Goal: Feedback & Contribution: Contribute content

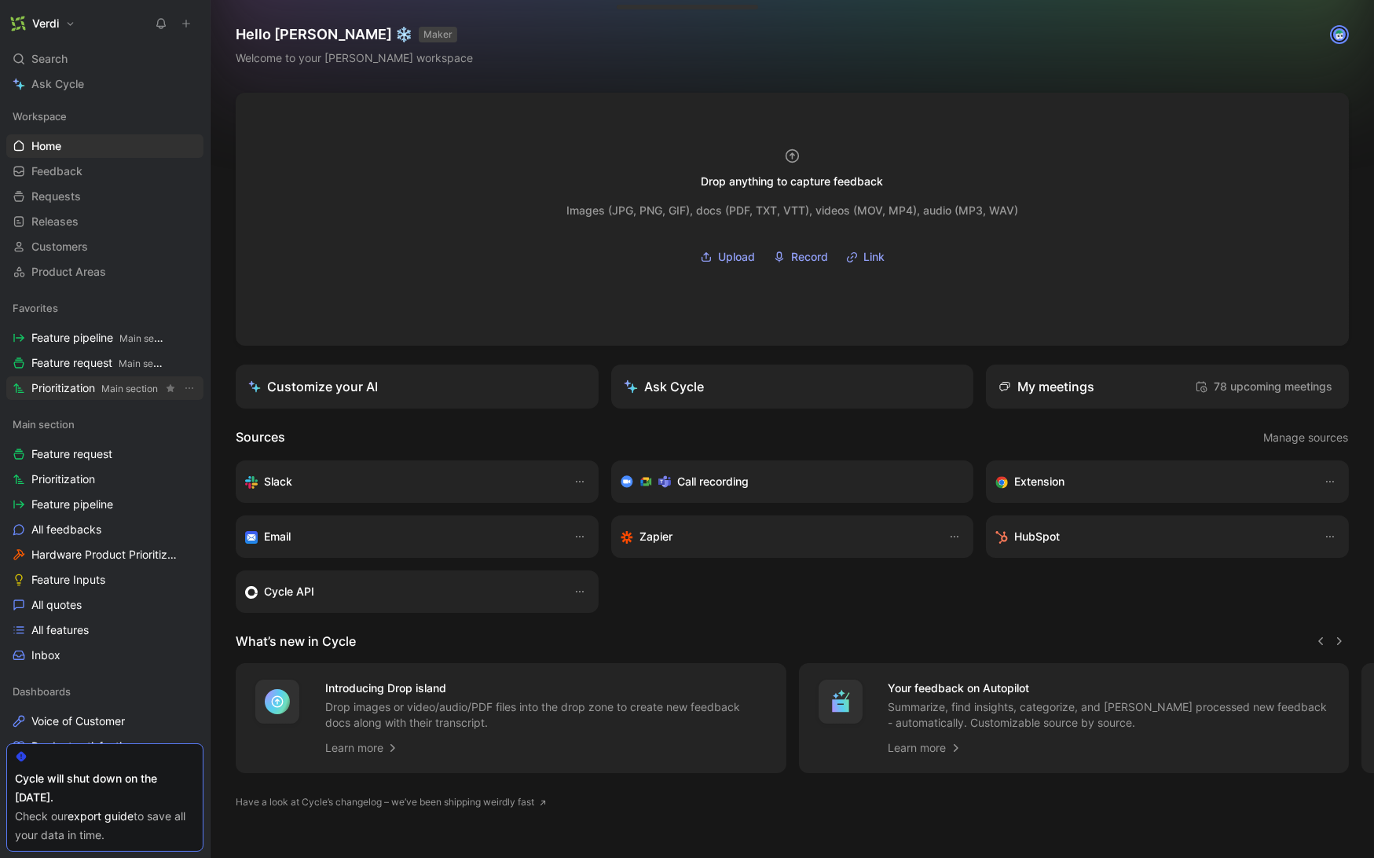
click at [72, 380] on span "Prioritization Main section" at bounding box center [94, 388] width 126 height 16
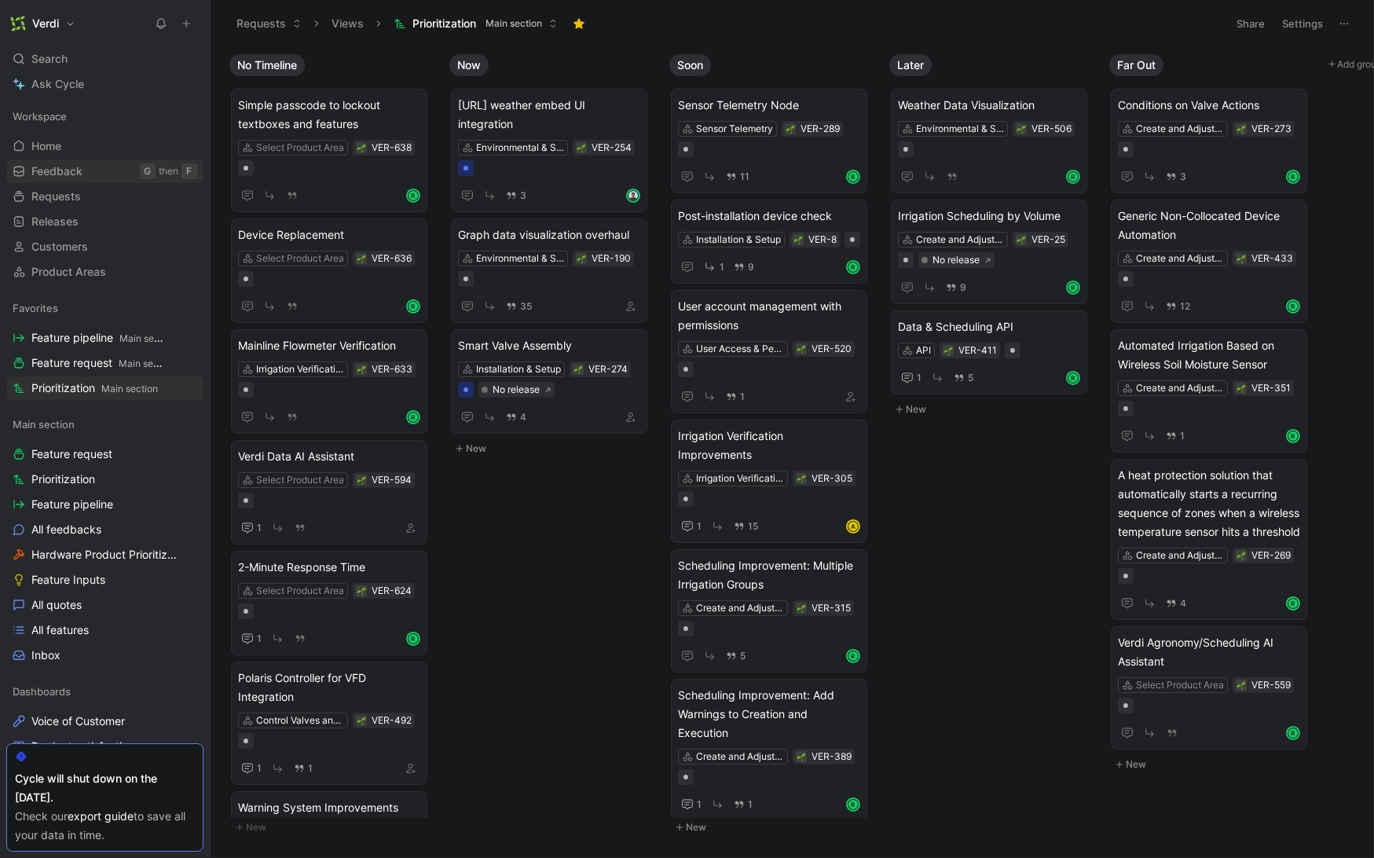
click at [98, 174] on link "Feedback G then F" at bounding box center [104, 171] width 197 height 24
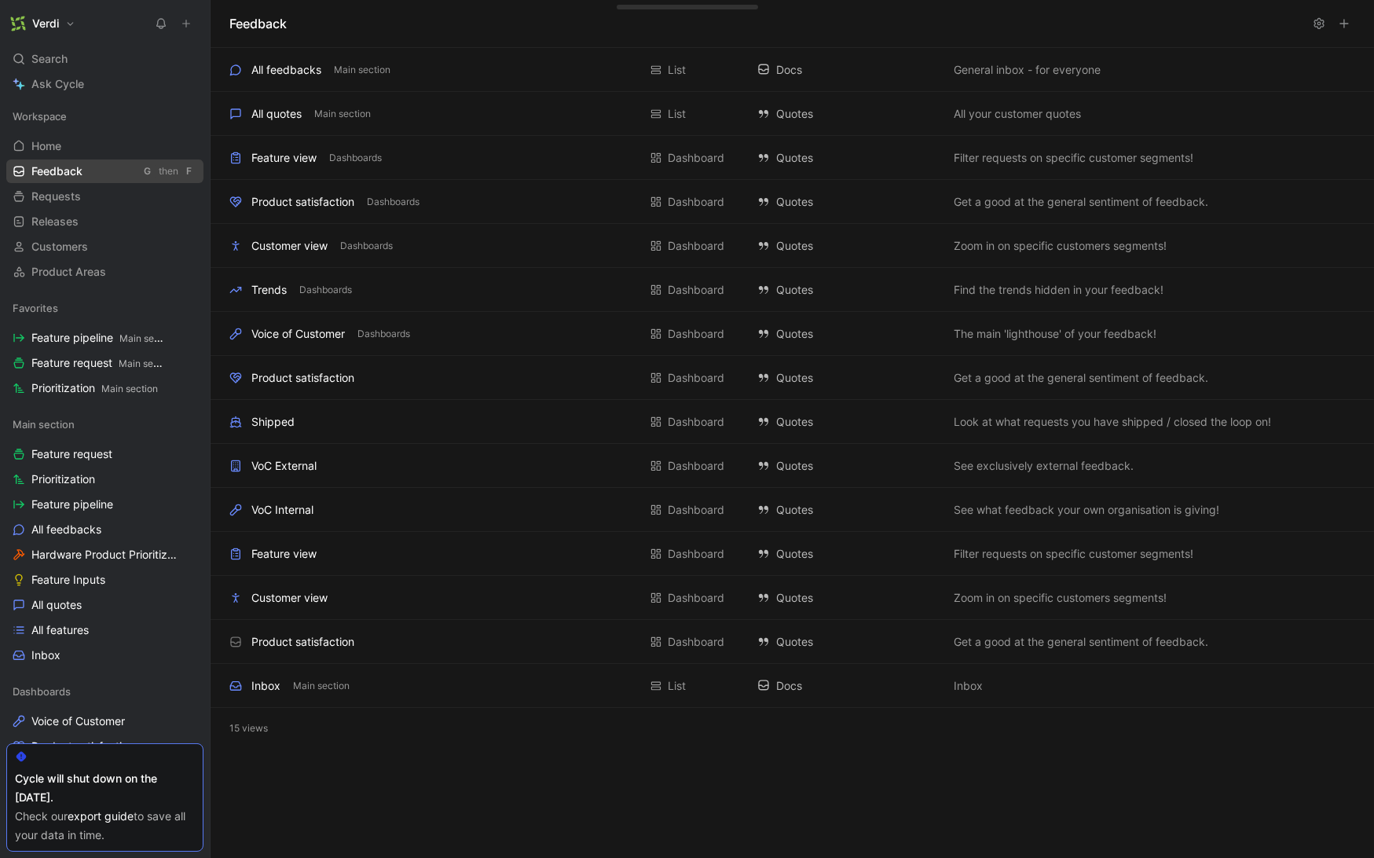
click at [70, 175] on span "Feedback" at bounding box center [56, 171] width 51 height 16
click at [84, 196] on link "Requests G then R" at bounding box center [104, 197] width 197 height 24
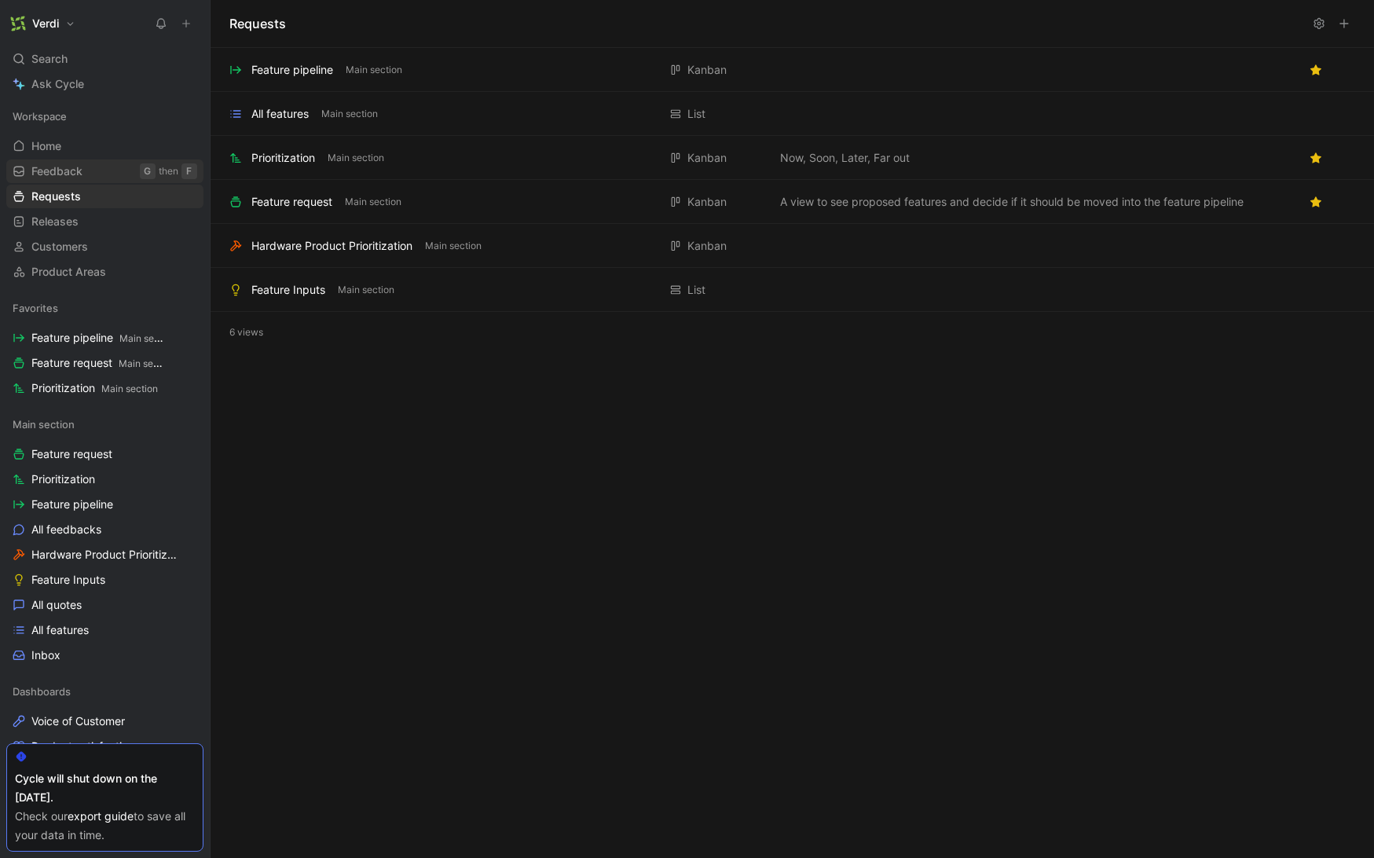
click at [89, 176] on link "Feedback G then F" at bounding box center [104, 171] width 197 height 24
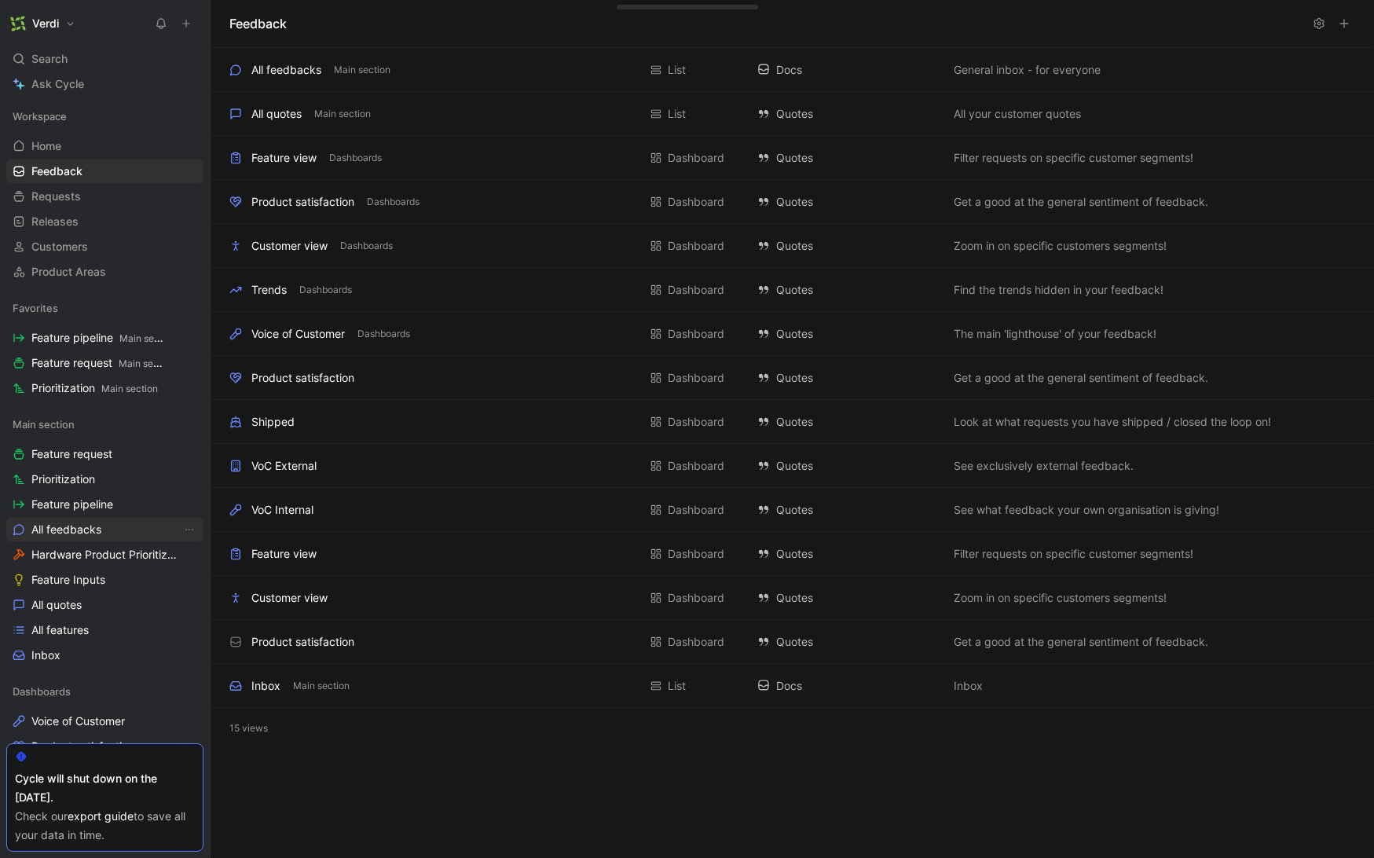
click at [97, 533] on span "All feedbacks" at bounding box center [66, 530] width 70 height 16
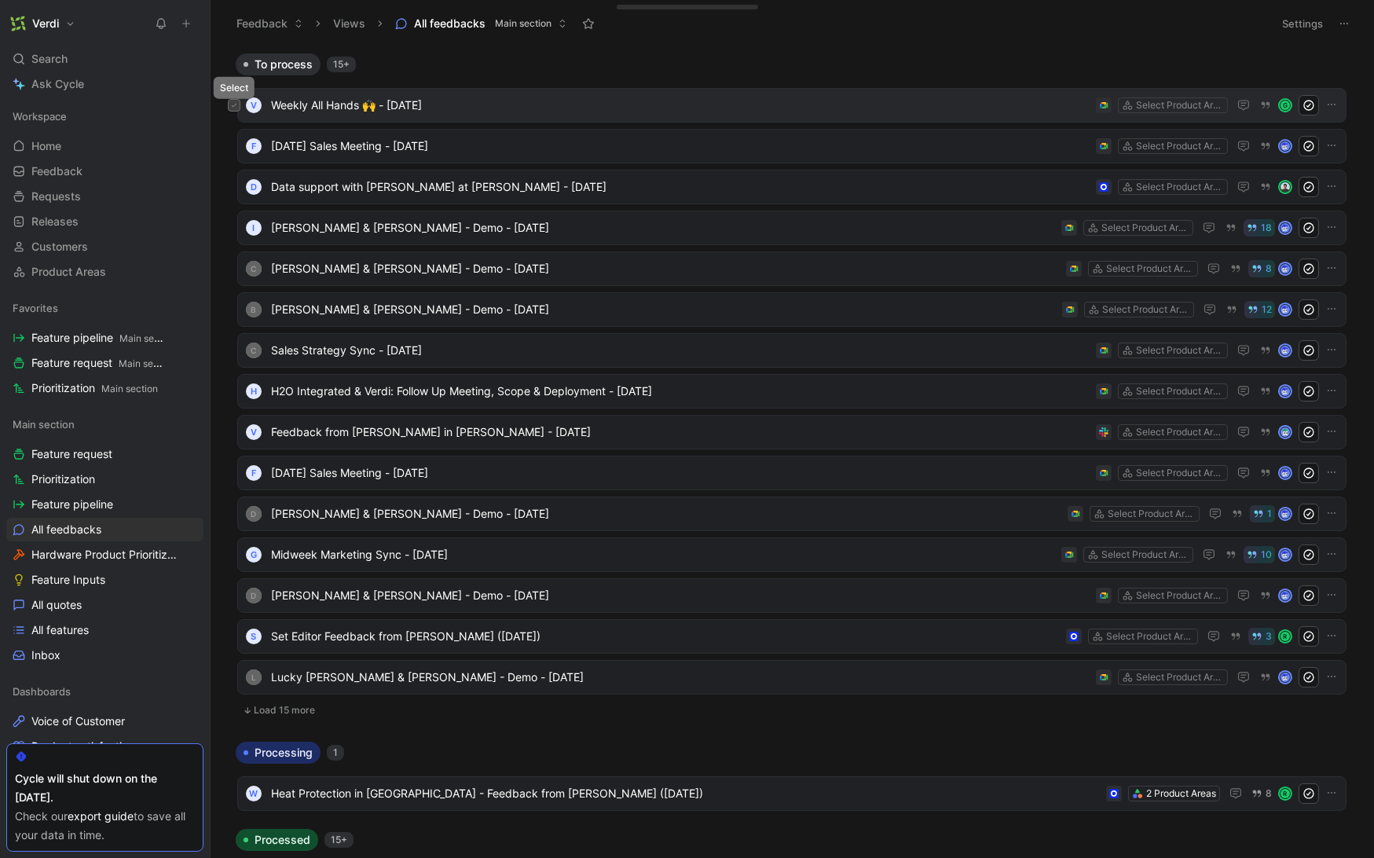
click at [236, 106] on icon at bounding box center [234, 105] width 6 height 6
click at [238, 147] on button at bounding box center [234, 146] width 13 height 13
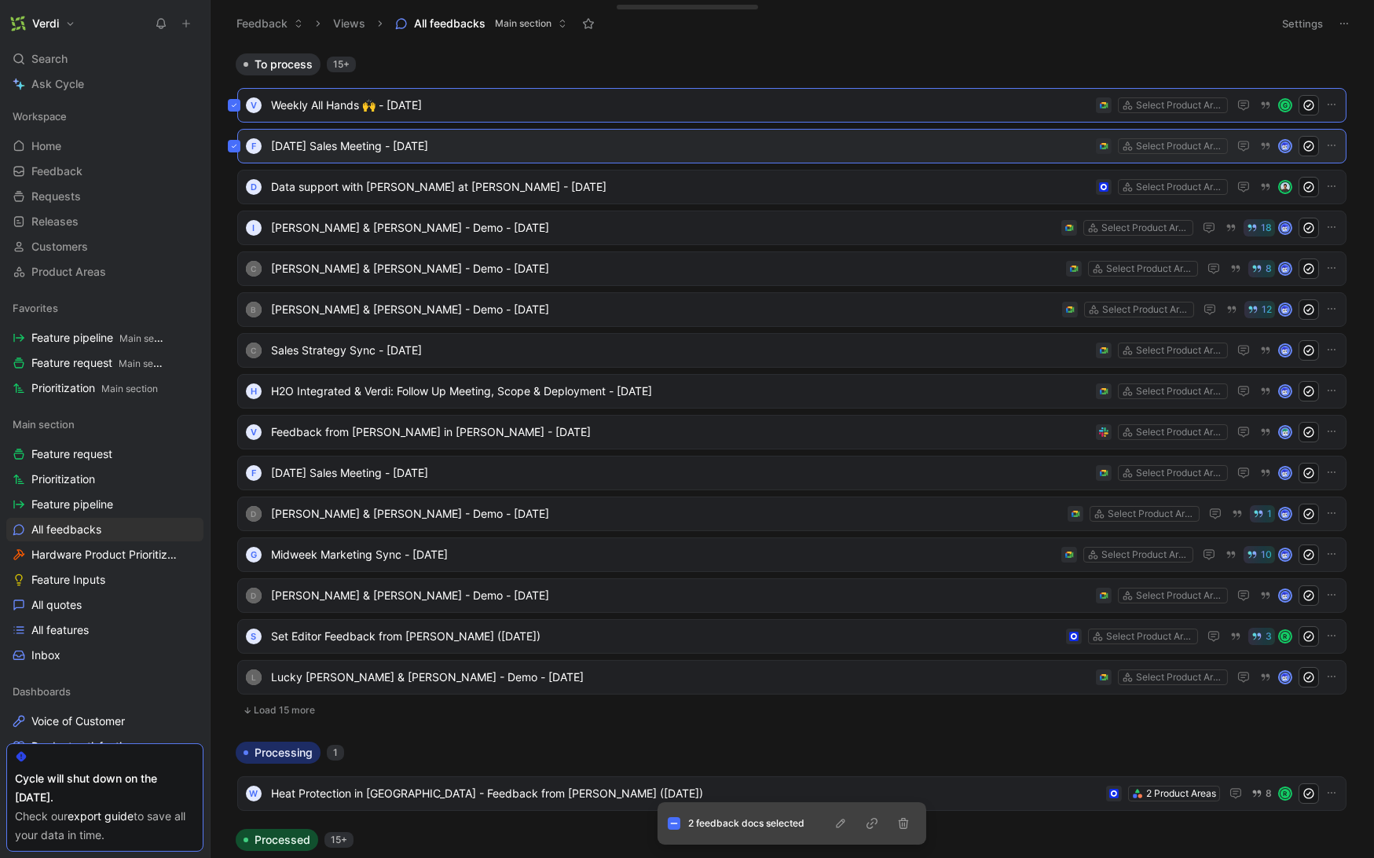
click at [231, 147] on icon at bounding box center [234, 146] width 6 height 6
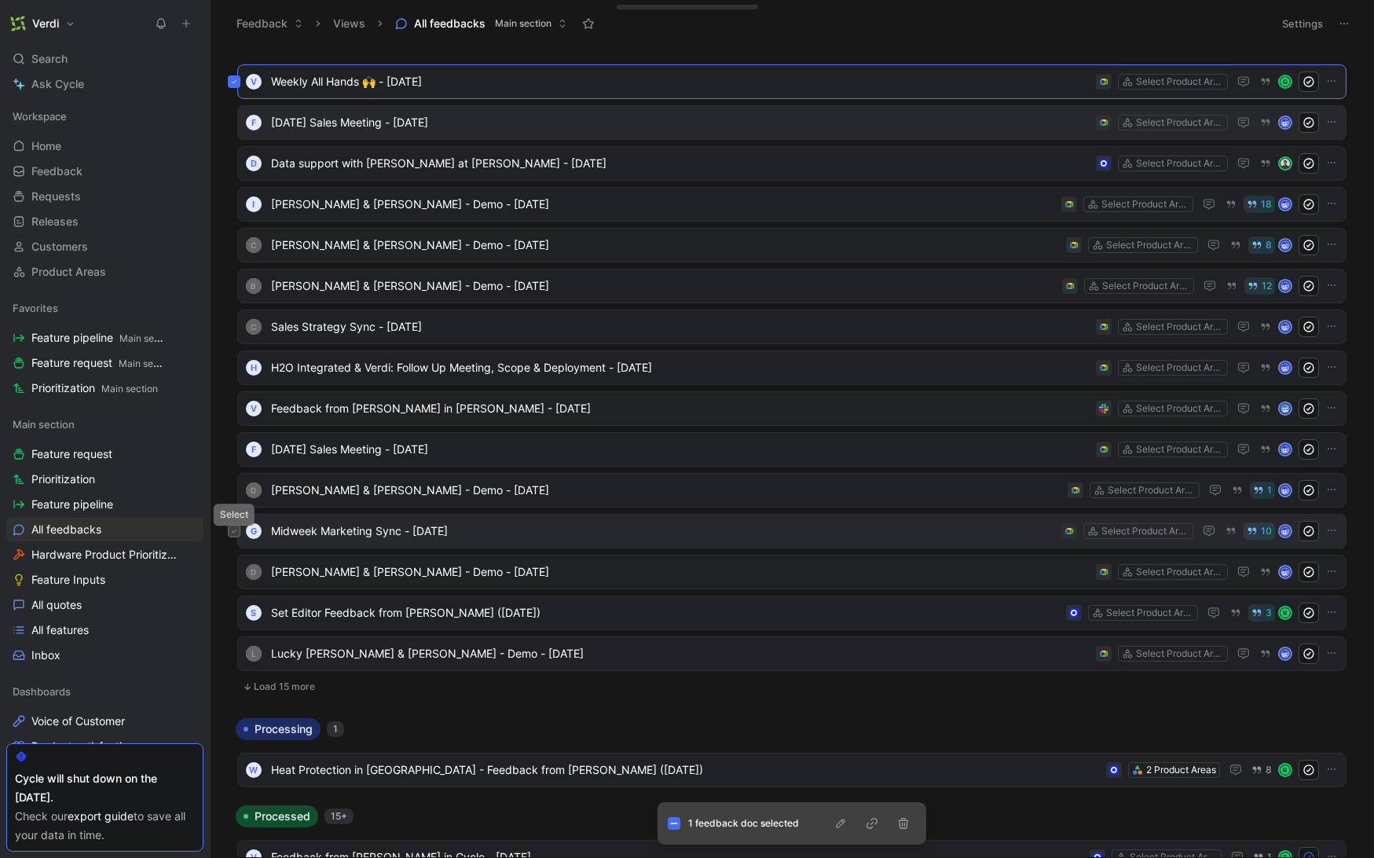
click at [235, 532] on icon at bounding box center [234, 531] width 6 height 6
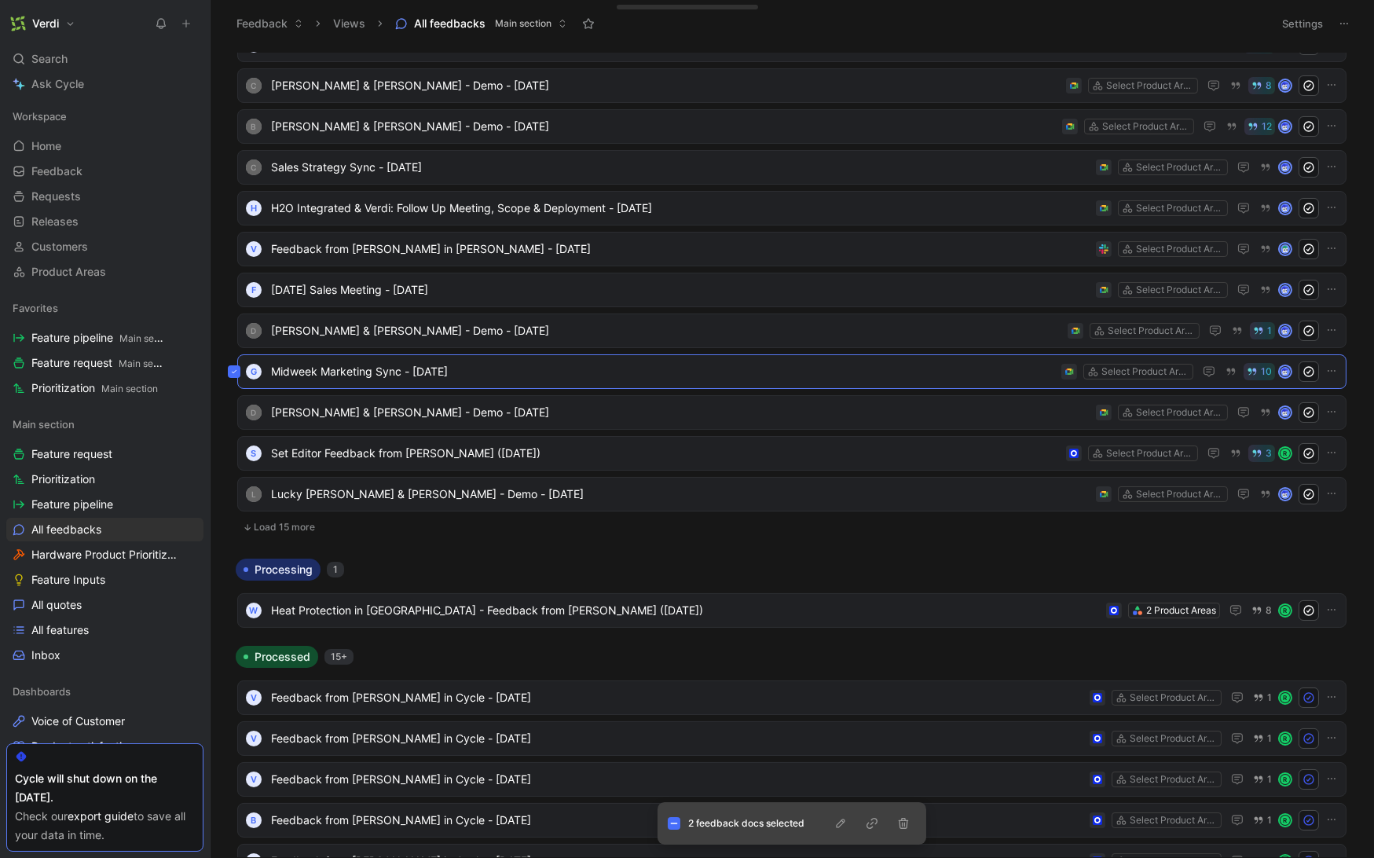
scroll to position [0, 0]
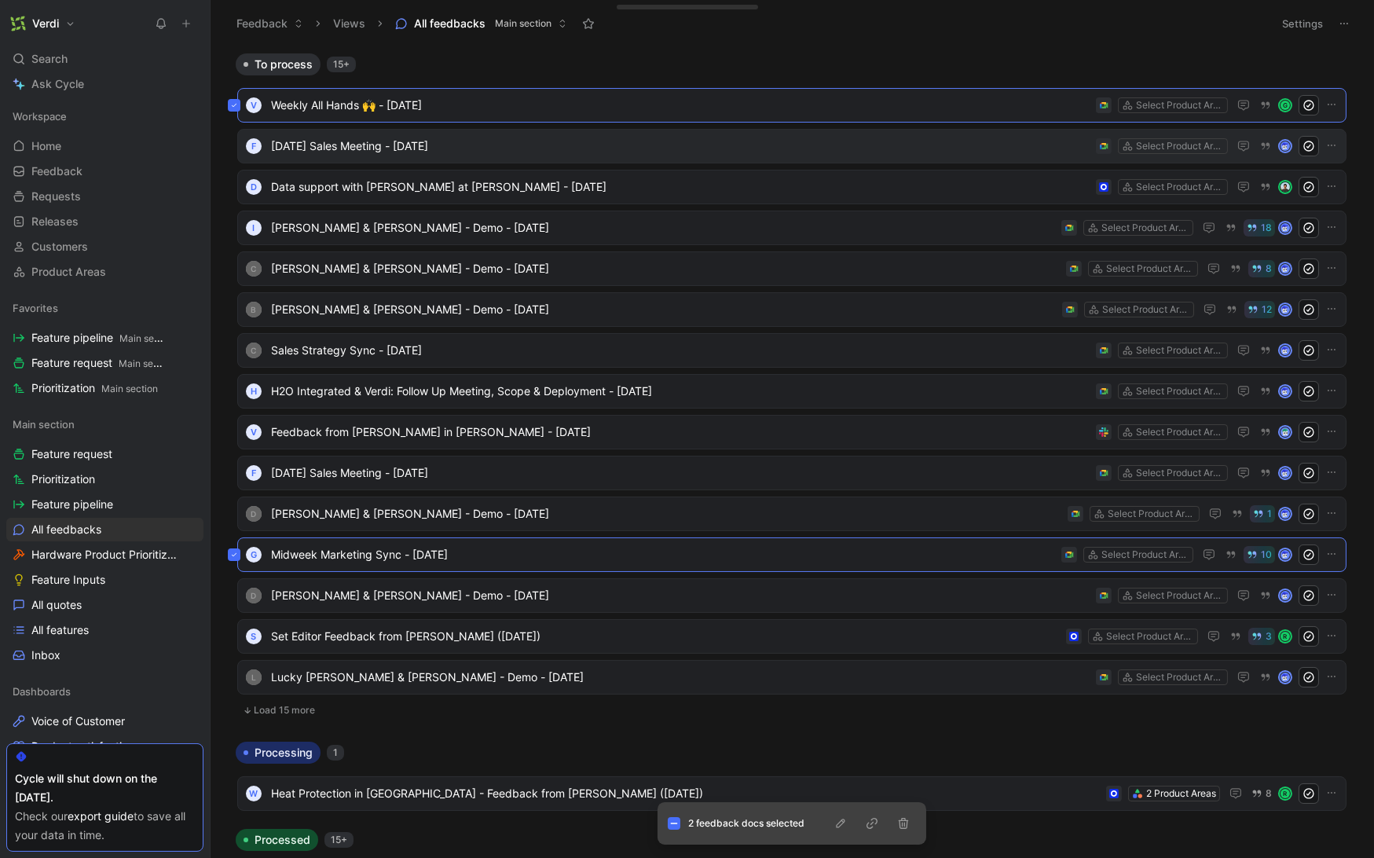
click at [288, 709] on button "Load 15 more" at bounding box center [791, 710] width 1109 height 19
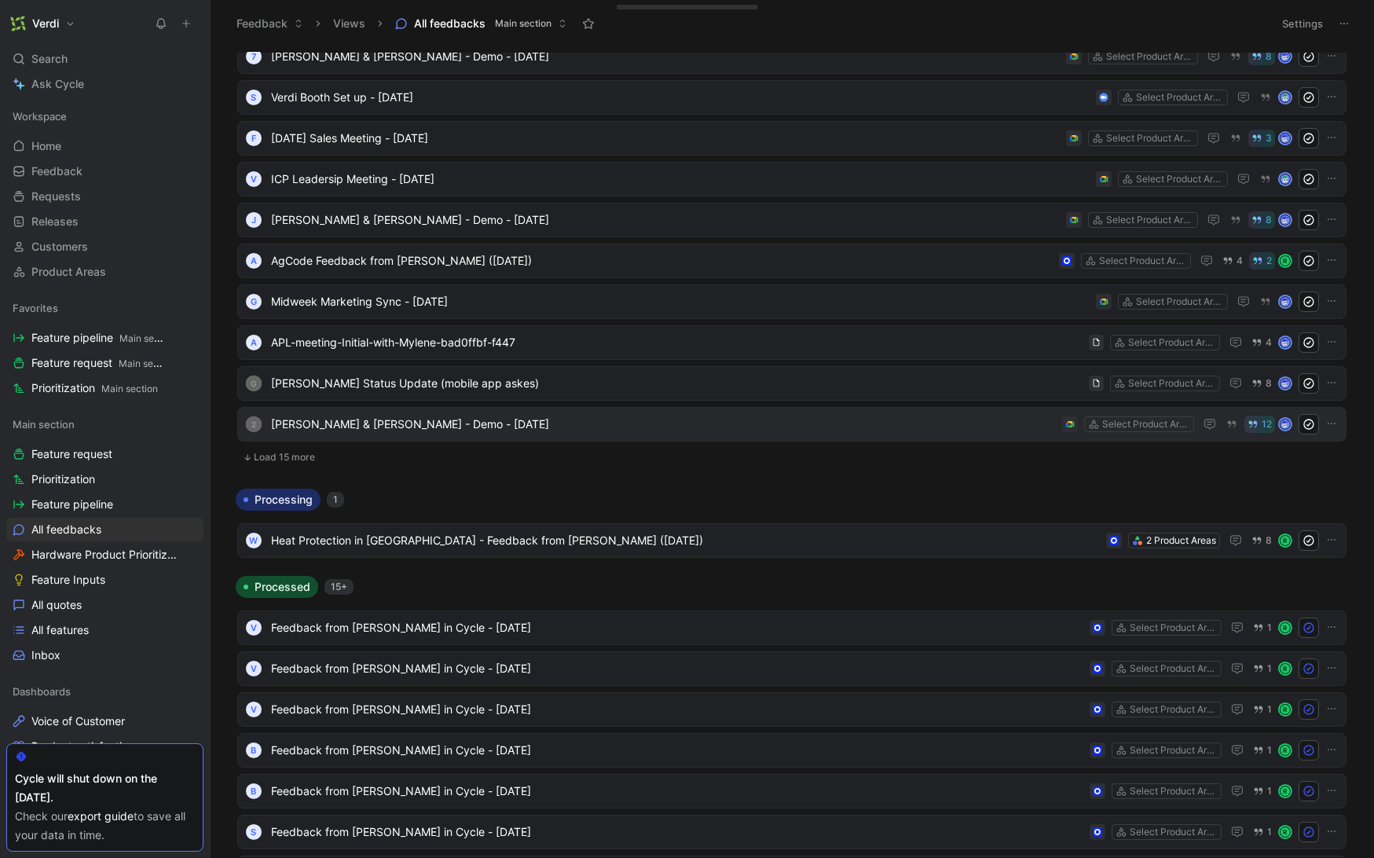
scroll to position [1169, 0]
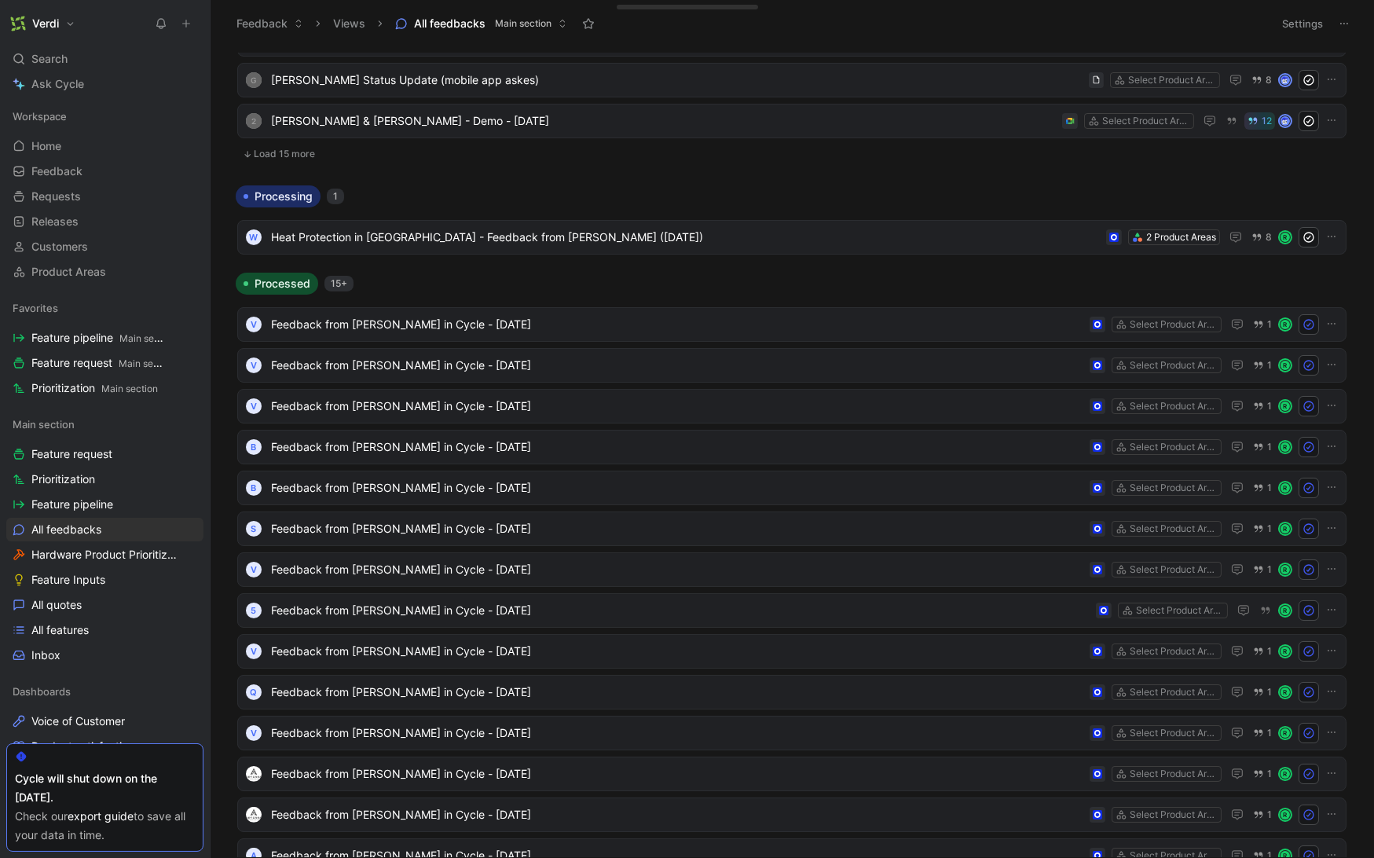
click at [304, 153] on button "Load 15 more" at bounding box center [791, 154] width 1109 height 19
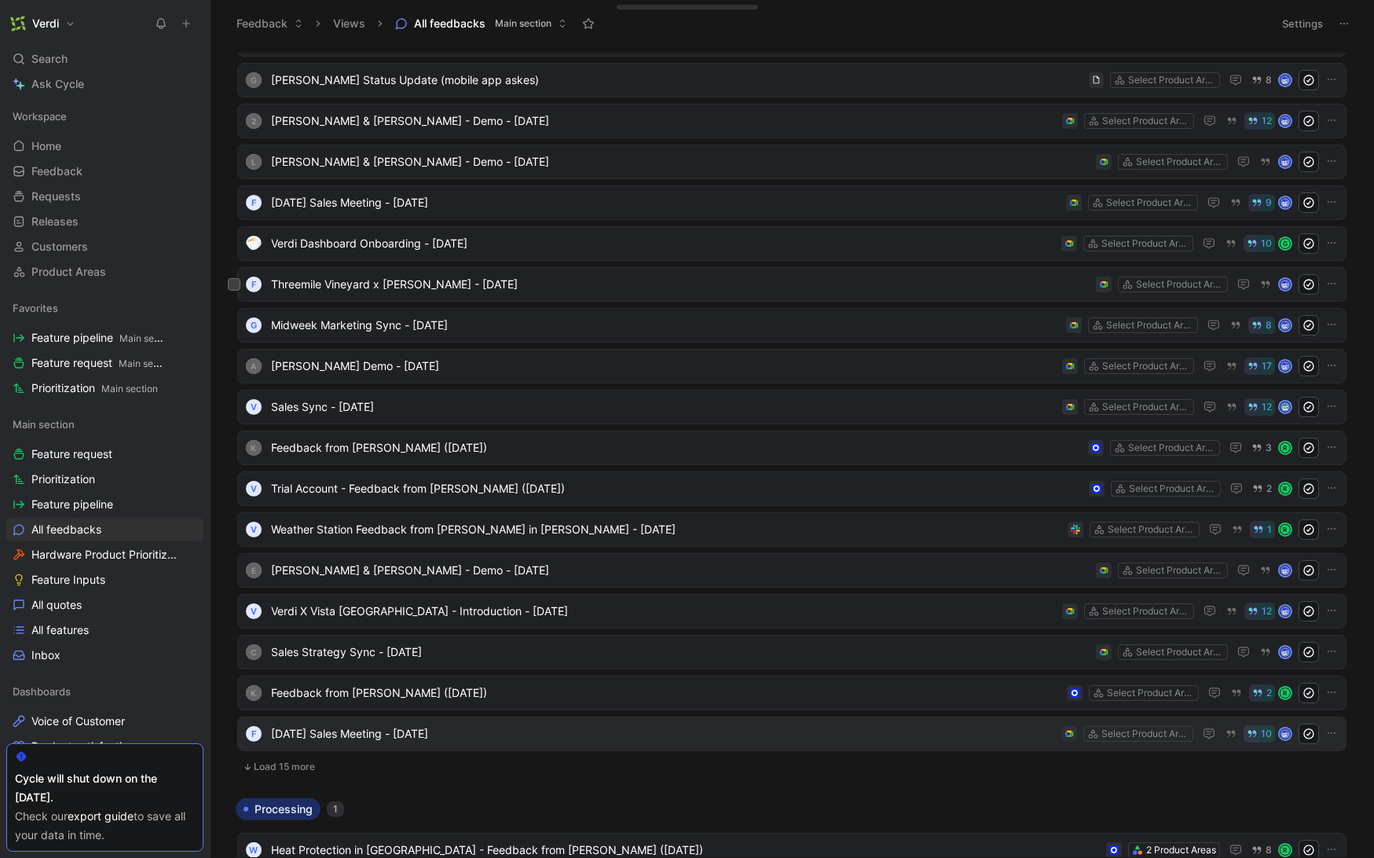
scroll to position [1362, 0]
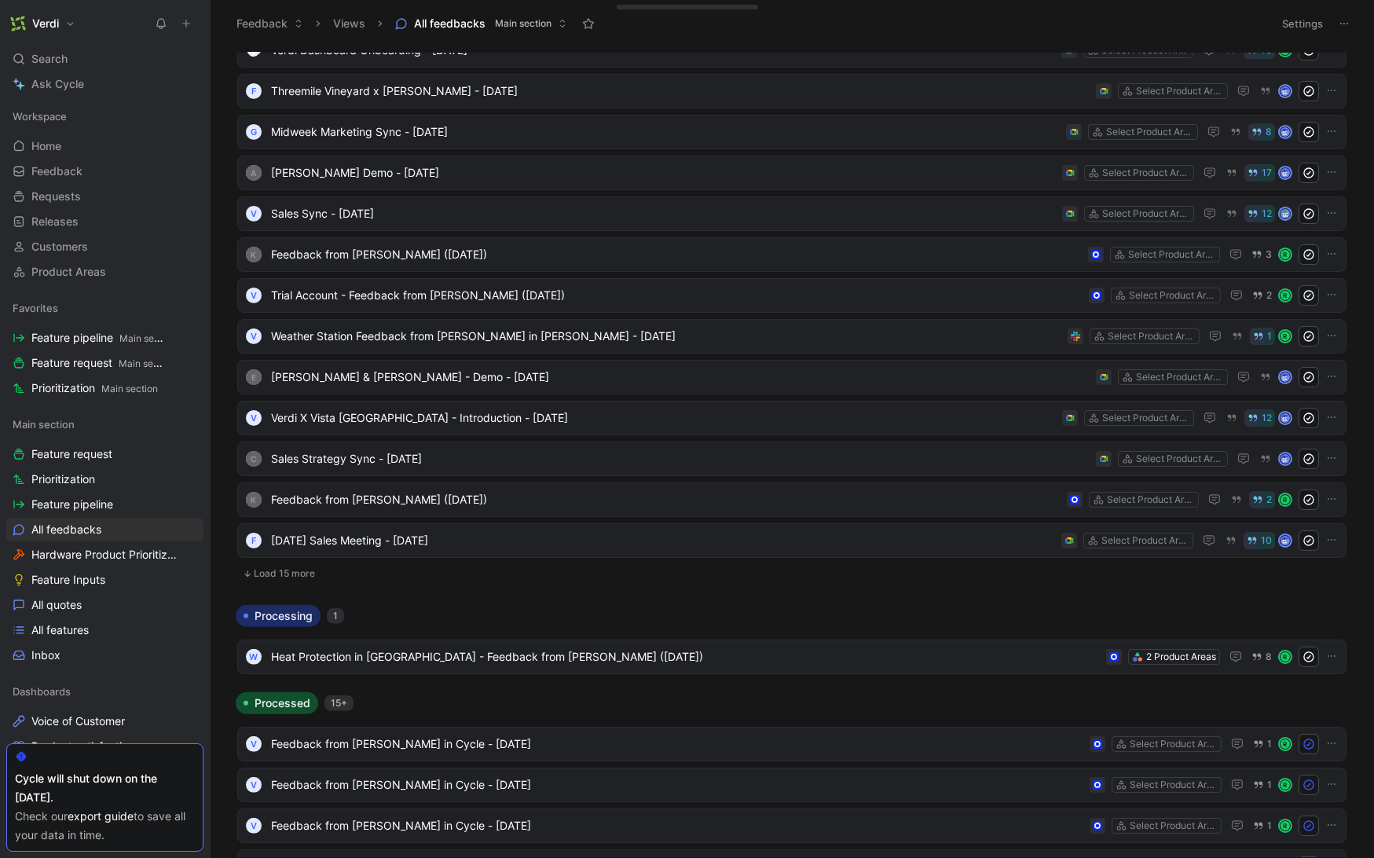
click at [275, 568] on button "Load 15 more" at bounding box center [791, 573] width 1109 height 19
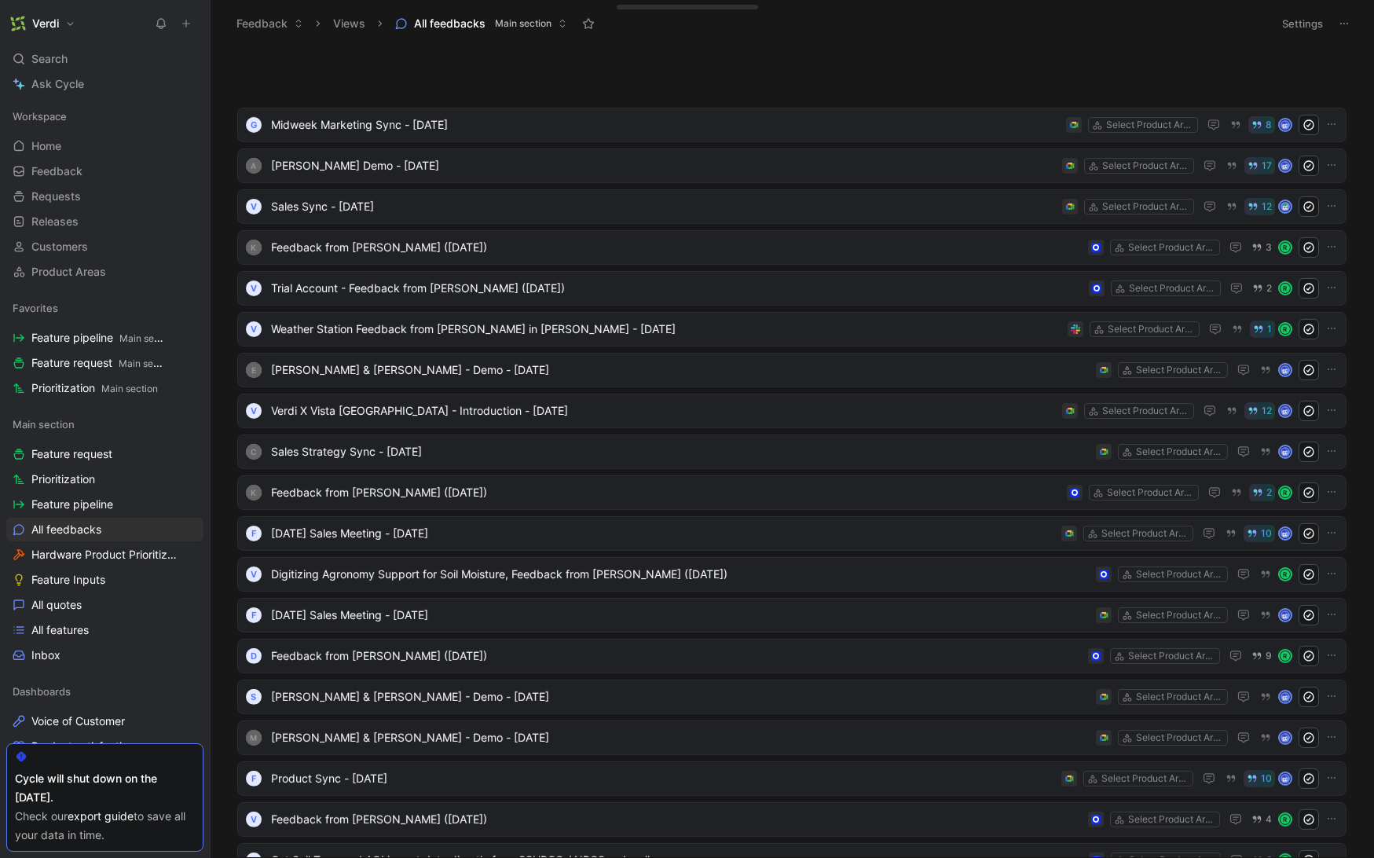
scroll to position [1953, 0]
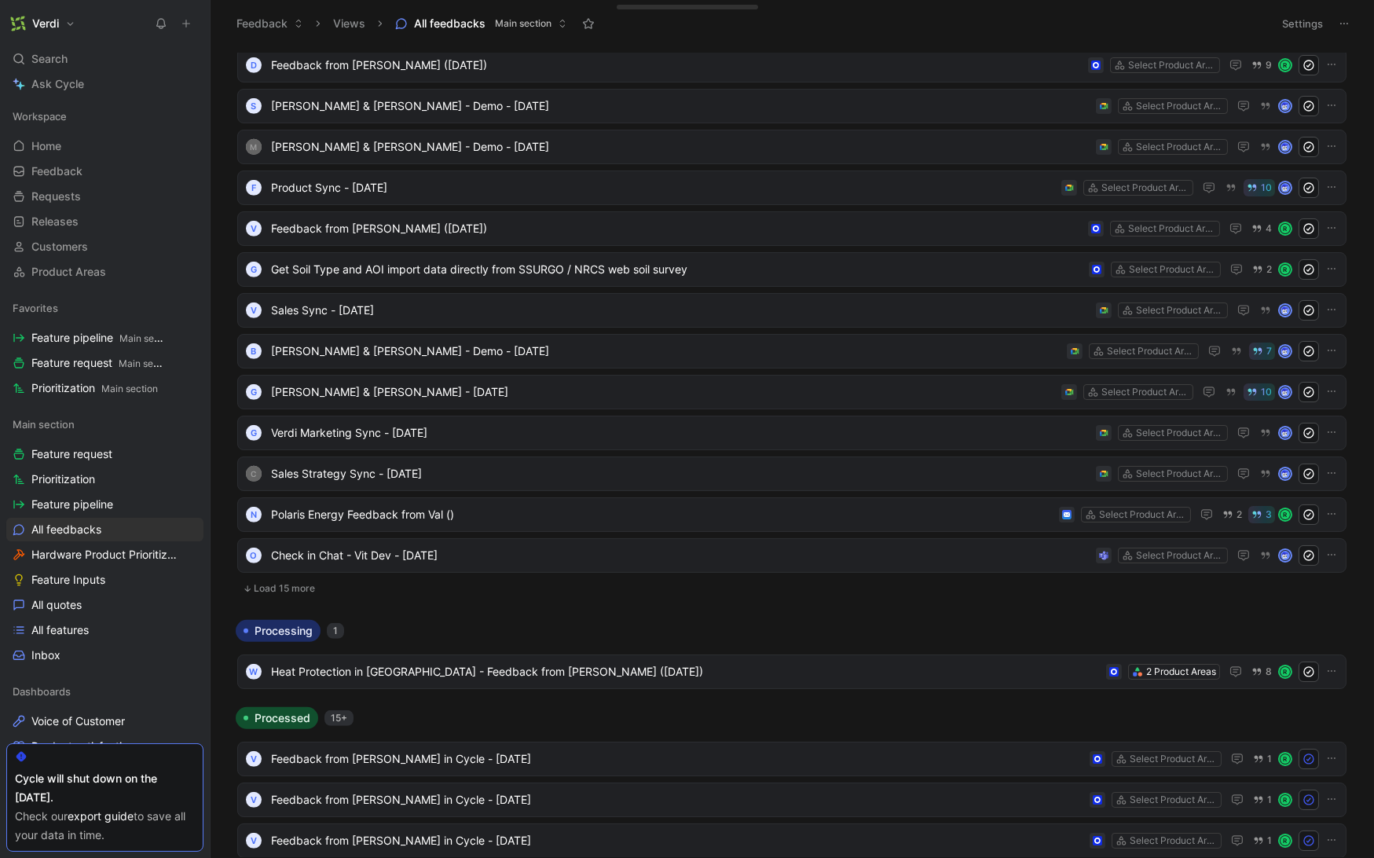
click at [315, 588] on button "Load 15 more" at bounding box center [791, 588] width 1109 height 19
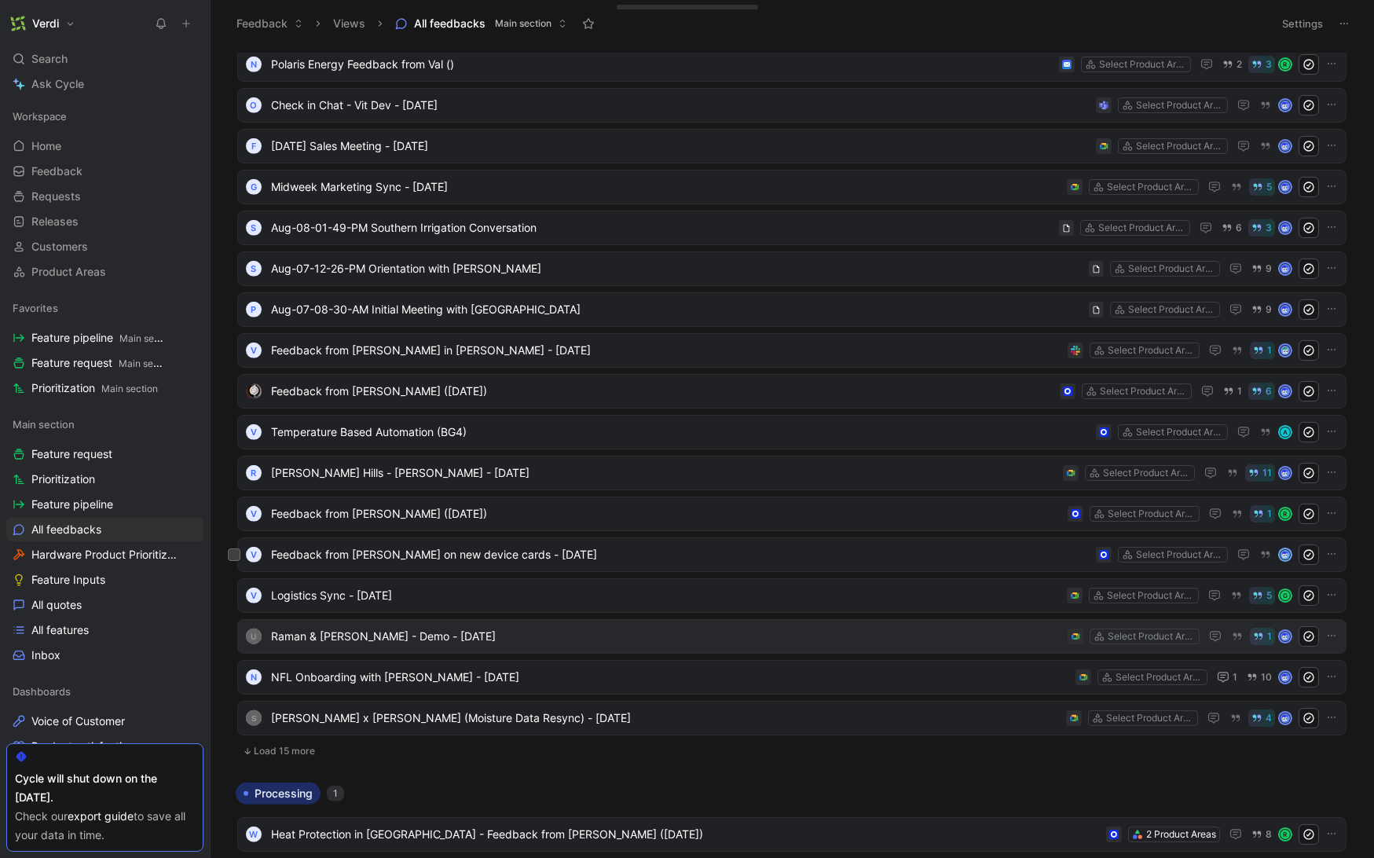
scroll to position [2476, 0]
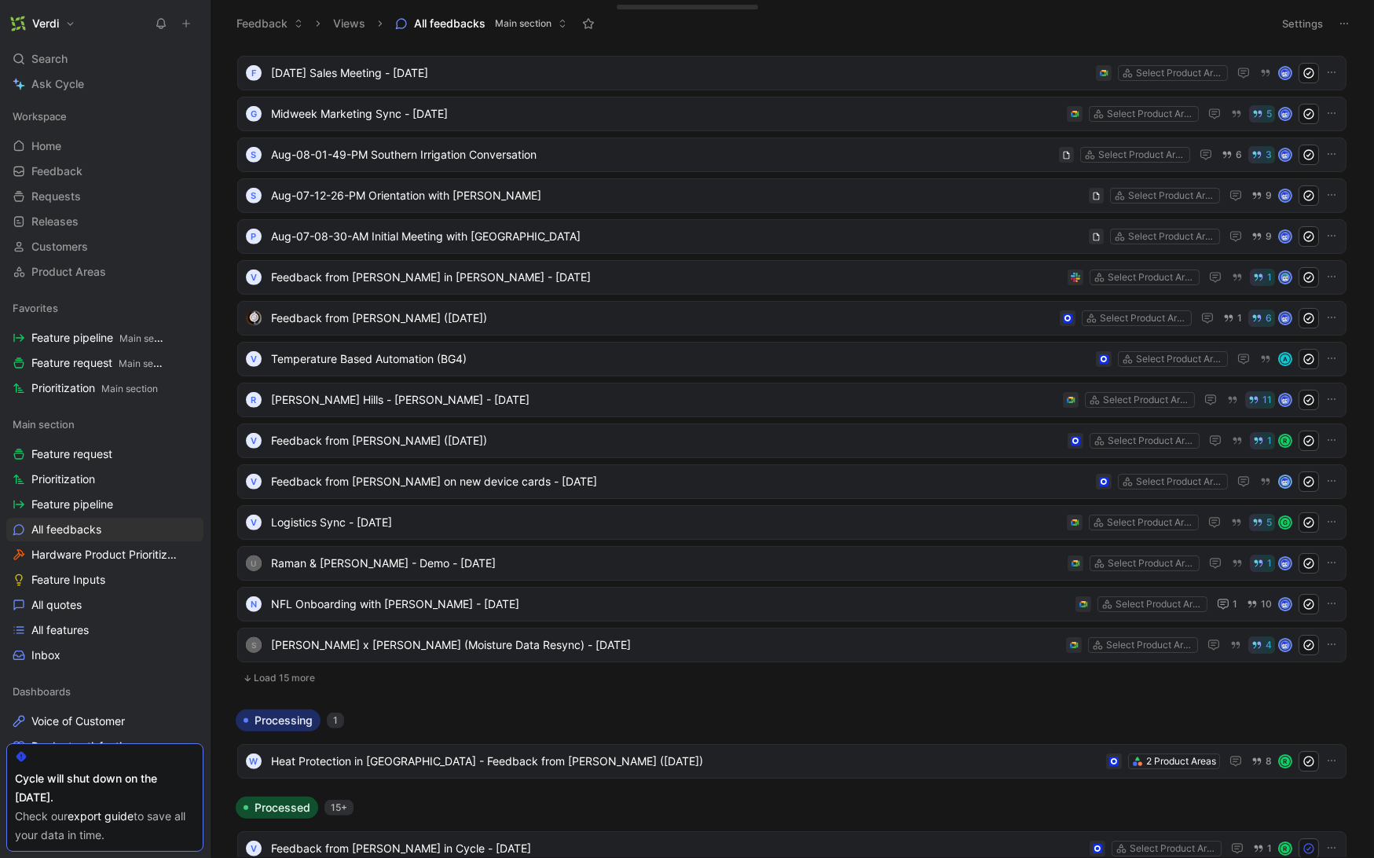
click at [293, 680] on button "Load 15 more" at bounding box center [791, 678] width 1109 height 19
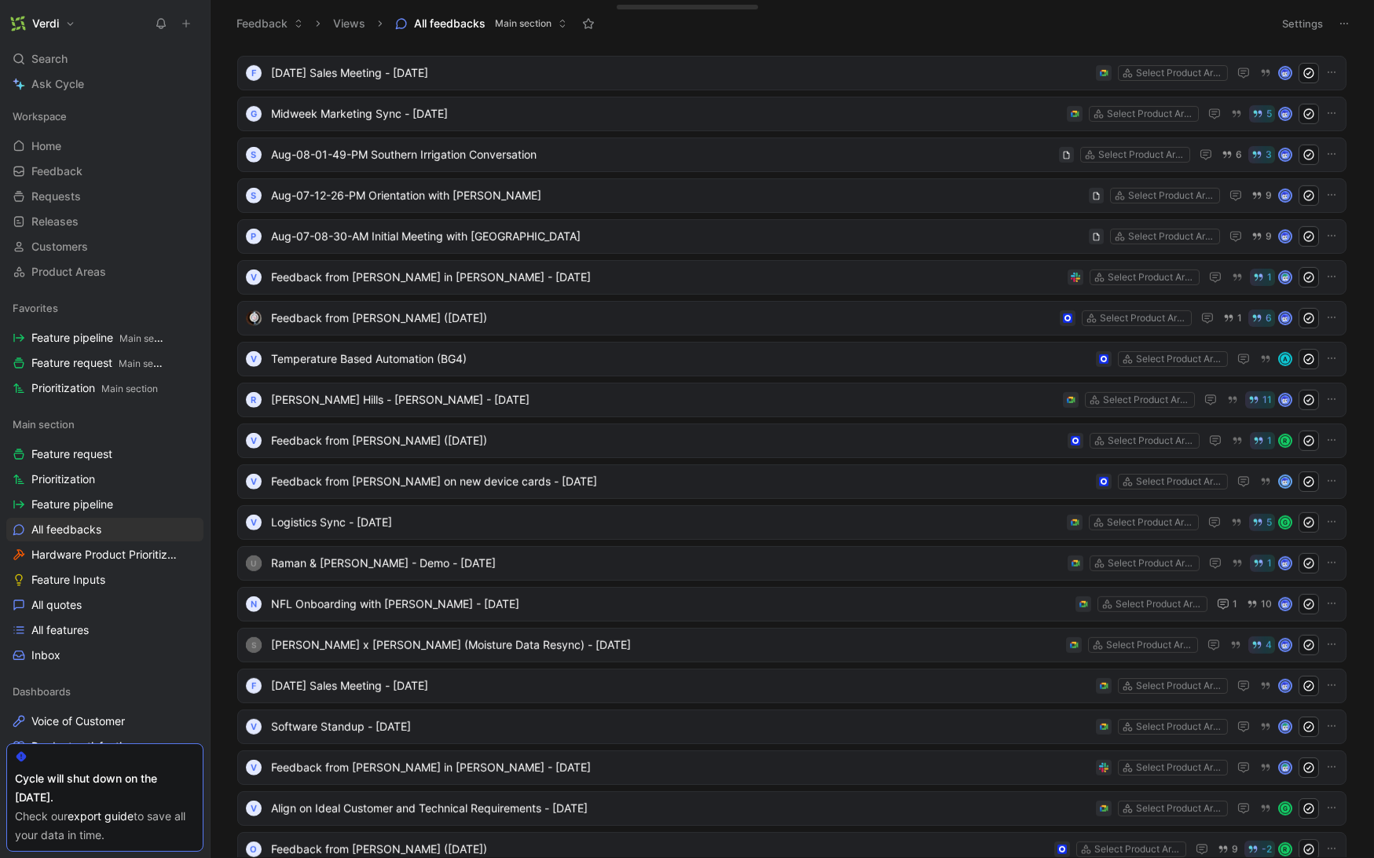
scroll to position [3146, 0]
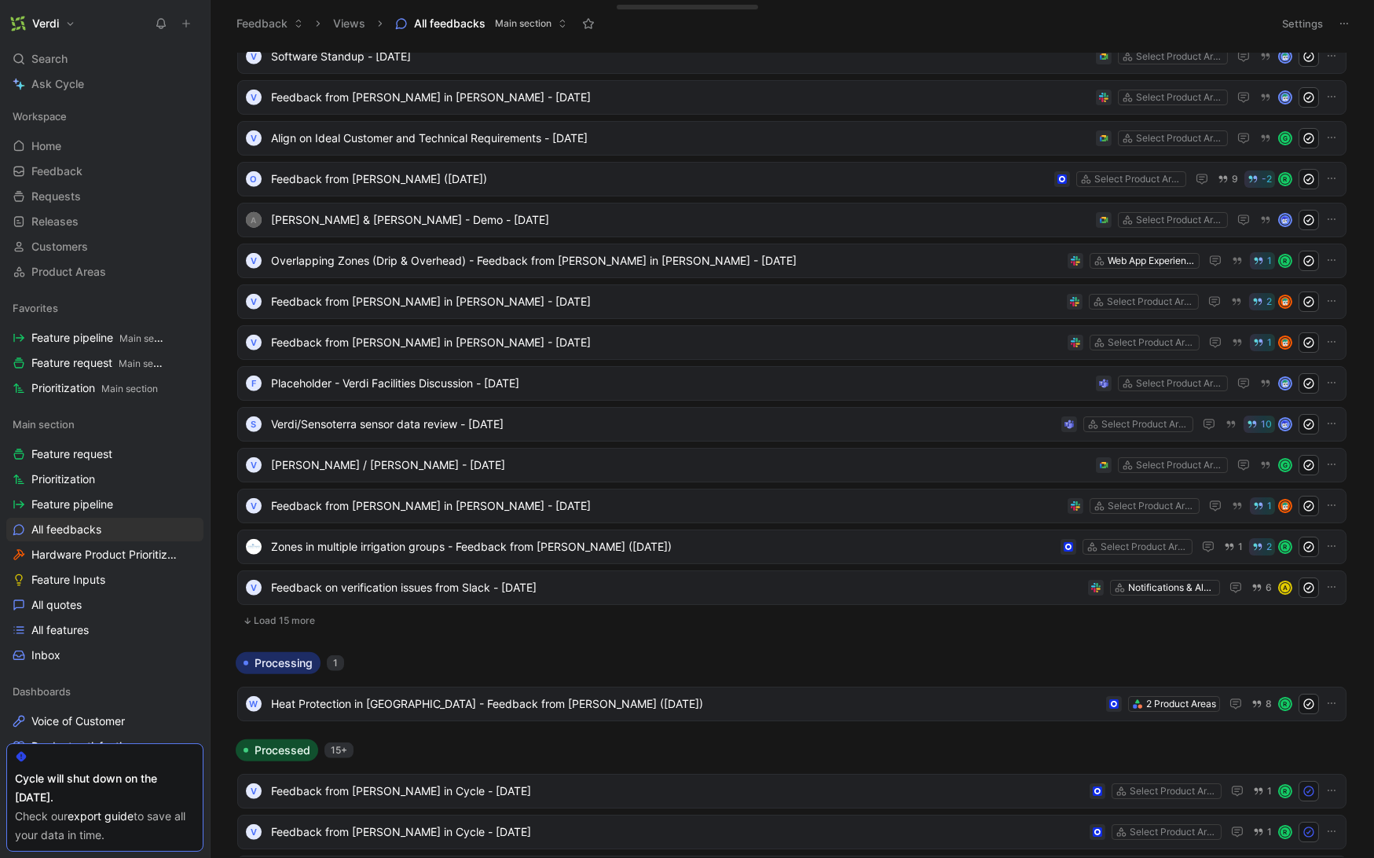
click at [284, 625] on button "Load 15 more" at bounding box center [791, 620] width 1109 height 19
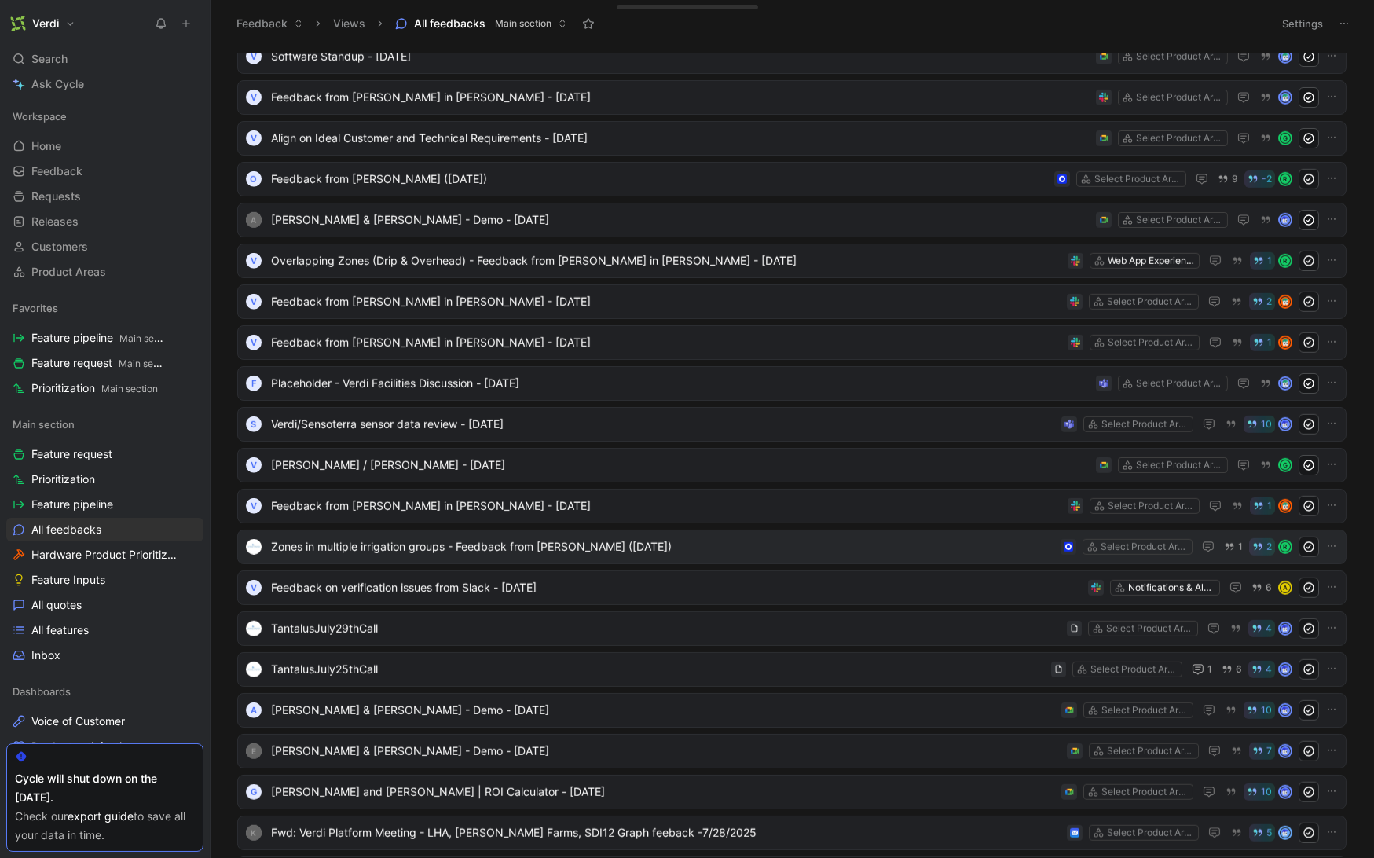
scroll to position [3889, 0]
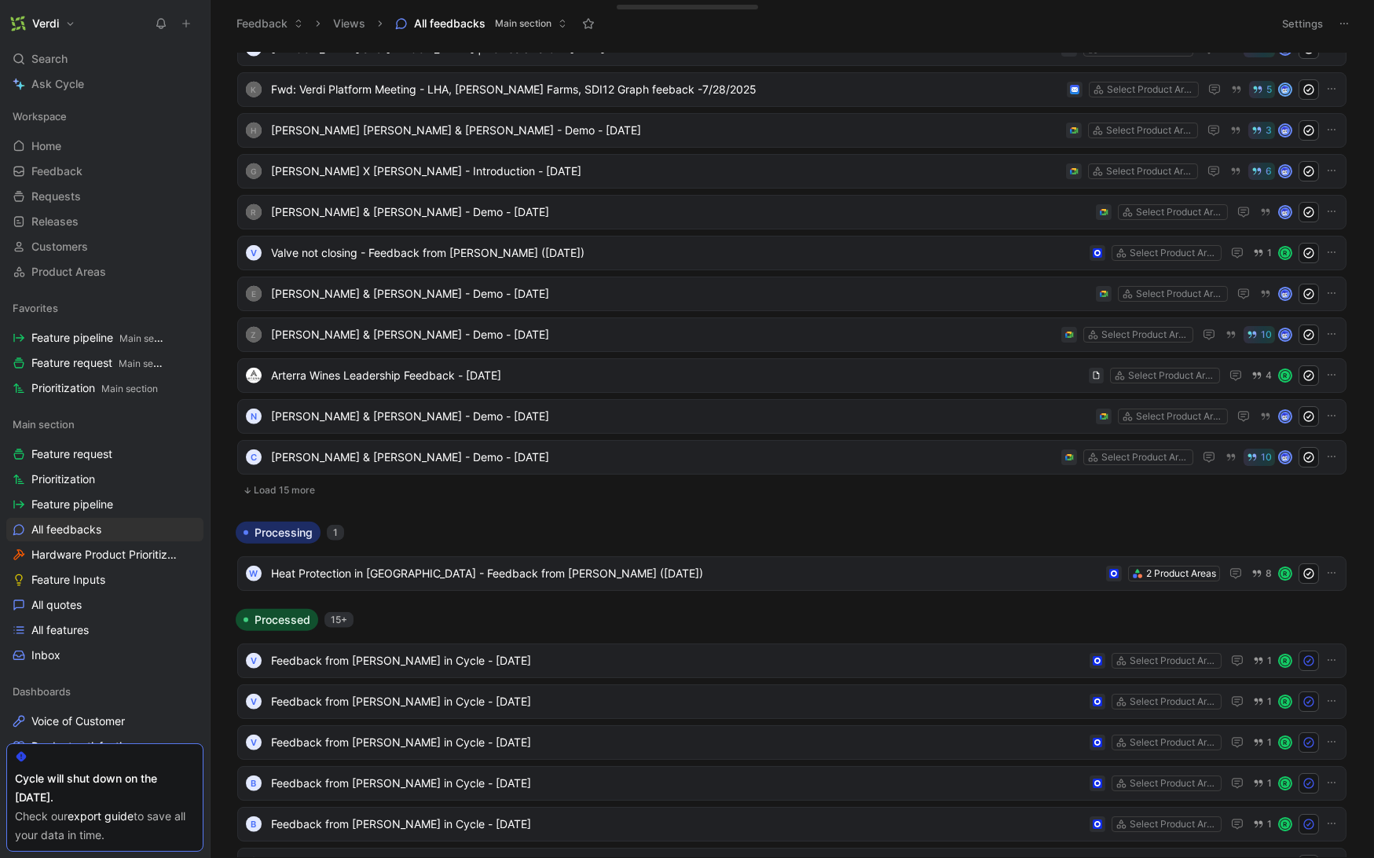
click at [302, 485] on button "Load 15 more" at bounding box center [791, 490] width 1109 height 19
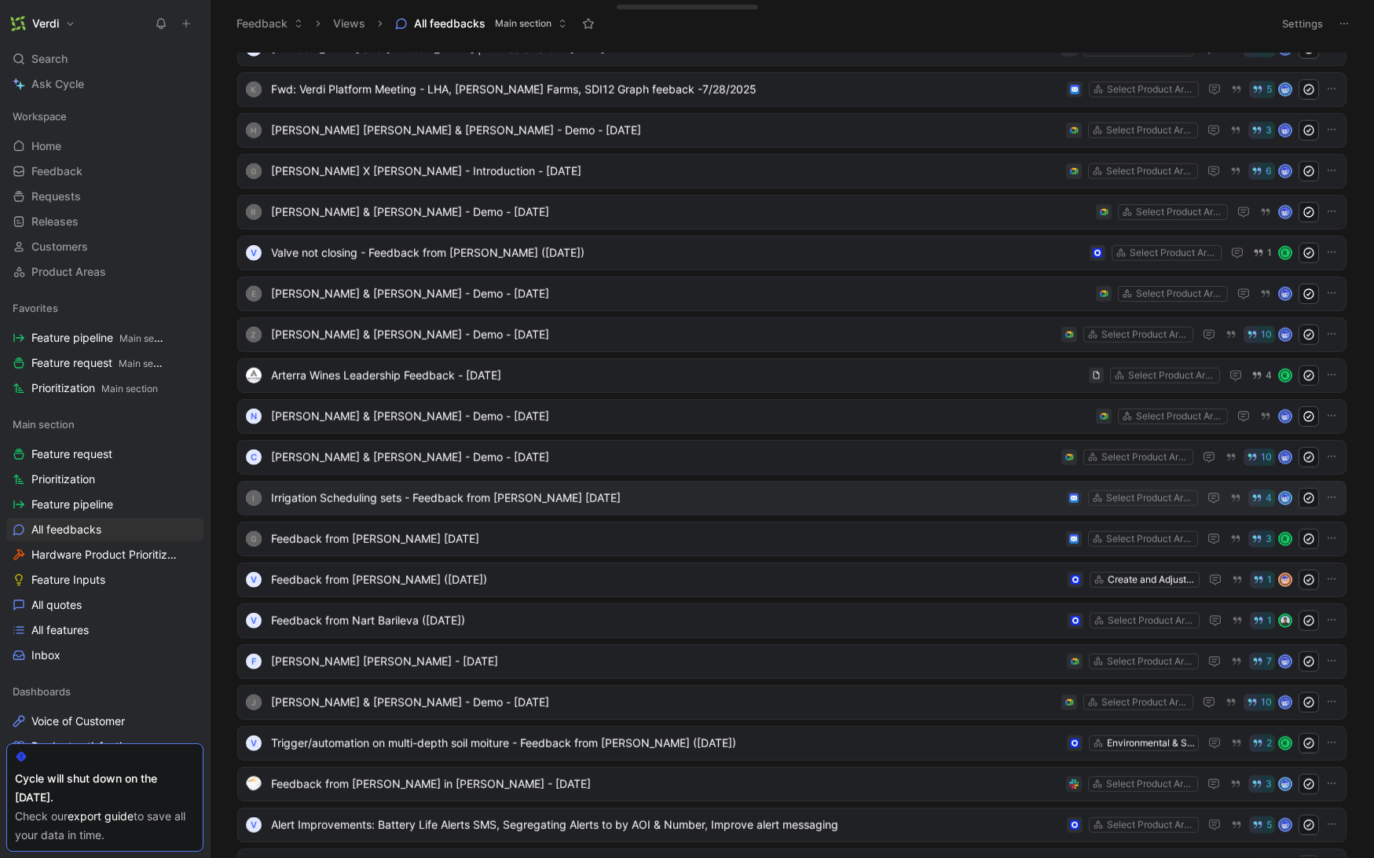
scroll to position [4402, 0]
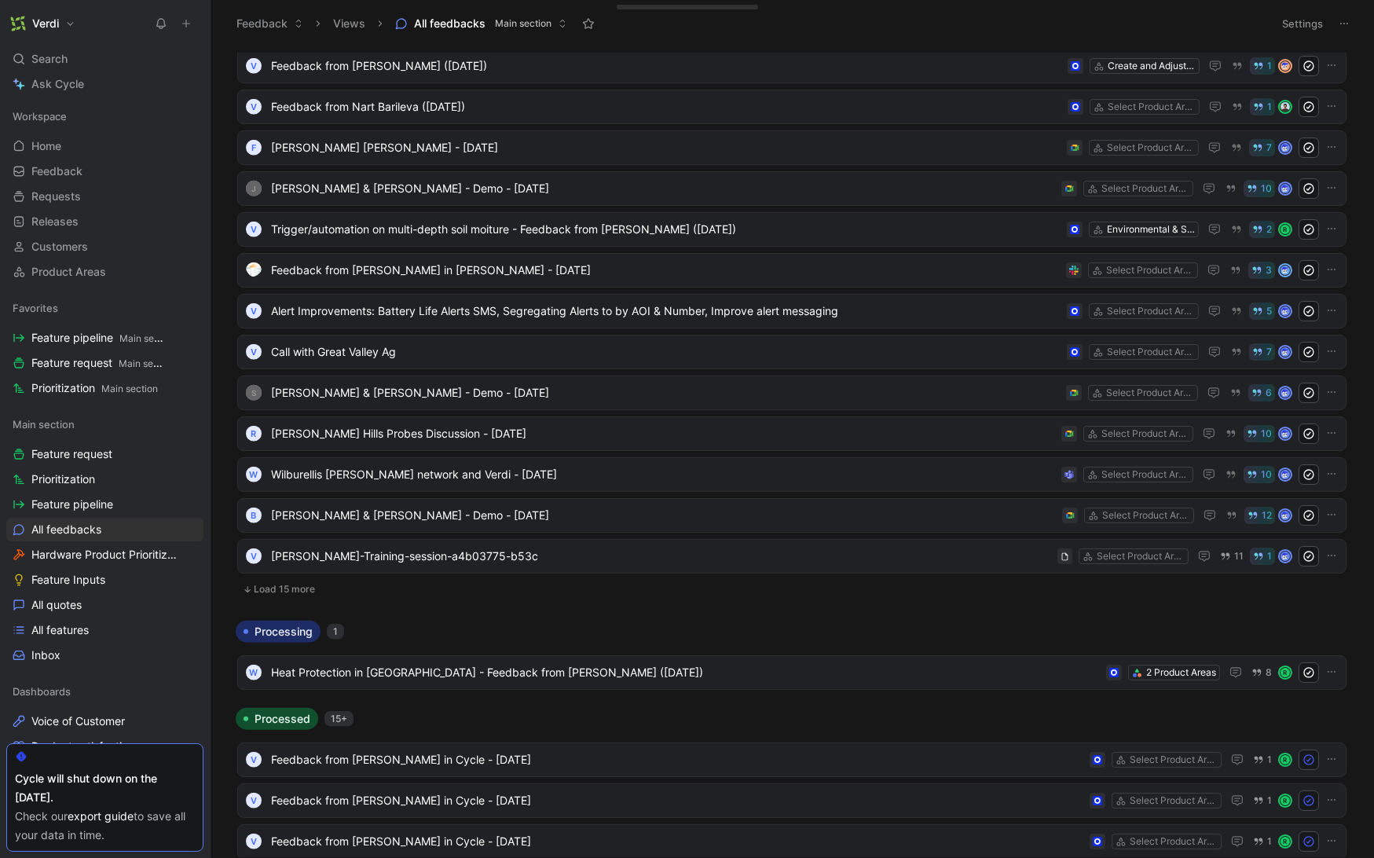
click at [308, 595] on button "Load 15 more" at bounding box center [791, 589] width 1109 height 19
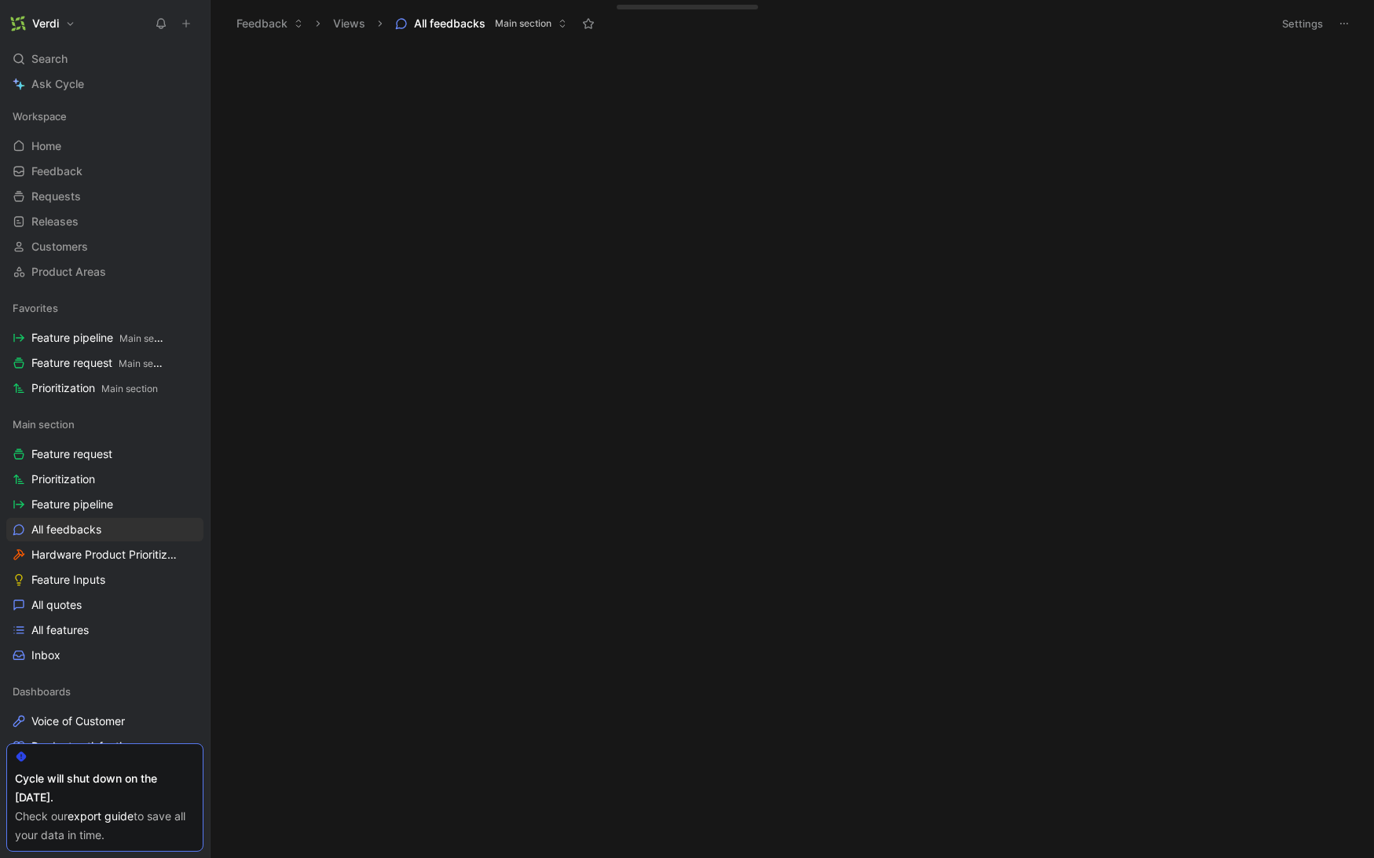
scroll to position [0, 0]
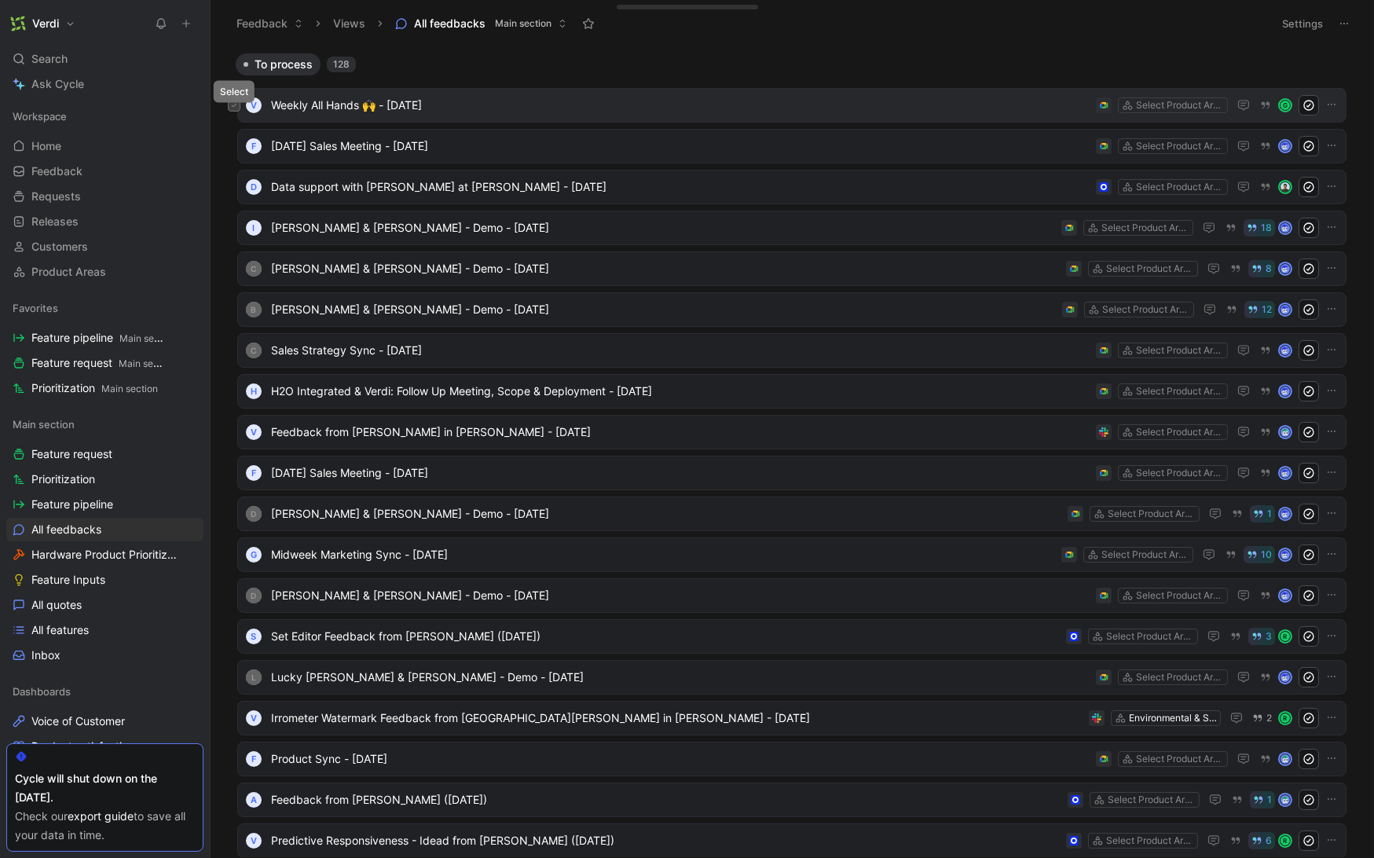
click at [233, 104] on icon at bounding box center [234, 105] width 6 height 6
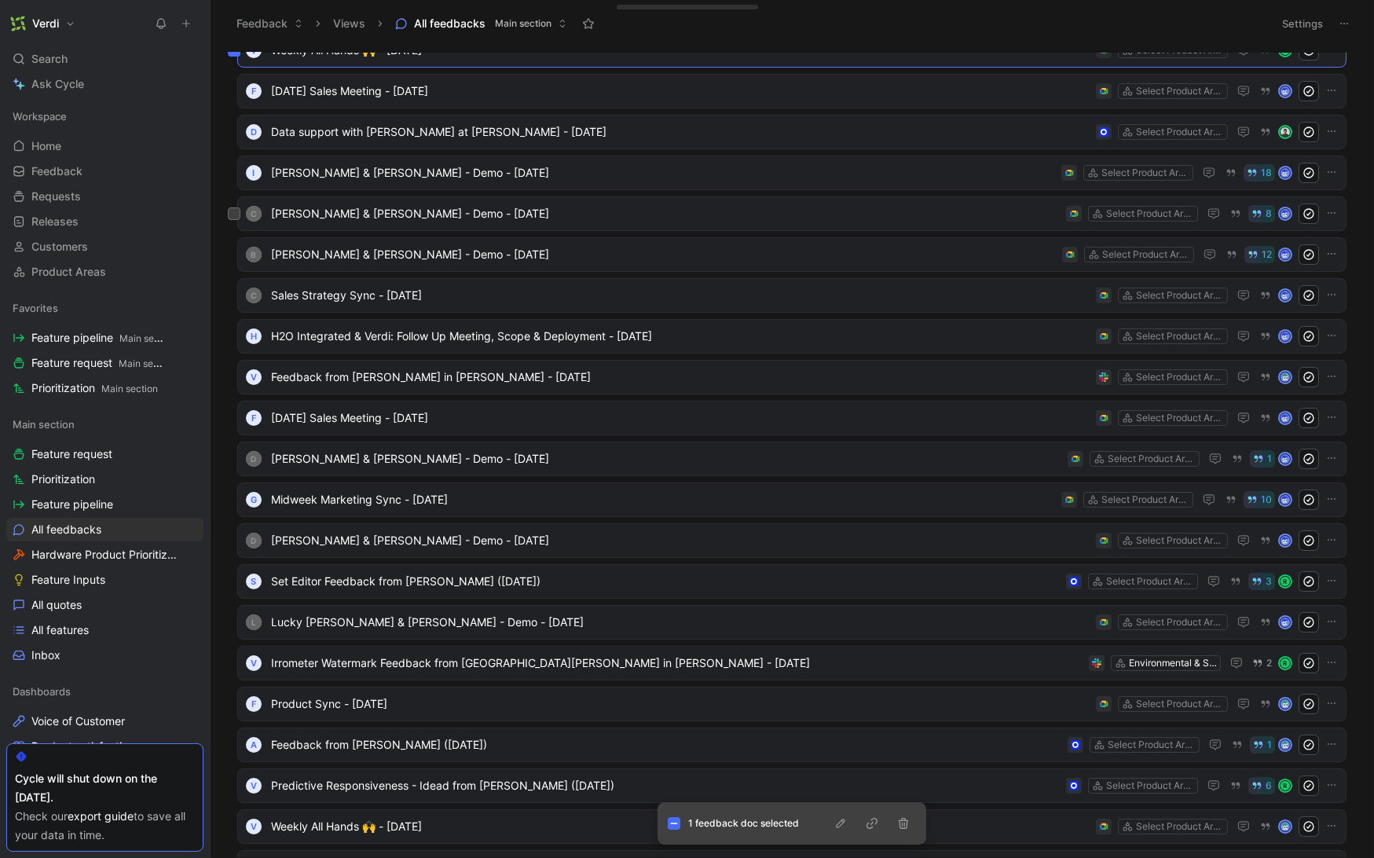
scroll to position [74, 0]
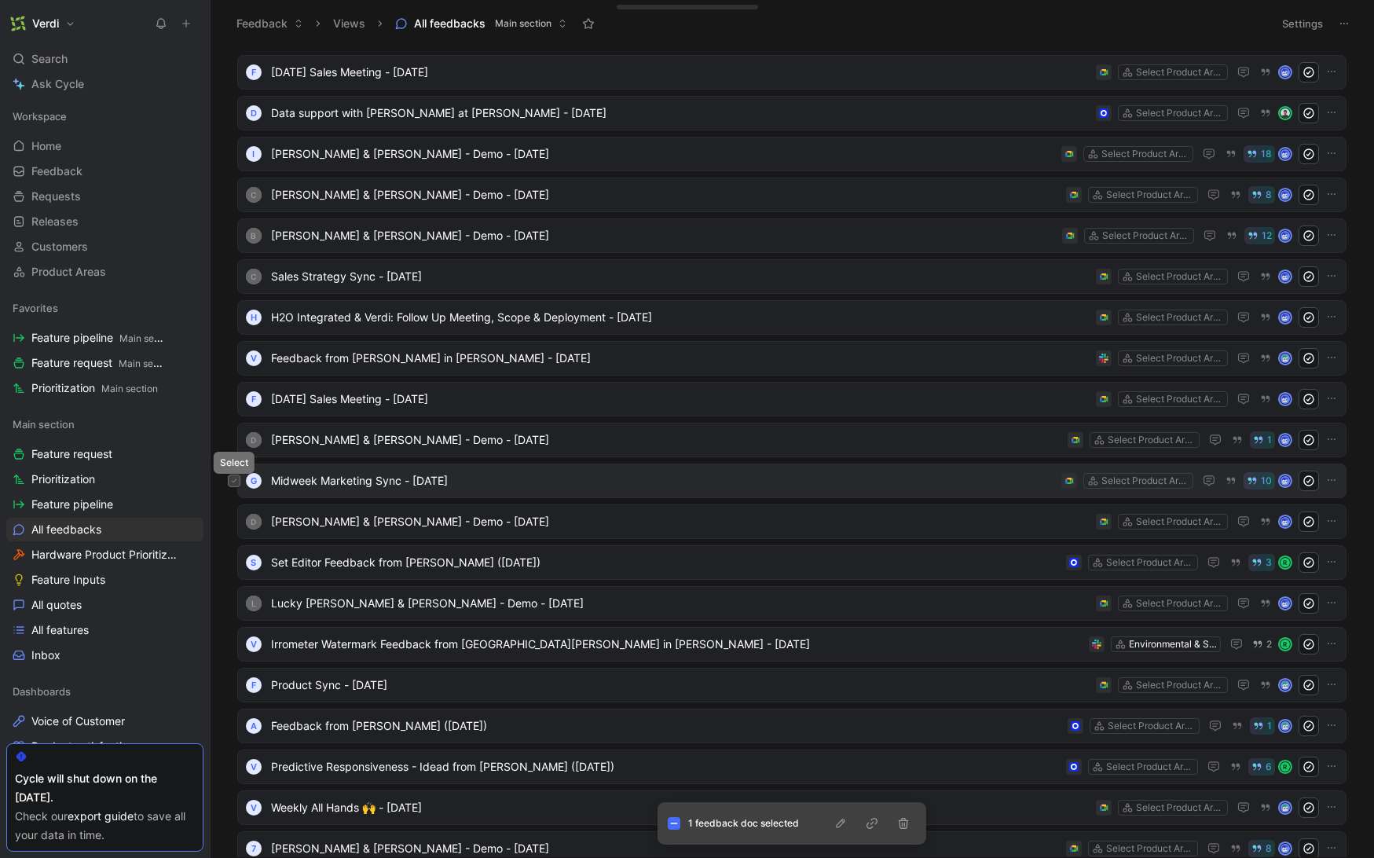
click at [232, 482] on icon at bounding box center [234, 481] width 6 height 6
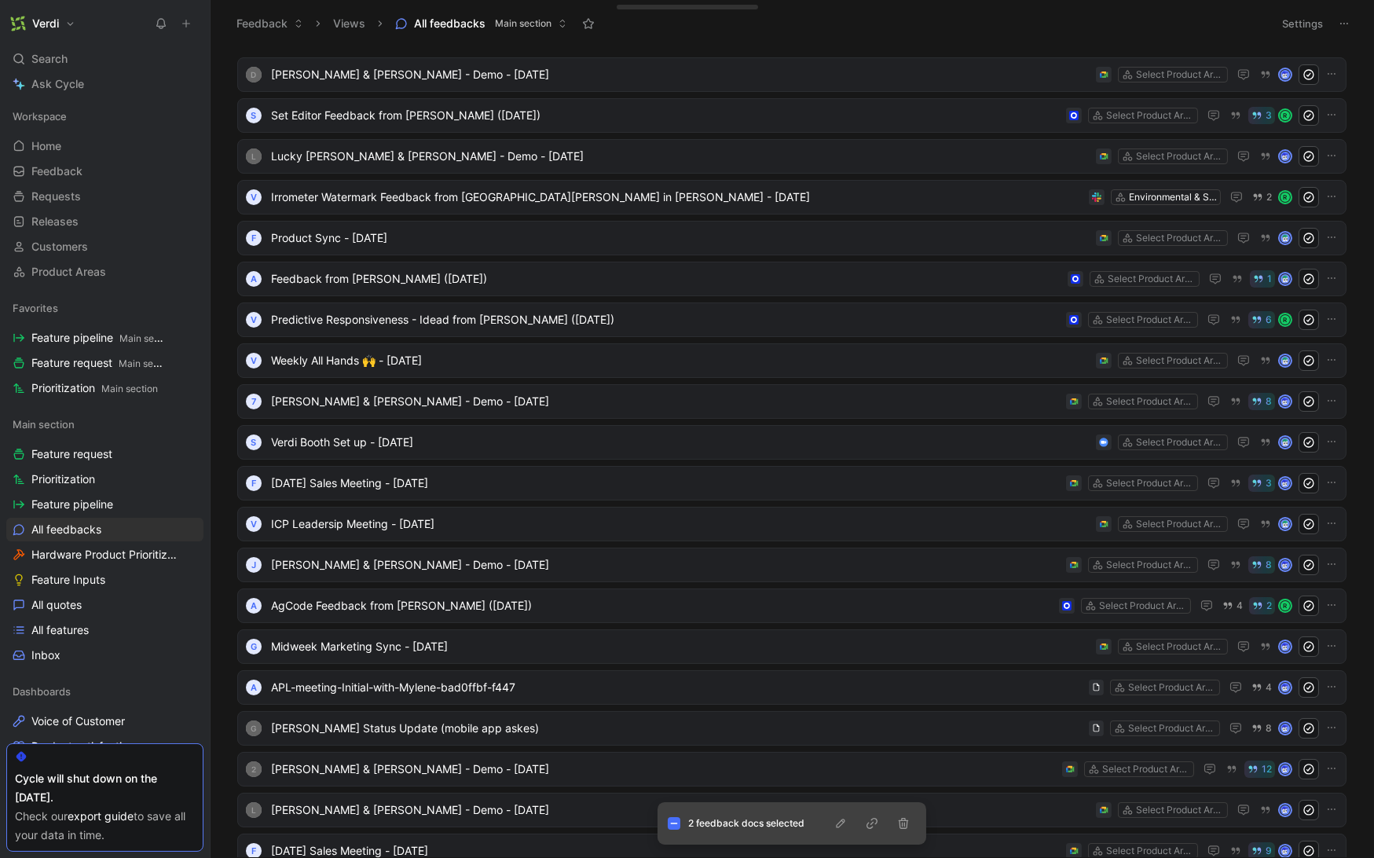
scroll to position [484, 0]
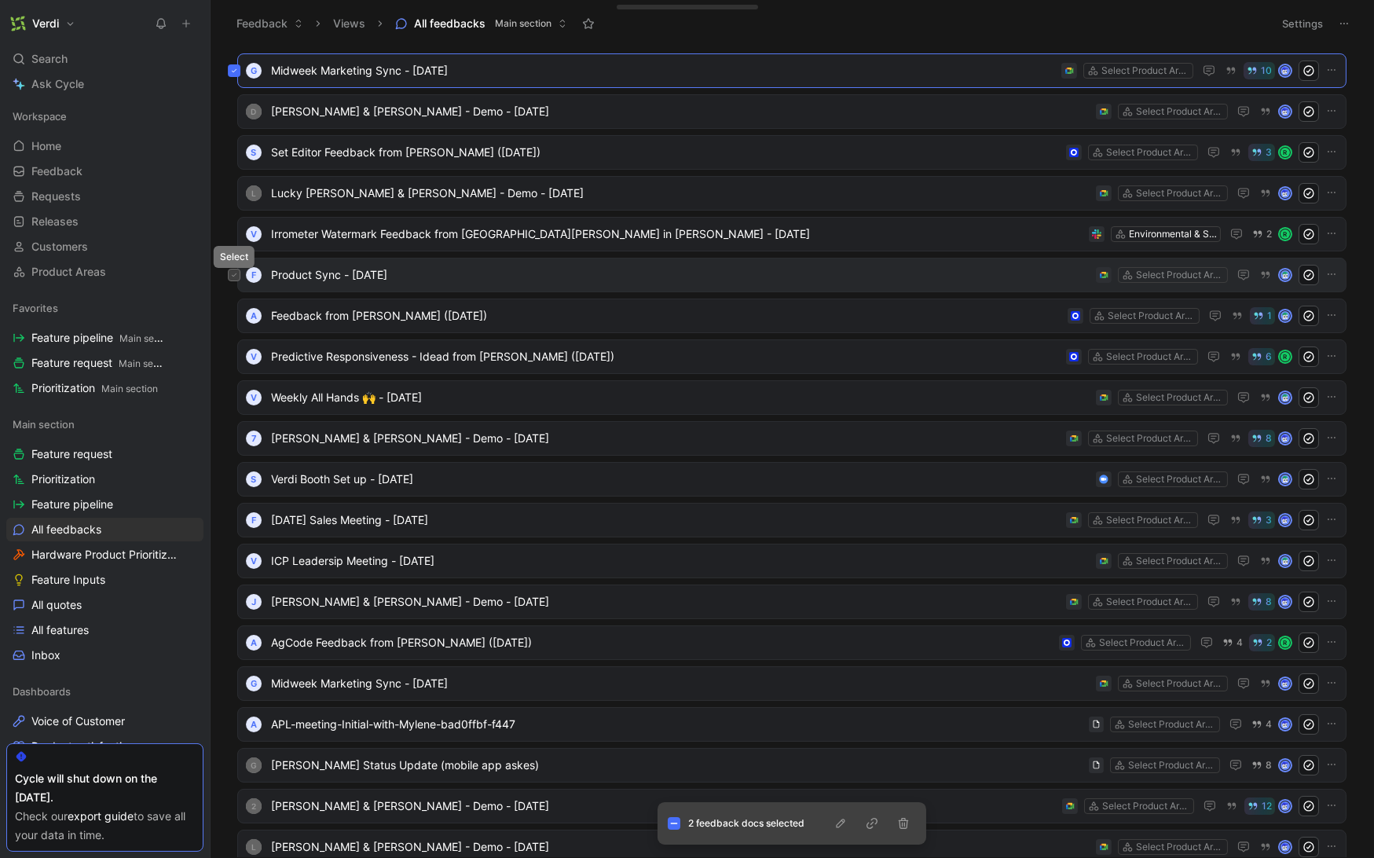
click at [231, 277] on button at bounding box center [234, 275] width 13 height 13
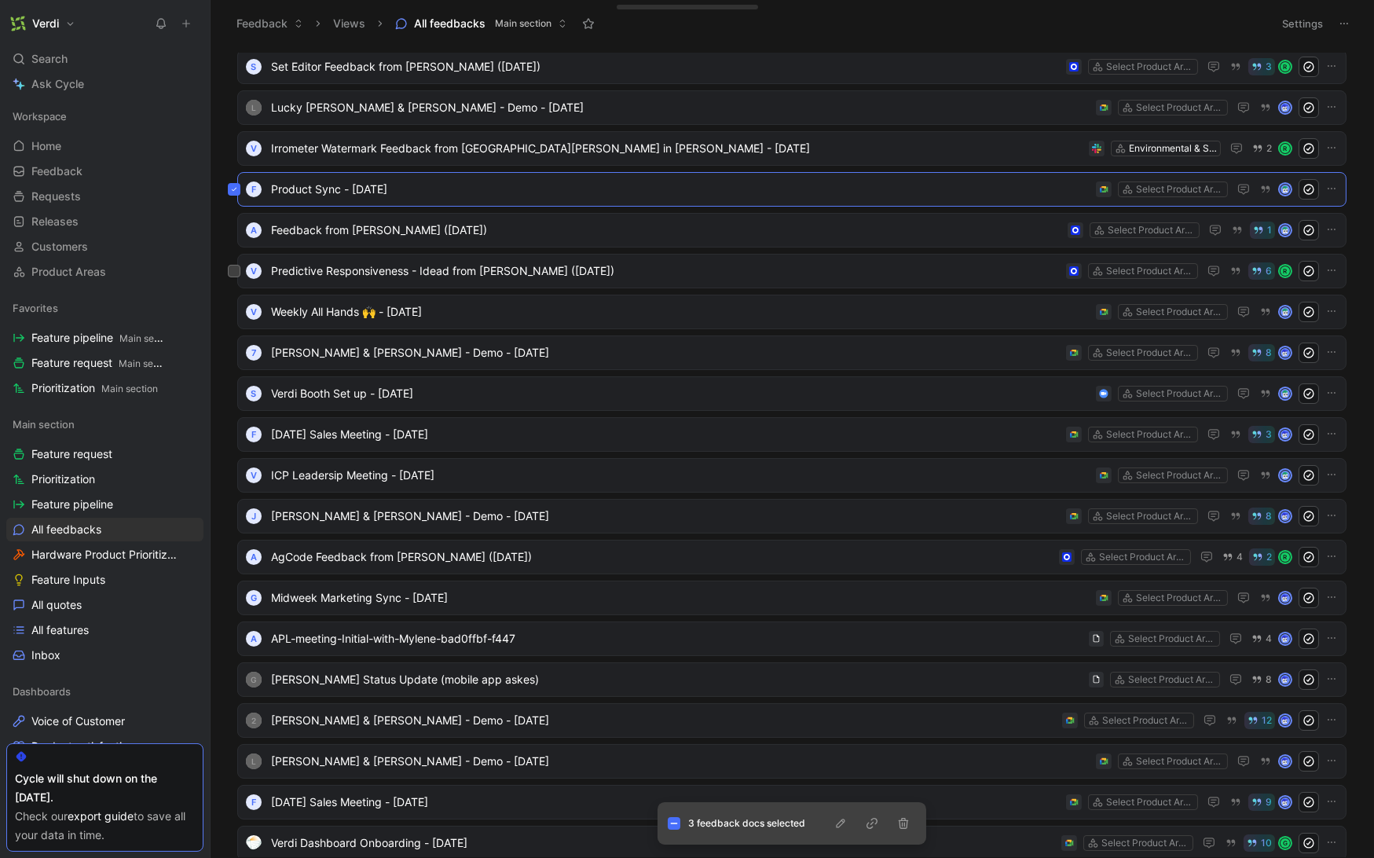
scroll to position [579, 0]
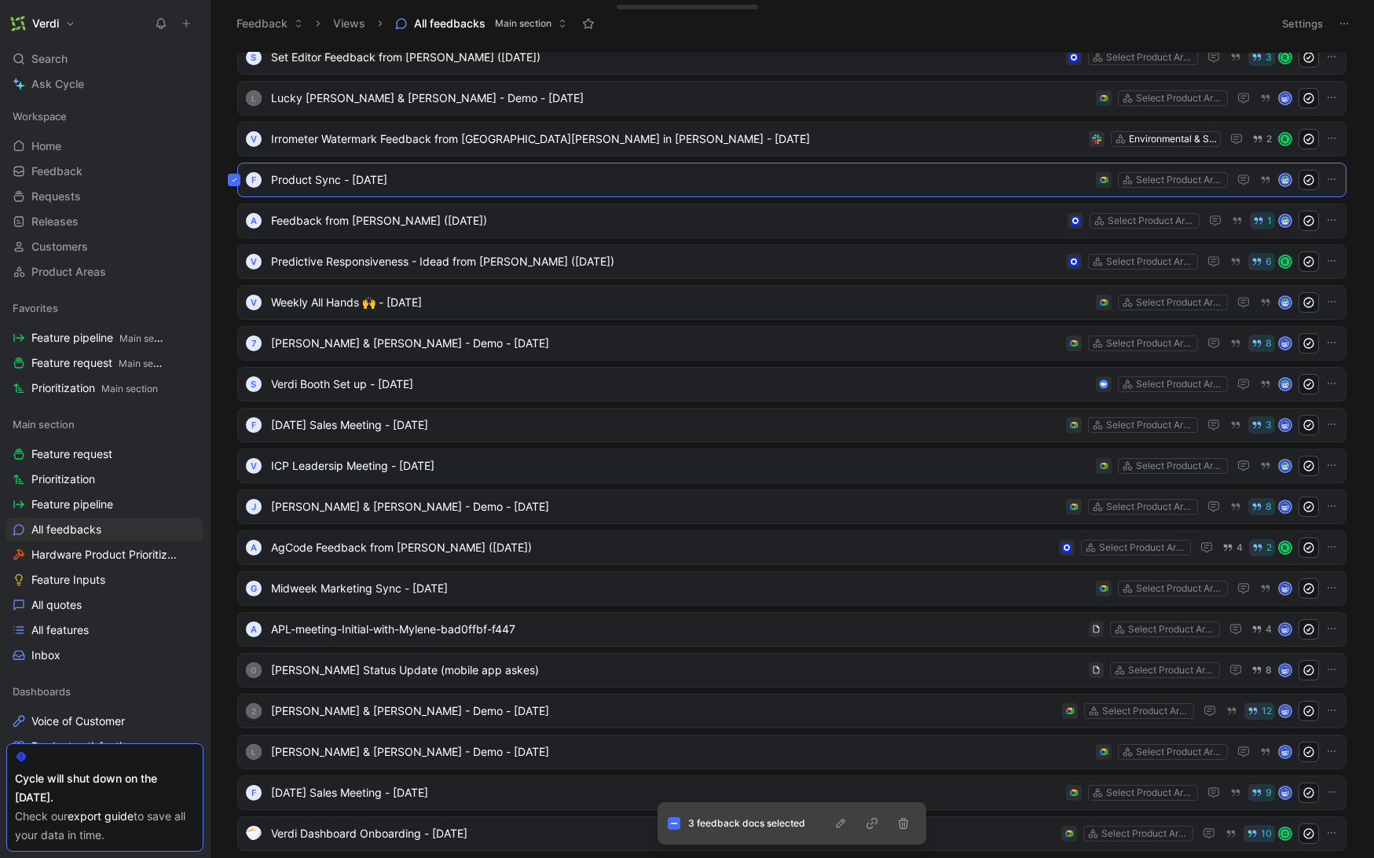
click at [228, 300] on div "To process 128 B [PERSON_NAME] & [PERSON_NAME] - Demo - [DATE] Select Product A…" at bounding box center [790, 455] width 1142 height 804
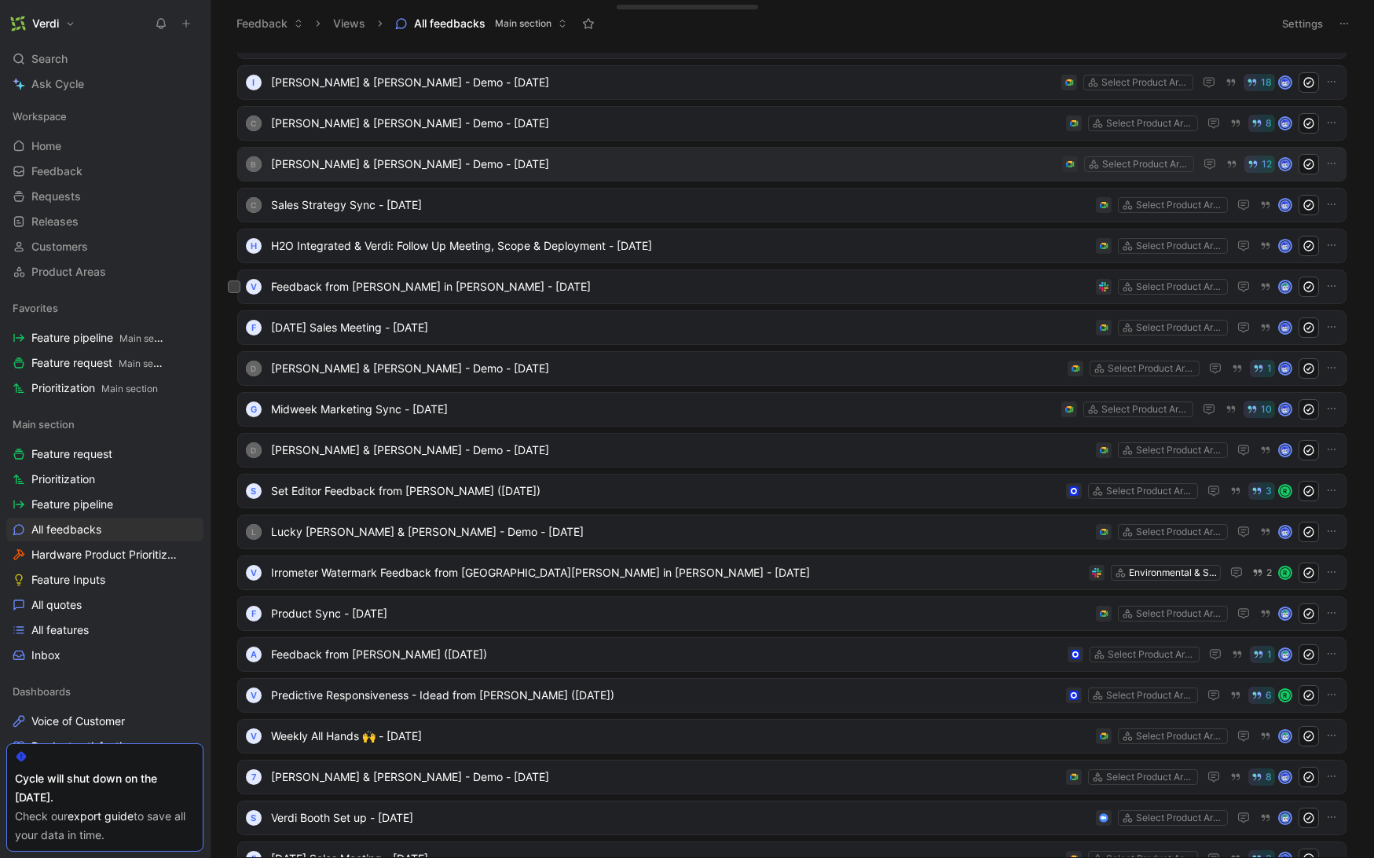
scroll to position [0, 0]
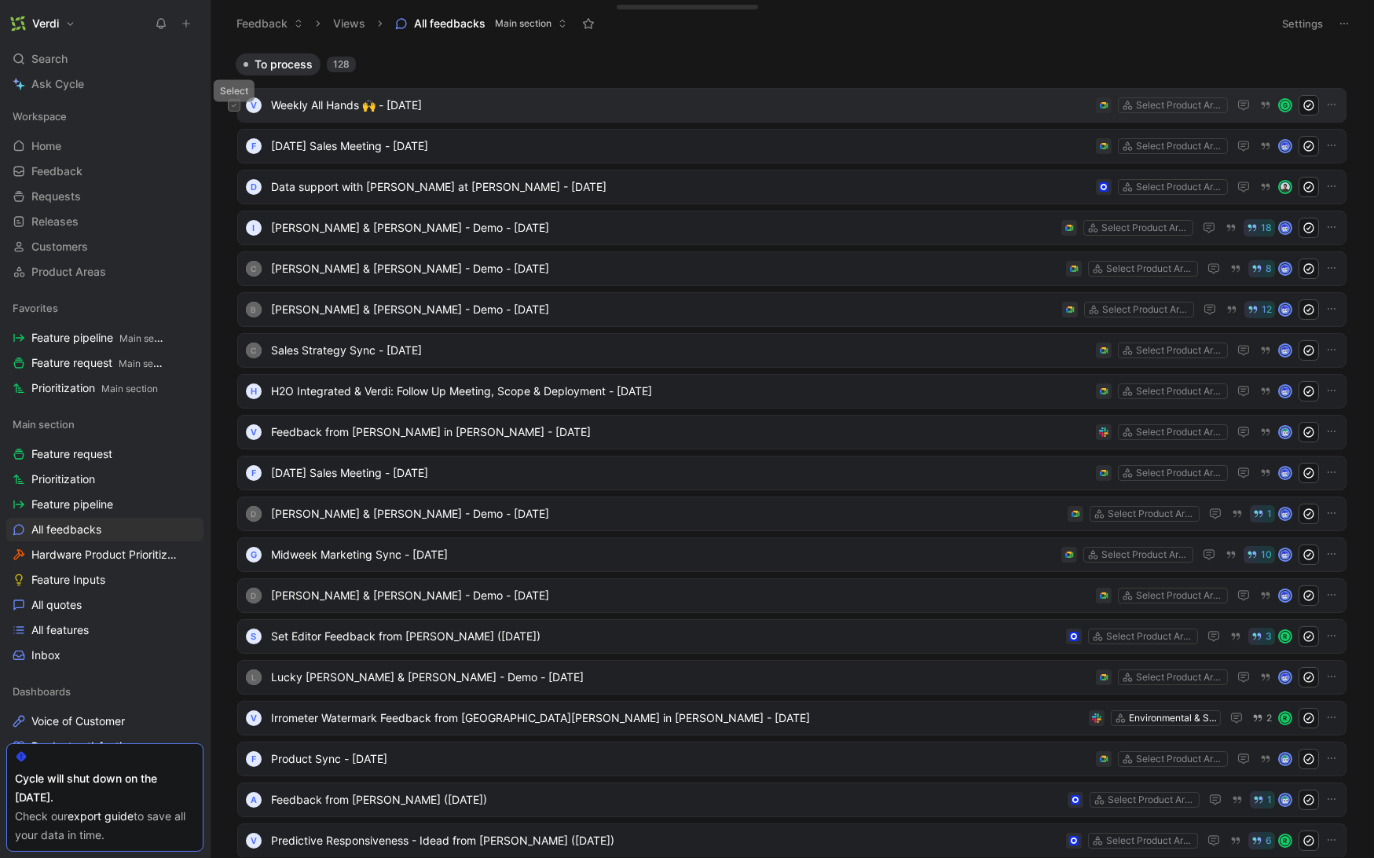
click at [233, 104] on icon at bounding box center [234, 105] width 6 height 6
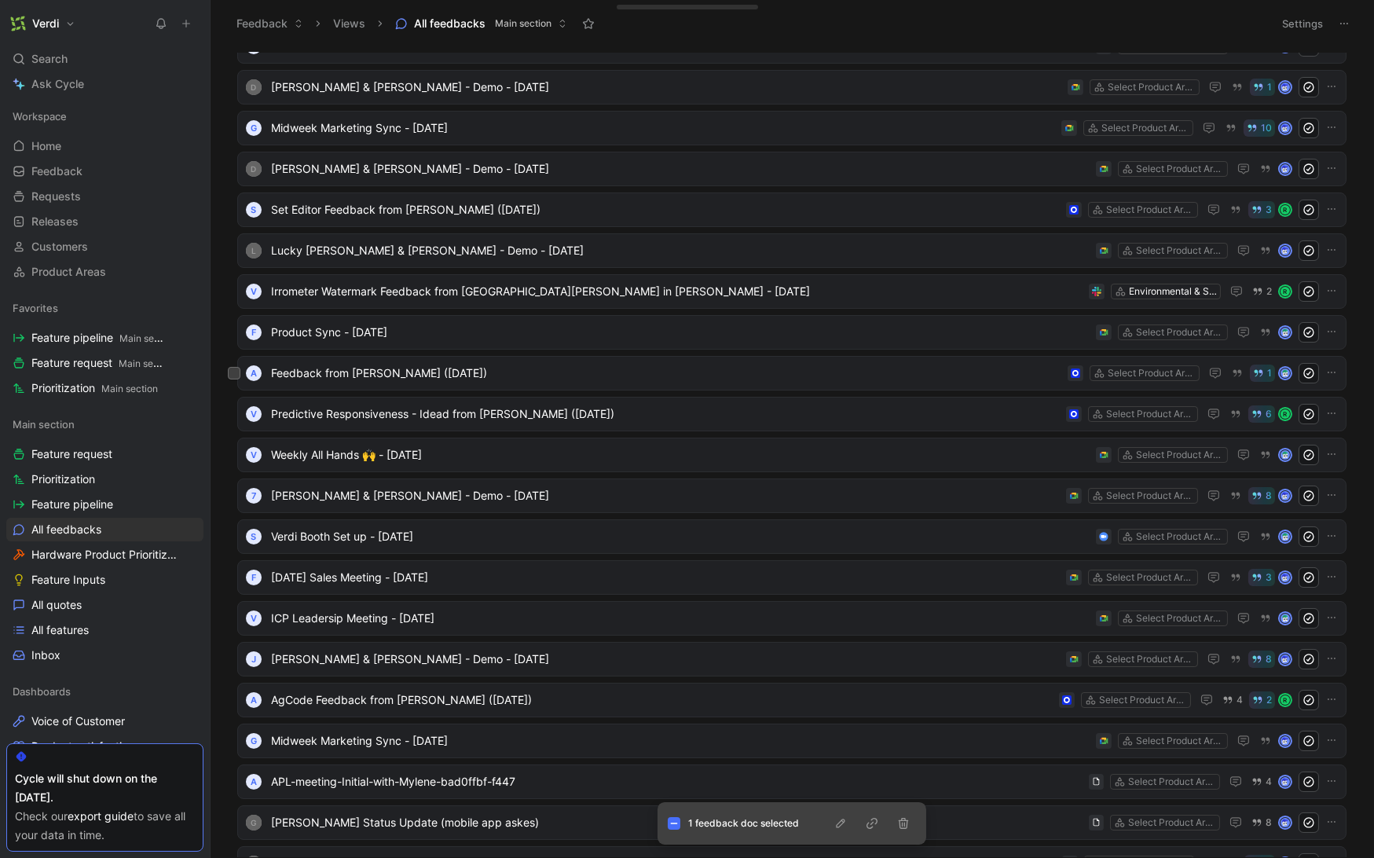
scroll to position [573, 0]
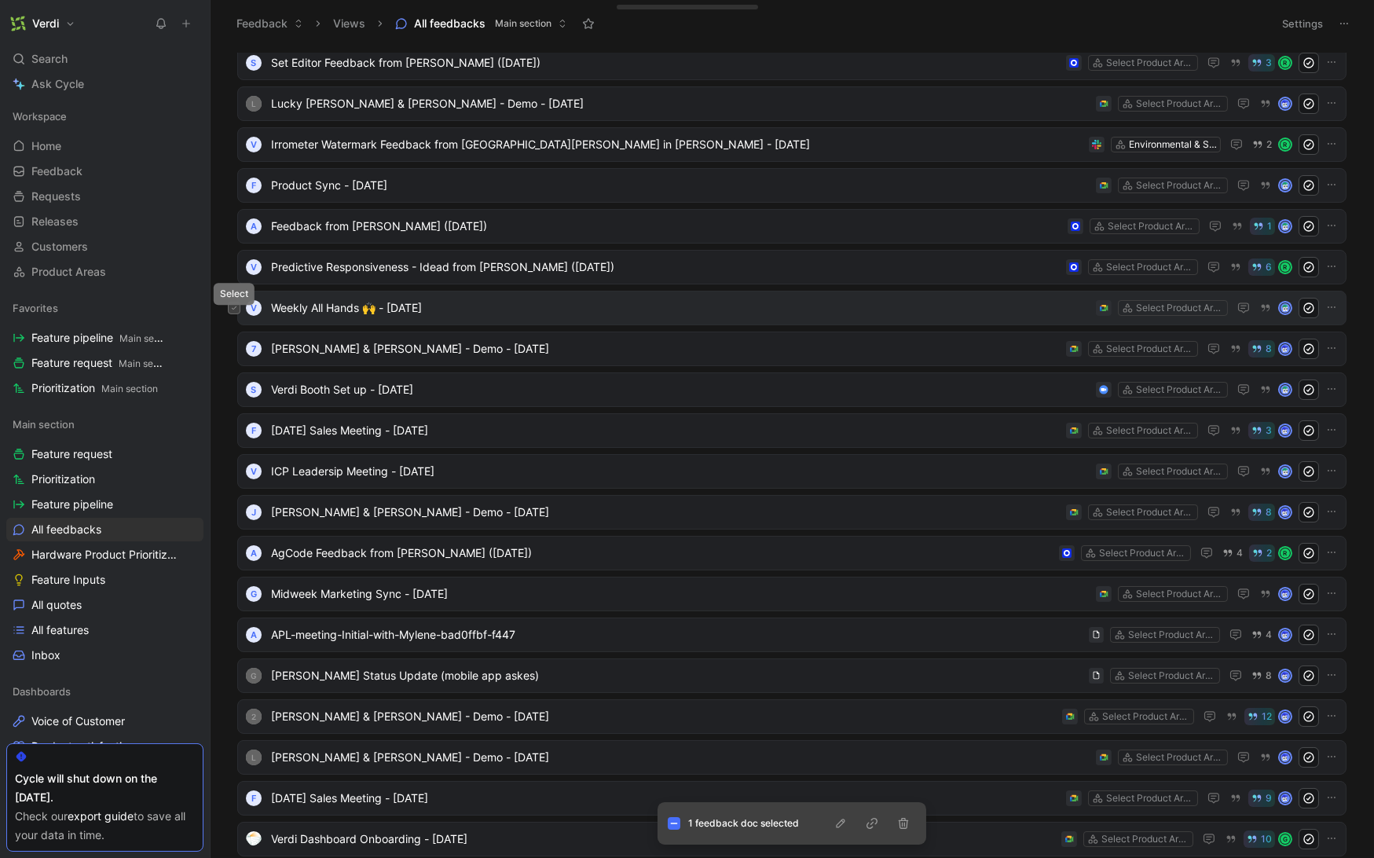
click at [236, 307] on icon at bounding box center [234, 308] width 6 height 6
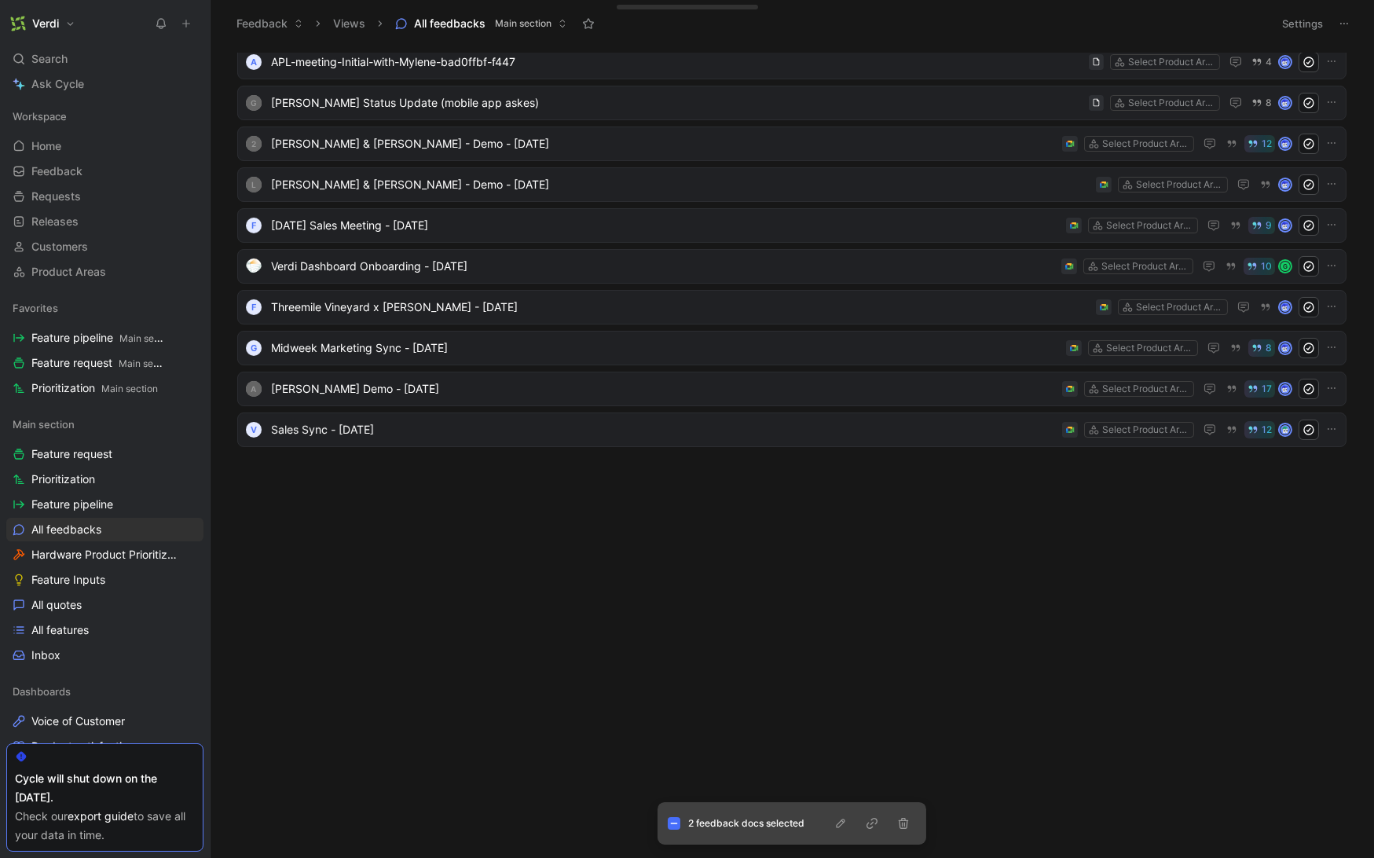
scroll to position [425, 0]
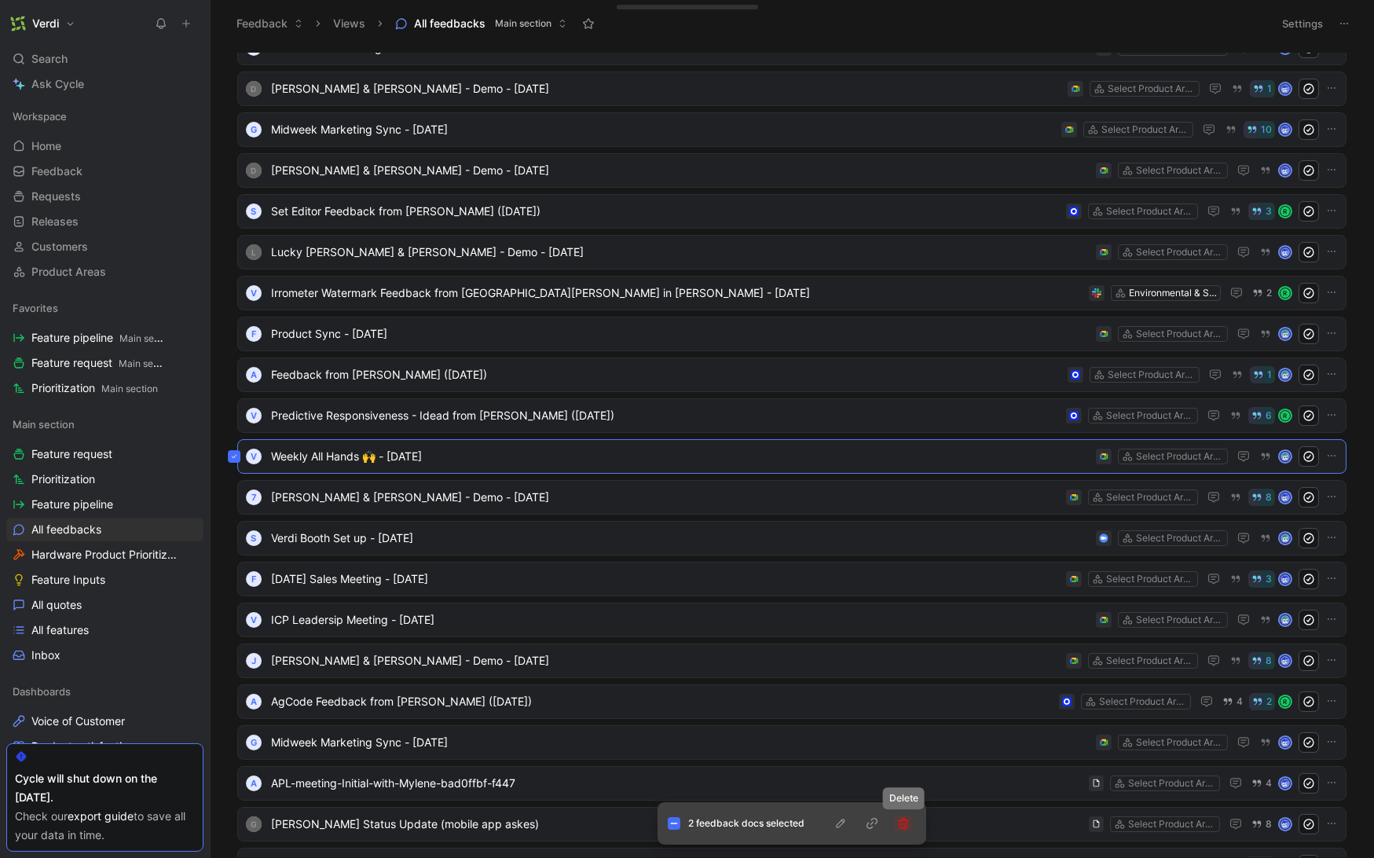
click at [903, 826] on icon "button" at bounding box center [903, 823] width 13 height 13
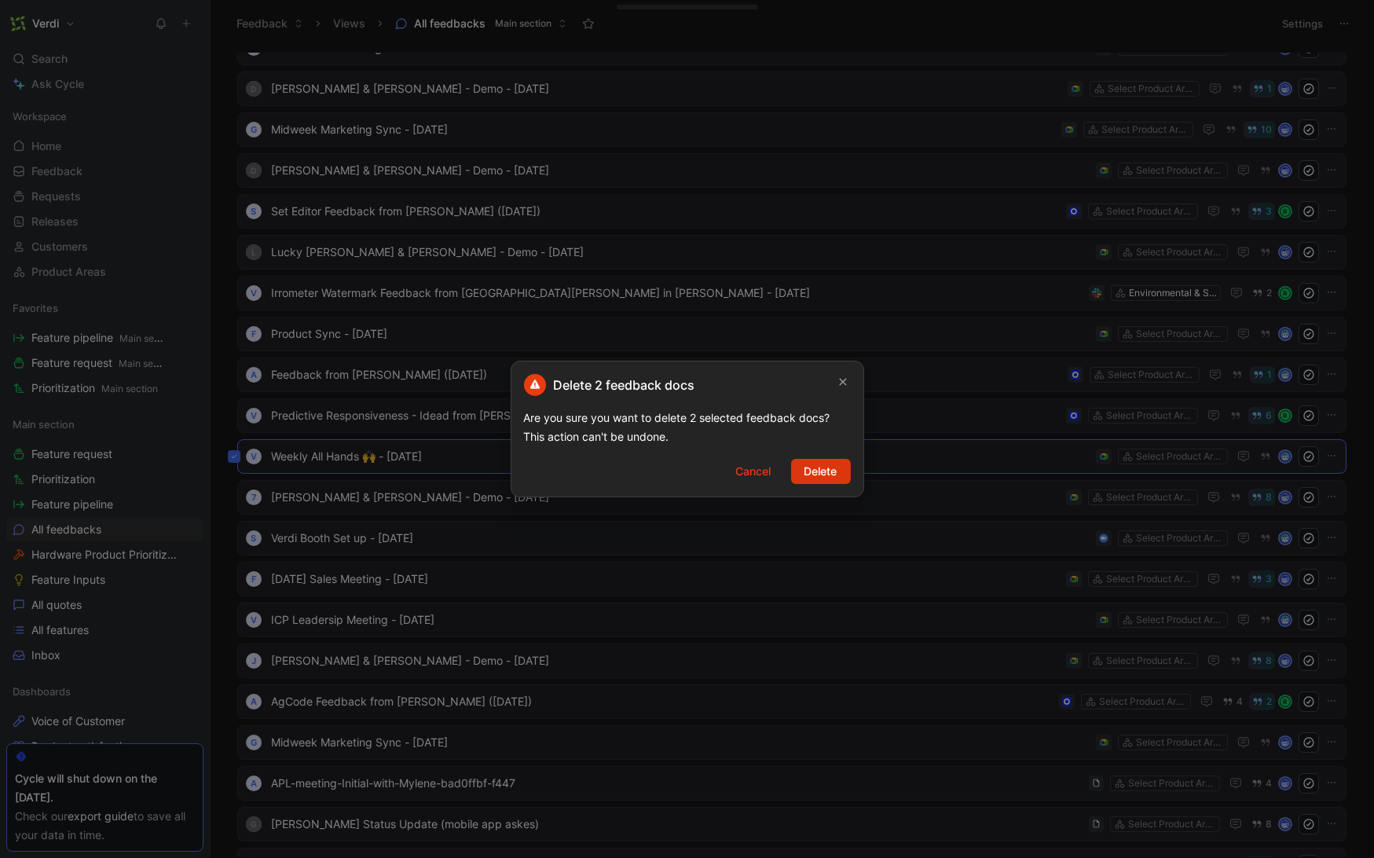
click at [830, 464] on span "Delete" at bounding box center [820, 471] width 33 height 19
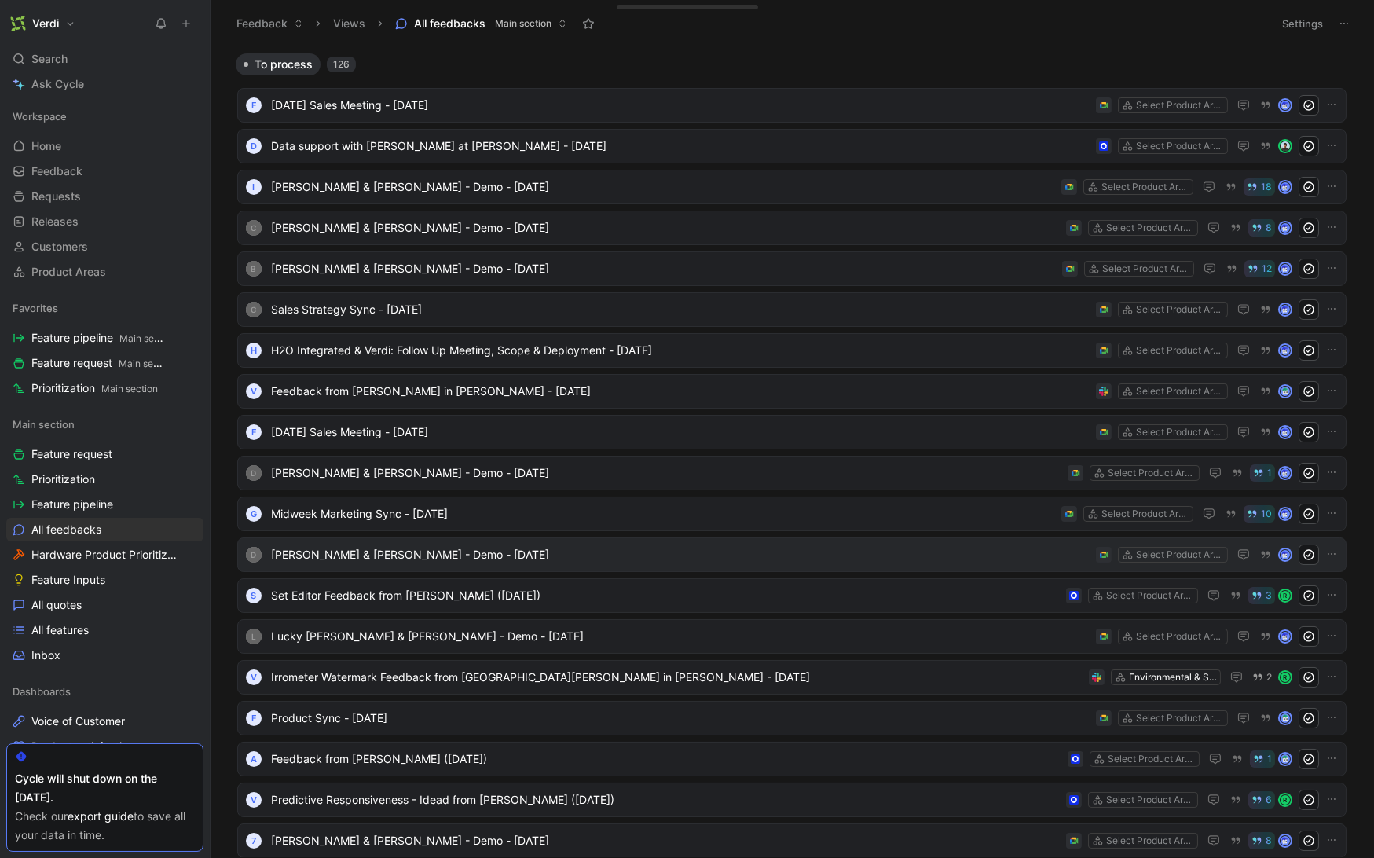
scroll to position [353, 0]
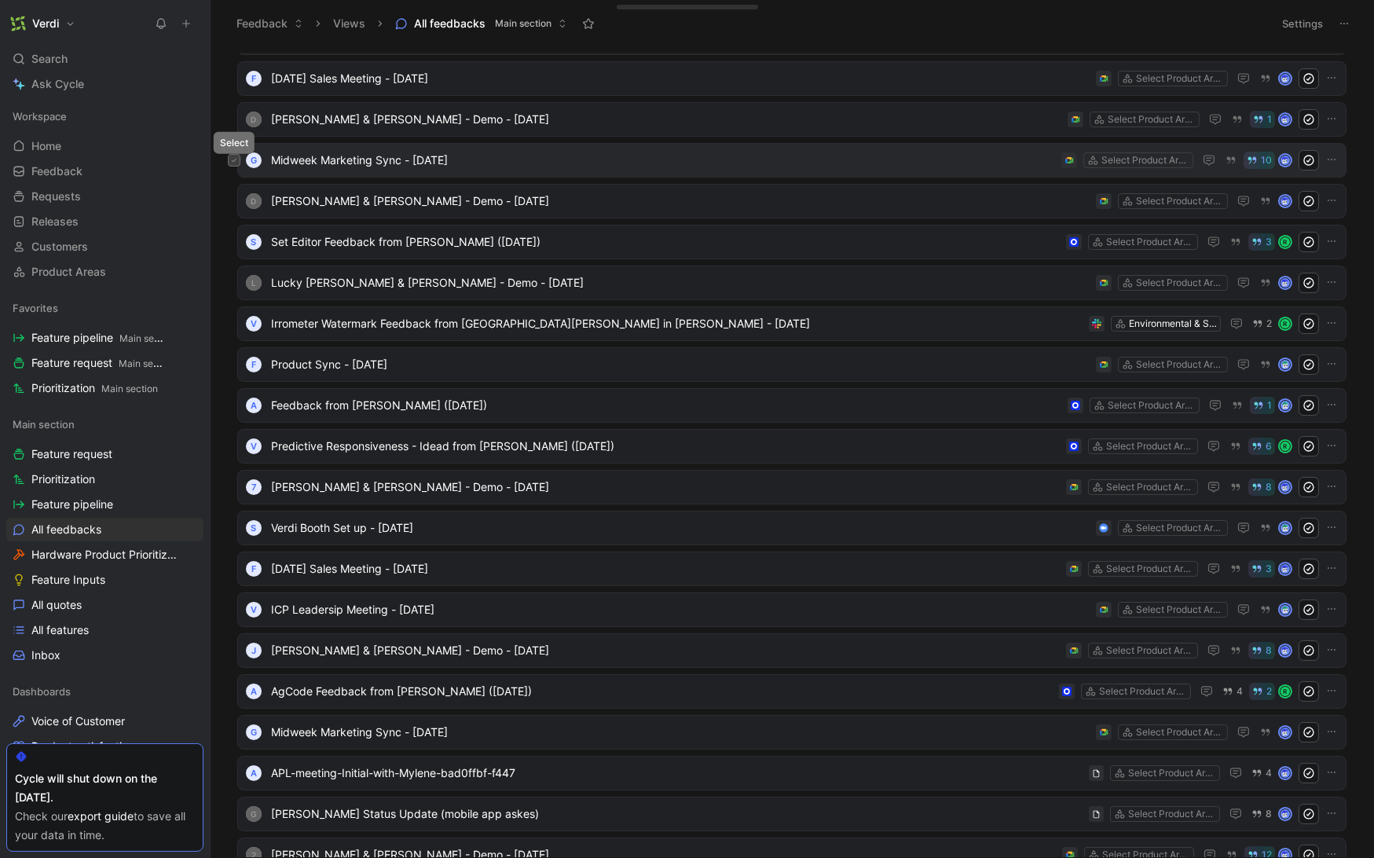
click at [236, 160] on icon at bounding box center [234, 160] width 6 height 6
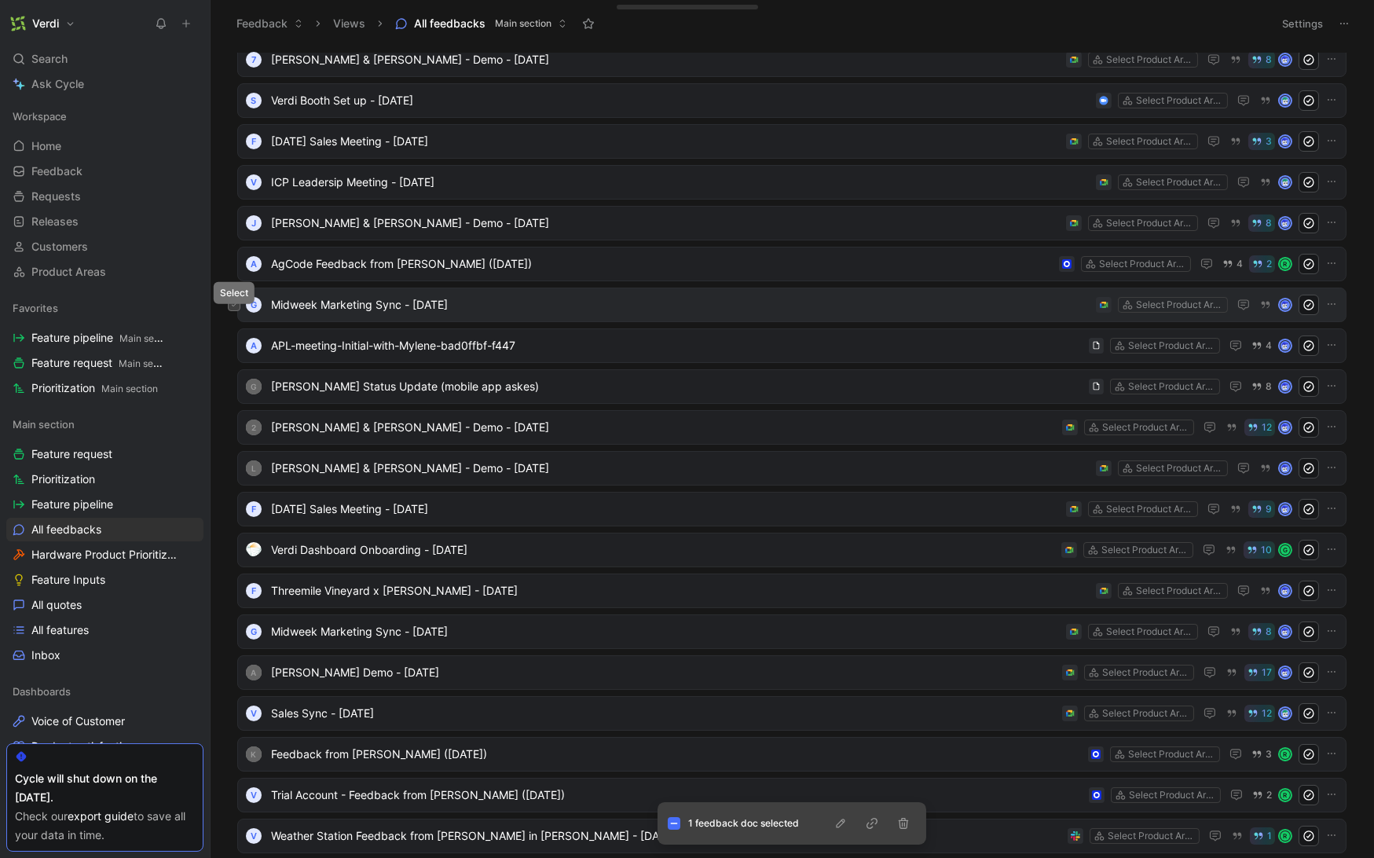
click at [235, 306] on icon at bounding box center [234, 305] width 6 height 6
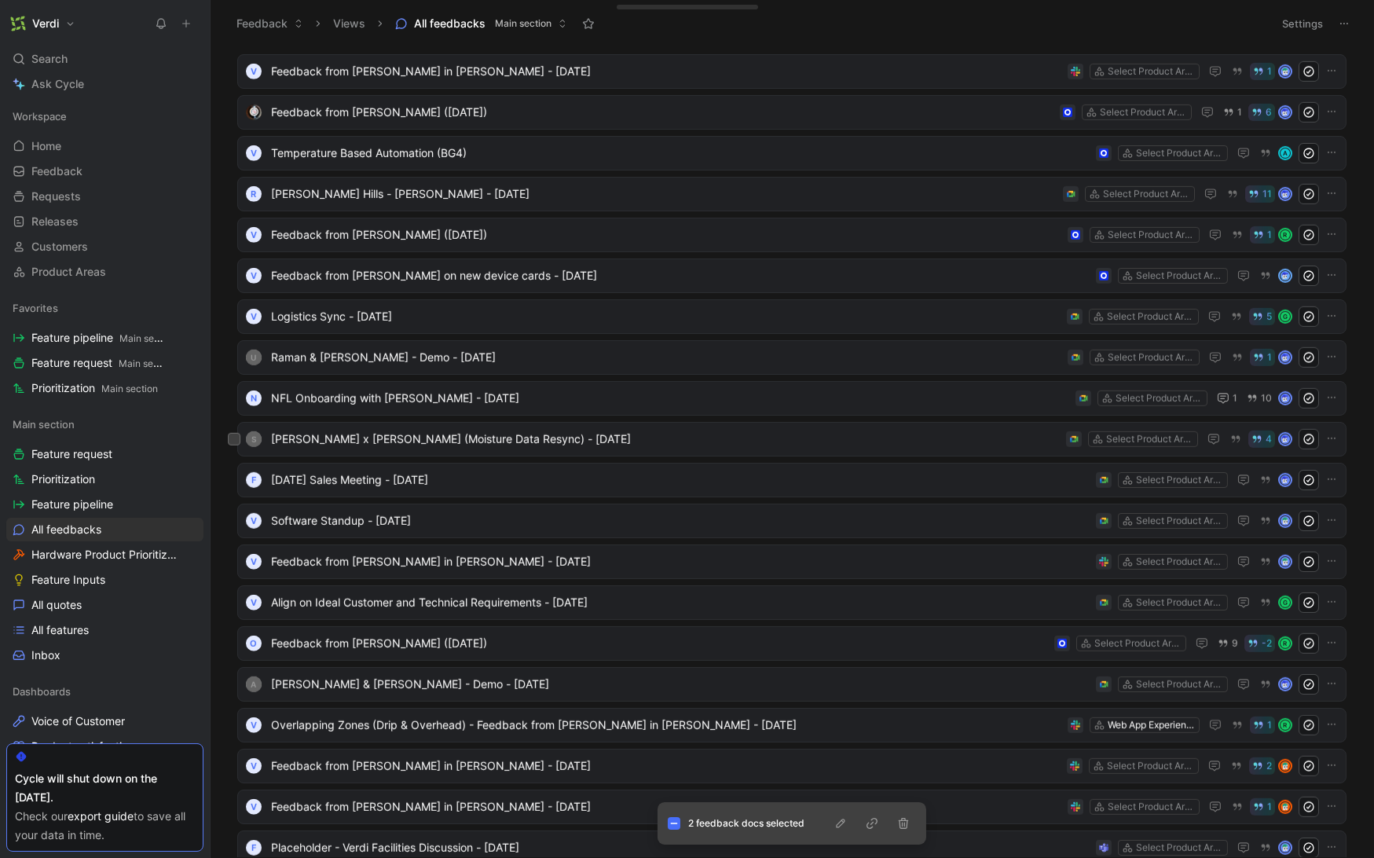
scroll to position [2176, 0]
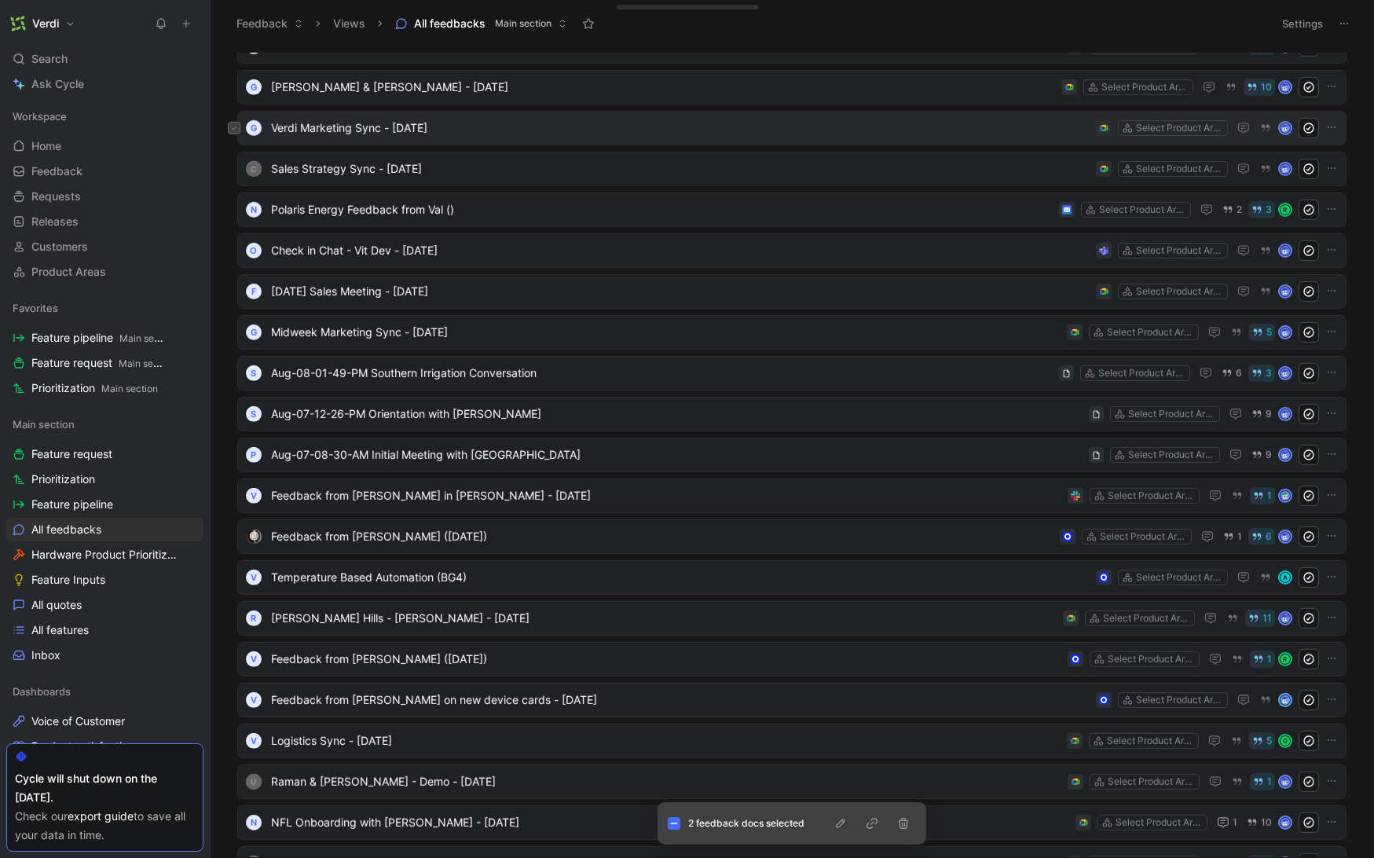
click at [236, 128] on icon at bounding box center [234, 128] width 6 height 6
click at [236, 332] on icon at bounding box center [234, 332] width 6 height 6
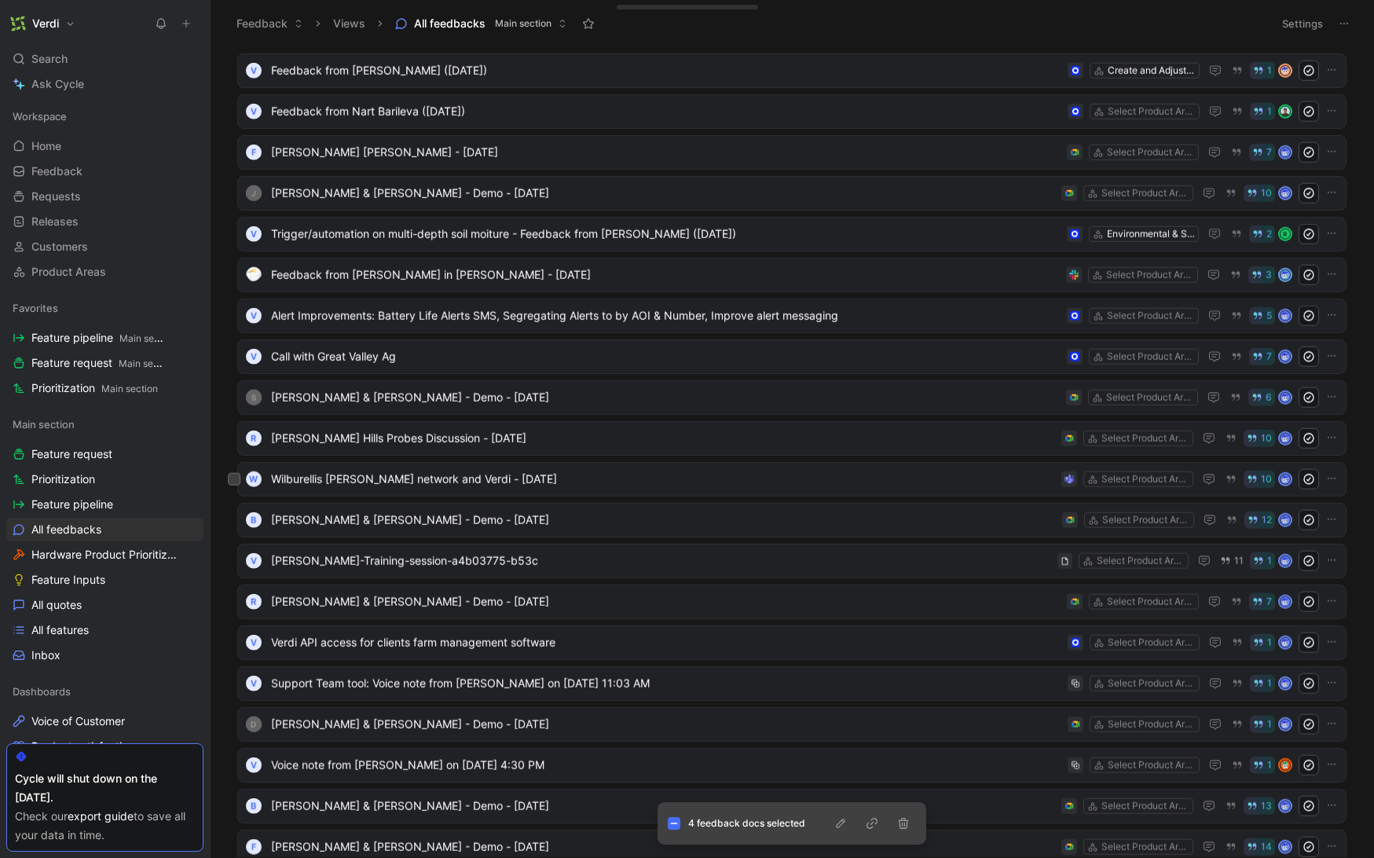
scroll to position [4735, 0]
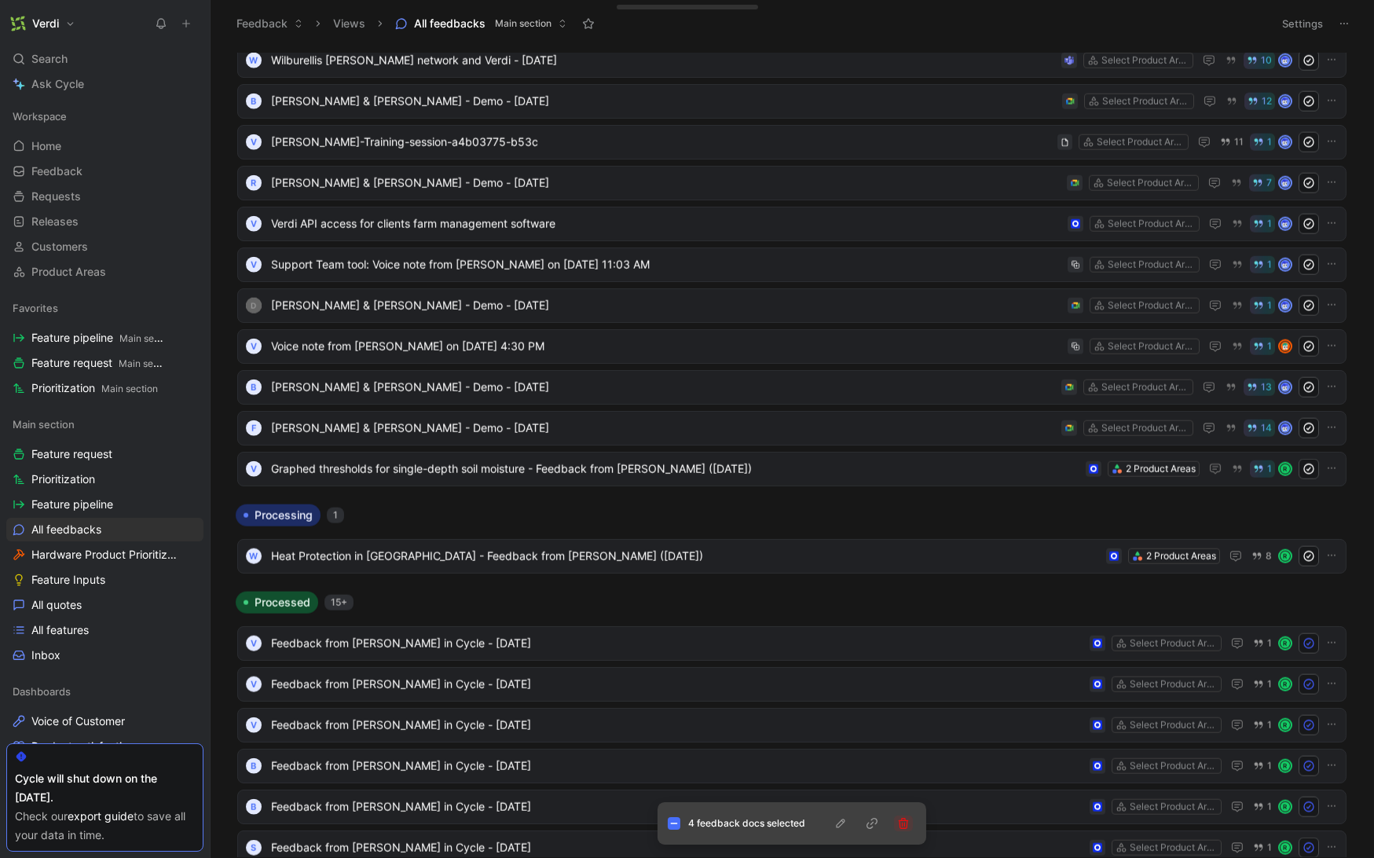
click at [904, 822] on icon "button" at bounding box center [903, 823] width 13 height 13
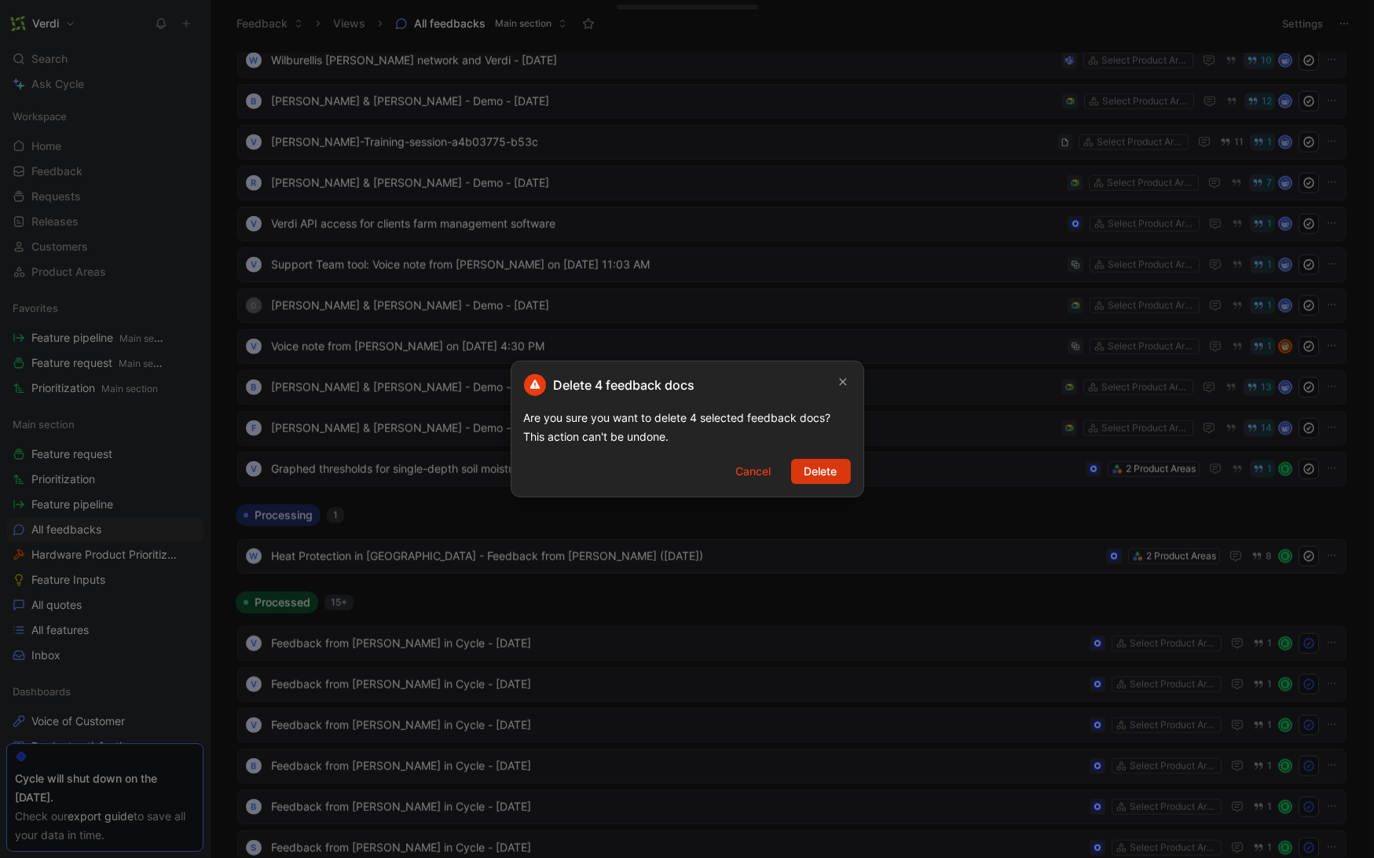
click at [822, 474] on span "Delete" at bounding box center [820, 471] width 33 height 19
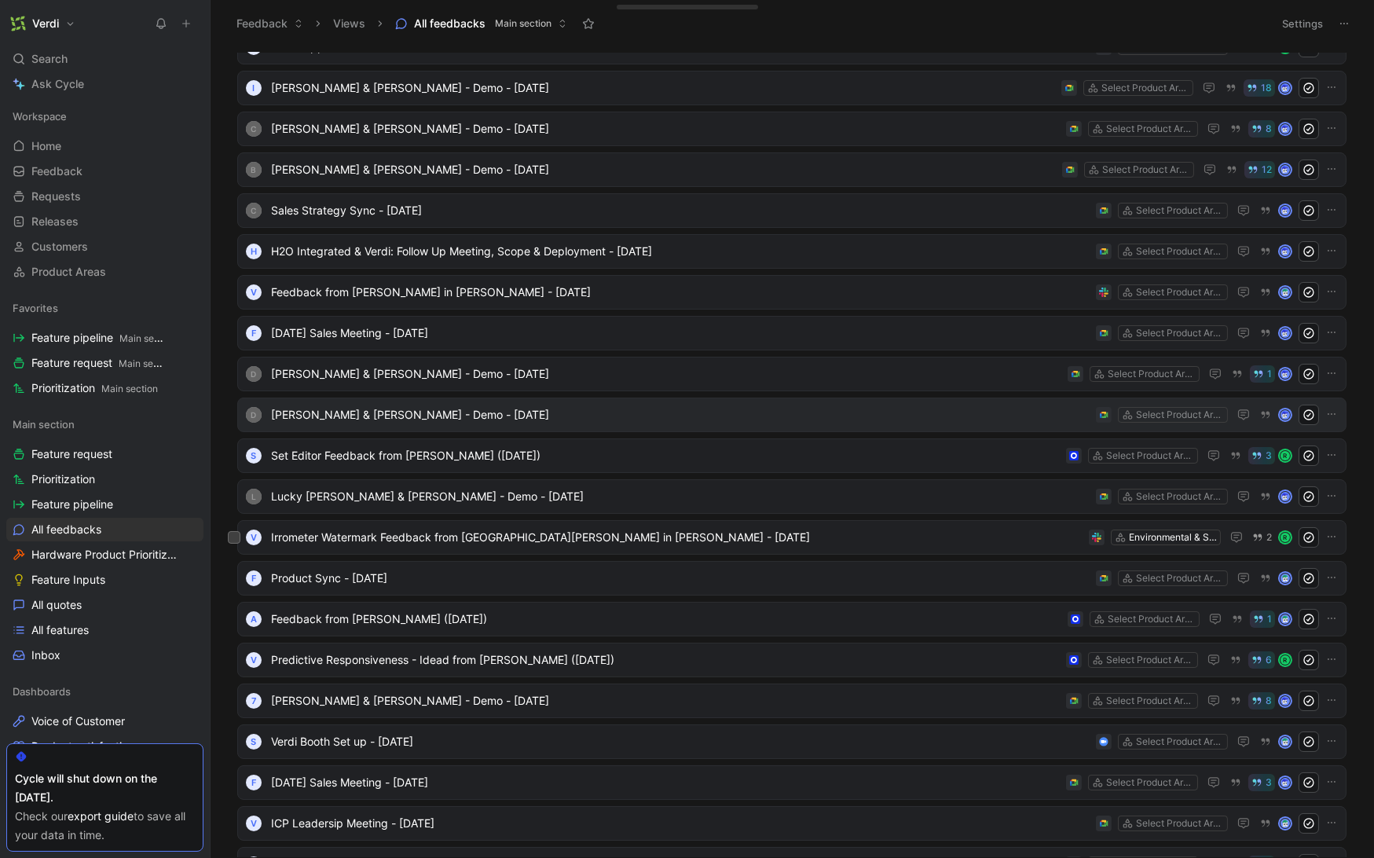
scroll to position [0, 0]
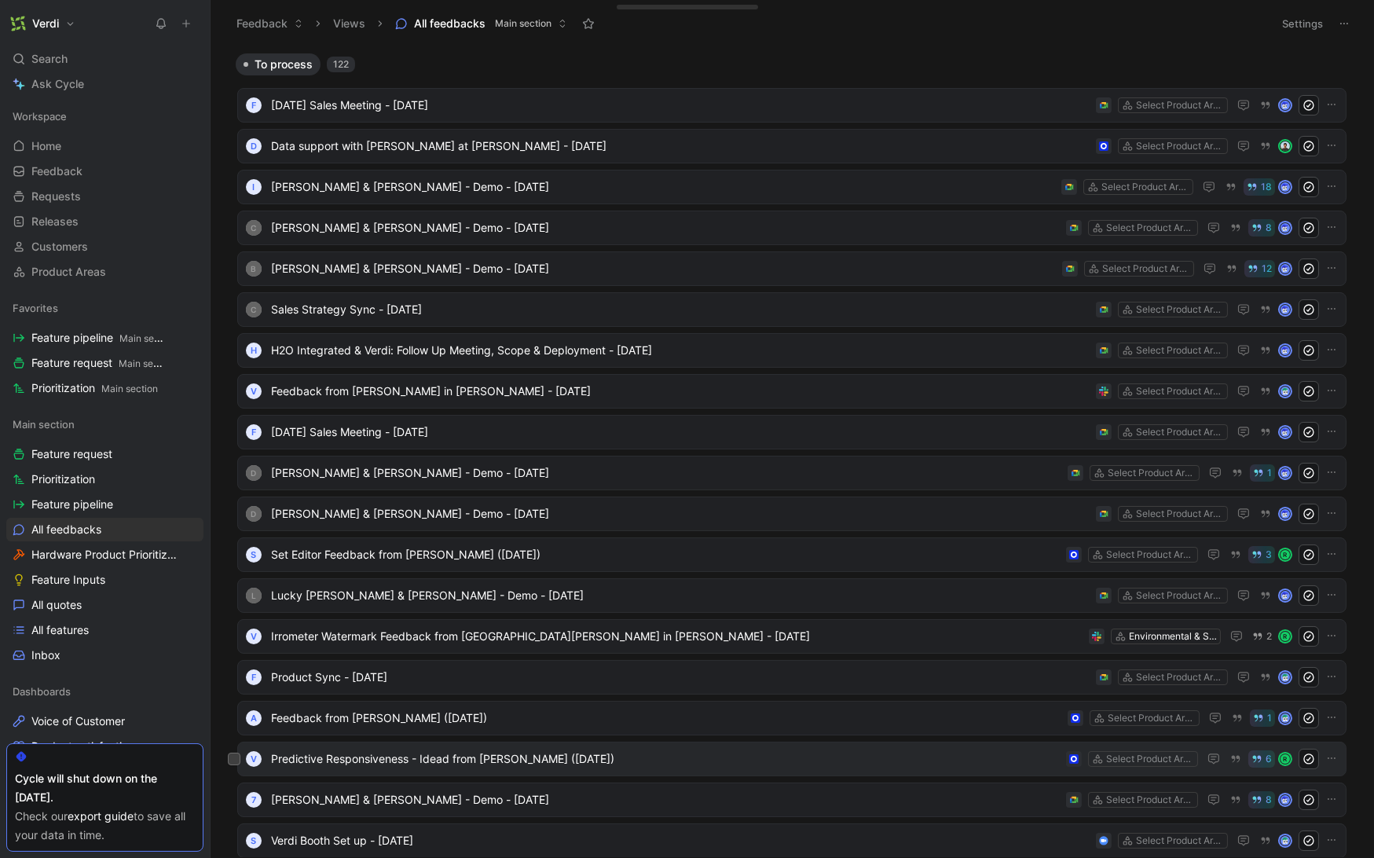
click at [519, 751] on span "Predictive Responsiveness - Idead from [PERSON_NAME] ([DATE])" at bounding box center [665, 758] width 789 height 19
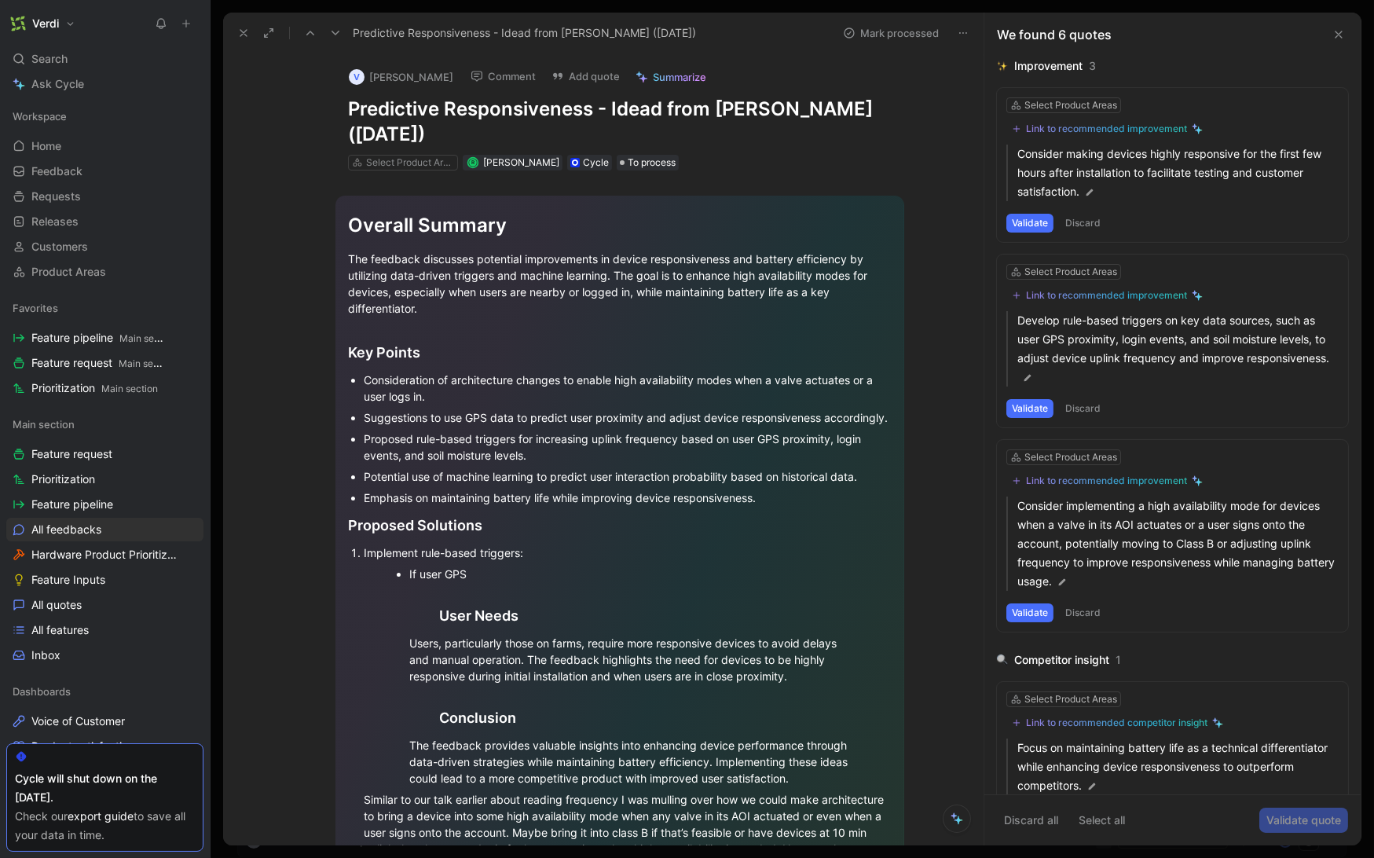
click at [630, 104] on h1 "Predictive Responsiveness - Idead from [PERSON_NAME] ([DATE])" at bounding box center [620, 122] width 544 height 50
click at [874, 185] on section "Overall Summary The feedback discusses potential improvements in device respons…" at bounding box center [619, 799] width 727 height 1233
click at [1340, 37] on icon at bounding box center [1338, 34] width 13 height 13
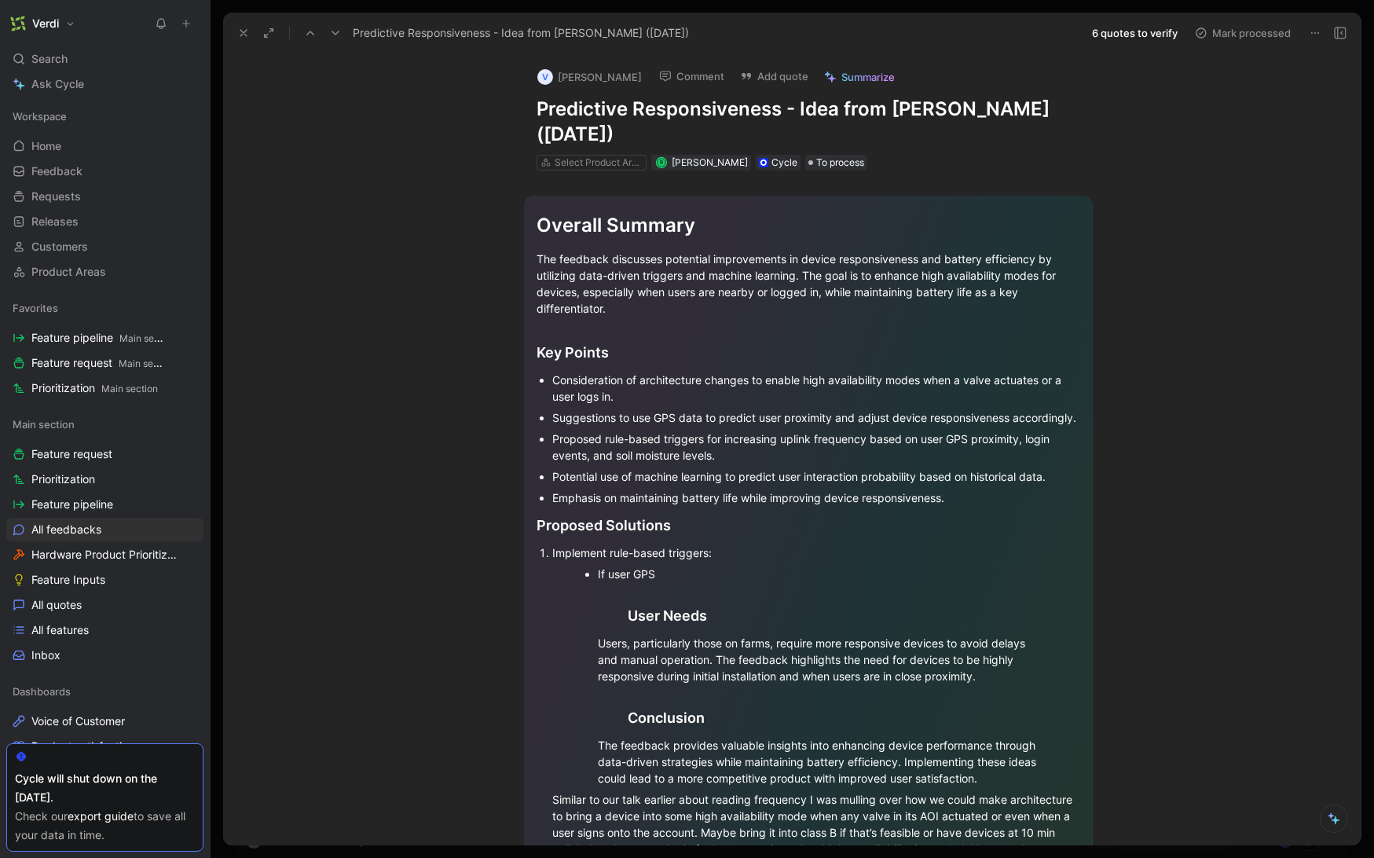
click at [242, 34] on use at bounding box center [243, 33] width 6 height 6
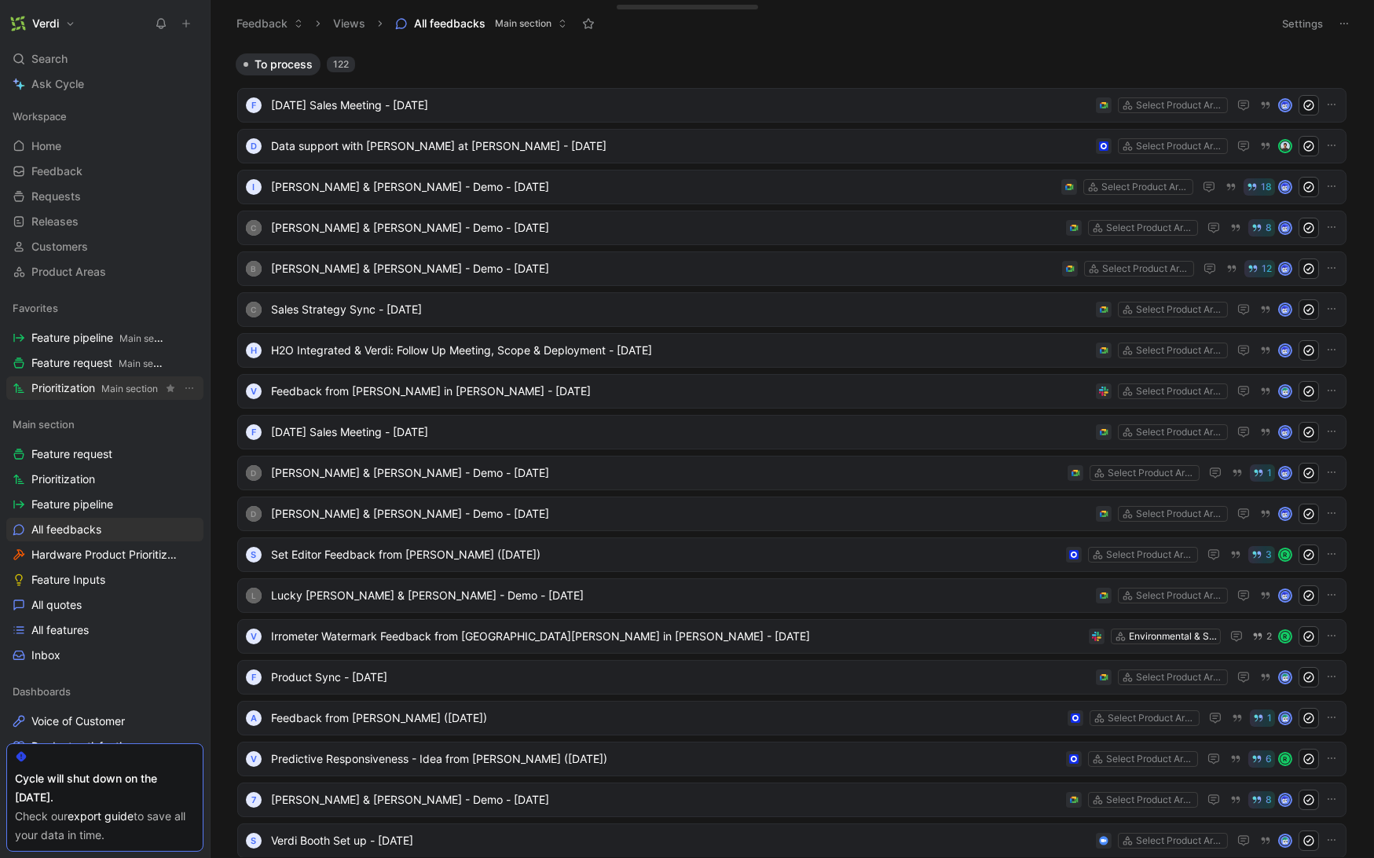
click at [87, 391] on span "Prioritization Main section" at bounding box center [94, 388] width 126 height 16
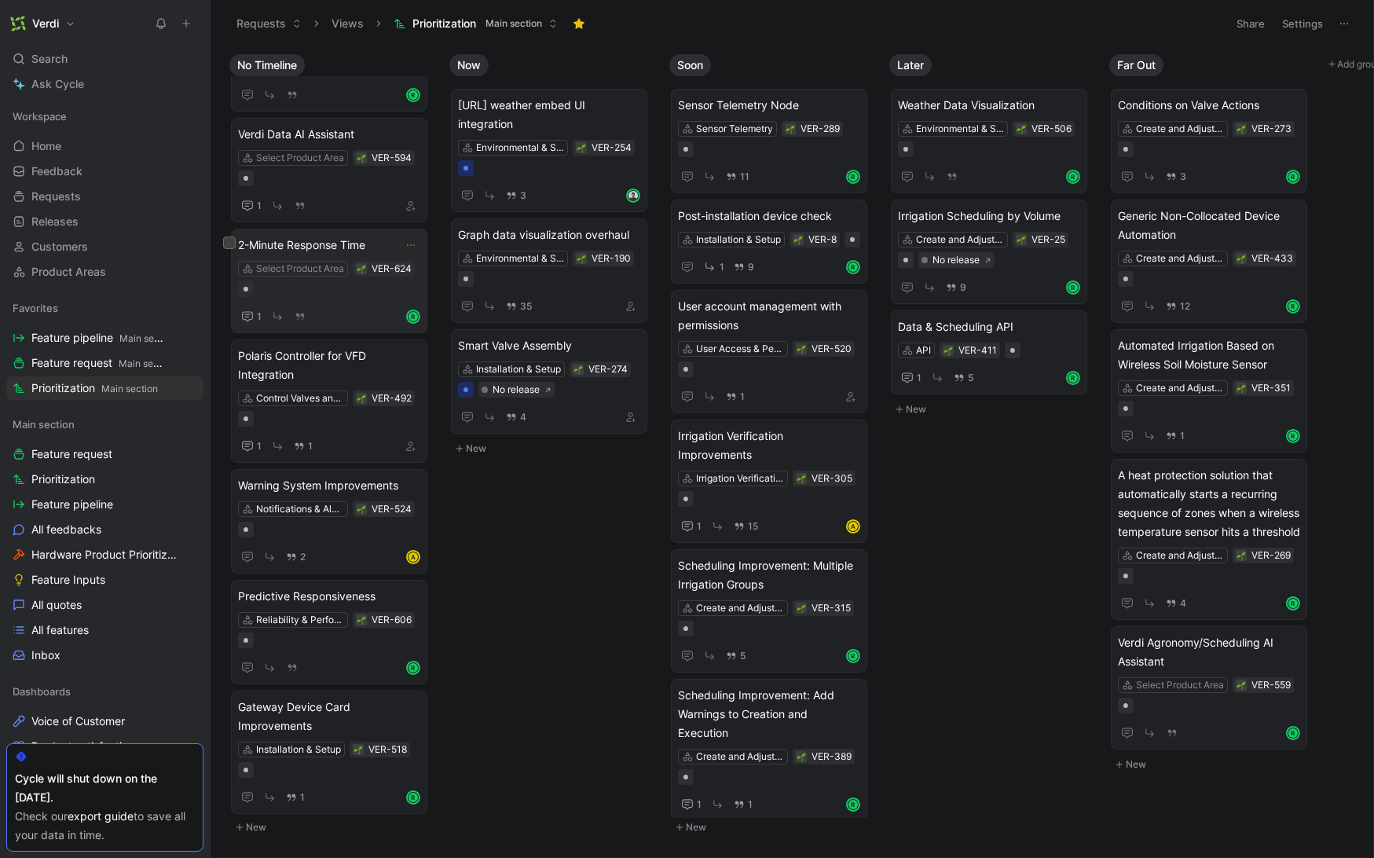
scroll to position [237, 0]
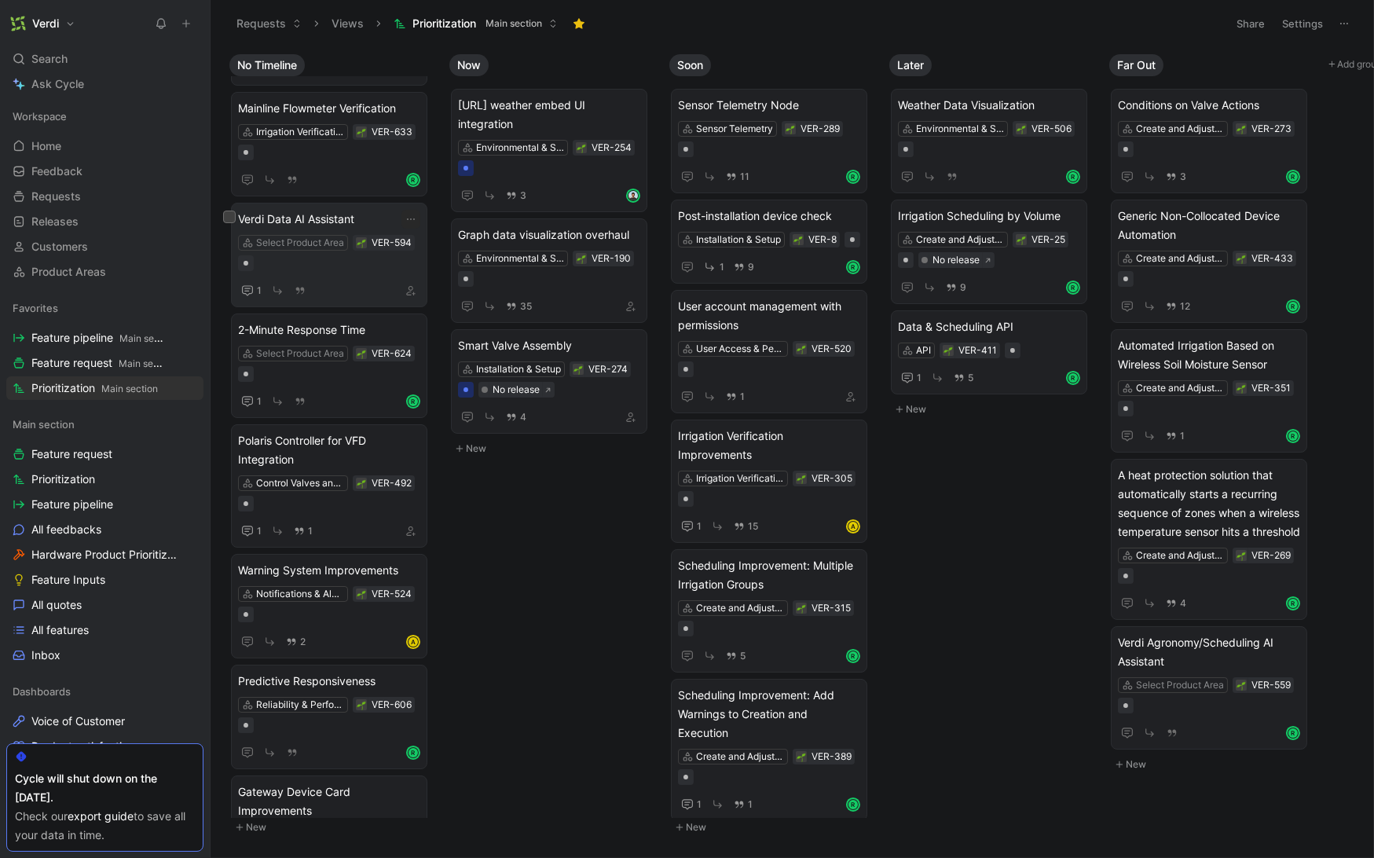
click at [319, 219] on span "Verdi Data AI Assistant" at bounding box center [329, 219] width 182 height 19
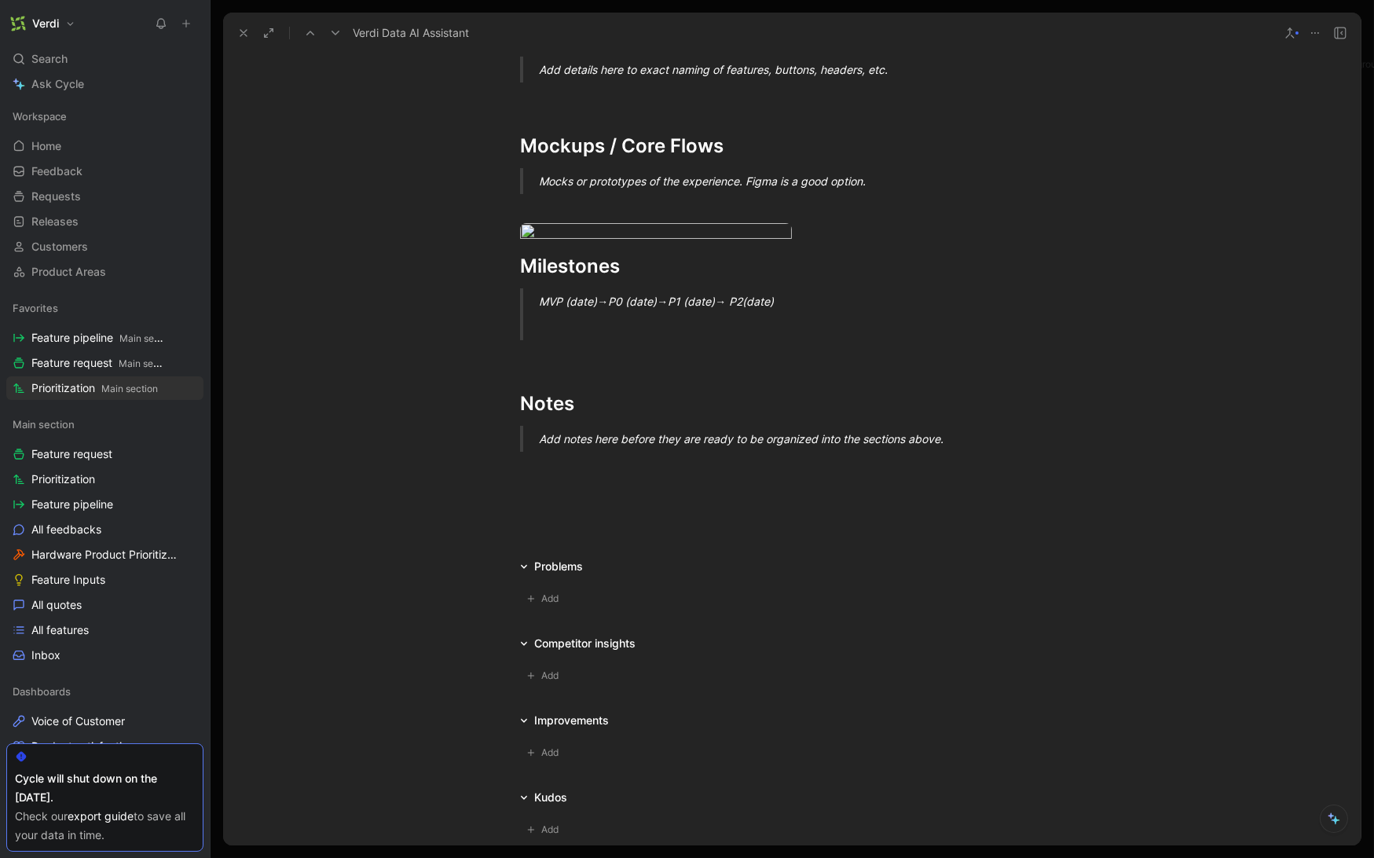
scroll to position [1379, 0]
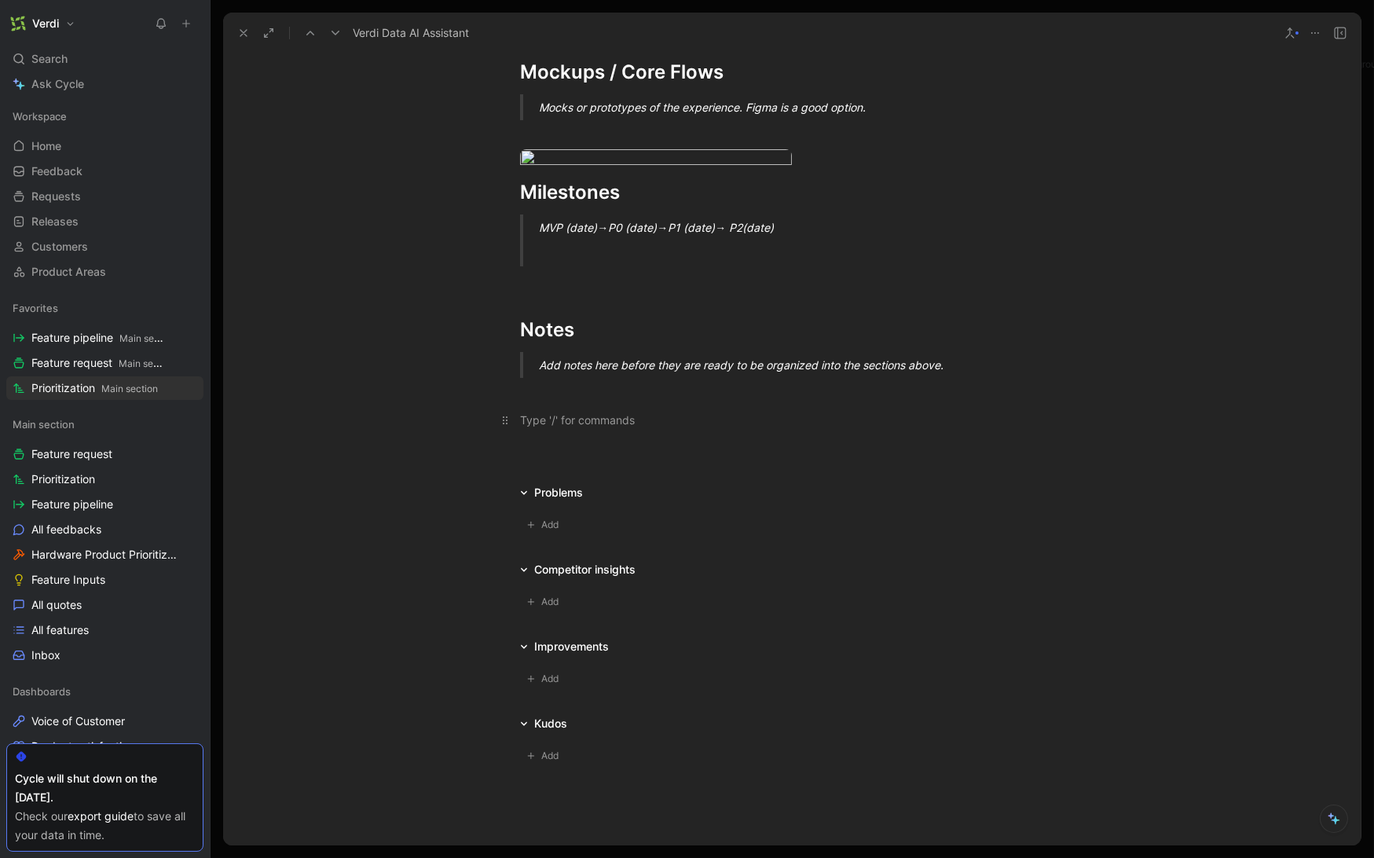
click at [630, 428] on div at bounding box center [792, 420] width 544 height 16
click at [547, 428] on div "[PERSON_NAME]: ha" at bounding box center [792, 420] width 544 height 16
drag, startPoint x: 547, startPoint y: 595, endPoint x: 564, endPoint y: 597, distance: 17.4
click at [547, 428] on div "[PERSON_NAME]: ha" at bounding box center [792, 420] width 544 height 16
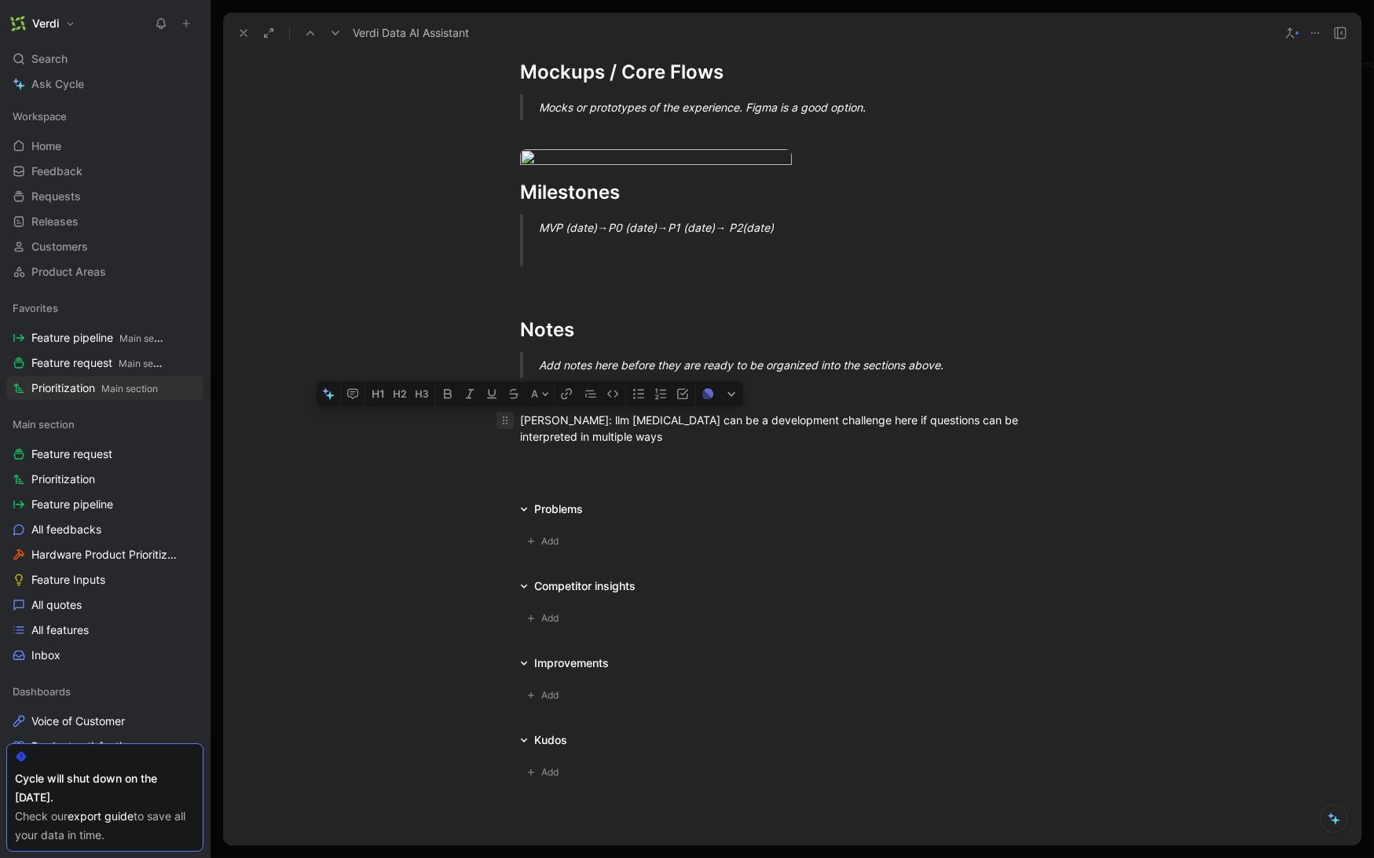
drag, startPoint x: 573, startPoint y: 616, endPoint x: 501, endPoint y: 596, distance: 74.1
click at [501, 449] on p "[PERSON_NAME]: llm [MEDICAL_DATA] can be a development challenge here if questi…" at bounding box center [791, 428] width 603 height 42
click at [548, 445] on div "[PERSON_NAME]: llm [MEDICAL_DATA] can be a development challenge here if questi…" at bounding box center [792, 428] width 544 height 33
drag, startPoint x: 552, startPoint y: 613, endPoint x: 518, endPoint y: 599, distance: 37.1
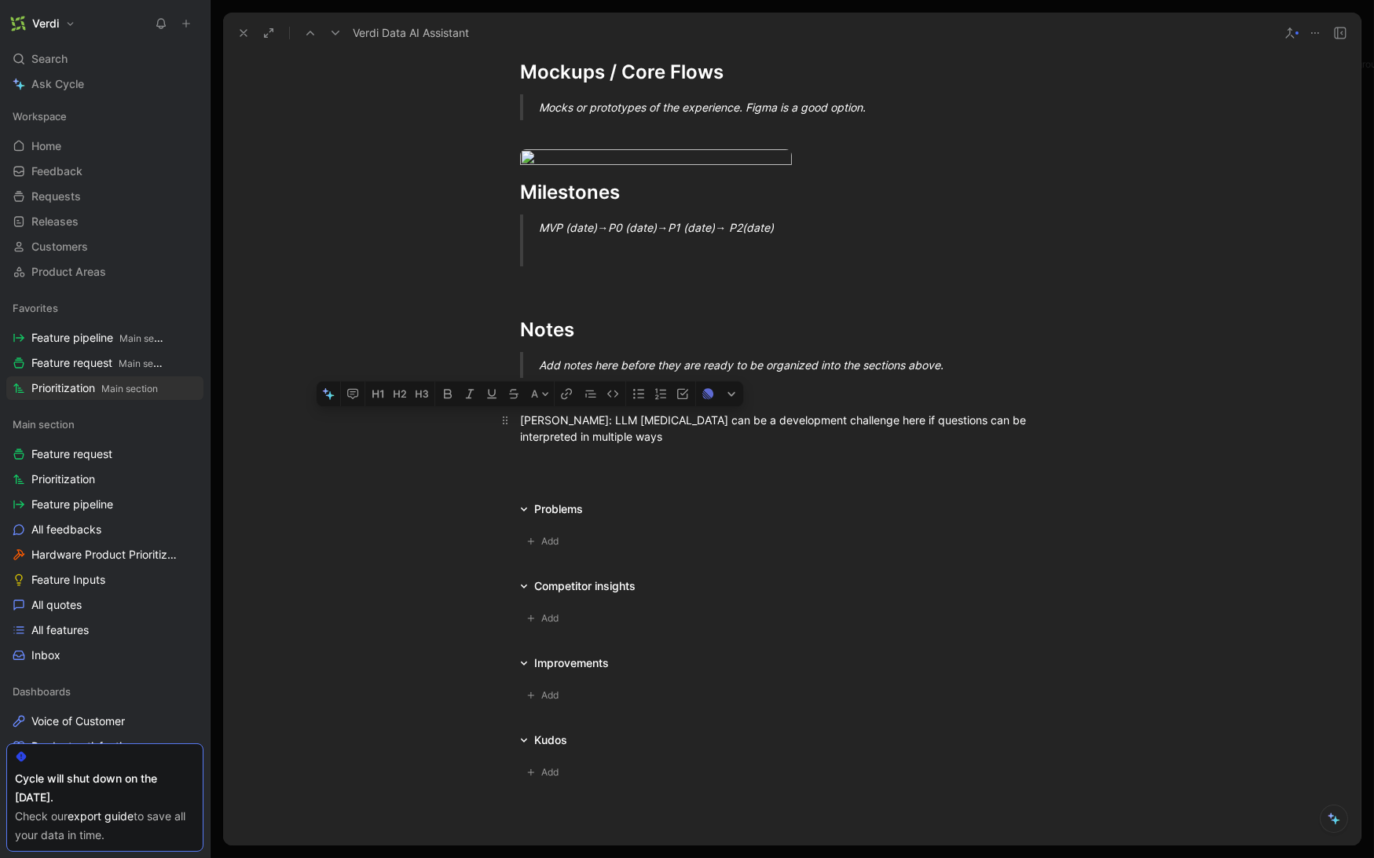
click at [520, 445] on div "[PERSON_NAME]: LLM [MEDICAL_DATA] can be a development challenge here if questi…" at bounding box center [792, 428] width 544 height 33
copy div "[PERSON_NAME]: LLM [MEDICAL_DATA] can be a development challenge here if questi…"
click at [240, 25] on button at bounding box center [244, 33] width 22 height 22
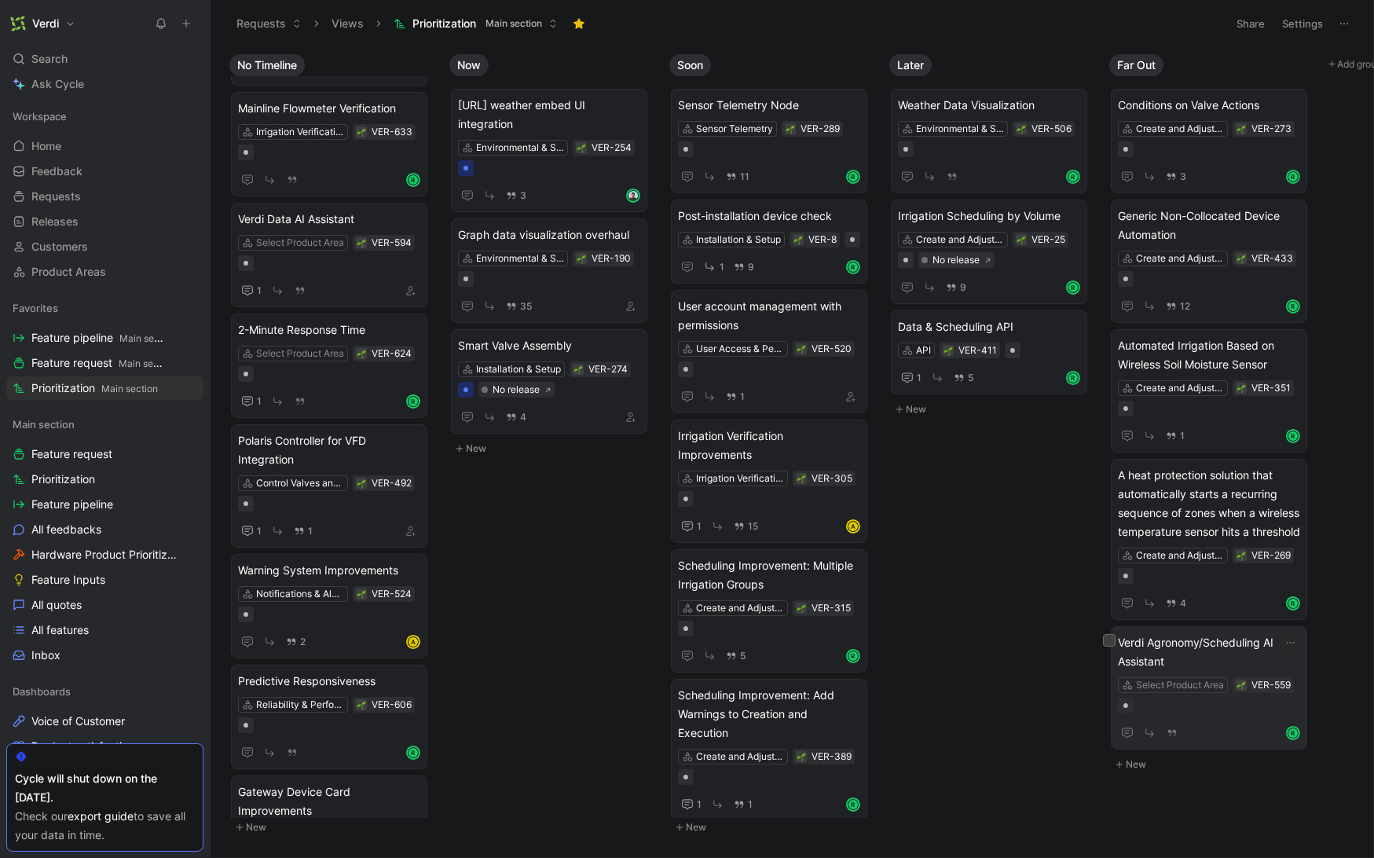
click at [1213, 669] on span "Verdi Agronomy/Scheduling AI Assistant" at bounding box center [1209, 652] width 182 height 38
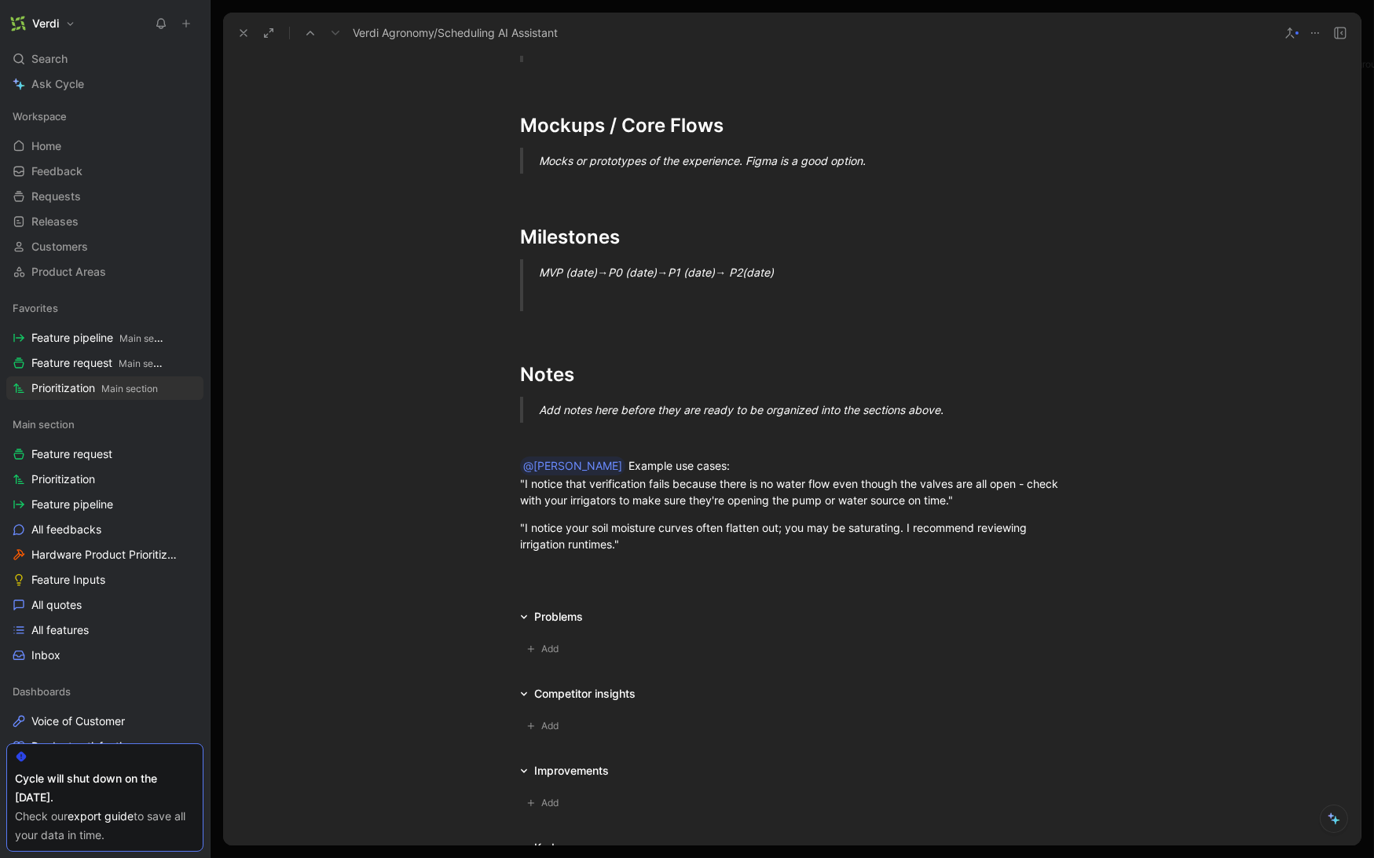
scroll to position [1035, 0]
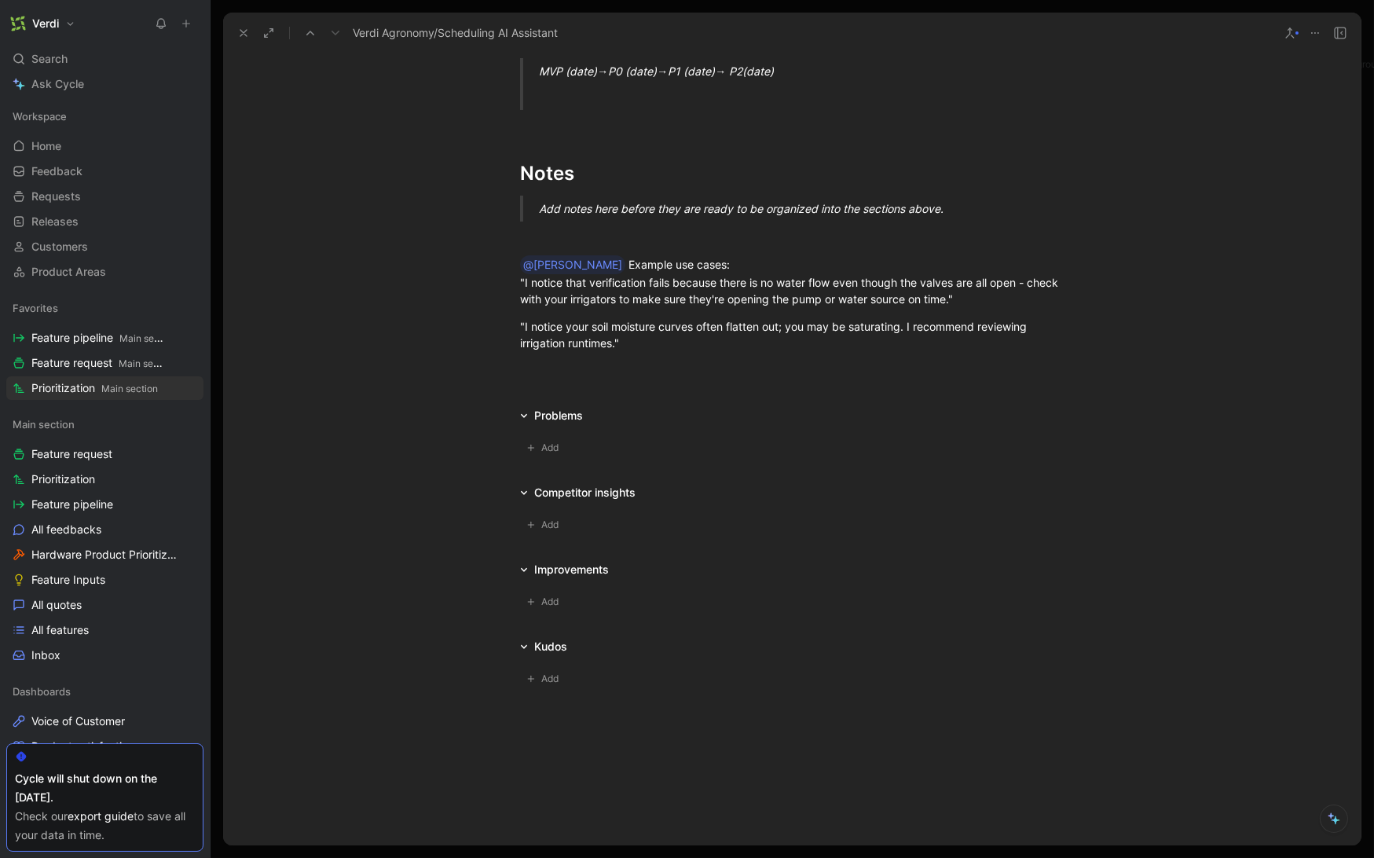
click at [592, 375] on div at bounding box center [791, 377] width 1137 height 19
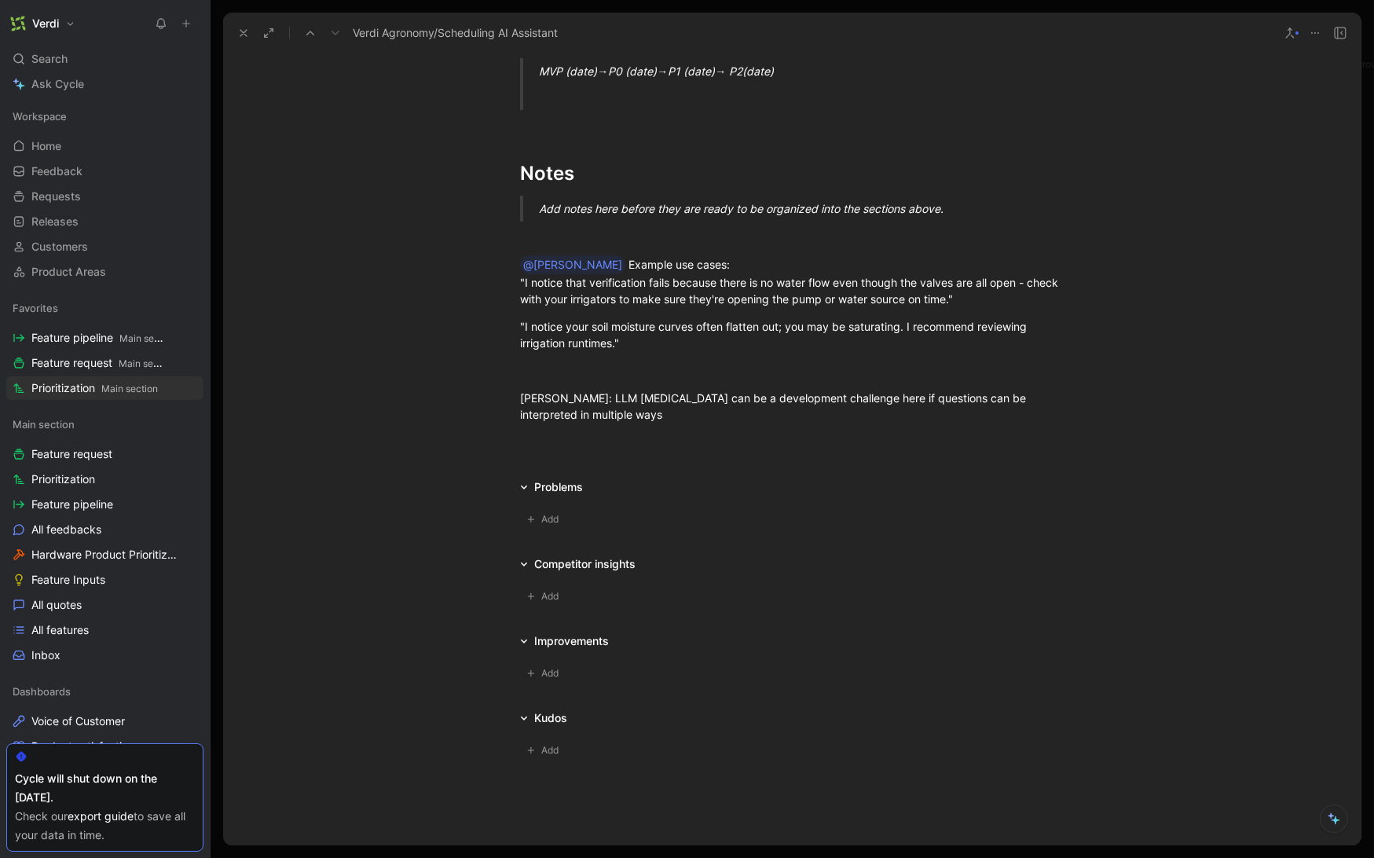
click at [248, 37] on icon at bounding box center [243, 33] width 13 height 13
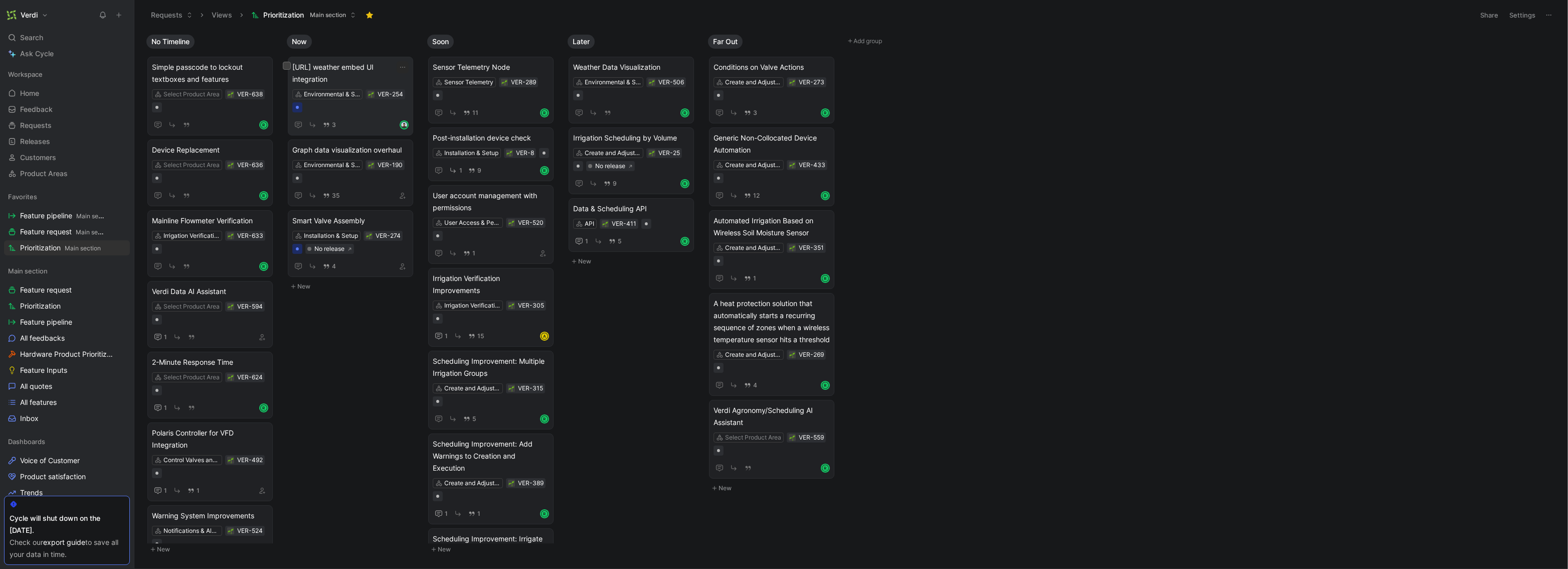
click at [358, 69] on span "[URL] weather embed UI integration" at bounding box center [351, 73] width 116 height 24
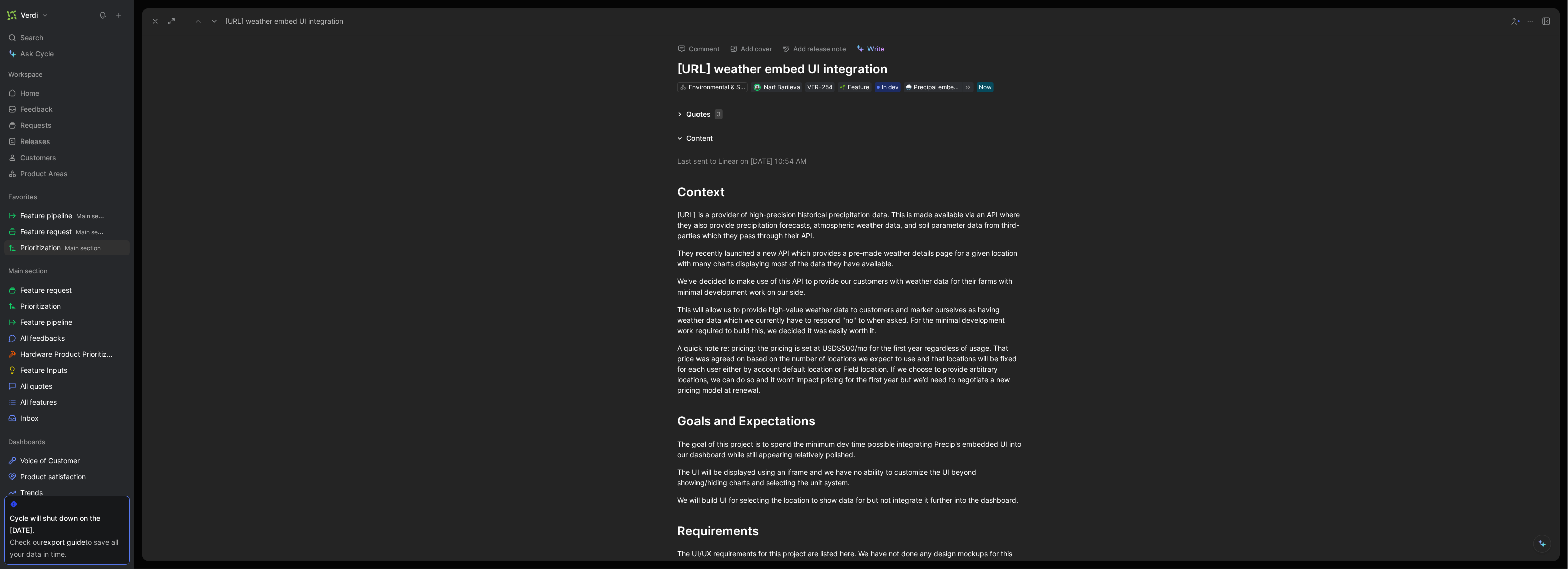
click at [679, 116] on icon at bounding box center [680, 114] width 5 height 5
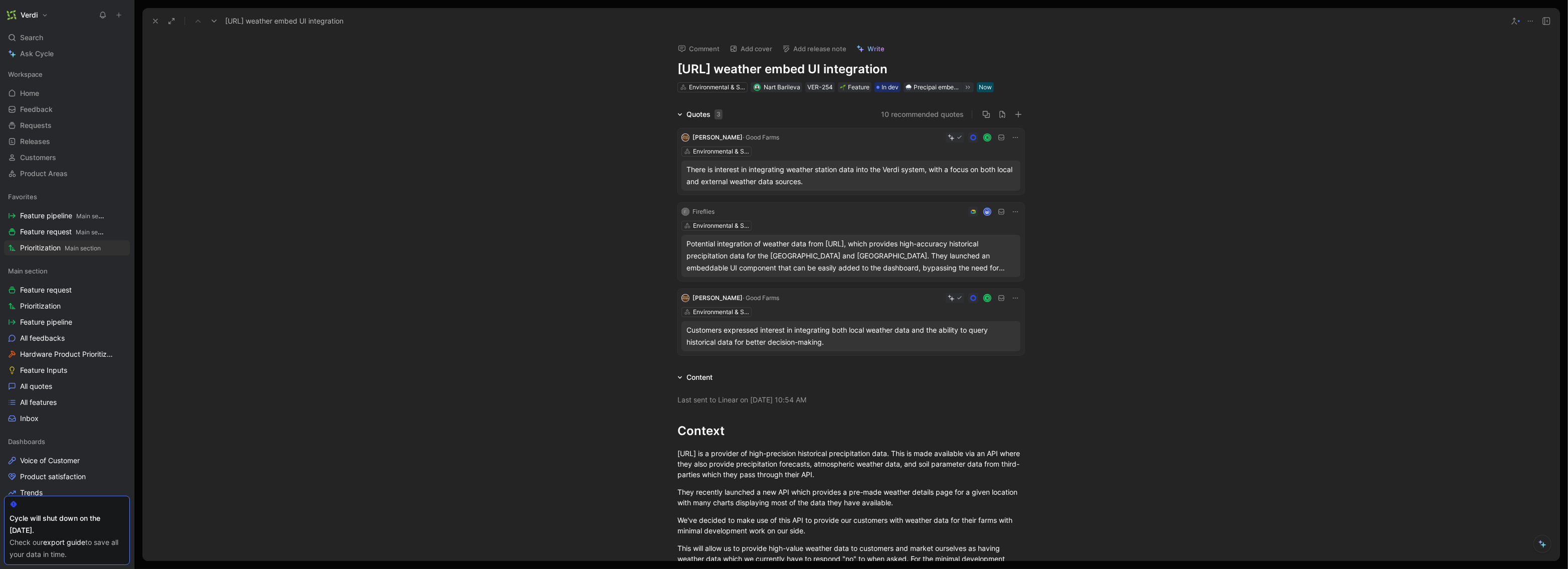
click at [679, 116] on icon at bounding box center [680, 114] width 5 height 5
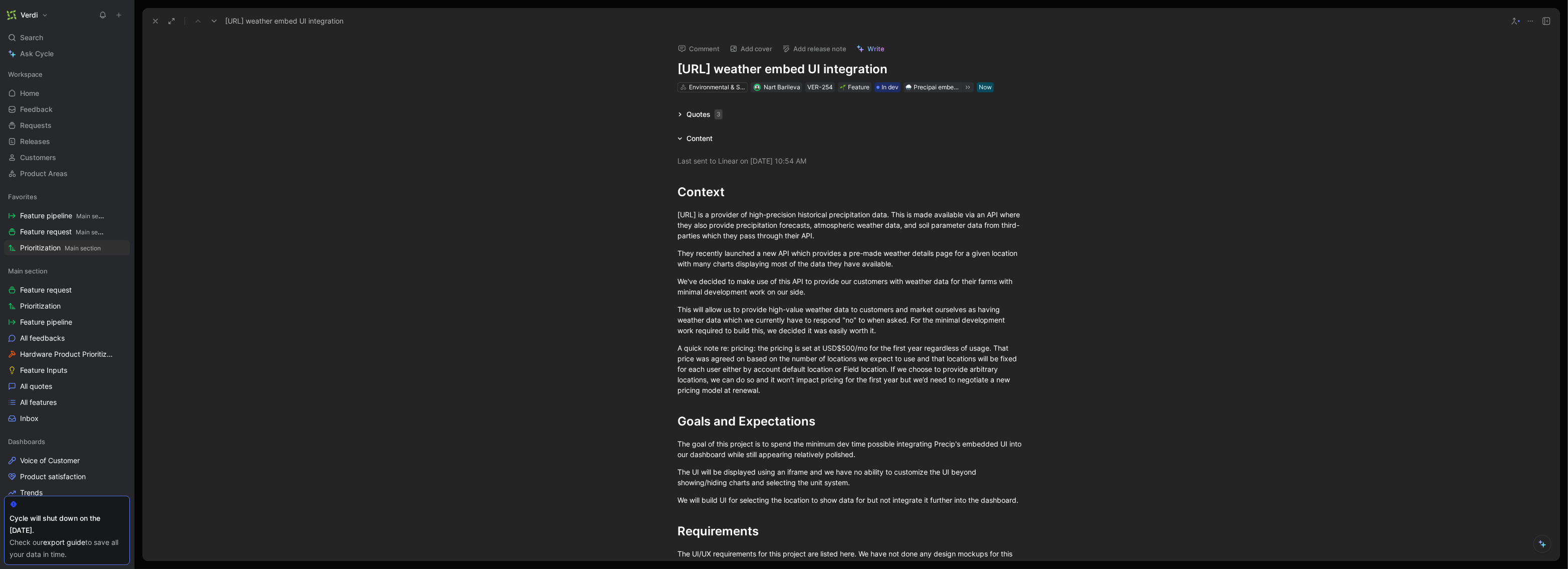
drag, startPoint x: 158, startPoint y: 24, endPoint x: 174, endPoint y: 24, distance: 16.0
click at [157, 23] on icon at bounding box center [155, 21] width 8 height 8
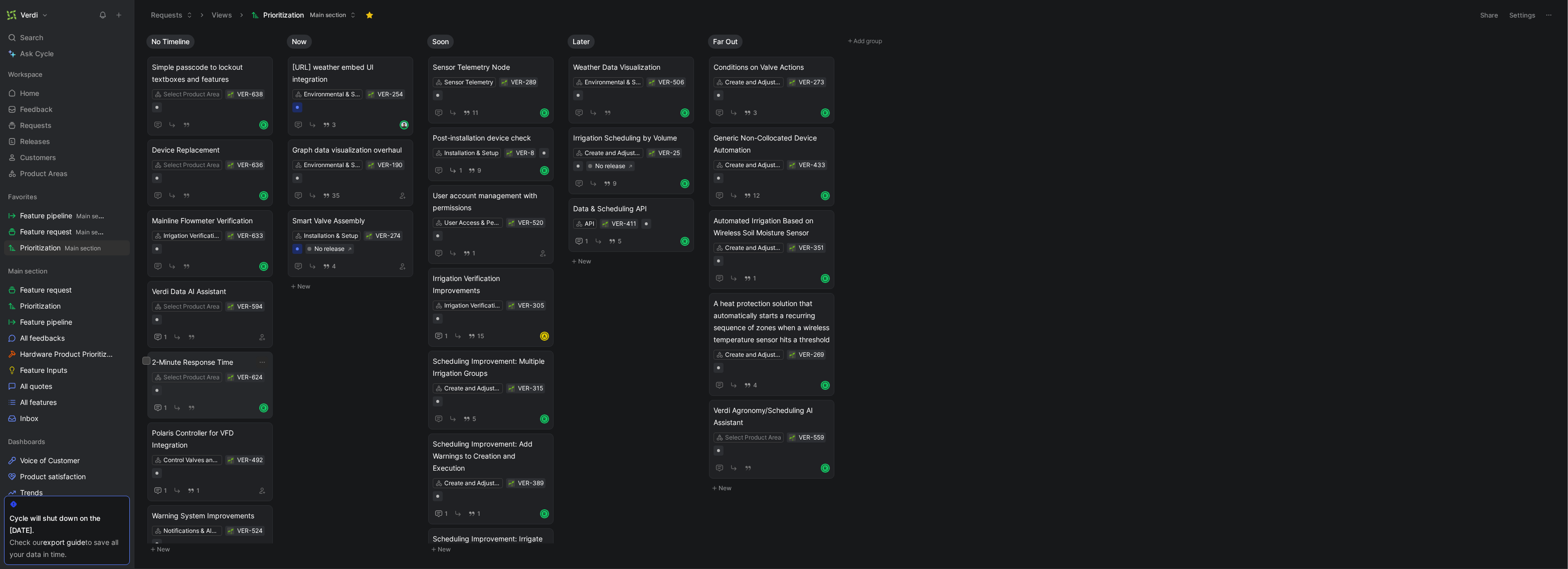
click at [190, 361] on span "2-Minute Response Time" at bounding box center [210, 362] width 116 height 12
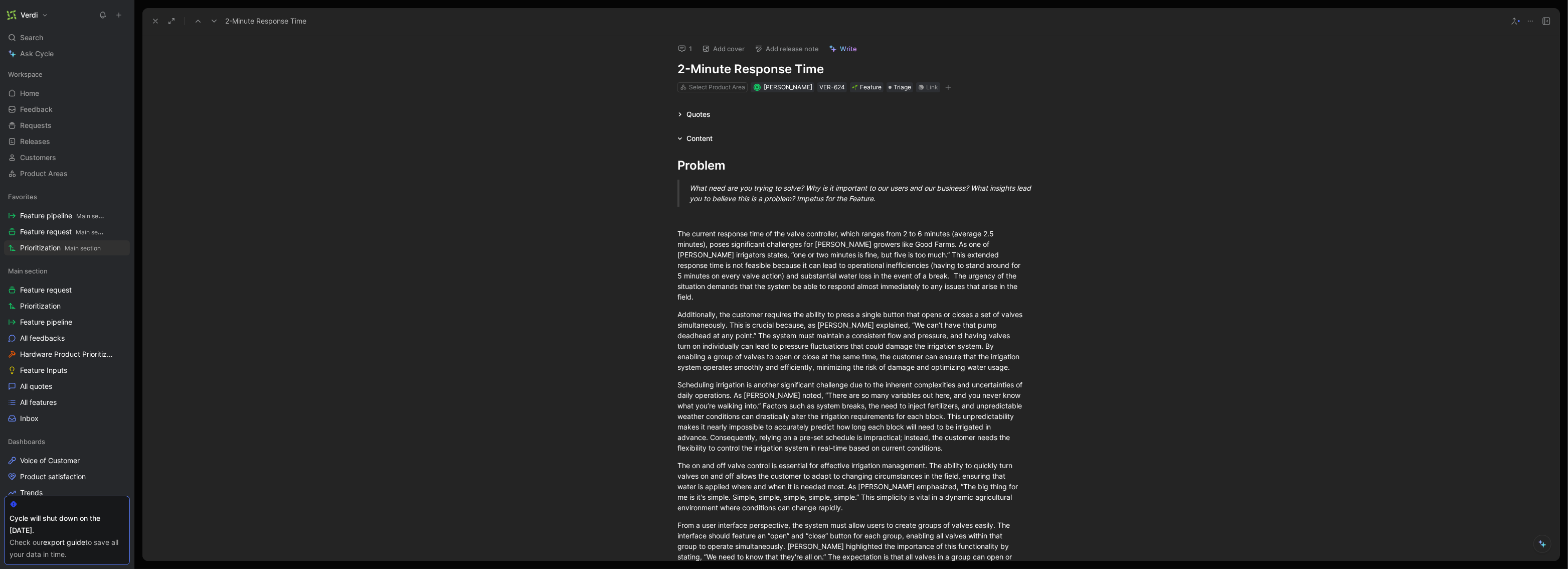
click at [697, 112] on div "Quotes" at bounding box center [698, 114] width 24 height 12
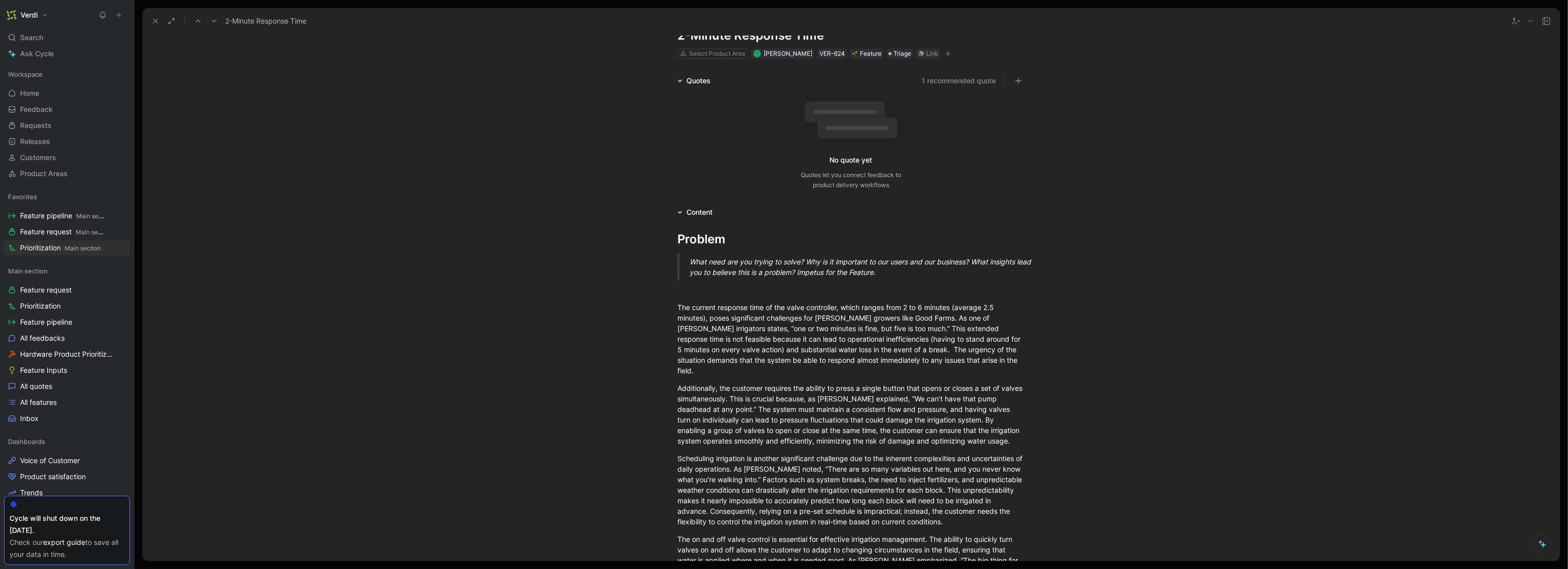
scroll to position [62, 0]
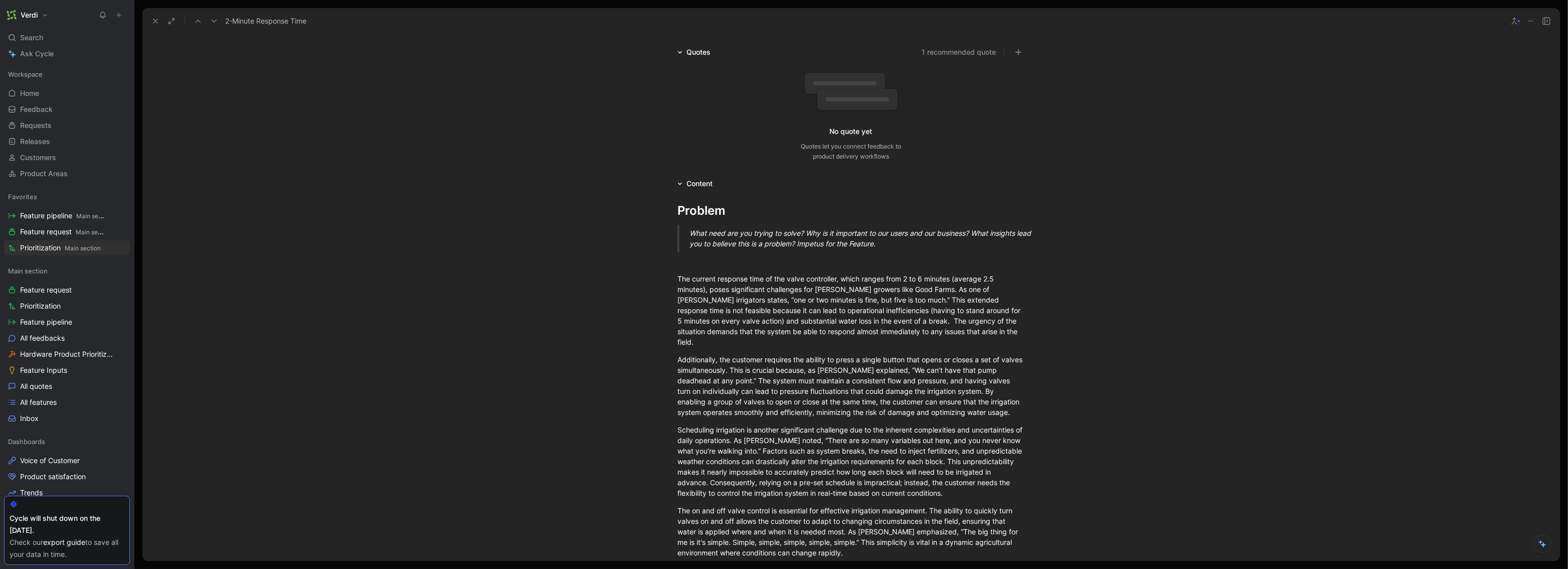
click at [877, 54] on button "1 recommended quote" at bounding box center [959, 52] width 74 height 12
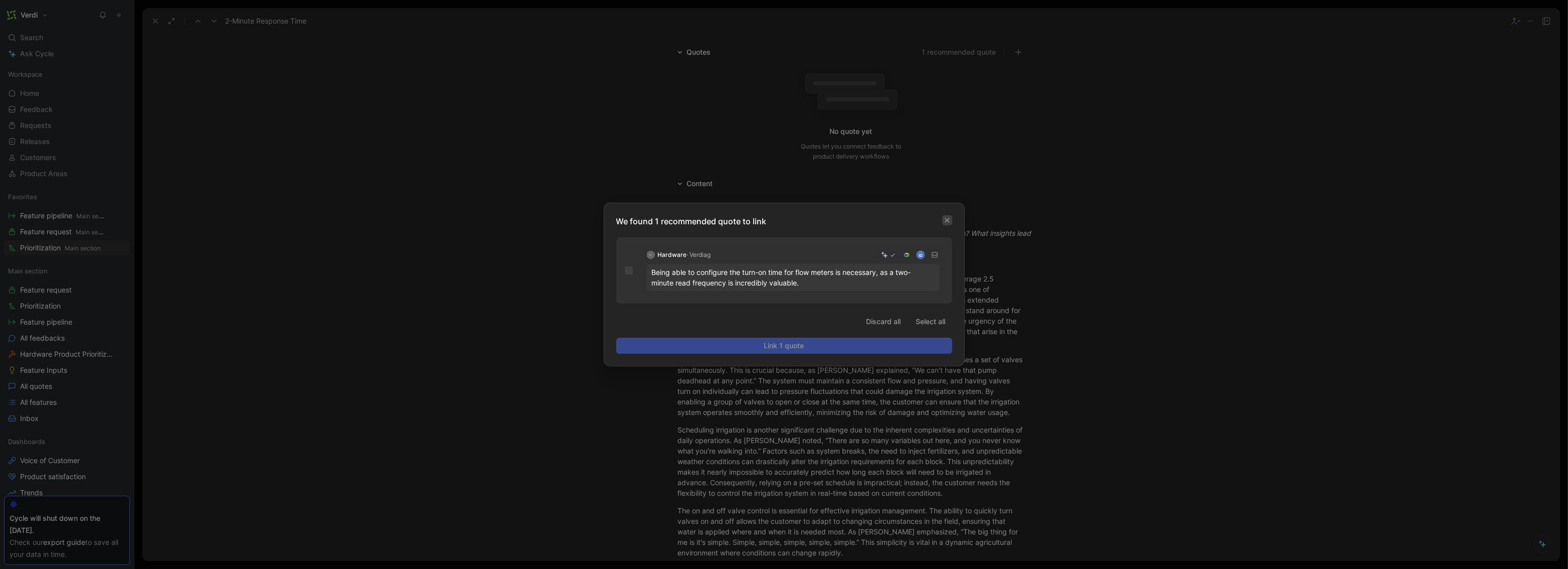
click at [877, 222] on icon "button" at bounding box center [947, 220] width 6 height 6
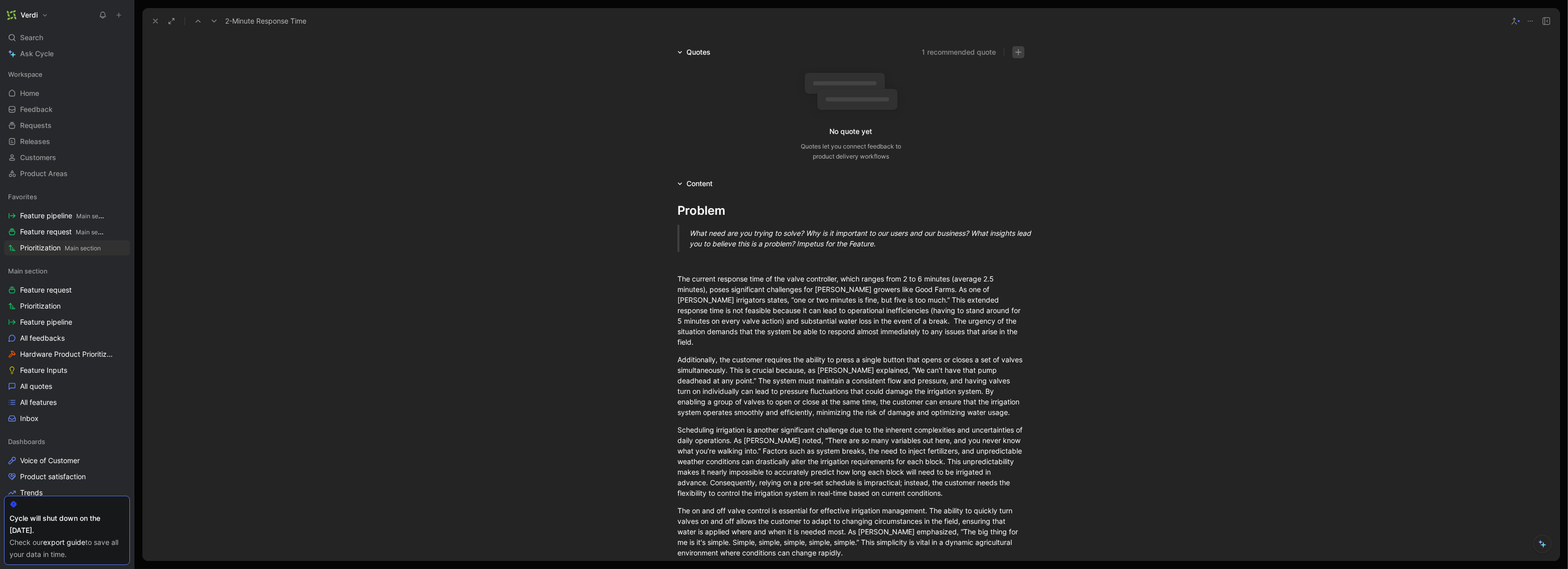
click at [877, 47] on button "button" at bounding box center [1018, 52] width 12 height 12
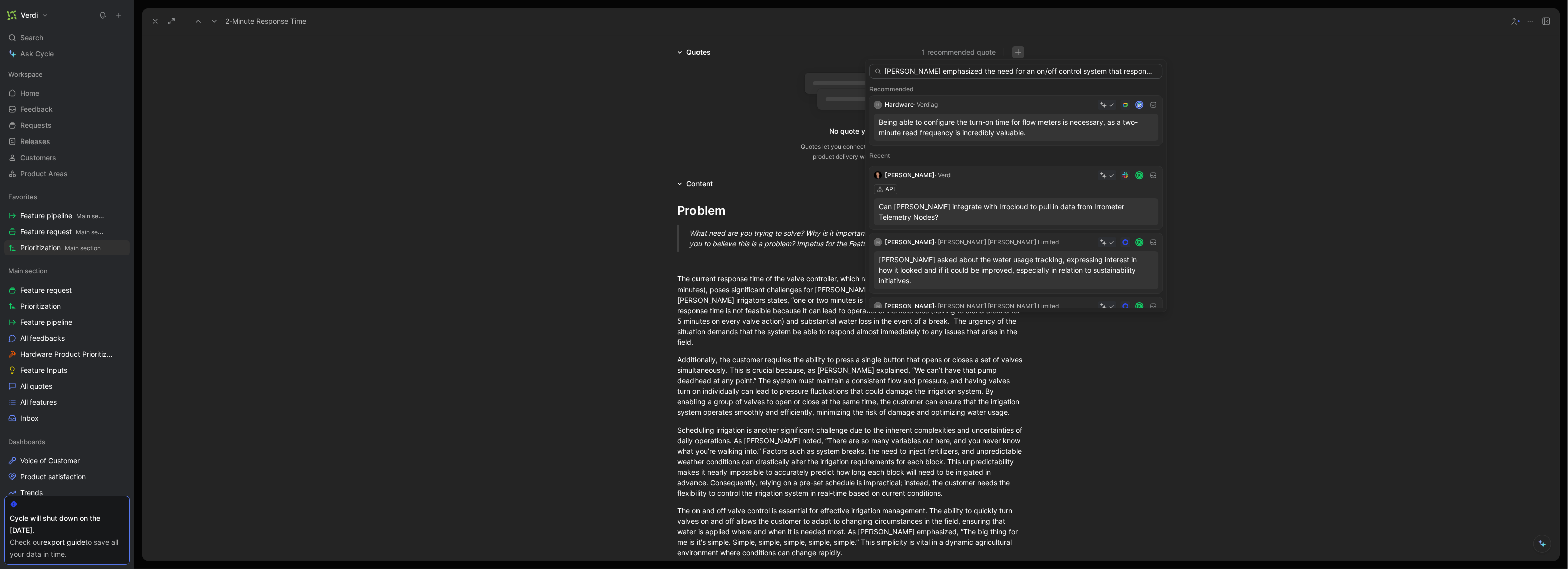
scroll to position [0, 1882]
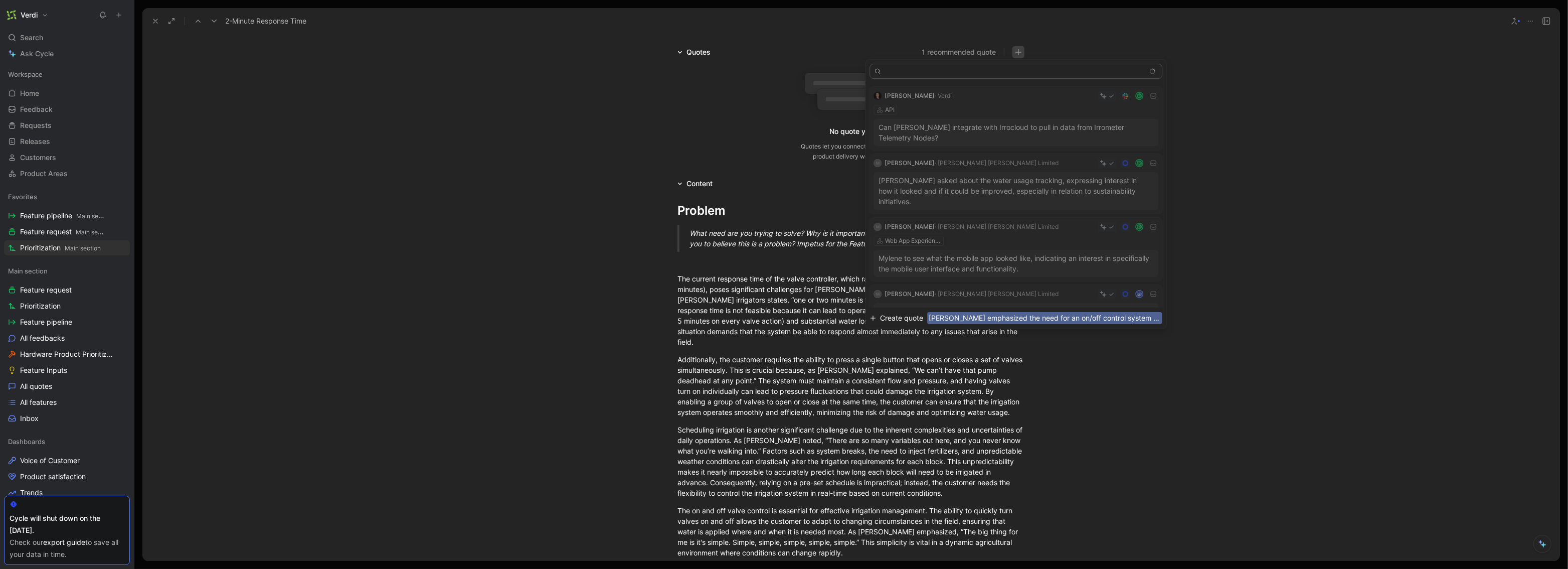
type input "[PERSON_NAME] emphasized the need for an on/off control system that responds wi…"
click at [877, 317] on span "Create quote" at bounding box center [902, 318] width 43 height 12
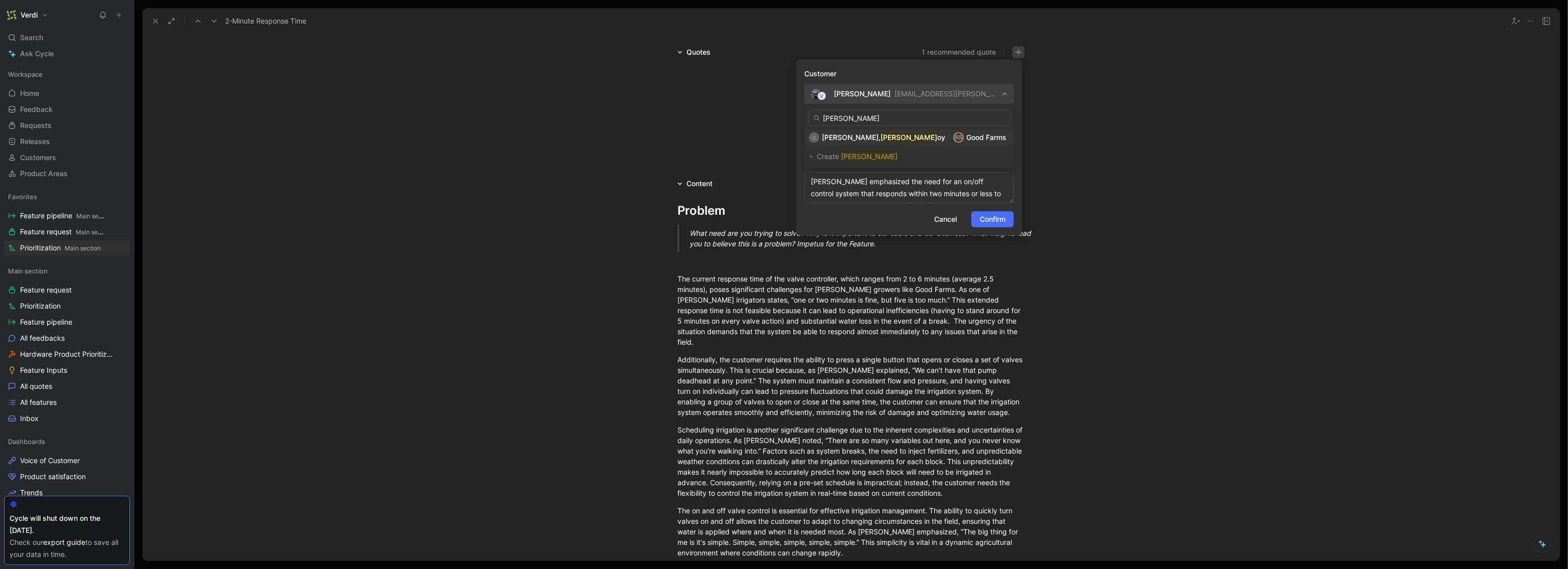
type input "[PERSON_NAME]"
click at [877, 137] on mark "[PERSON_NAME]" at bounding box center [909, 137] width 57 height 8
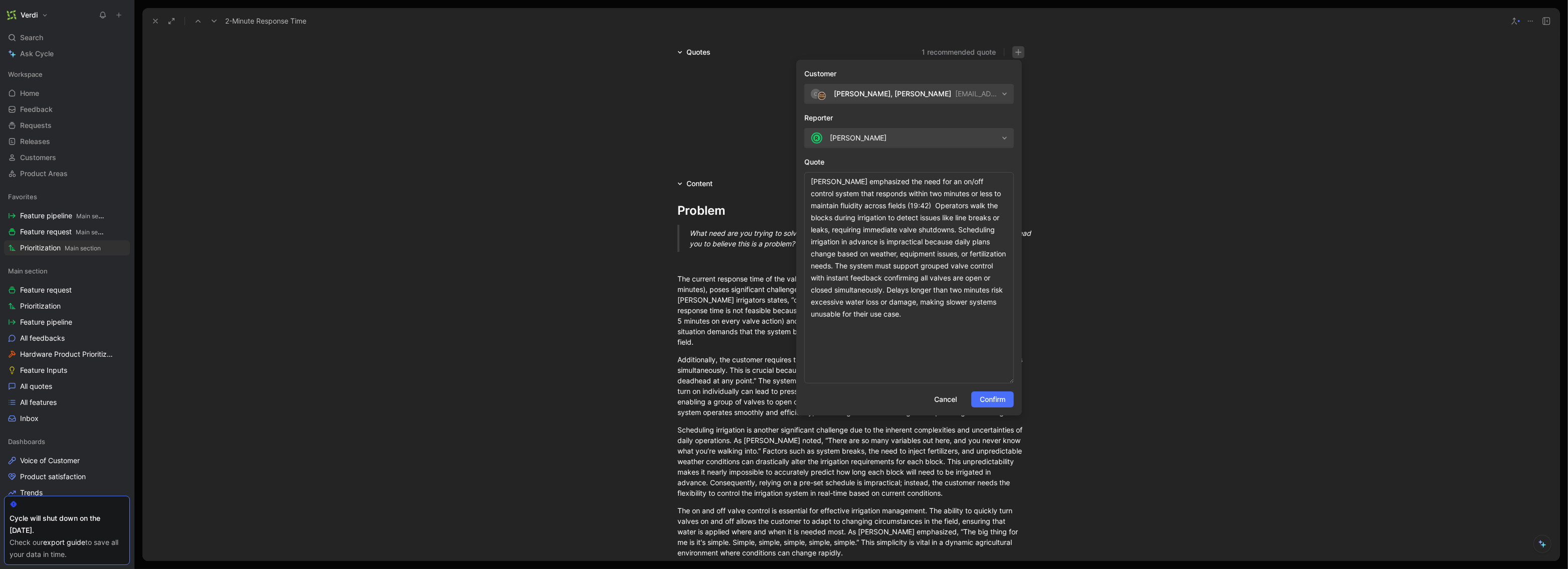
drag, startPoint x: 1013, startPoint y: 202, endPoint x: 1059, endPoint y: 384, distance: 187.7
click at [877, 384] on body "Verdi Search ⌘ K Ask Cycle Workspace Home G then H Feedback G then F Requests G…" at bounding box center [784, 284] width 1568 height 569
drag, startPoint x: 933, startPoint y: 204, endPoint x: 970, endPoint y: 192, distance: 38.9
click at [877, 192] on textarea "[PERSON_NAME] emphasized the need for an on/off control system that responds wi…" at bounding box center [909, 278] width 209 height 214
click at [813, 207] on textarea "[PERSON_NAME] emphasized the need for an on/off control system that responds wi…" at bounding box center [909, 278] width 209 height 214
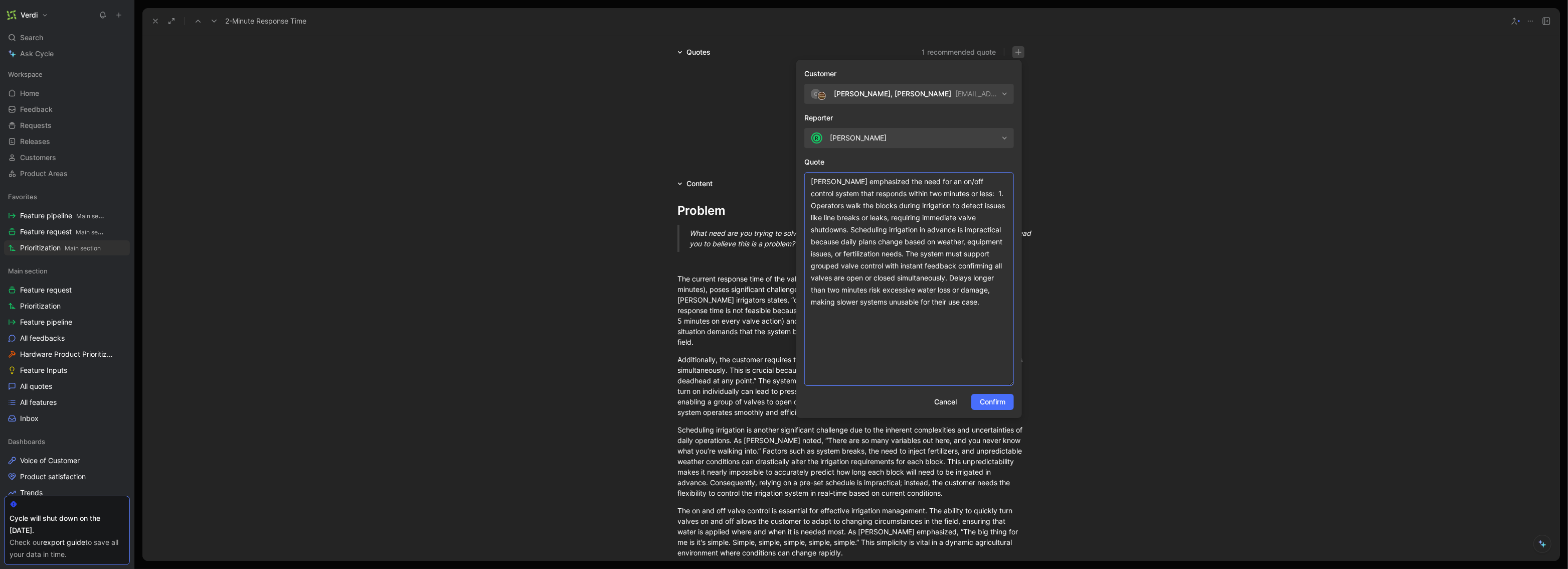
click at [852, 230] on textarea "[PERSON_NAME] emphasized the need for an on/off control system that responds wi…" at bounding box center [909, 278] width 209 height 214
click at [875, 255] on textarea "[PERSON_NAME] emphasized the need for an on/off control system that responds wi…" at bounding box center [909, 278] width 209 height 214
click at [877, 254] on textarea "[PERSON_NAME] emphasized the need for an on/off control system that responds wi…" at bounding box center [909, 278] width 209 height 214
drag, startPoint x: 828, startPoint y: 268, endPoint x: 927, endPoint y: 302, distance: 104.7
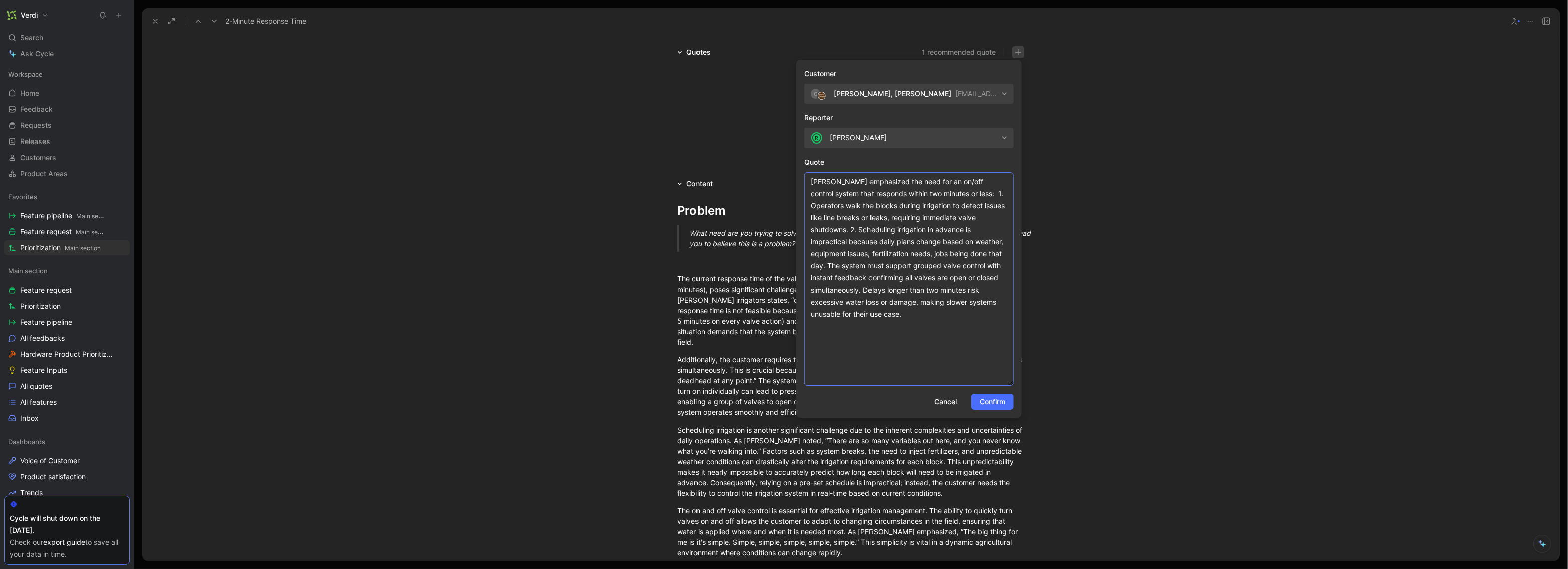
click at [877, 302] on textarea "[PERSON_NAME] emphasized the need for an on/off control system that responds wi…" at bounding box center [909, 278] width 209 height 214
click at [827, 265] on textarea "[PERSON_NAME] emphasized the need for an on/off control system that responds wi…" at bounding box center [909, 278] width 209 height 214
type textarea "[PERSON_NAME] emphasized the need for an on/off control system that responds wi…"
click at [877, 403] on span "Confirm" at bounding box center [993, 402] width 26 height 12
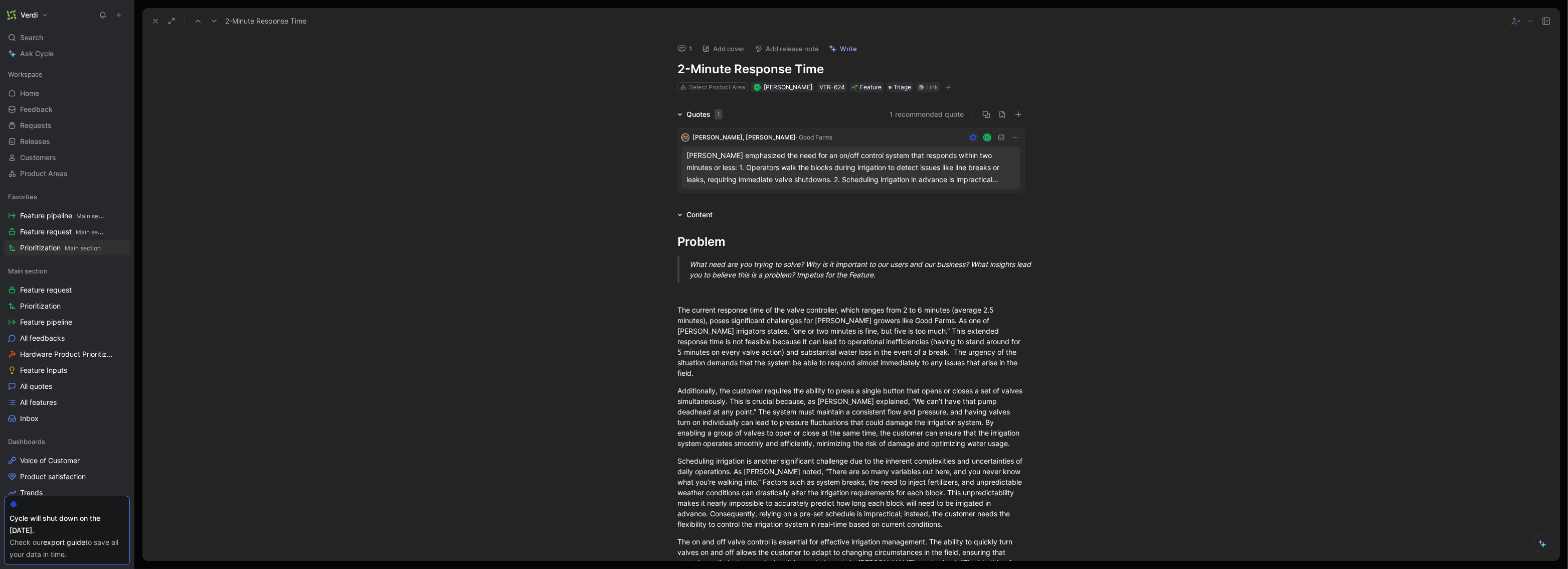
click at [827, 70] on h1 "2-Minute Response Time" at bounding box center [851, 69] width 347 height 16
click at [877, 72] on h1 "2-Minute Response Time & Simultanius" at bounding box center [851, 69] width 347 height 16
copy h1 "Simultanius"
click at [877, 68] on h1 "2-Minute Response Time & Simultanius" at bounding box center [851, 69] width 347 height 16
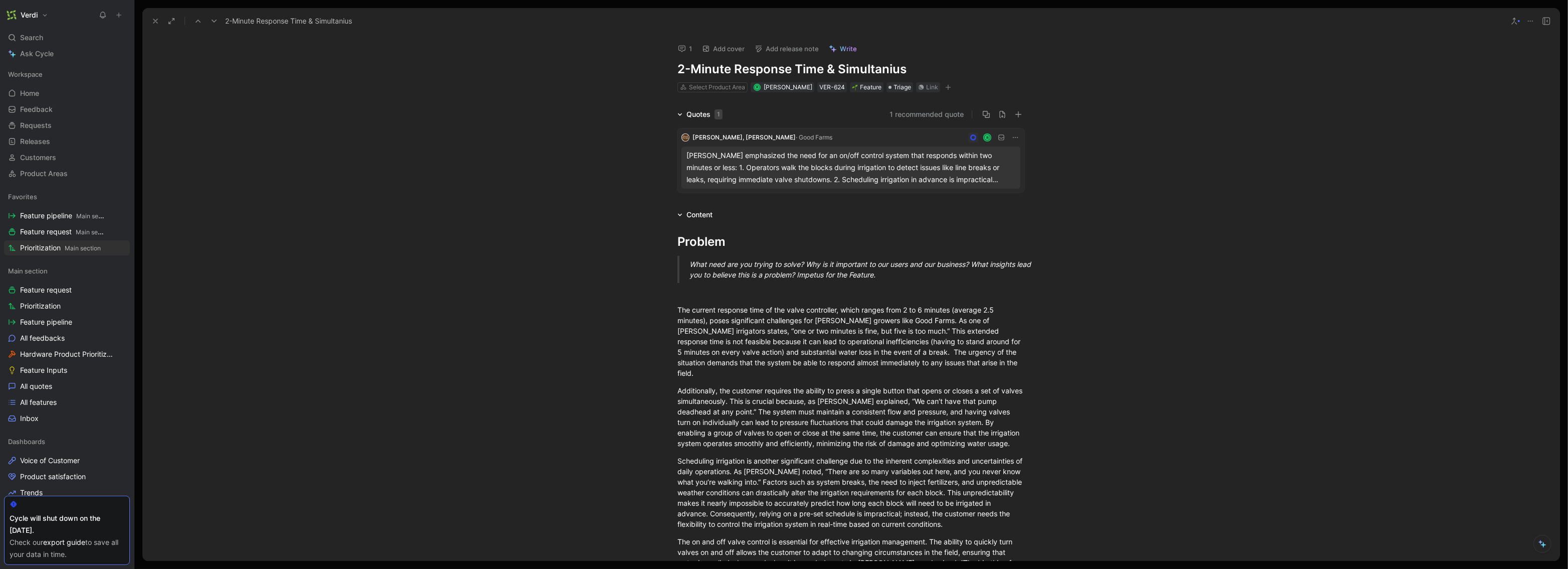
click at [877, 68] on h1 "2-Minute Response Time & Simultanius" at bounding box center [851, 69] width 347 height 16
click at [877, 70] on h1 "2-Minute Response Time & Simultanius" at bounding box center [851, 69] width 347 height 16
drag, startPoint x: 916, startPoint y: 70, endPoint x: 838, endPoint y: 68, distance: 78.0
click at [838, 68] on h1 "2-Minute Response Time & Simultanius" at bounding box center [851, 69] width 347 height 16
drag, startPoint x: 843, startPoint y: 70, endPoint x: 838, endPoint y: 73, distance: 5.8
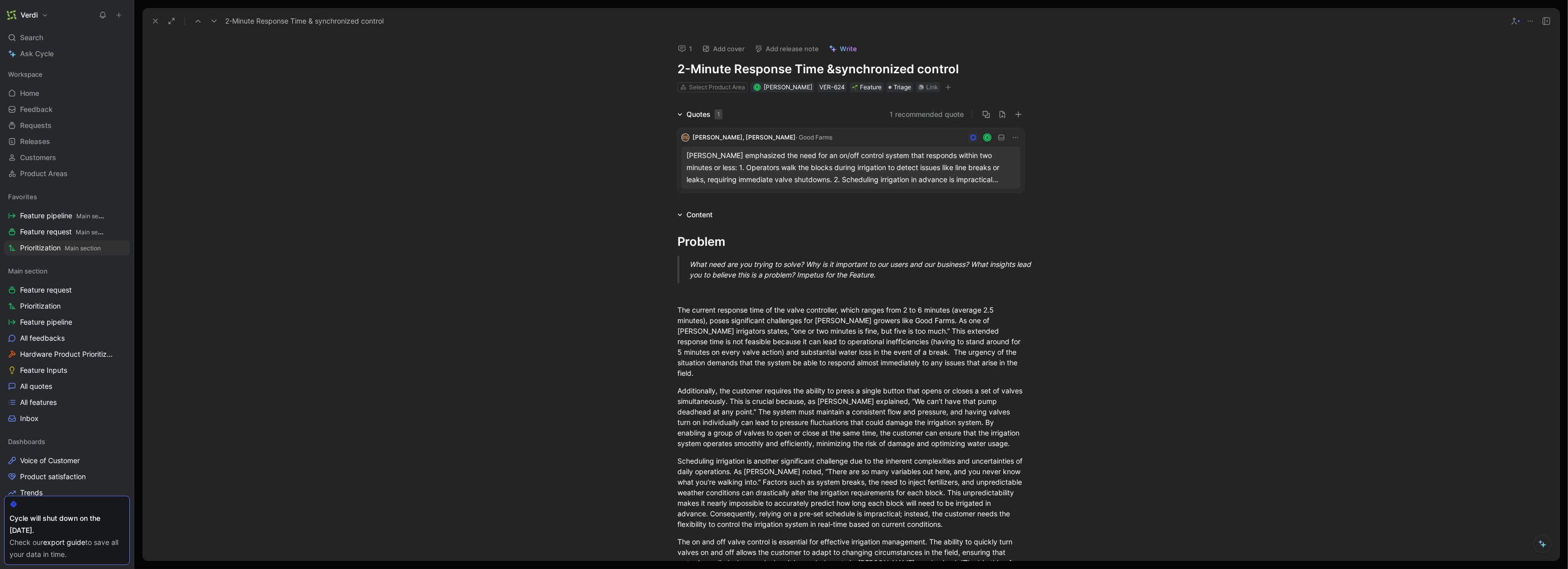
click at [838, 73] on h1 "2-Minute Response Time & synchronized control" at bounding box center [851, 69] width 347 height 16
click at [859, 70] on h1 "2-Minute Response Time & synchronized control" at bounding box center [851, 69] width 347 height 16
click at [841, 72] on h1 "2-Minute Response Time & synchronized control" at bounding box center [851, 69] width 347 height 16
click at [877, 73] on h1 "2-Minute Response Time & S ynchronized control" at bounding box center [851, 69] width 347 height 16
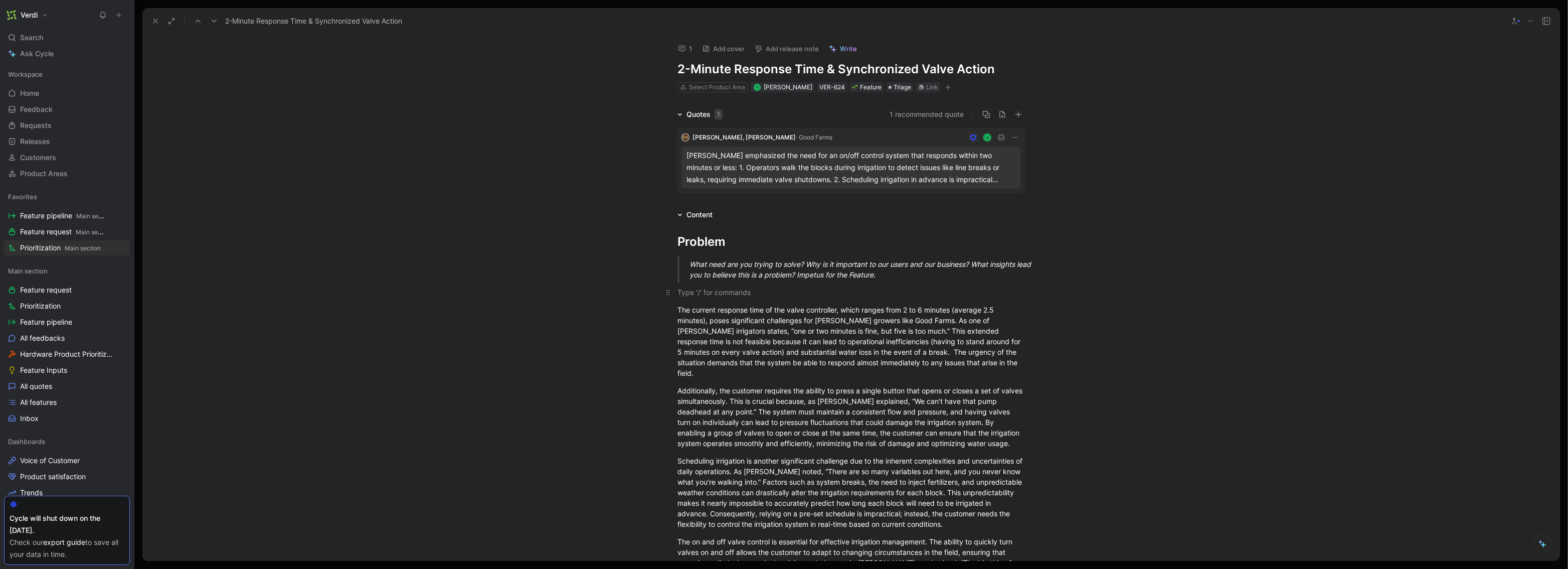
click at [847, 284] on p at bounding box center [850, 292] width 385 height 17
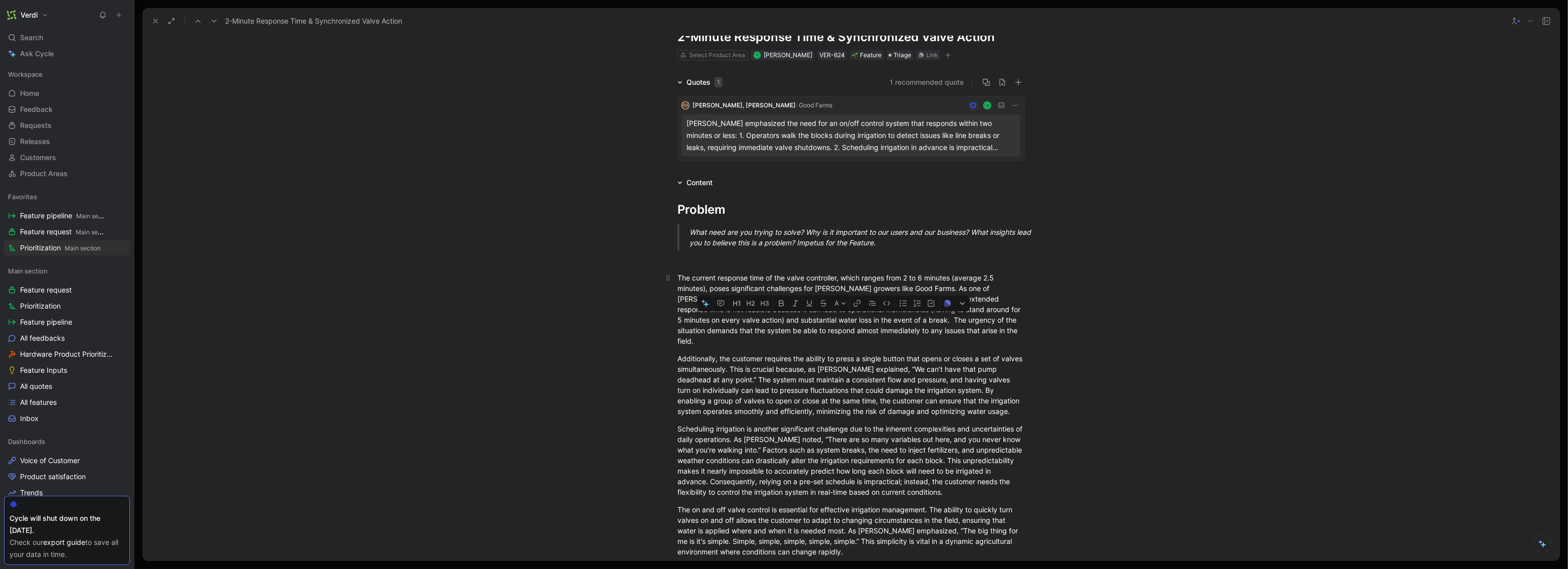
drag, startPoint x: 804, startPoint y: 317, endPoint x: 863, endPoint y: 322, distance: 59.2
click at [863, 322] on div "The current response time of the valve controller, which ranges from 2 to 6 min…" at bounding box center [851, 309] width 347 height 73
click at [877, 319] on div "The current response time of the valve controller, which ranges from 2 to 6 min…" at bounding box center [851, 309] width 347 height 73
drag, startPoint x: 956, startPoint y: 341, endPoint x: 998, endPoint y: 321, distance: 46.5
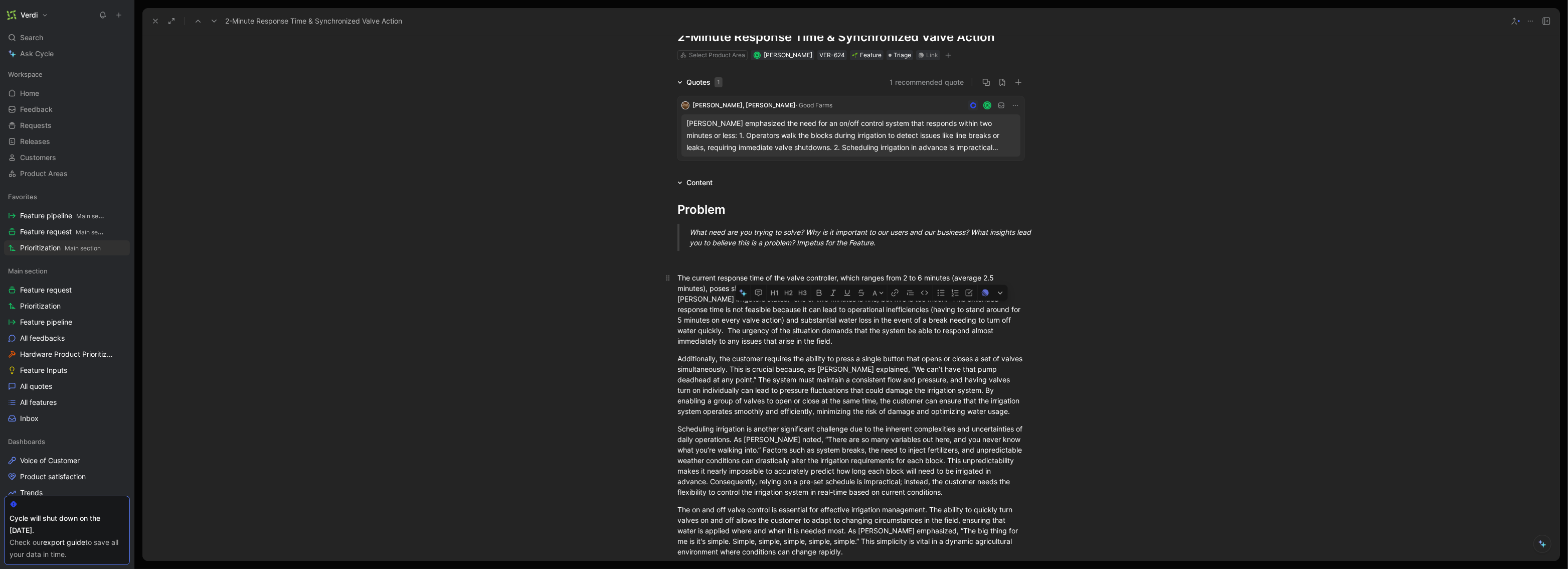
click at [877, 321] on div "The current response time of the valve controller, which ranges from 2 to 6 min…" at bounding box center [851, 309] width 347 height 73
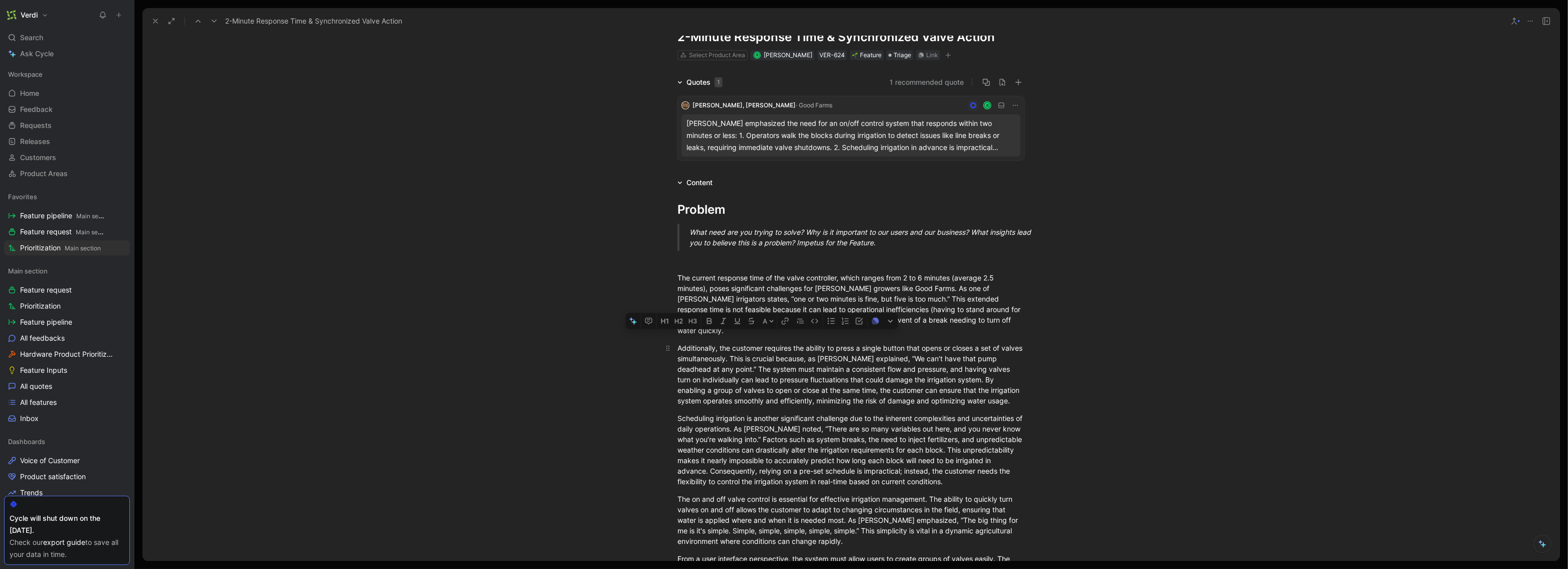
drag, startPoint x: 700, startPoint y: 336, endPoint x: 822, endPoint y: 342, distance: 122.1
click at [822, 343] on div "Additionally, the customer requires the ability to press a single button that o…" at bounding box center [851, 374] width 347 height 63
click at [877, 343] on div "Additionally, the customer requires the ability to press a single button that o…" at bounding box center [851, 374] width 347 height 63
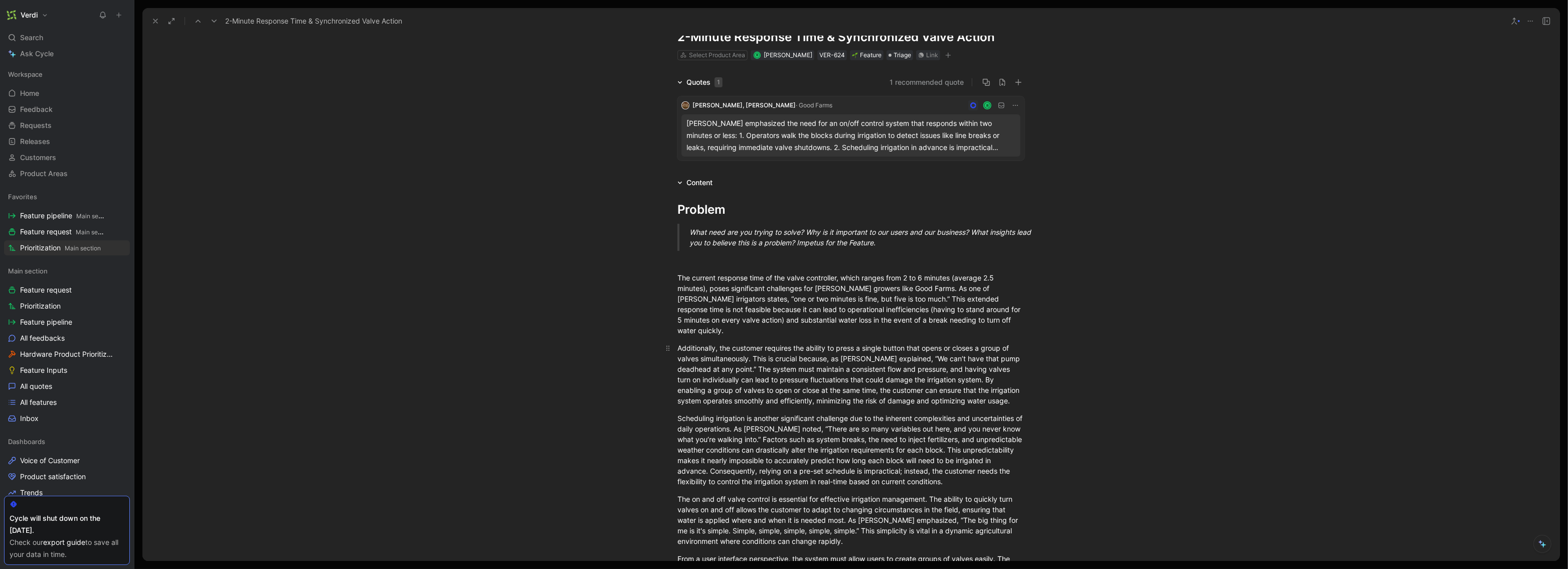
click at [748, 348] on div "Additionally, the customer requires the ability to press a single button that o…" at bounding box center [851, 374] width 347 height 63
drag, startPoint x: 700, startPoint y: 336, endPoint x: 759, endPoint y: 337, distance: 59.0
click at [759, 343] on div "Additionally, the customer requires the ability to press a single button that o…" at bounding box center [851, 379] width 347 height 73
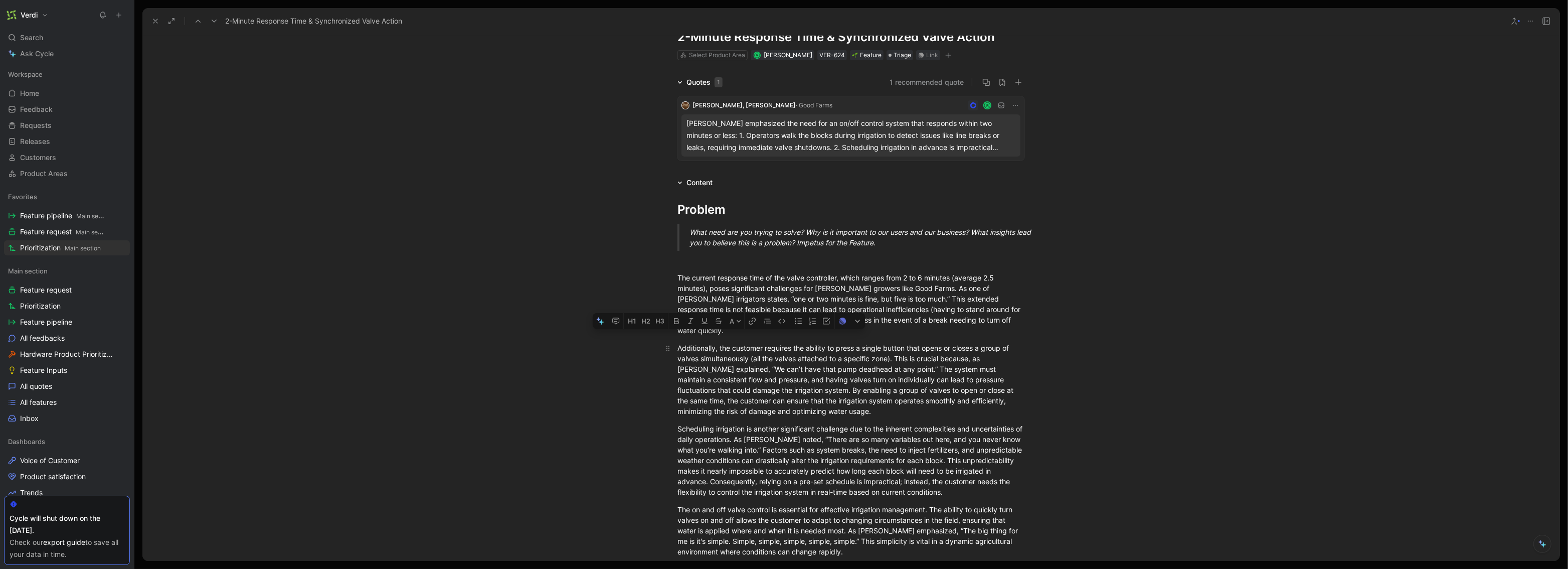
click at [759, 343] on div "Additionally, the customer requires the ability to press a single button that o…" at bounding box center [851, 379] width 347 height 73
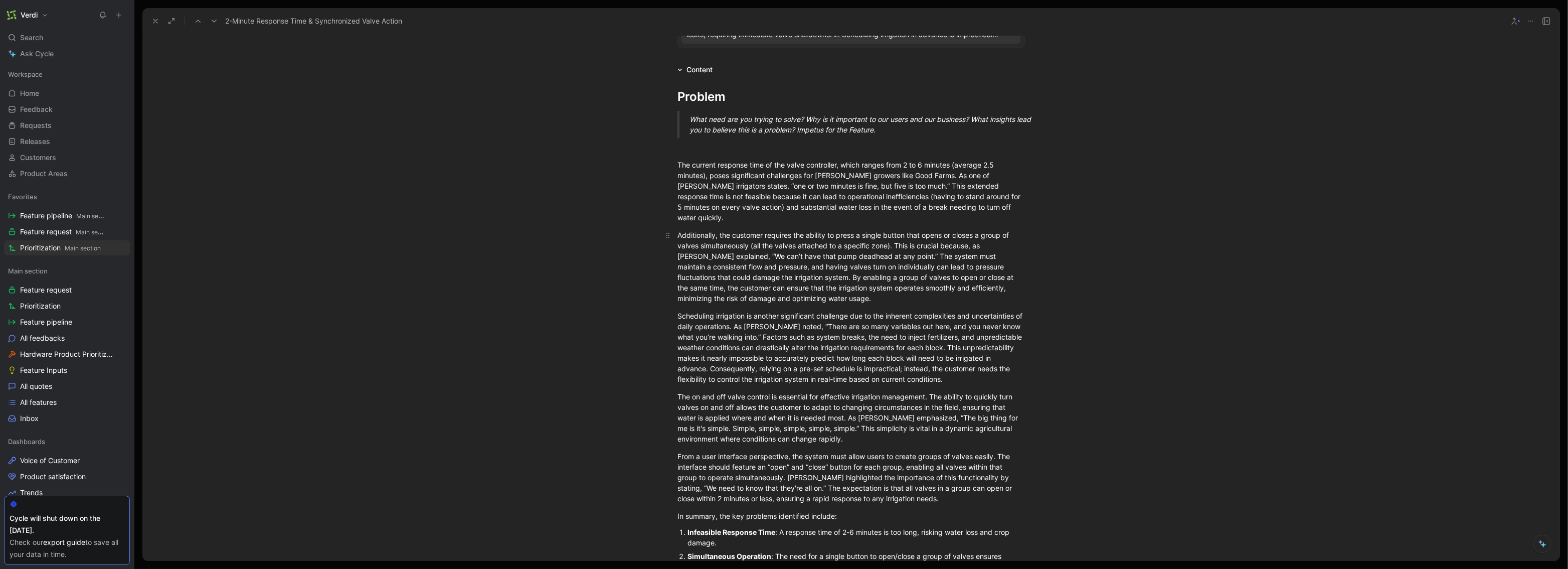
click at [877, 230] on div "Additionally, the customer requires the ability to press a single button that o…" at bounding box center [851, 266] width 347 height 73
drag, startPoint x: 699, startPoint y: 224, endPoint x: 772, endPoint y: 225, distance: 73.0
click at [772, 230] on div "Additionally, the customer requires the ability to press a single button that o…" at bounding box center [851, 266] width 347 height 73
click at [813, 230] on div "Additionally, the customer requires the ability to press a single button that o…" at bounding box center [851, 266] width 347 height 73
click at [861, 230] on div "Additionally, the customer requires the ability to press a single button that o…" at bounding box center [851, 266] width 347 height 73
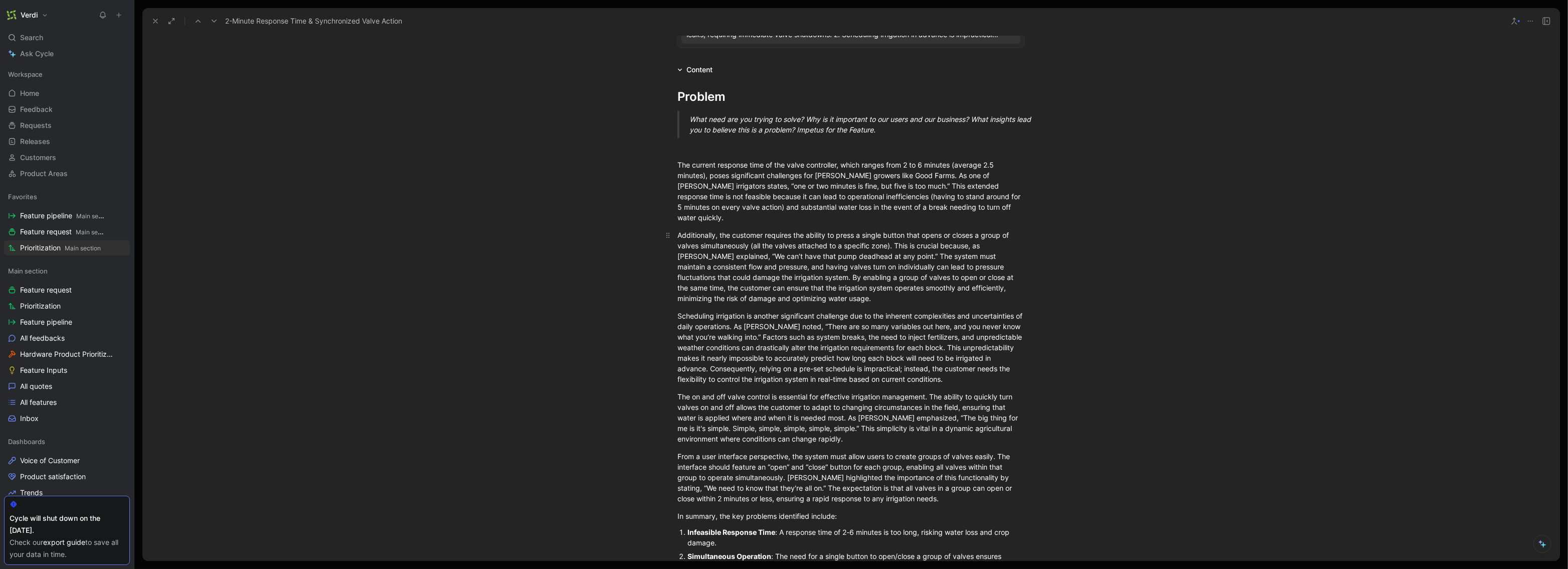
click at [877, 230] on div "Additionally, the customer requires the ability to press a single button that o…" at bounding box center [851, 266] width 347 height 73
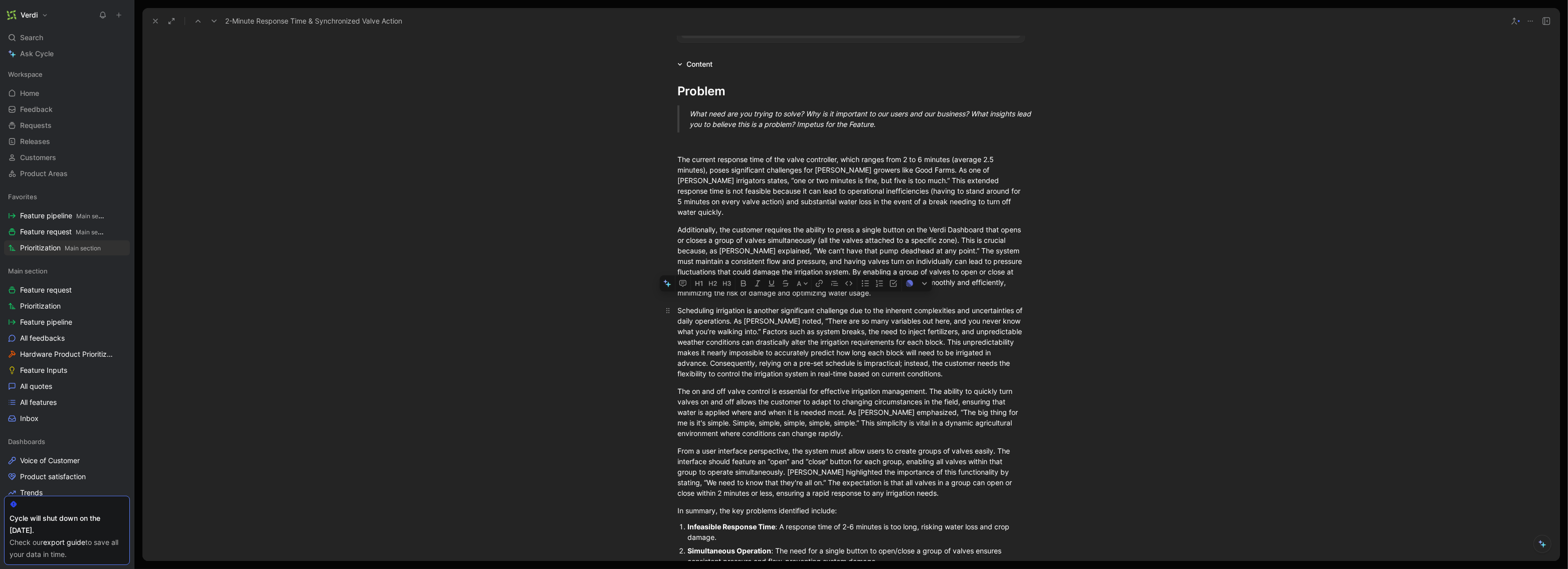
drag, startPoint x: 700, startPoint y: 301, endPoint x: 896, endPoint y: 304, distance: 196.0
click at [877, 305] on div "Scheduling irrigation is another significant challenge due to the inherent comp…" at bounding box center [851, 342] width 347 height 73
drag, startPoint x: 827, startPoint y: 315, endPoint x: 911, endPoint y: 315, distance: 84.0
click at [877, 315] on div "Scheduling irrigation is another significant challenge due to the inherent comp…" at bounding box center [851, 342] width 347 height 73
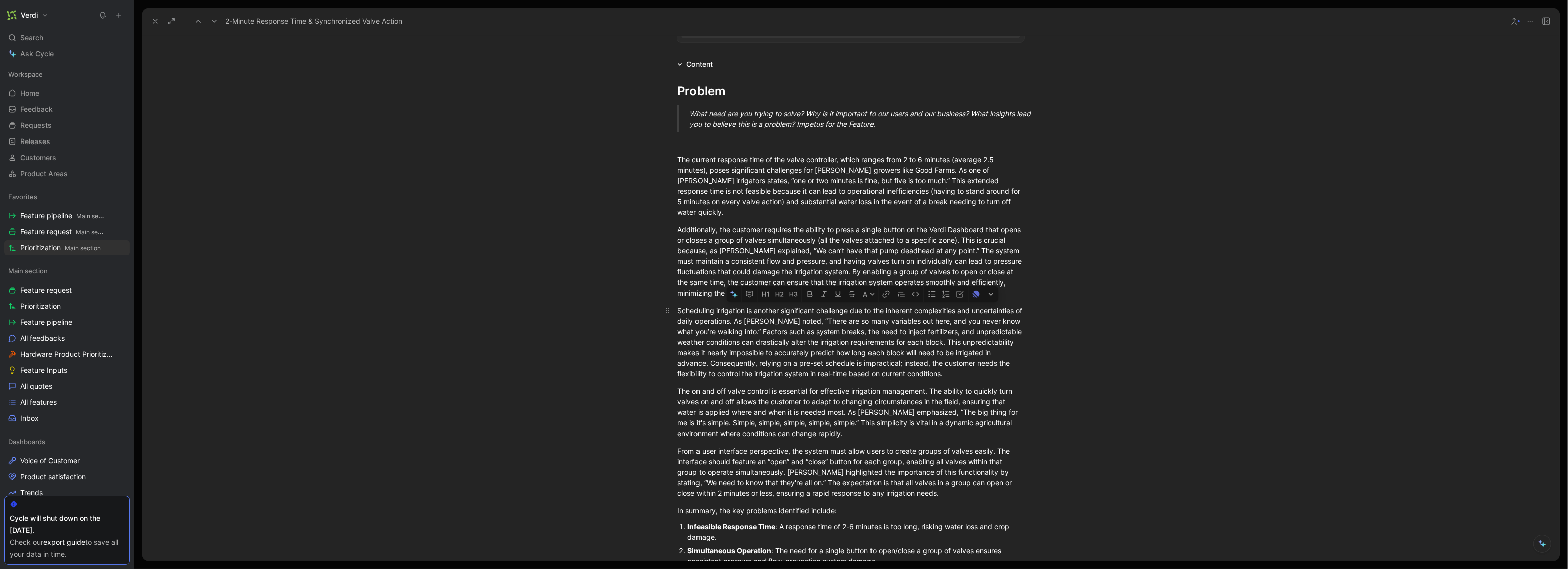
click at [877, 315] on div "Scheduling irrigation is another significant challenge due to the inherent comp…" at bounding box center [851, 342] width 347 height 73
drag, startPoint x: 785, startPoint y: 322, endPoint x: 841, endPoint y: 323, distance: 56.0
click at [841, 323] on div "Scheduling irrigation is another significant challenge due to the inherent comp…" at bounding box center [851, 342] width 347 height 73
drag, startPoint x: 714, startPoint y: 333, endPoint x: 777, endPoint y: 334, distance: 63.0
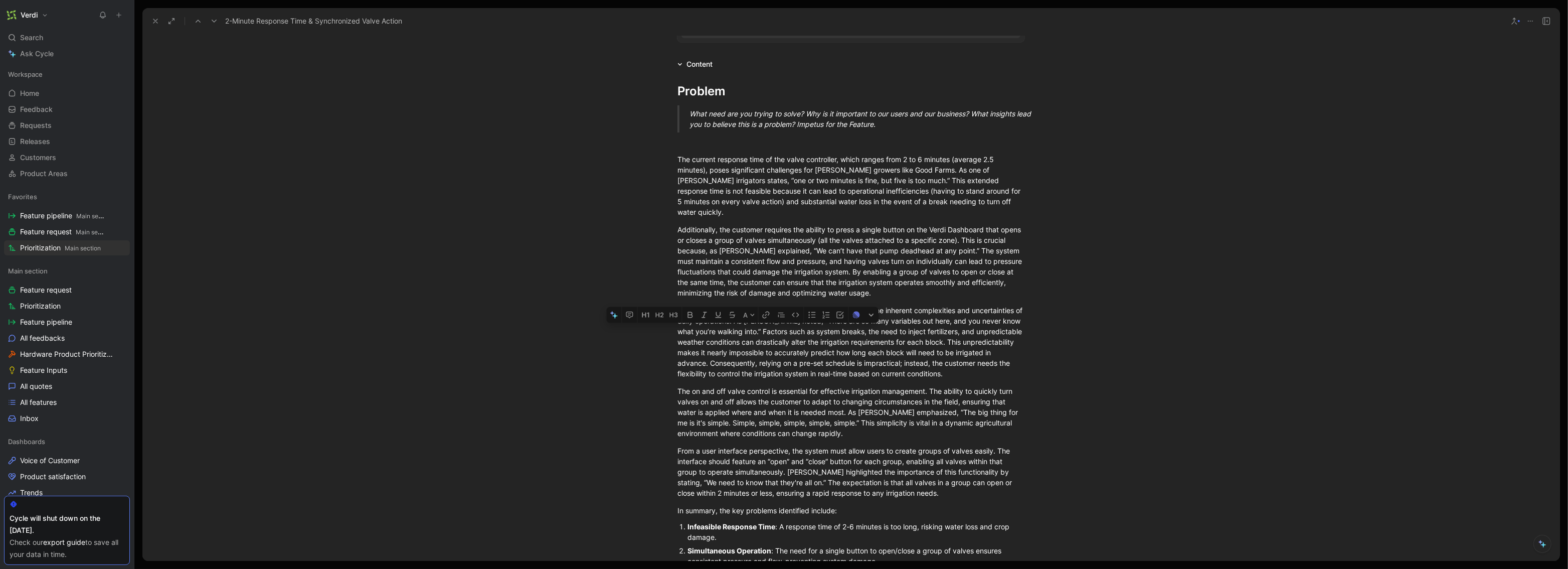
click at [777, 334] on div "Scheduling irrigation is another significant challenge due to the inherent comp…" at bounding box center [851, 342] width 347 height 73
click at [877, 363] on div "Scheduling irrigation is another significant challenge due to the inherent comp…" at bounding box center [851, 342] width 347 height 73
click at [704, 354] on div "Scheduling irrigation is another significant challenge due to the inherent comp…" at bounding box center [851, 342] width 347 height 73
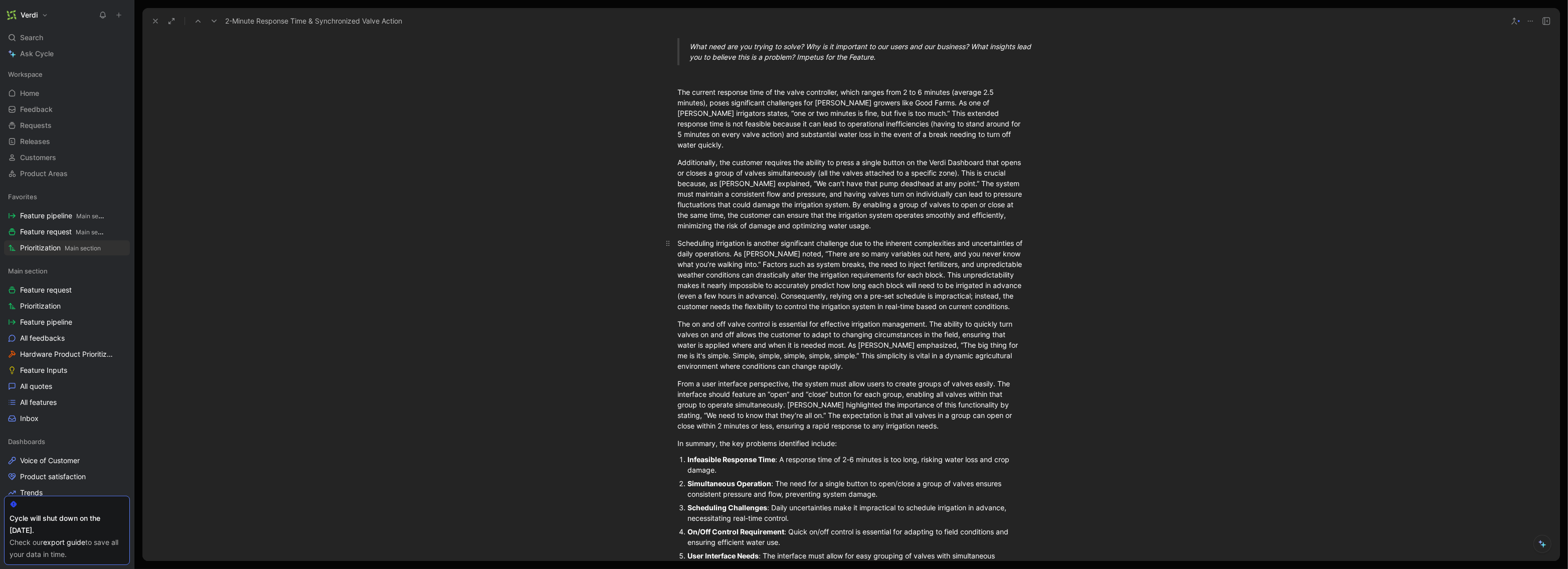
scroll to position [265, 0]
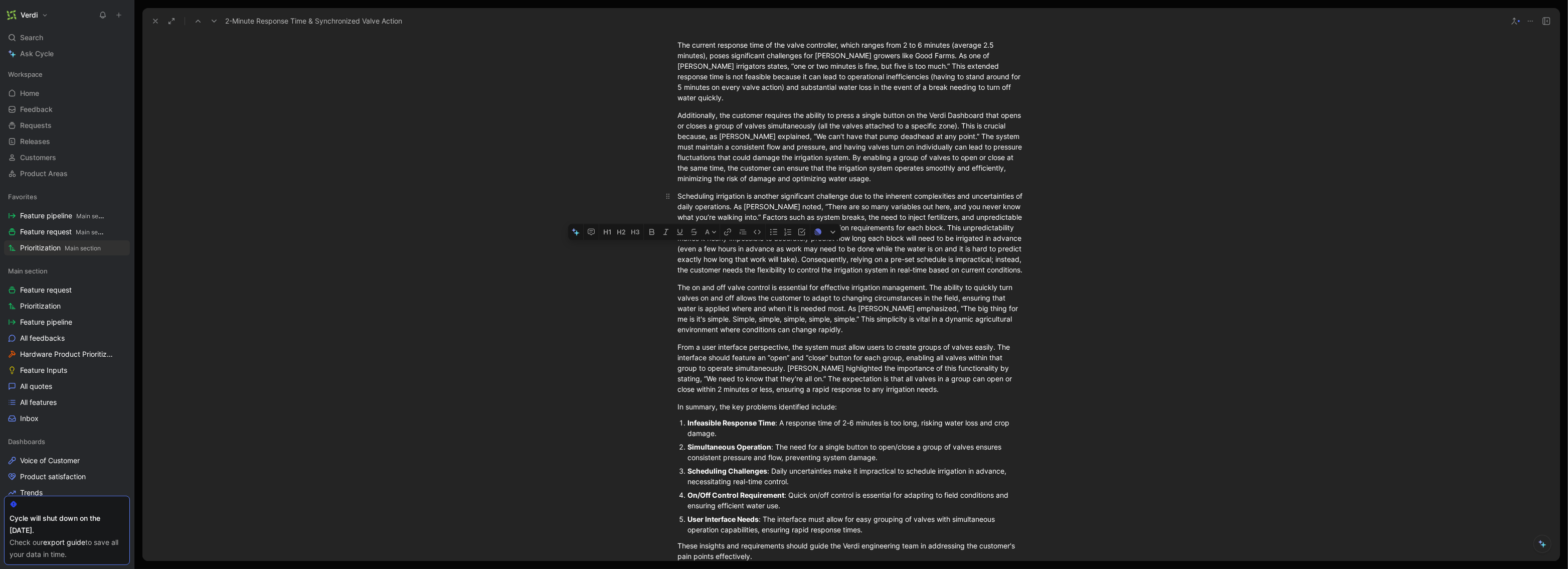
drag, startPoint x: 691, startPoint y: 264, endPoint x: 719, endPoint y: 265, distance: 28.0
click at [719, 265] on div "Scheduling irrigation is another significant challenge due to the inherent comp…" at bounding box center [851, 233] width 347 height 84
click at [744, 264] on div "Scheduling irrigation is another significant challenge due to the inherent comp…" at bounding box center [851, 233] width 347 height 84
click at [782, 260] on div "Scheduling irrigation is another significant challenge due to the inherent comp…" at bounding box center [851, 233] width 347 height 84
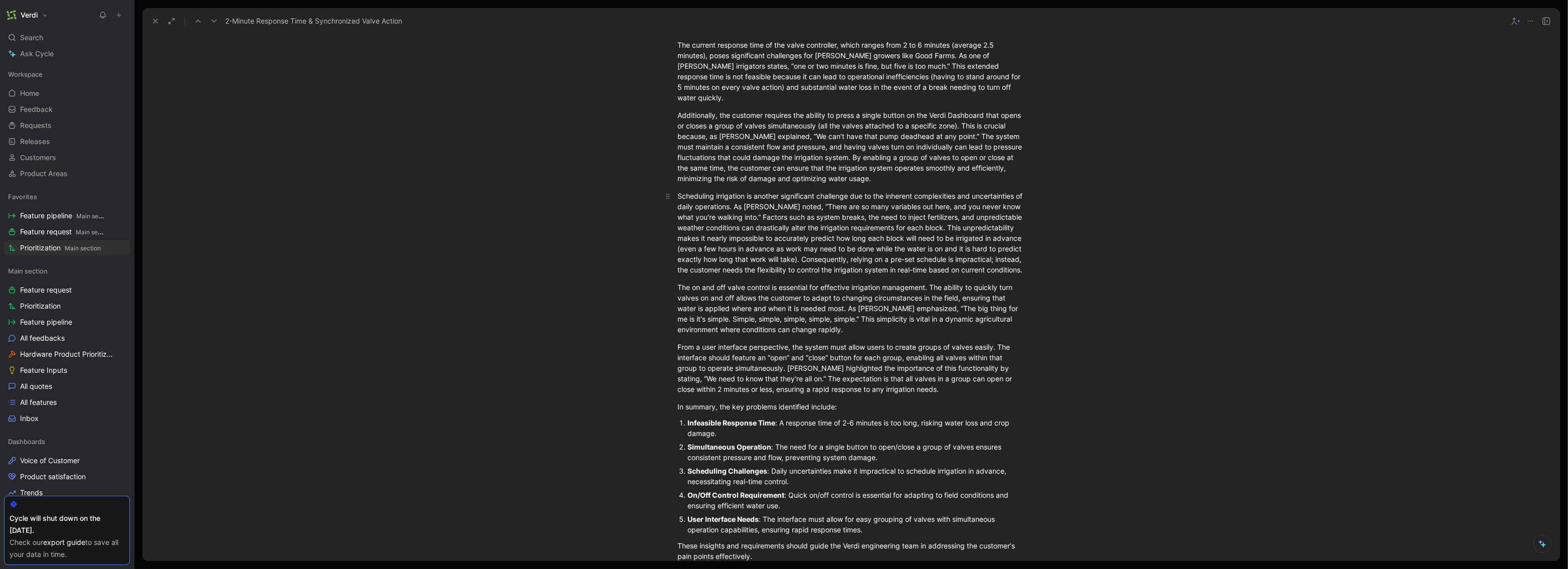
scroll to position [277, 0]
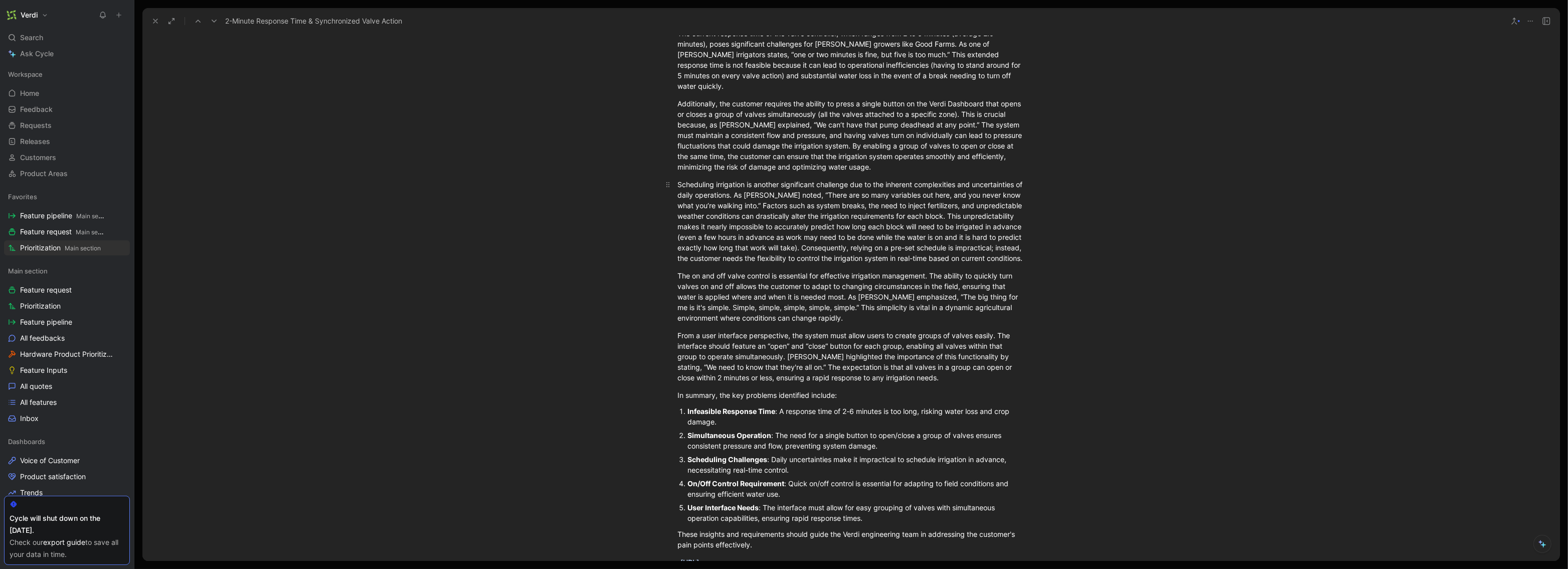
click at [774, 261] on div "Scheduling irrigation is another significant challenge due to the inherent comp…" at bounding box center [851, 221] width 347 height 84
click at [877, 247] on div "Scheduling irrigation is another significant challenge due to the inherent comp…" at bounding box center [851, 221] width 347 height 84
drag, startPoint x: 707, startPoint y: 347, endPoint x: 761, endPoint y: 347, distance: 54.0
click at [761, 347] on div "From a user interface perspective, the system must allow users to create groups…" at bounding box center [851, 356] width 347 height 52
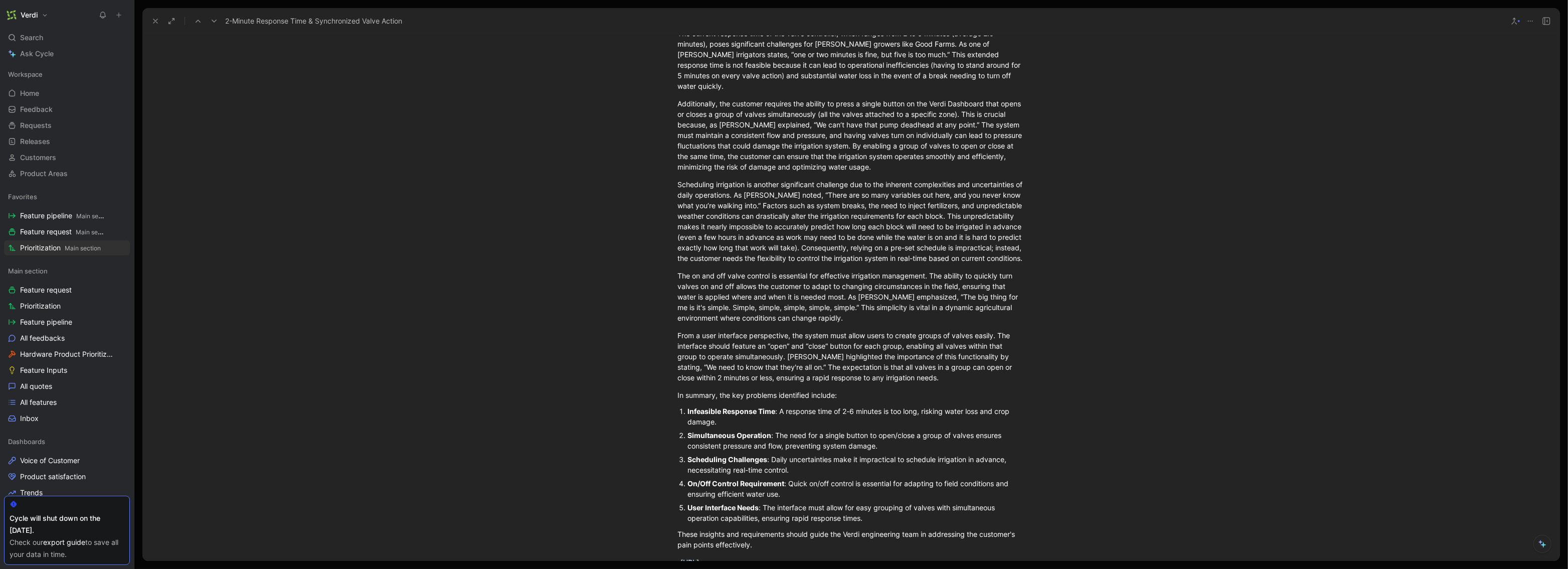
click at [864, 434] on div "Simultaneous Operation : The need for a single button to open/close a group of …" at bounding box center [856, 440] width 337 height 21
drag, startPoint x: 762, startPoint y: 443, endPoint x: 782, endPoint y: 443, distance: 20.0
click at [782, 443] on div "Simultaneous Operation : The need for a single button on the Verdi Dashboard to…" at bounding box center [856, 440] width 337 height 21
drag, startPoint x: 756, startPoint y: 447, endPoint x: 845, endPoint y: 448, distance: 89.0
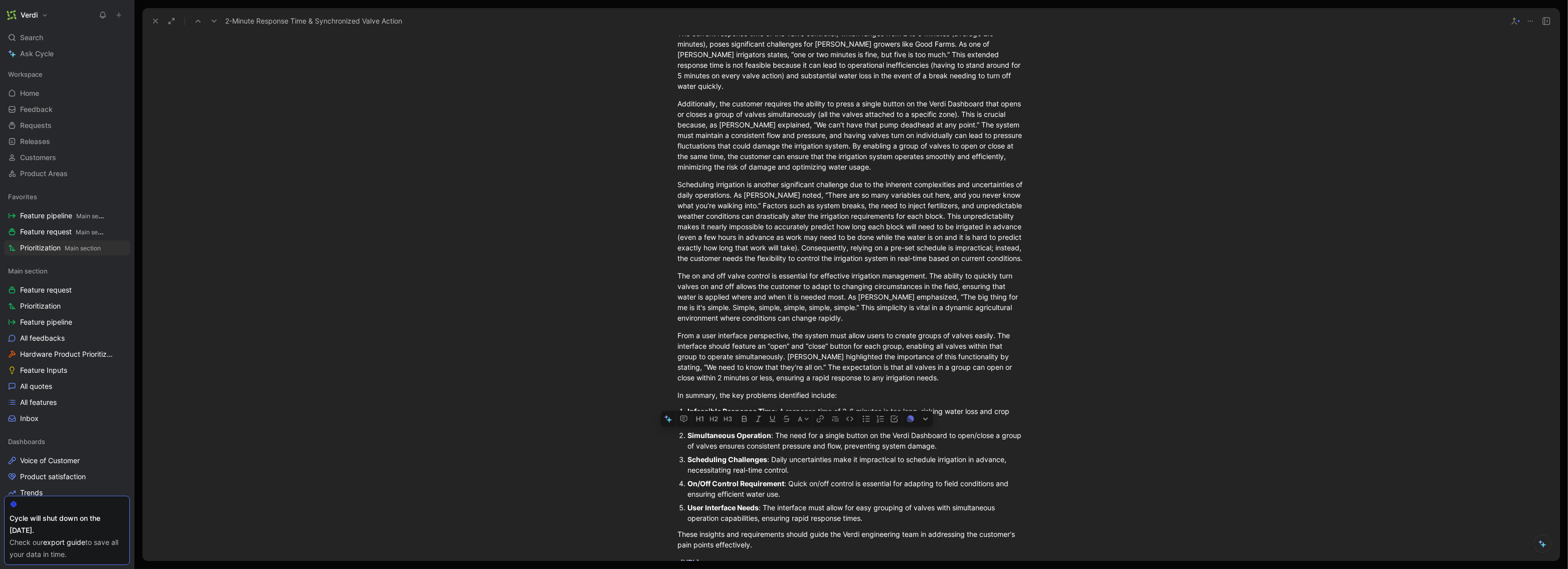
click at [845, 448] on div "Simultaneous Operation : The need for a single button on the Verdi Dashboard to…" at bounding box center [856, 440] width 337 height 21
click at [688, 481] on strong "On/Off Control Requirement" at bounding box center [736, 483] width 97 height 8
drag, startPoint x: 774, startPoint y: 507, endPoint x: 758, endPoint y: 516, distance: 18.4
click at [758, 516] on div "User Interface Needs : The interface must allow for easy grouping of valves wit…" at bounding box center [856, 512] width 337 height 21
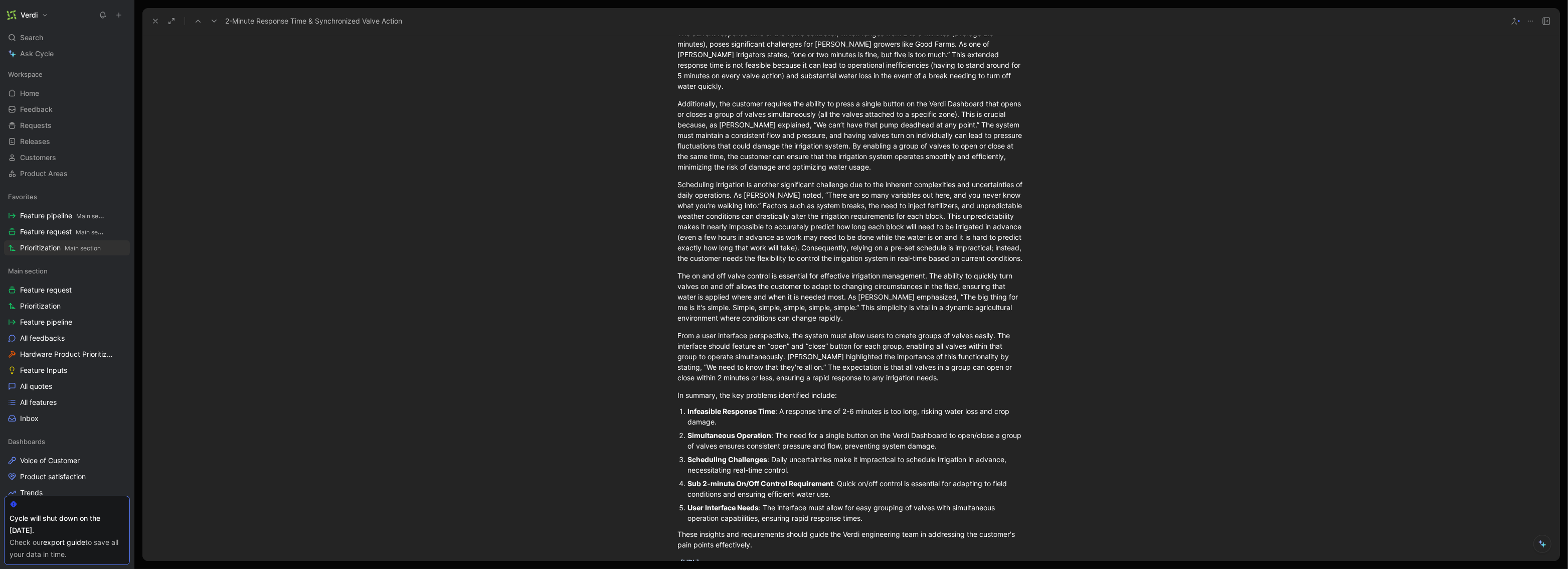
click at [758, 516] on div "User Interface Needs : The interface must allow for easy grouping of valves wit…" at bounding box center [856, 512] width 337 height 21
drag, startPoint x: 870, startPoint y: 518, endPoint x: 767, endPoint y: 519, distance: 103.0
click at [767, 519] on div "User Interface Needs : The interface must allow for easy grouping of valves wit…" at bounding box center [856, 512] width 337 height 21
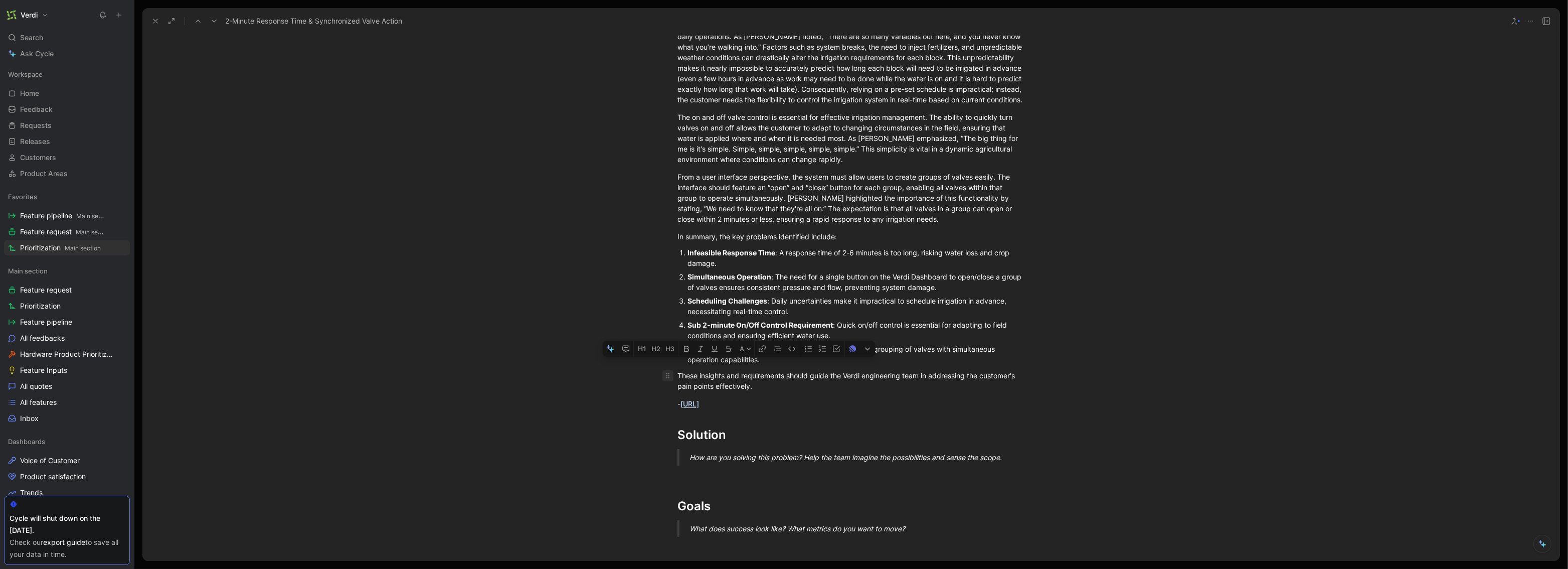
drag, startPoint x: 821, startPoint y: 418, endPoint x: 665, endPoint y: 373, distance: 162.4
click at [665, 373] on div "Problem What need are you trying to solve? Why is it important to our users and…" at bounding box center [851, 375] width 1417 height 1178
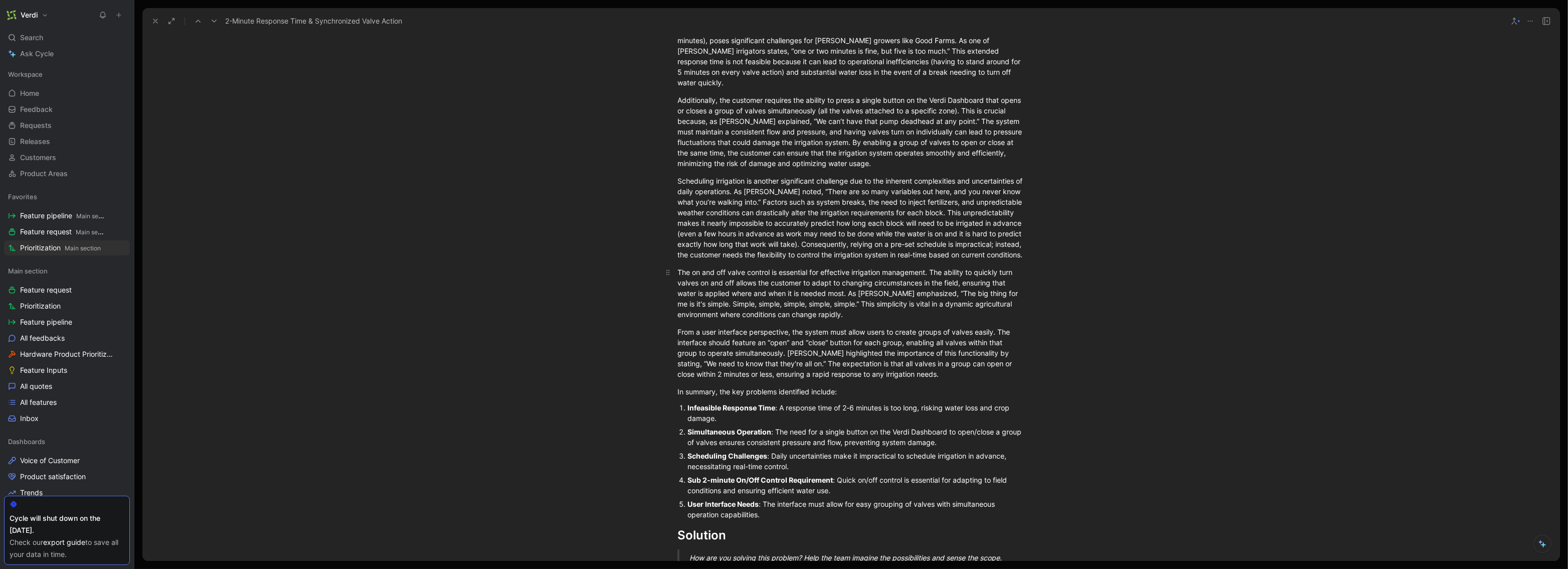
scroll to position [248, 0]
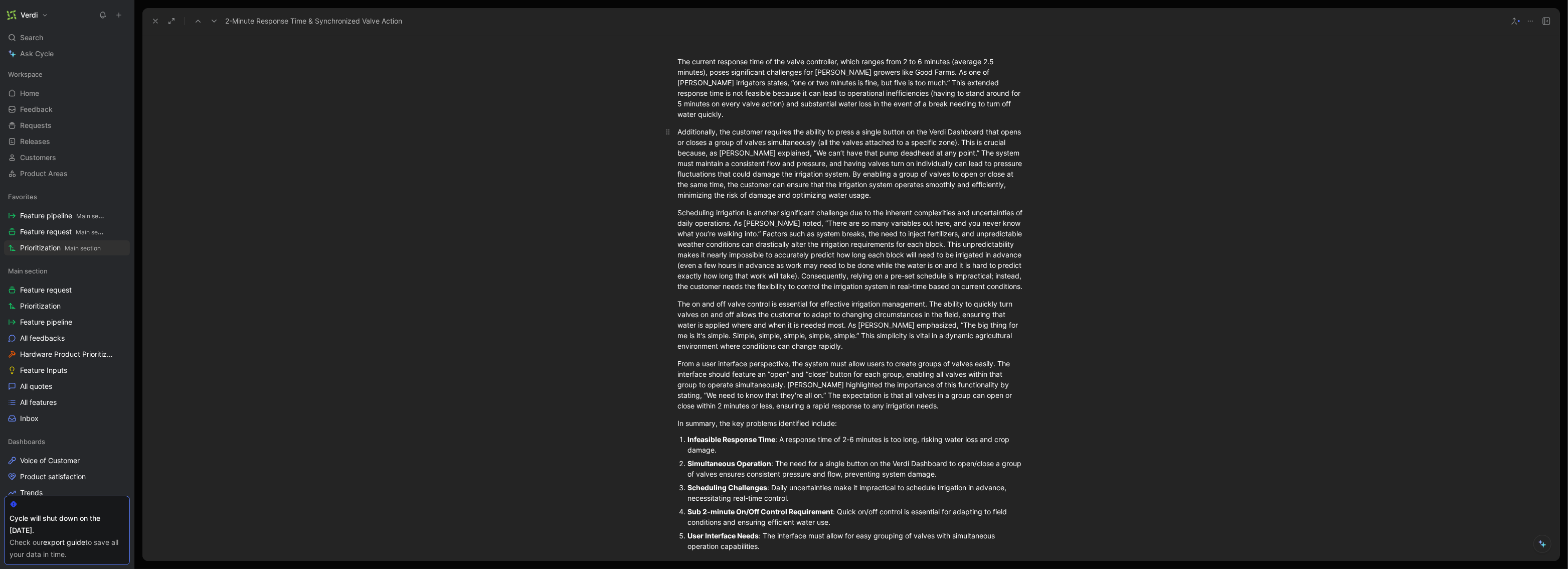
drag, startPoint x: 804, startPoint y: 121, endPoint x: 942, endPoint y: 124, distance: 138.0
click at [877, 126] on div "Additionally, the customer requires the ability to press a single button on the…" at bounding box center [851, 163] width 347 height 73
drag, startPoint x: 675, startPoint y: 361, endPoint x: 785, endPoint y: 386, distance: 112.8
click at [785, 386] on div "From a user interface perspective, the system must allow users to create groups…" at bounding box center [851, 384] width 347 height 52
copy div "From a user interface perspective, the system must allow users to create groups…"
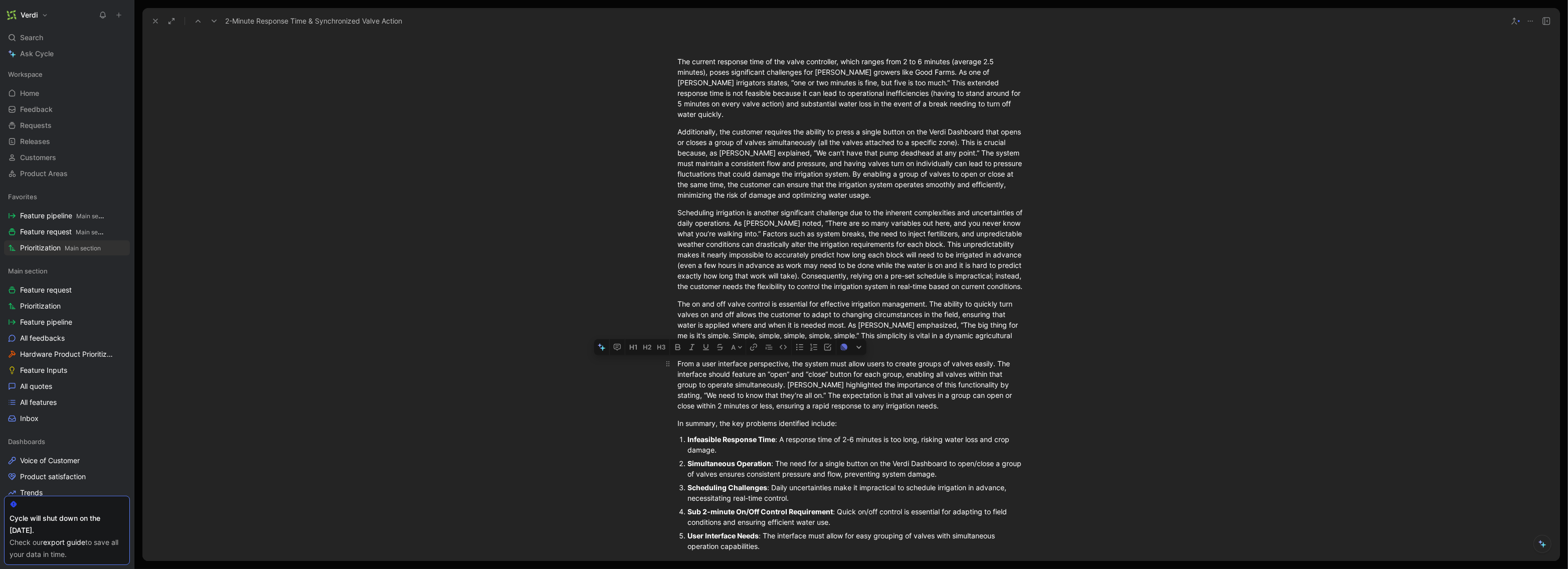
scroll to position [488, 0]
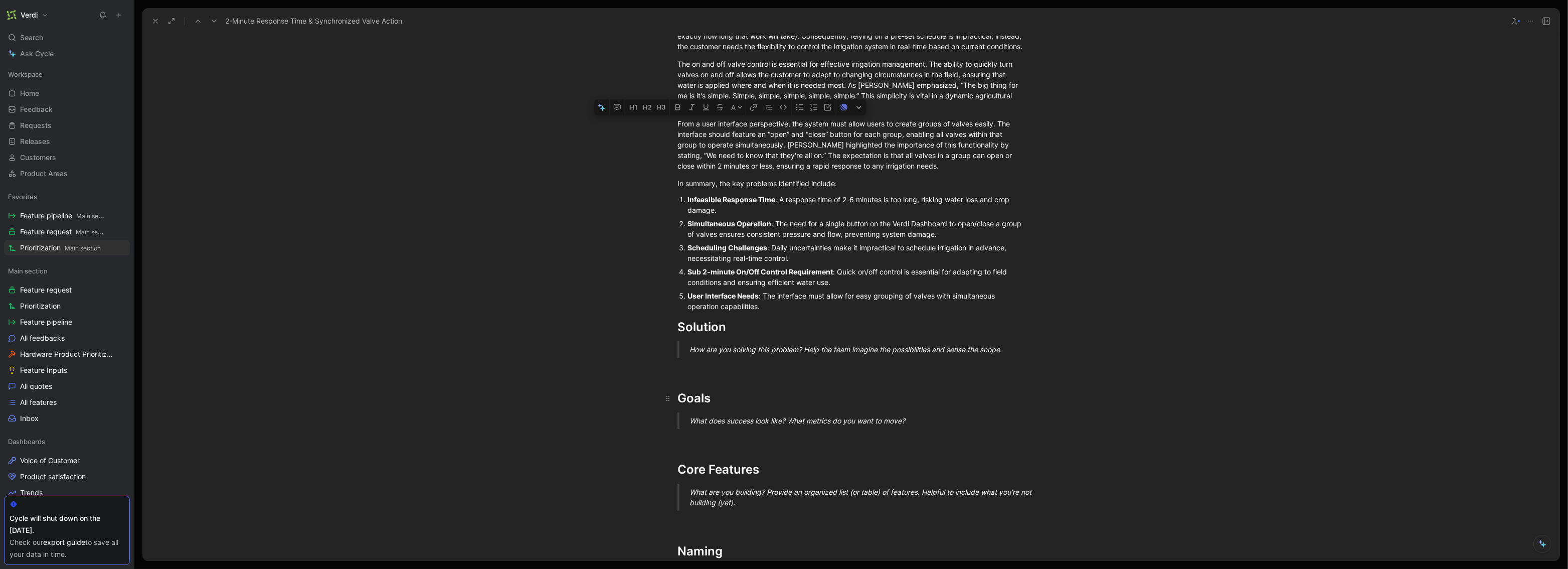
click at [709, 376] on h1 "Goals" at bounding box center [850, 393] width 385 height 35
click at [706, 365] on div at bounding box center [851, 367] width 347 height 10
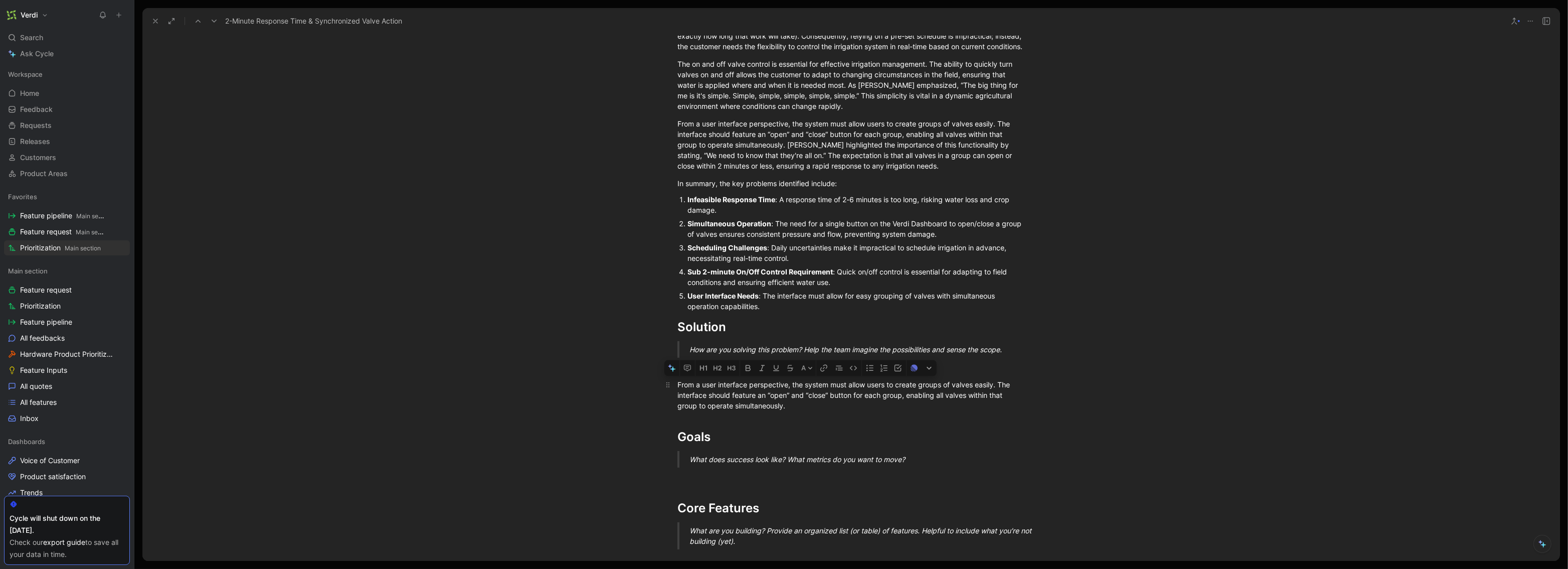
drag, startPoint x: 806, startPoint y: 384, endPoint x: 838, endPoint y: 384, distance: 32.0
click at [838, 384] on div "From a user interface perspective, the system must allow users to create groups…" at bounding box center [851, 395] width 347 height 31
click at [817, 385] on div "From a user interface perspective, the system must allow users to create groups…" at bounding box center [851, 395] width 347 height 31
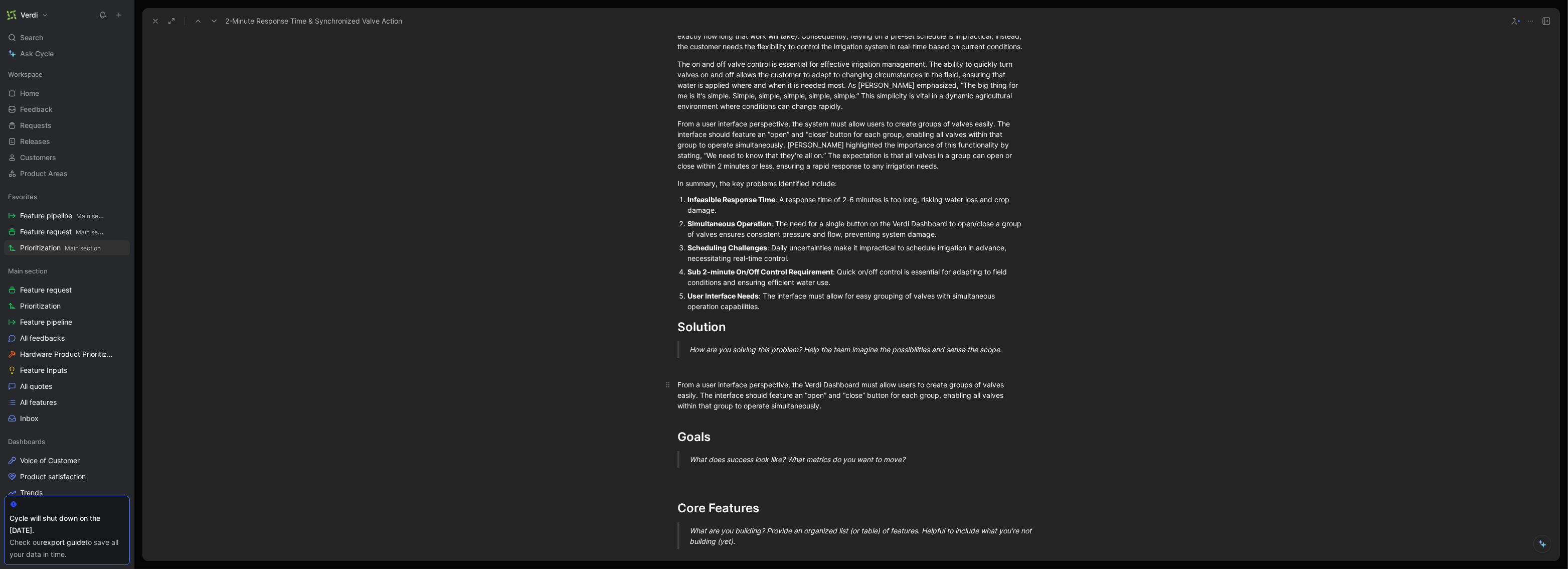
drag, startPoint x: 800, startPoint y: 392, endPoint x: 863, endPoint y: 394, distance: 63.0
click at [863, 394] on div "From a user interface perspective, the Verdi Dashboard must allow users to crea…" at bounding box center [851, 395] width 347 height 31
drag, startPoint x: 863, startPoint y: 394, endPoint x: 877, endPoint y: 394, distance: 14.0
click at [863, 394] on div "From a user interface perspective, the Verdi Dashboard must allow users to crea…" at bounding box center [851, 395] width 347 height 31
drag, startPoint x: 885, startPoint y: 395, endPoint x: 925, endPoint y: 400, distance: 40.3
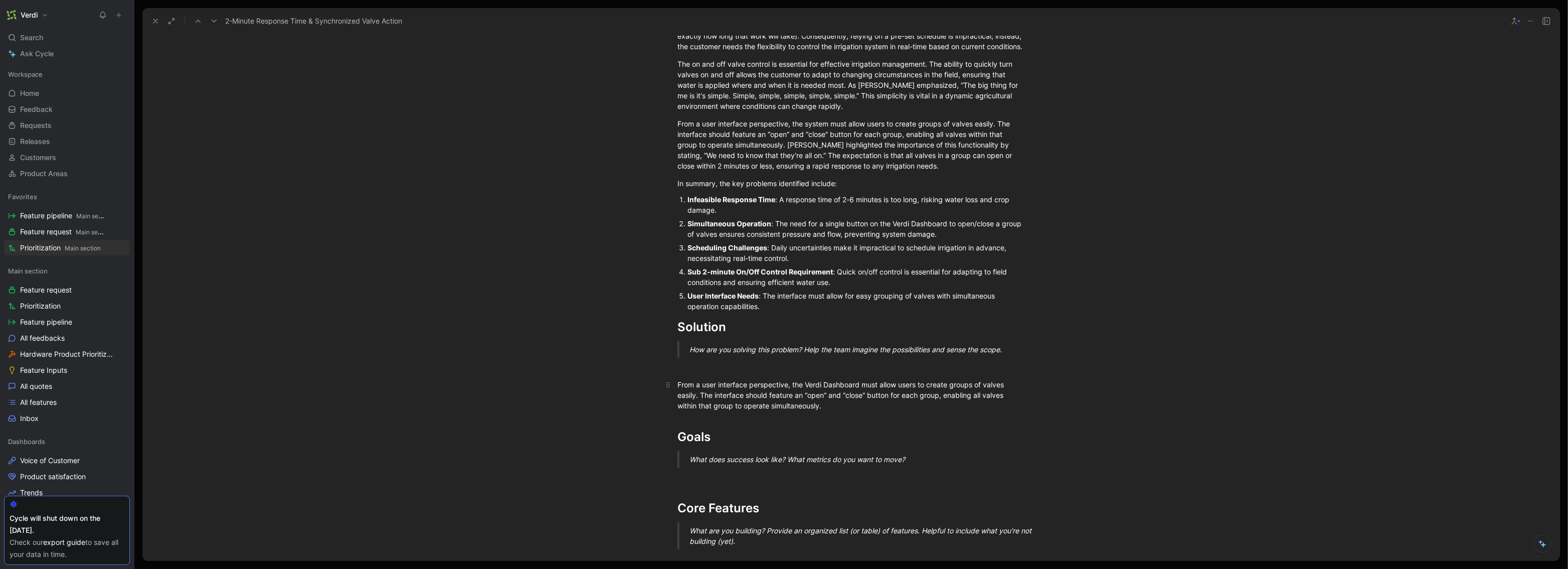
click at [877, 395] on div "From a user interface perspective, the Verdi Dashboard must allow users to crea…" at bounding box center [851, 395] width 347 height 31
drag, startPoint x: 925, startPoint y: 400, endPoint x: 933, endPoint y: 401, distance: 8.1
click at [877, 401] on div "From a user interface perspective, the Verdi Dashboard must allow users to crea…" at bounding box center [851, 395] width 347 height 31
click at [877, 400] on div "From a user interface perspective, the Verdi Dashboard must allow users to crea…" at bounding box center [851, 395] width 347 height 31
click at [799, 408] on div "From a user interface perspective, the Verdi Dashboard must allow users to crea…" at bounding box center [851, 395] width 347 height 31
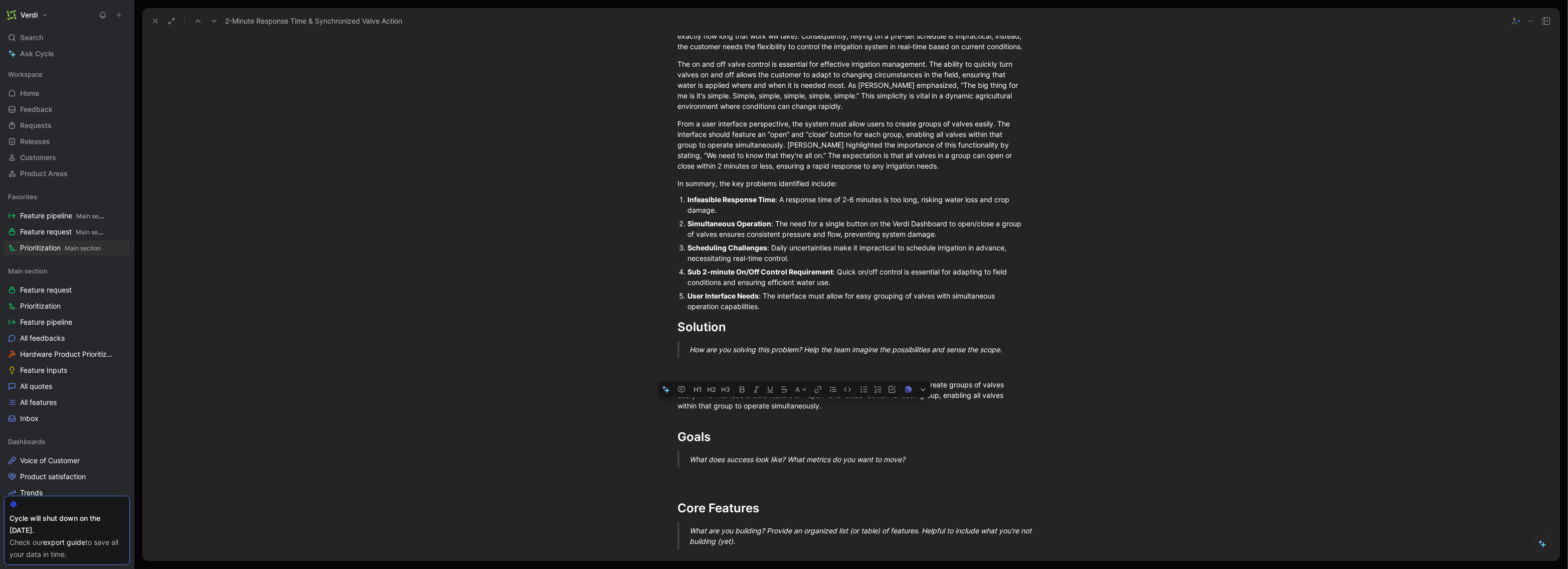
click at [799, 408] on div "From a user interface perspective, the Verdi Dashboard must allow users to crea…" at bounding box center [851, 395] width 347 height 31
click at [822, 410] on div "From a user interface perspective, the Verdi Dashboard must allow users to crea…" at bounding box center [851, 395] width 347 height 31
click at [759, 406] on div "From a user interface perspective, the Verdi Dashboard must allow users to crea…" at bounding box center [851, 395] width 347 height 31
drag, startPoint x: 803, startPoint y: 409, endPoint x: 743, endPoint y: 409, distance: 60.0
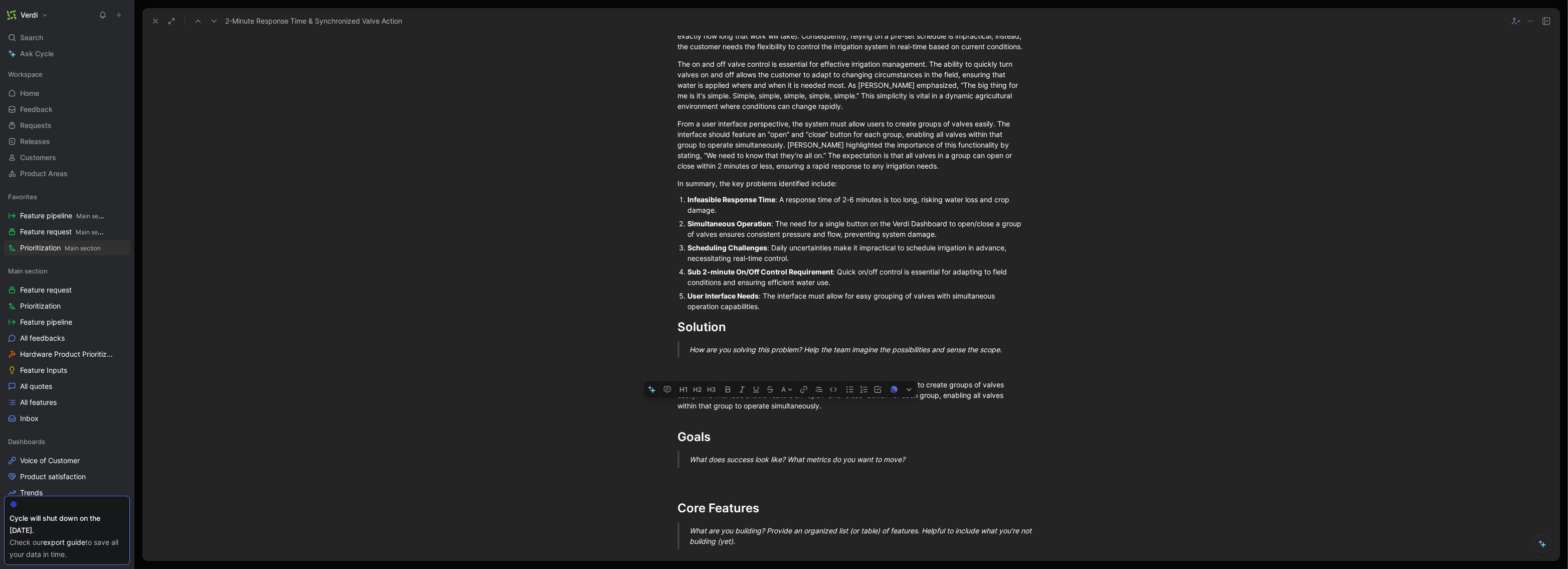
click at [743, 409] on div "From a user interface perspective, the Verdi Dashboard must allow users to crea…" at bounding box center [851, 395] width 347 height 31
click at [877, 414] on div "Problem What need are you trying to solve? Why is it important to our users and…" at bounding box center [851, 313] width 1417 height 1162
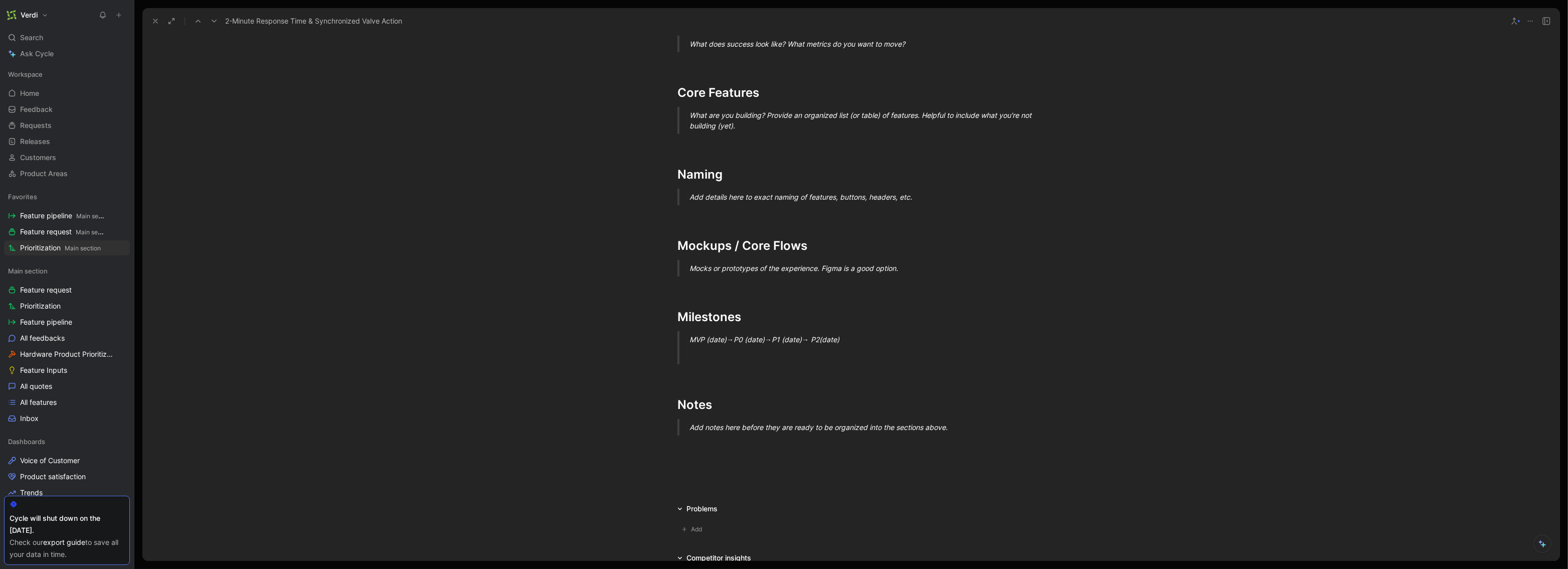
scroll to position [950, 0]
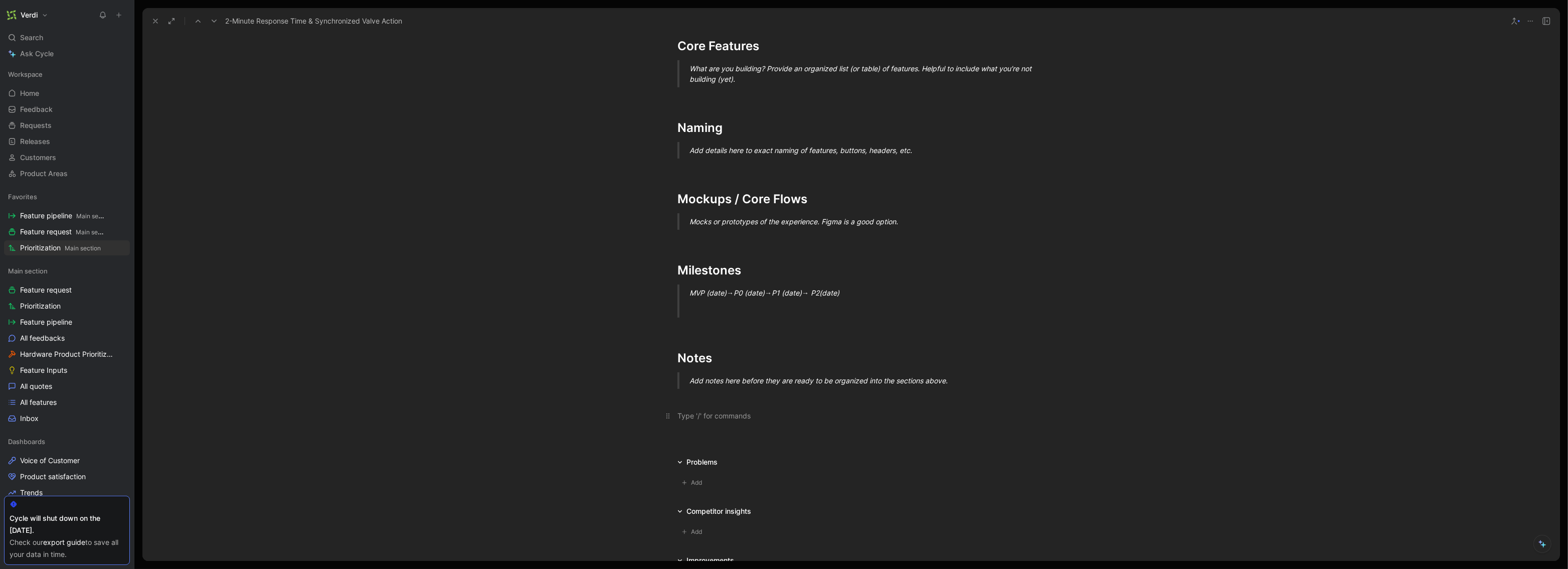
click at [704, 417] on div at bounding box center [851, 416] width 347 height 10
click at [766, 418] on div "[PERSON_NAME]: Might require squtching them to Tektelic gateways" at bounding box center [851, 416] width 347 height 10
drag, startPoint x: 757, startPoint y: 416, endPoint x: 792, endPoint y: 413, distance: 35.1
click at [792, 413] on div "[PERSON_NAME]: Might require switching them to Tektelic gateways" at bounding box center [851, 416] width 347 height 10
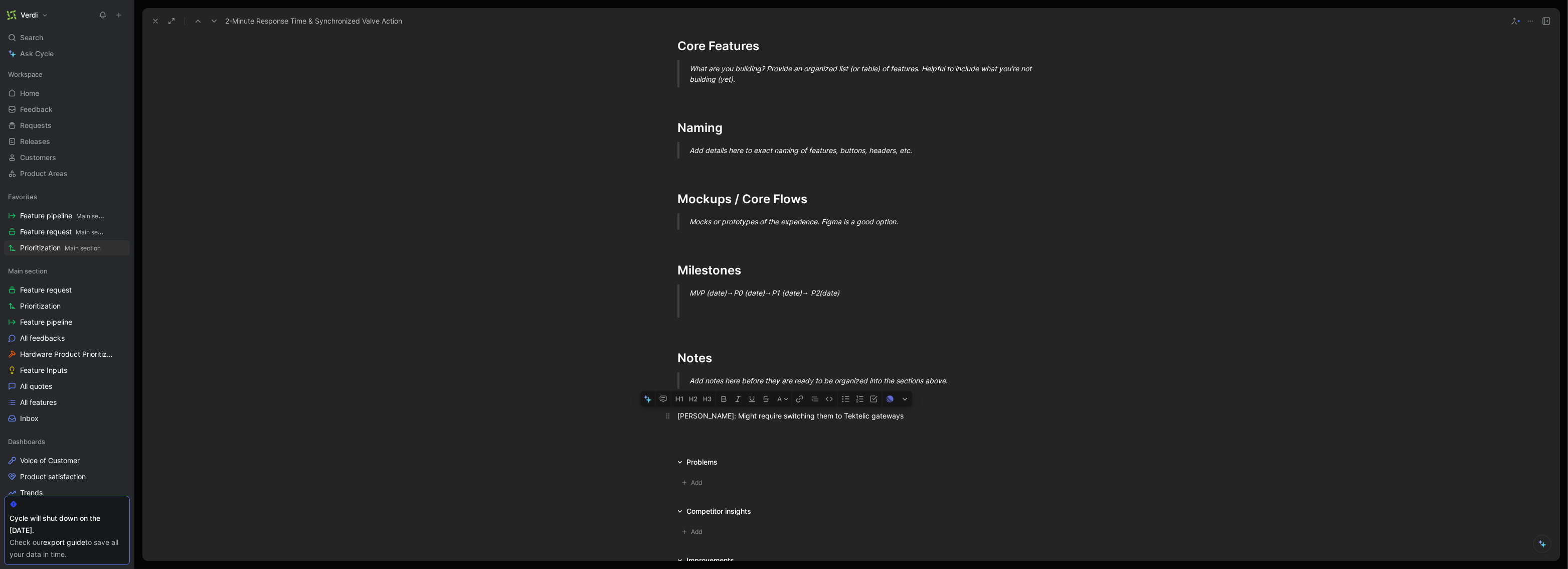
click at [792, 413] on div "[PERSON_NAME]: Might require switching them to Tektelic gateways" at bounding box center [851, 416] width 347 height 10
click at [866, 416] on div "[PERSON_NAME]: Might require switching them to Tektelic gateways" at bounding box center [851, 416] width 347 height 10
click at [876, 416] on div "[PERSON_NAME]: Might require switching them to Tektelic gateways" at bounding box center [851, 416] width 347 height 10
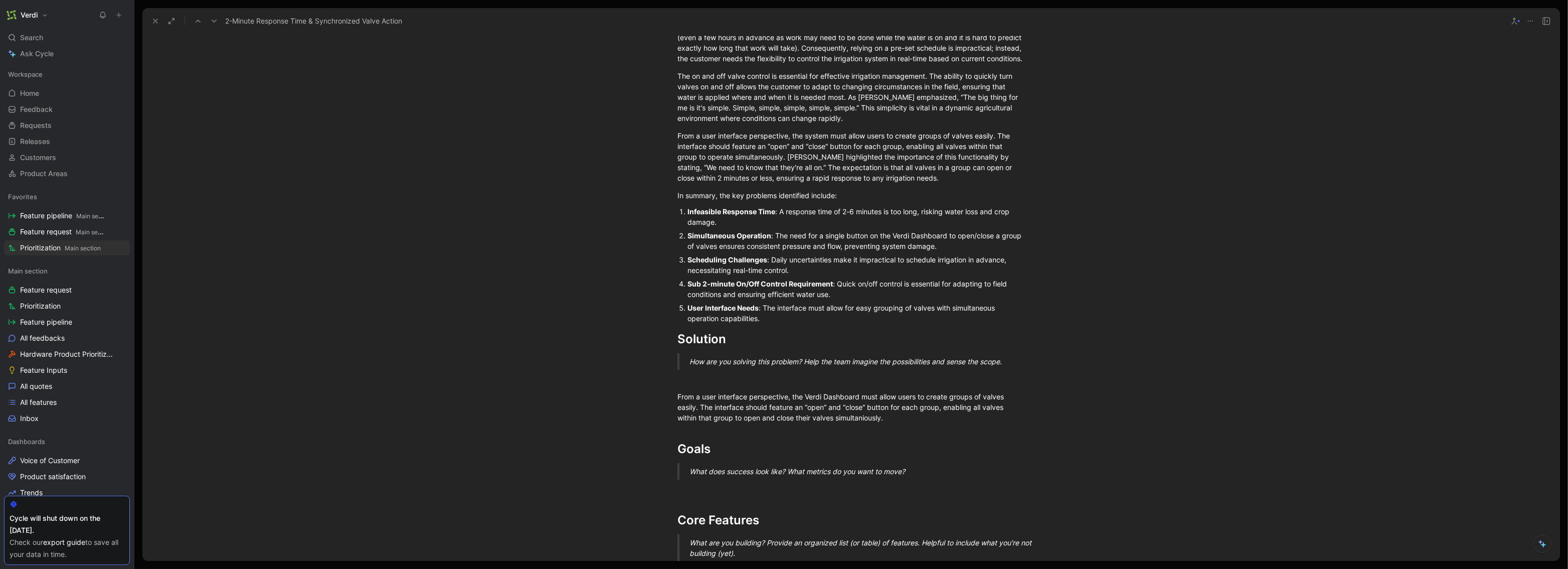
scroll to position [0, 0]
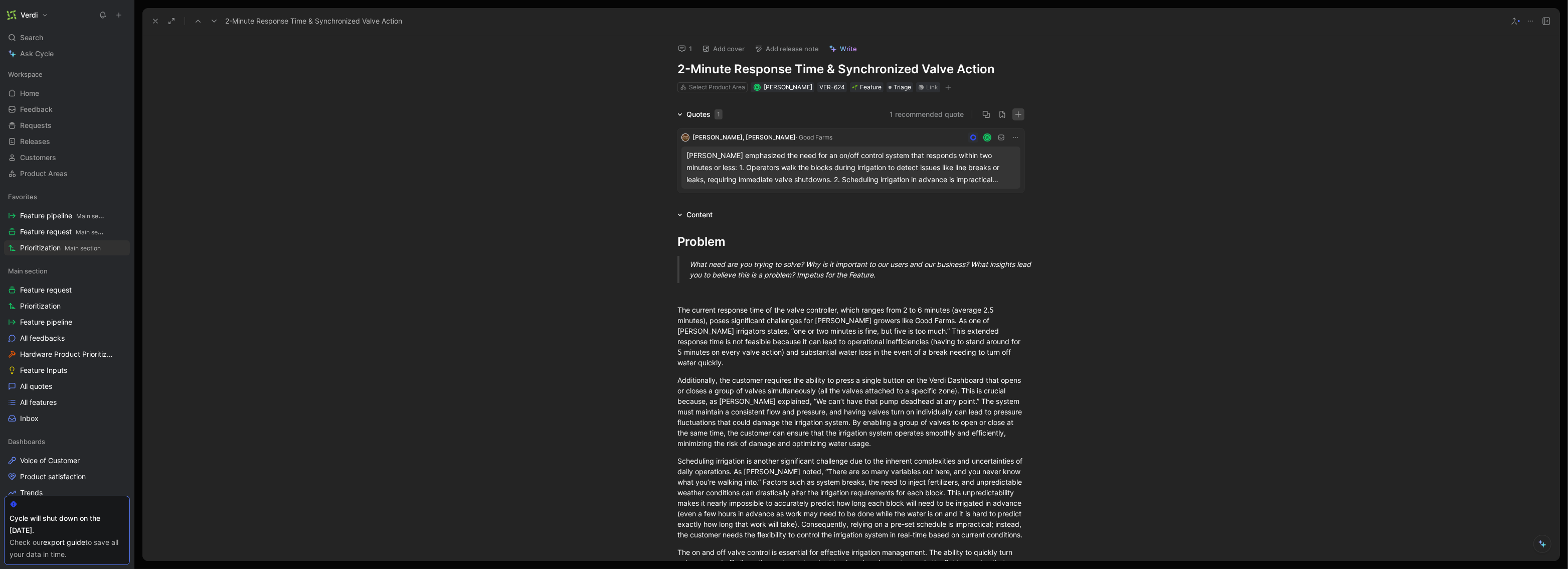
click at [877, 110] on button "button" at bounding box center [1018, 114] width 12 height 12
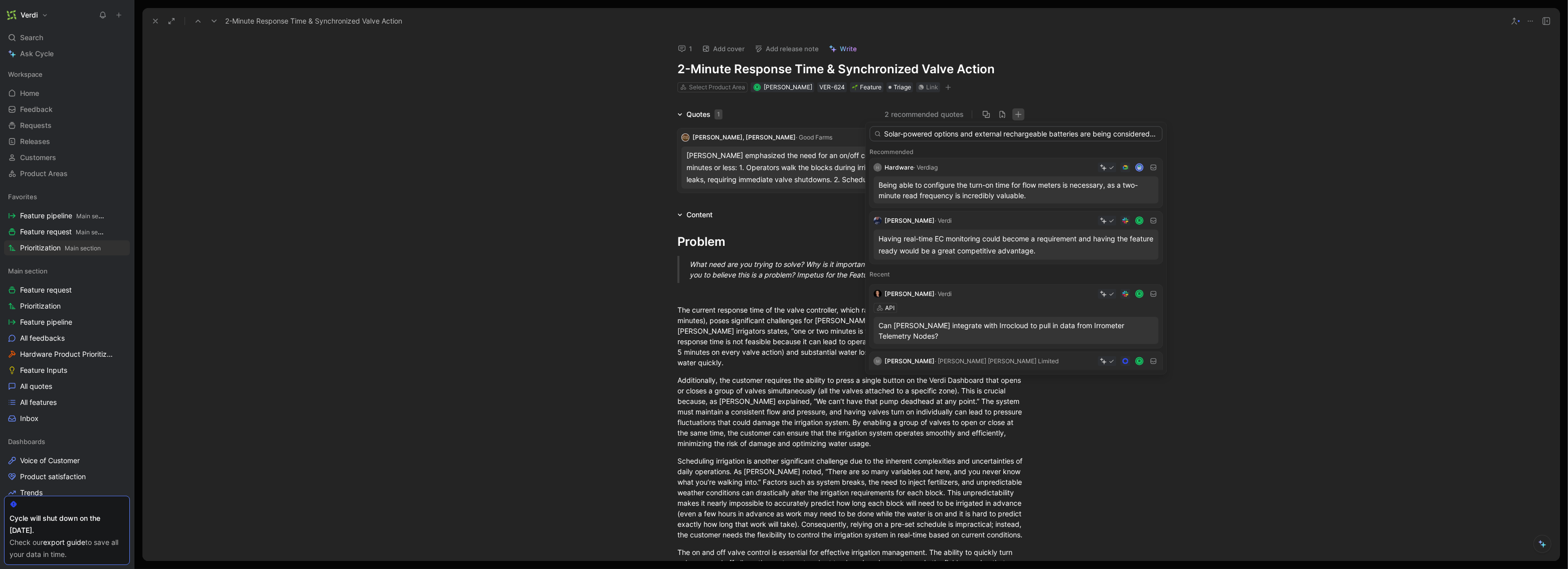
scroll to position [0, 483]
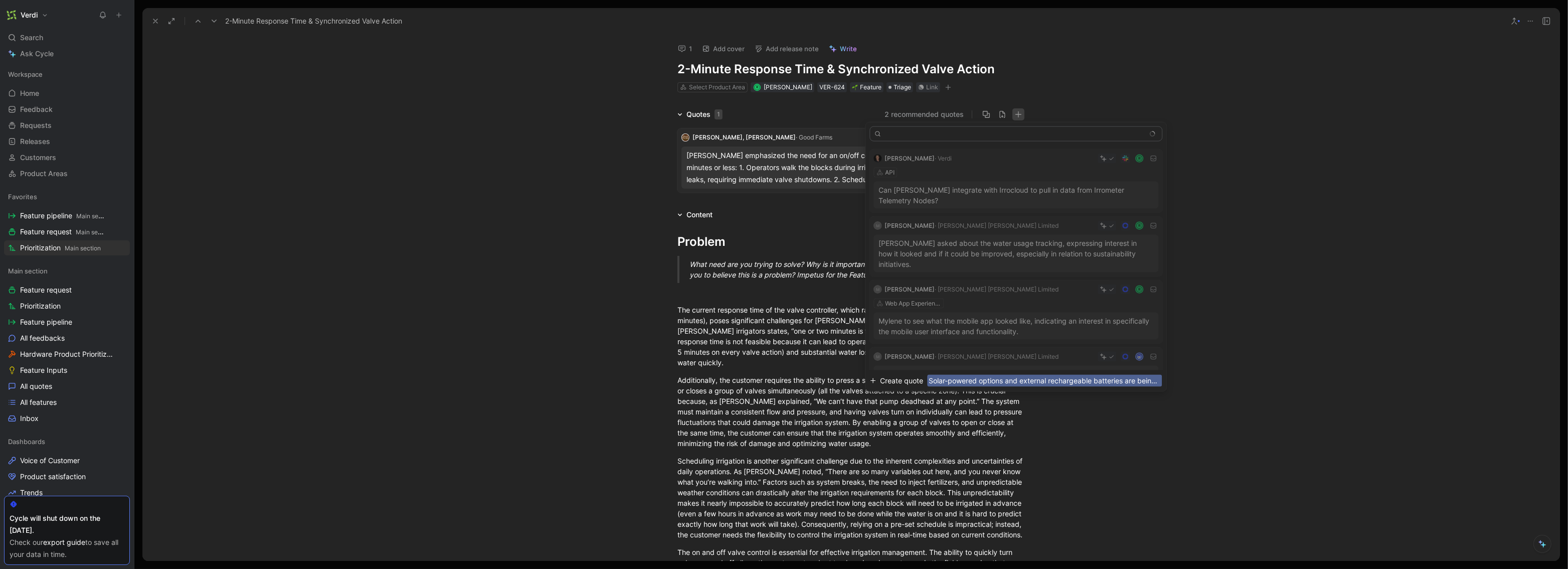
type input "Solar-powered options and external rechargeable batteries are being considered …"
click at [877, 381] on span "Solar-powered options and external rechargeable batteries are being considered …" at bounding box center [1044, 381] width 235 height 12
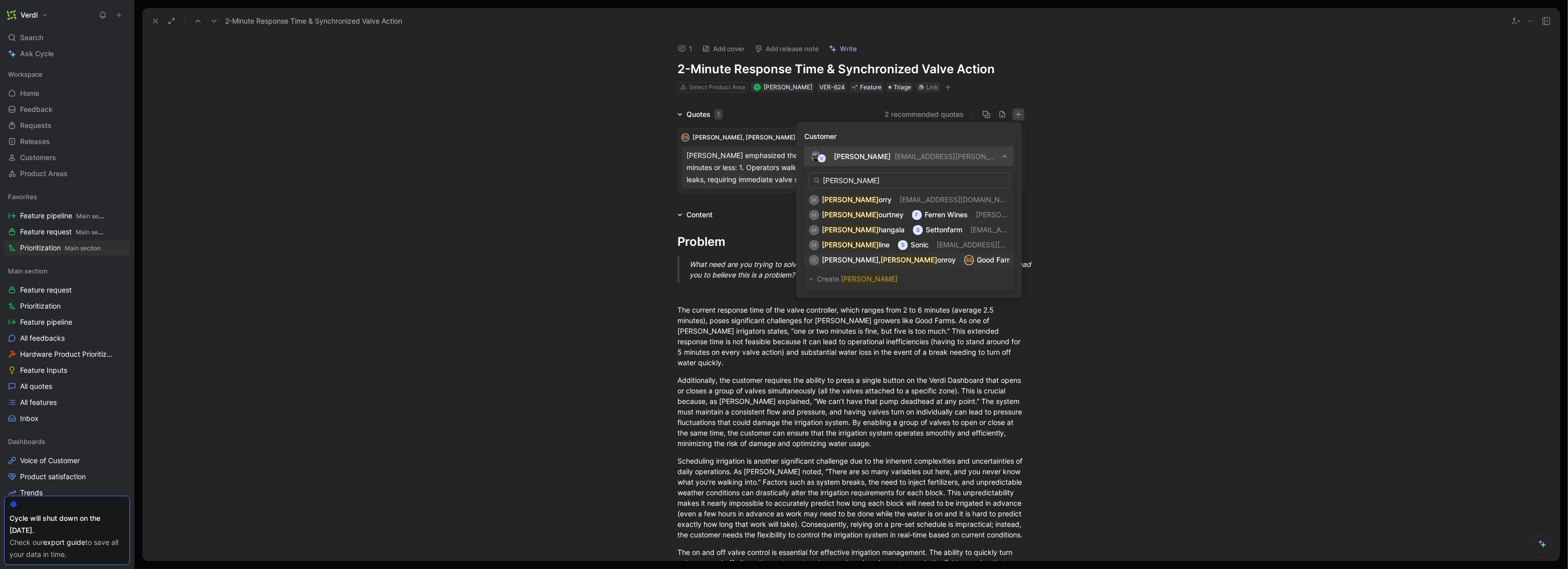
type input "[PERSON_NAME]"
click at [877, 263] on div "C [PERSON_NAME] onroy Good Farms [EMAIL_ADDRESS][DOMAIN_NAME]" at bounding box center [910, 259] width 200 height 12
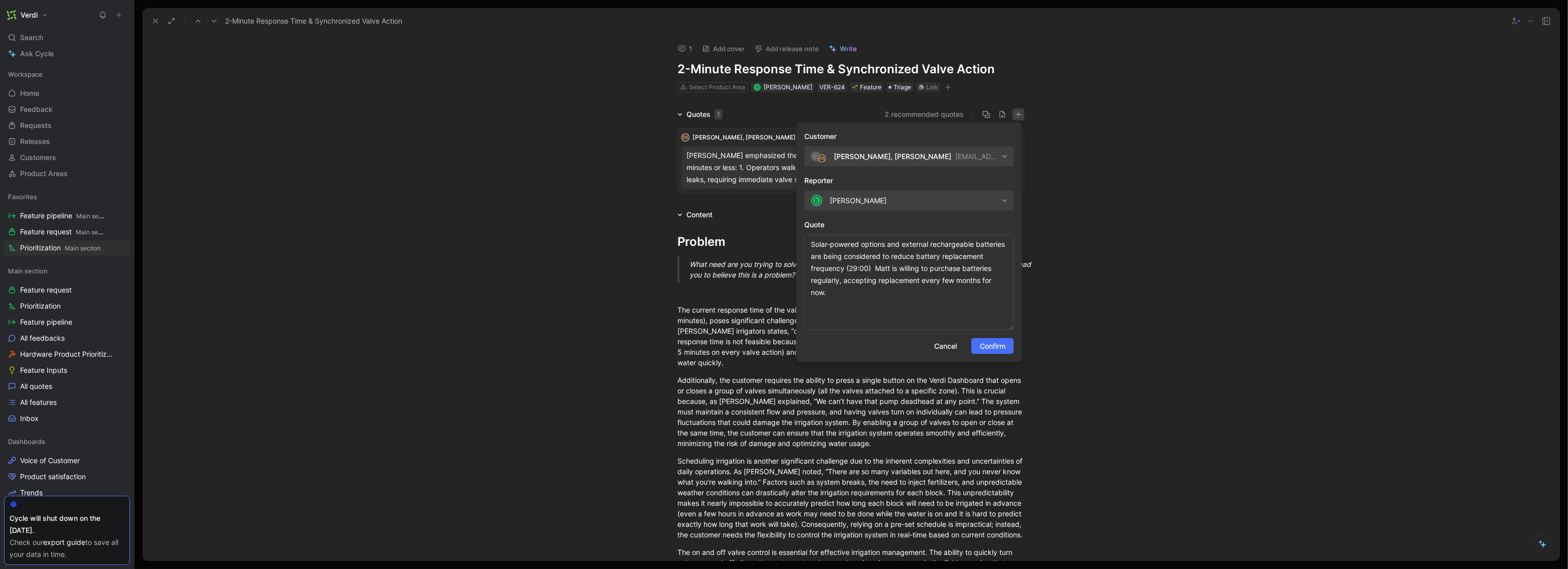
drag, startPoint x: 1011, startPoint y: 263, endPoint x: 1016, endPoint y: 324, distance: 61.2
click at [877, 329] on body "Verdi Search ⌘ K Ask Cycle Workspace Home G then H Feedback G then F Requests G…" at bounding box center [784, 284] width 1568 height 569
drag, startPoint x: 875, startPoint y: 270, endPoint x: 797, endPoint y: 238, distance: 84.3
click at [797, 238] on form "Customer C [PERSON_NAME], [PERSON_NAME] [PERSON_NAME][EMAIL_ADDRESS][DOMAIN_NAM…" at bounding box center [908, 243] width 225 height 242
click at [852, 256] on textarea "[PERSON_NAME] is willing to purchase batteries regularly, accepting replacement…" at bounding box center [909, 284] width 209 height 97
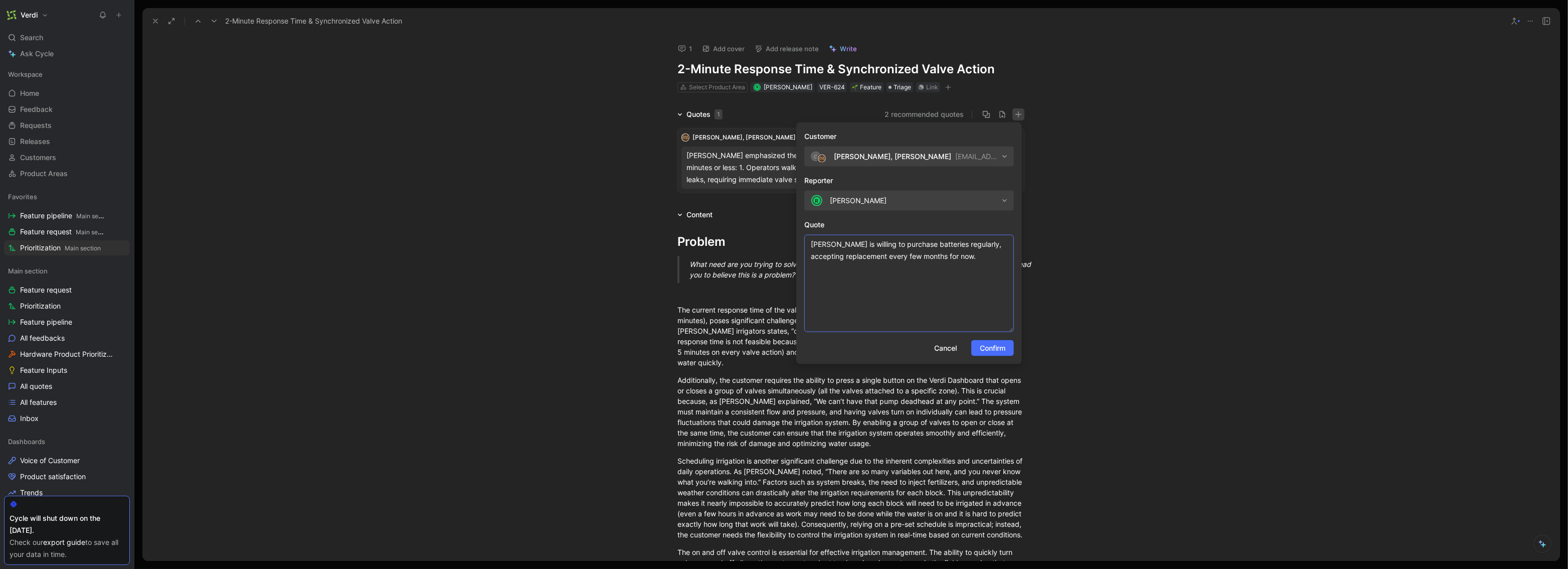
drag, startPoint x: 948, startPoint y: 256, endPoint x: 962, endPoint y: 243, distance: 19.1
click at [877, 243] on textarea "[PERSON_NAME] is willing to purchase batteries regularly, accepting replacement…" at bounding box center [909, 284] width 209 height 97
click at [877, 245] on textarea "[PERSON_NAME] is willing to purchase batteries regularly, including every month" at bounding box center [909, 284] width 209 height 97
click at [877, 248] on textarea "[PERSON_NAME] is willing to purchase batteries regularly, including every month" at bounding box center [909, 284] width 209 height 97
drag, startPoint x: 880, startPoint y: 256, endPoint x: 899, endPoint y: 245, distance: 22.0
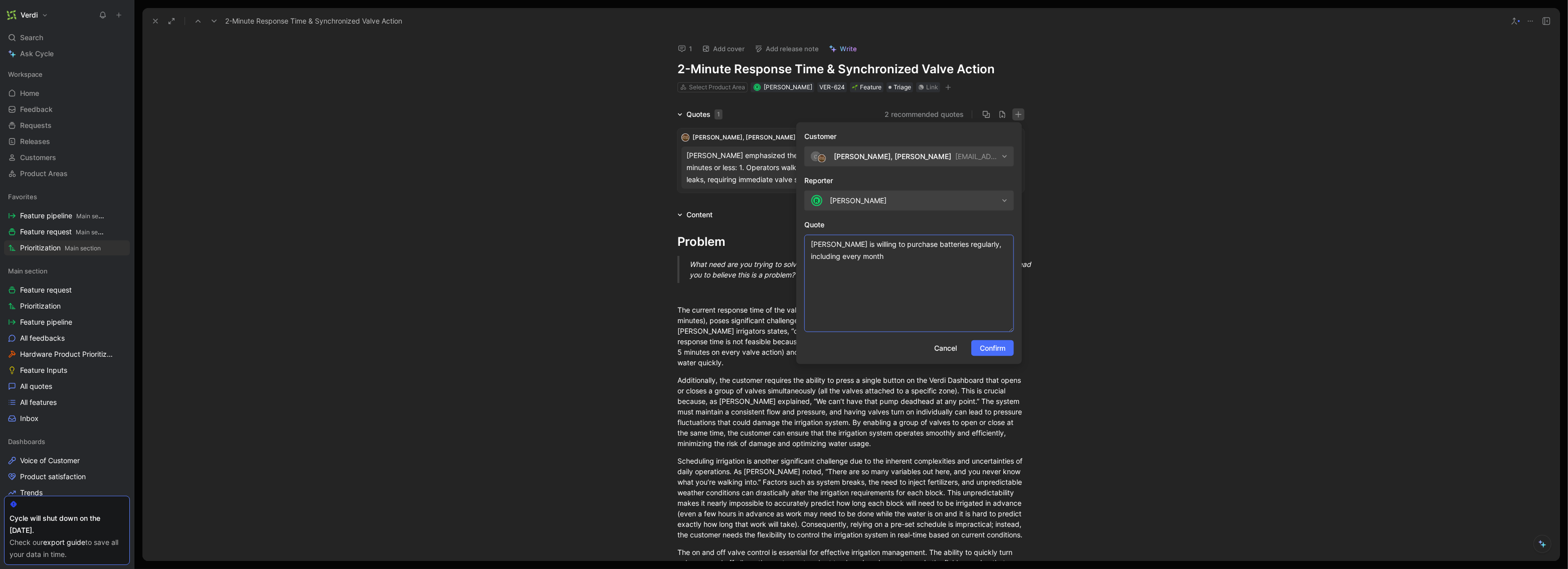
click at [877, 245] on textarea "[PERSON_NAME] is willing to purchase batteries regularly, including every month" at bounding box center [909, 284] width 209 height 97
paste textarea "Solar-powered options and external rechargeable batteries are being considered …"
drag, startPoint x: 979, startPoint y: 293, endPoint x: 901, endPoint y: 269, distance: 81.6
click at [877, 269] on textarea "[PERSON_NAME] is willing to purchase an alkaline battery every few months to en…" at bounding box center [909, 284] width 209 height 97
type textarea "[PERSON_NAME] is willing to purchase an alkaline battery every few months to en…"
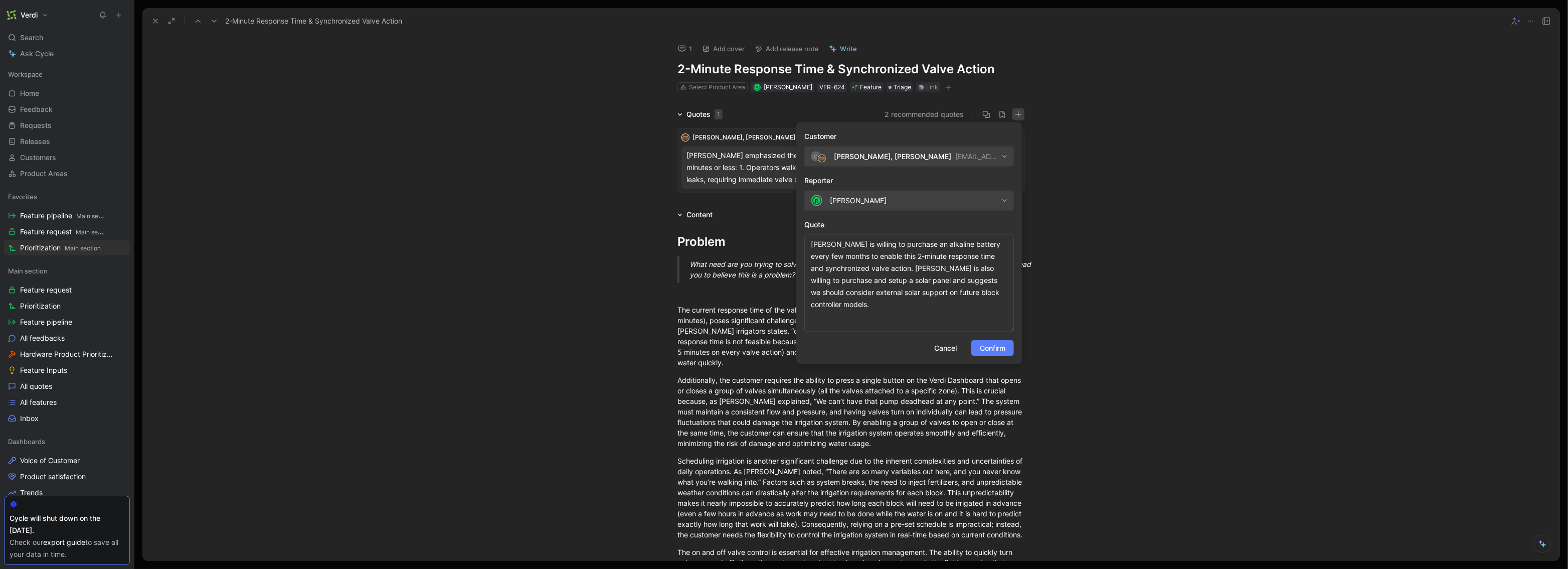
click at [877, 342] on span "Confirm" at bounding box center [993, 348] width 26 height 12
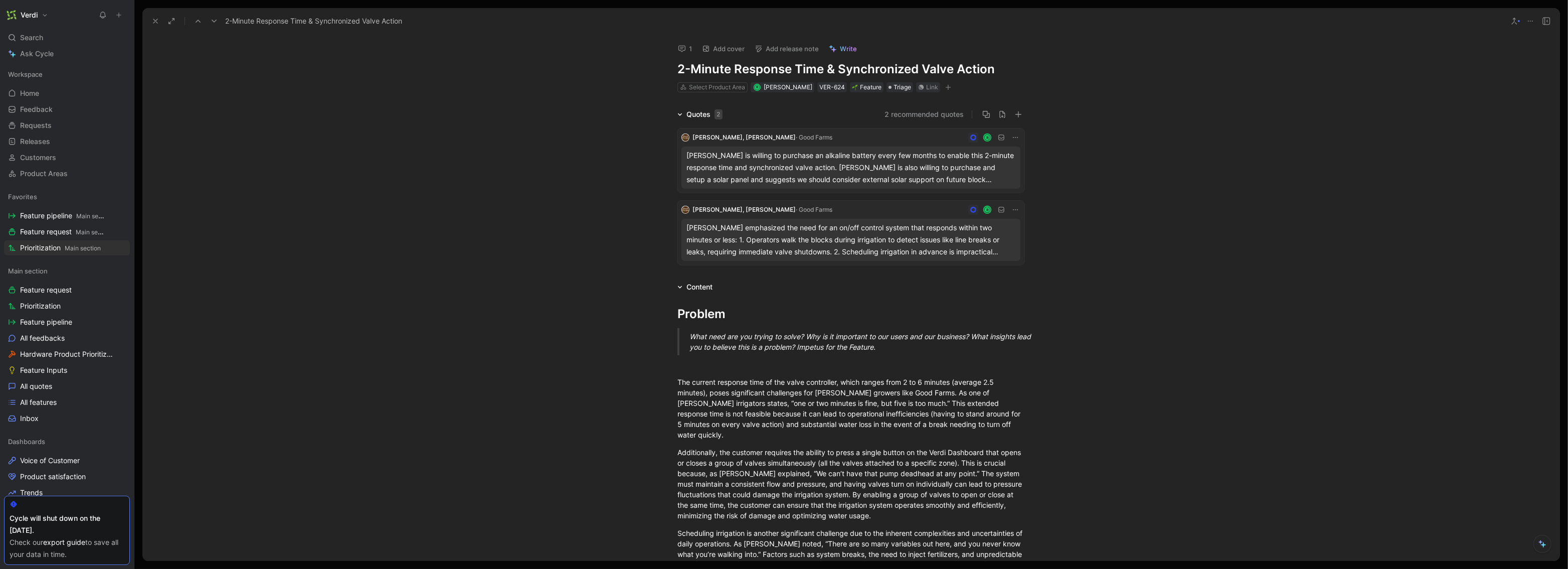
click at [156, 18] on icon at bounding box center [155, 21] width 8 height 8
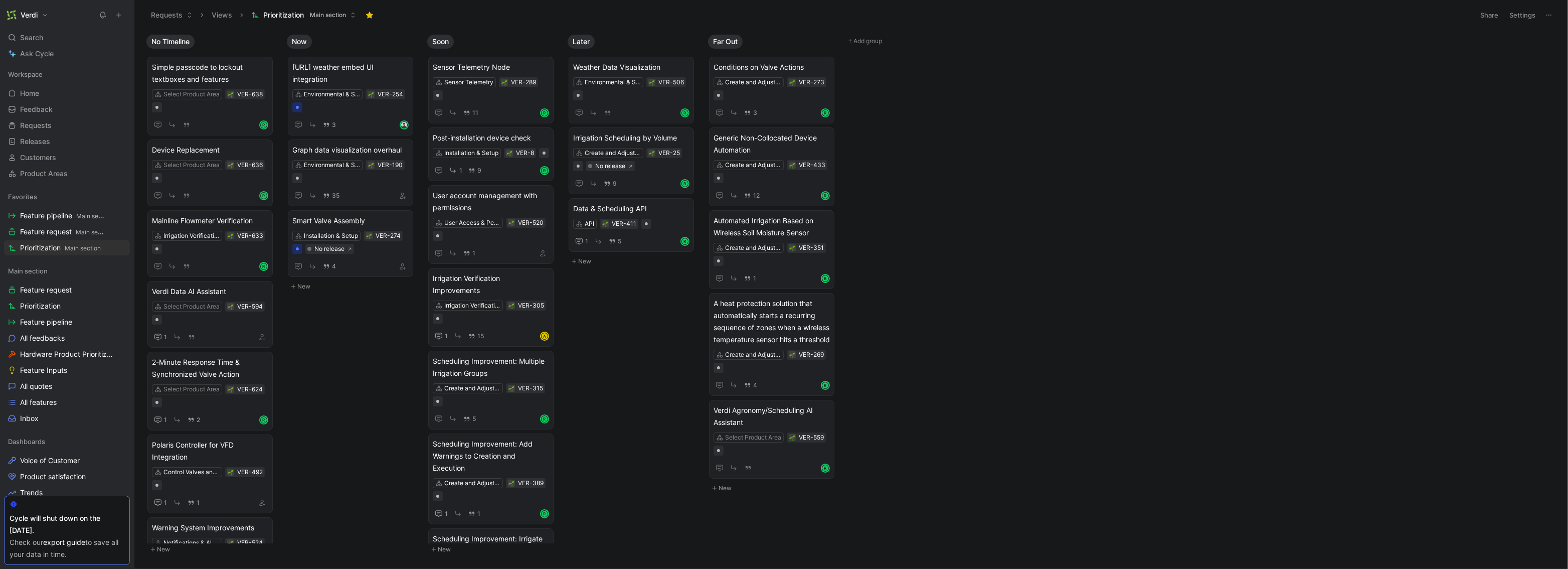
click at [123, 17] on button at bounding box center [119, 15] width 14 height 14
click at [188, 17] on button "New feedback c" at bounding box center [186, 19] width 107 height 17
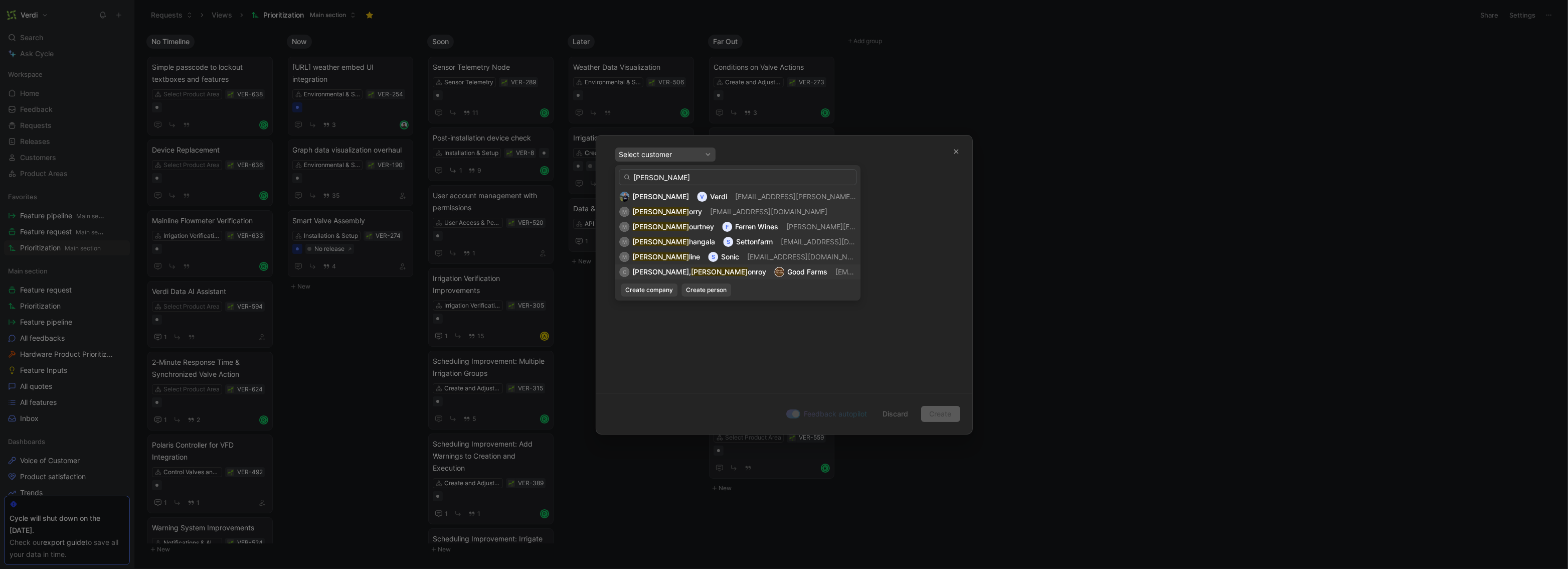
type input "[PERSON_NAME]"
click at [748, 274] on span "onroy" at bounding box center [757, 271] width 19 height 8
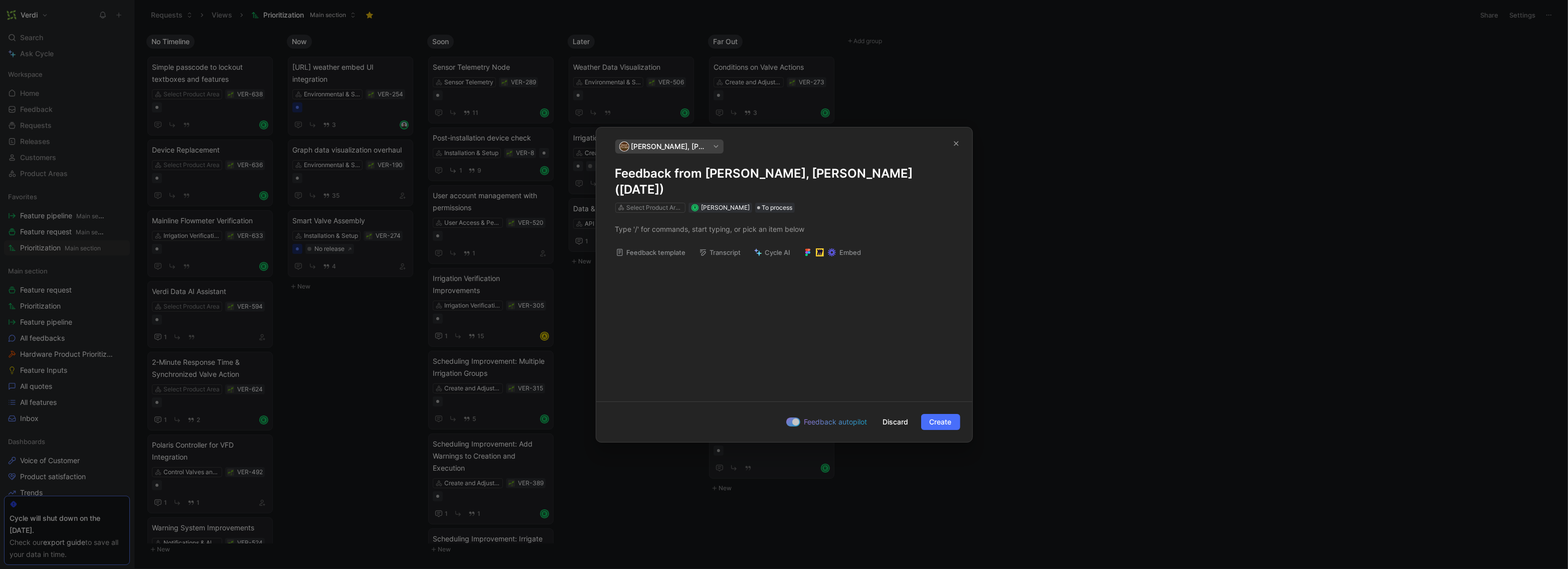
click at [709, 179] on h1 "Feedback from [PERSON_NAME], [PERSON_NAME] ([DATE])" at bounding box center [784, 181] width 338 height 32
drag, startPoint x: 739, startPoint y: 186, endPoint x: 941, endPoint y: 176, distance: 202.2
click at [877, 176] on h1 "Good-Farms-In-Field-with-[PERSON_NAME]-Sep-25-08-05-AM-469ebf57-8773" at bounding box center [784, 181] width 338 height 32
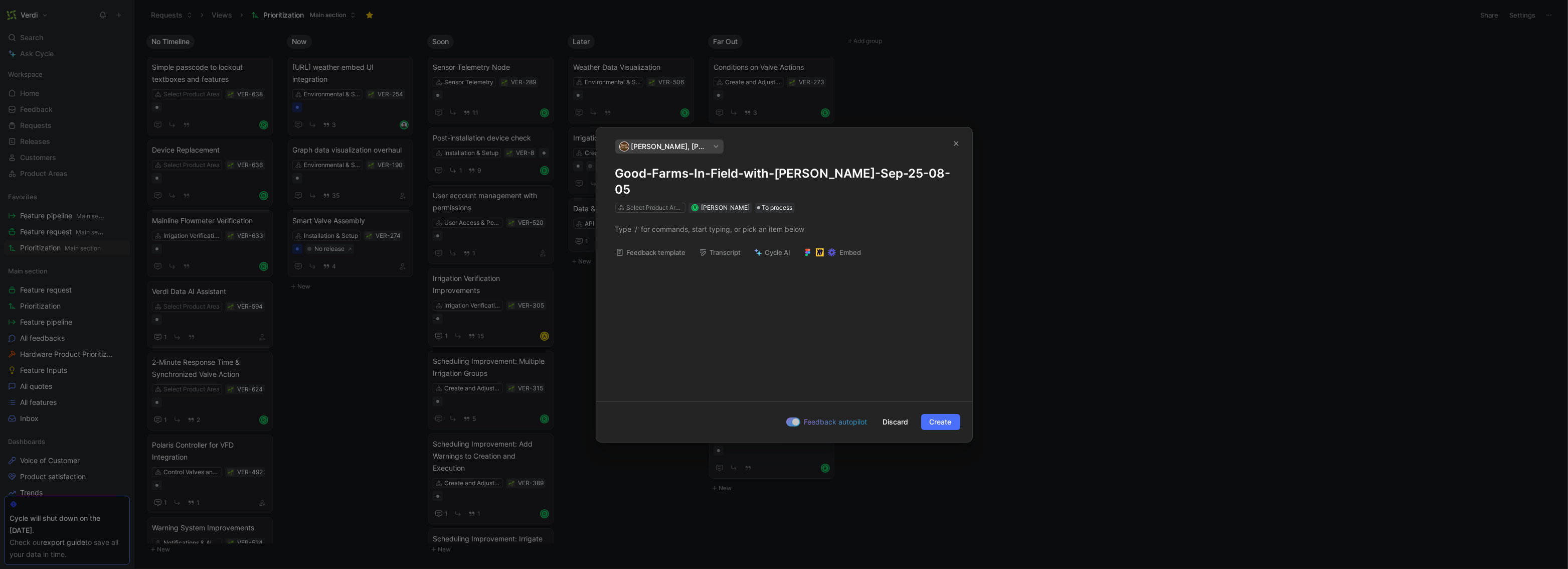
click at [651, 181] on h1 "Good-Farms-In-Field-with-[PERSON_NAME]-Sep-25-08-05" at bounding box center [784, 181] width 338 height 32
drag, startPoint x: 853, startPoint y: 182, endPoint x: 684, endPoint y: 183, distance: 169.0
click at [684, 183] on h1 "Good Farms-In-Field-with-[PERSON_NAME]-Sep-25-08-05" at bounding box center [784, 181] width 338 height 32
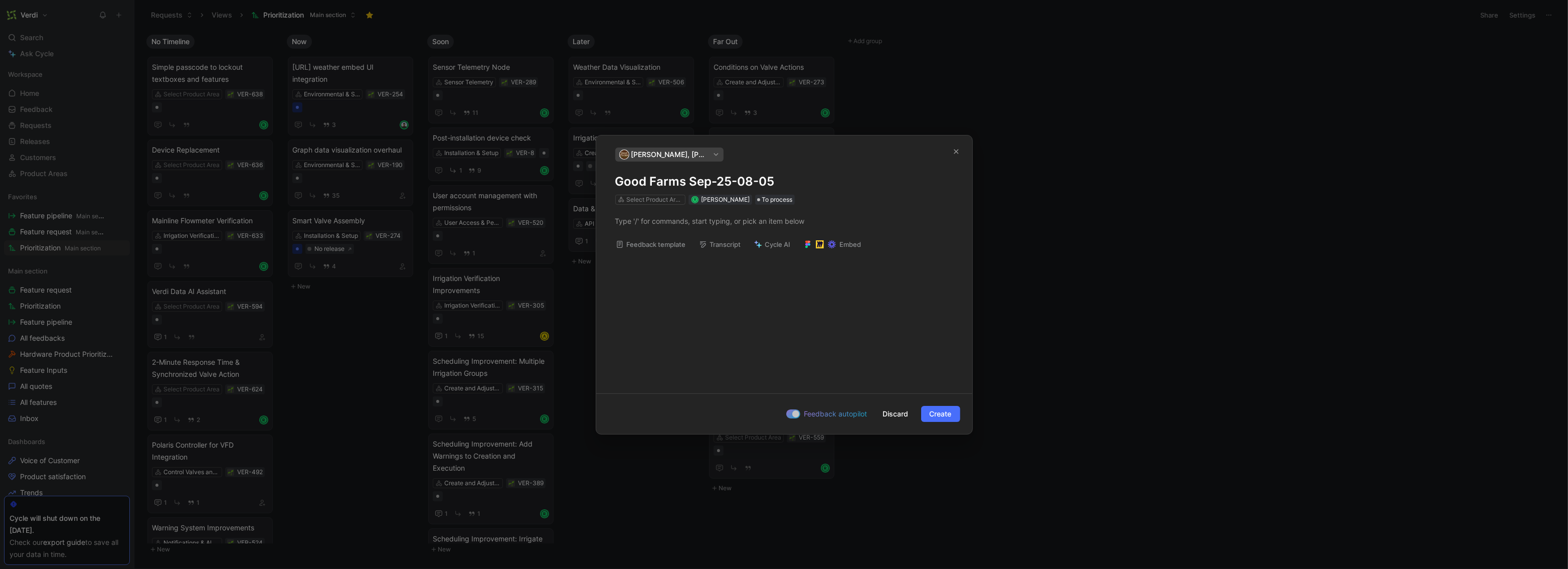
click at [716, 186] on h1 "Good Farms Sep-25-08-05" at bounding box center [784, 181] width 338 height 16
click at [642, 228] on p at bounding box center [784, 221] width 376 height 17
click at [658, 225] on div at bounding box center [784, 221] width 338 height 10
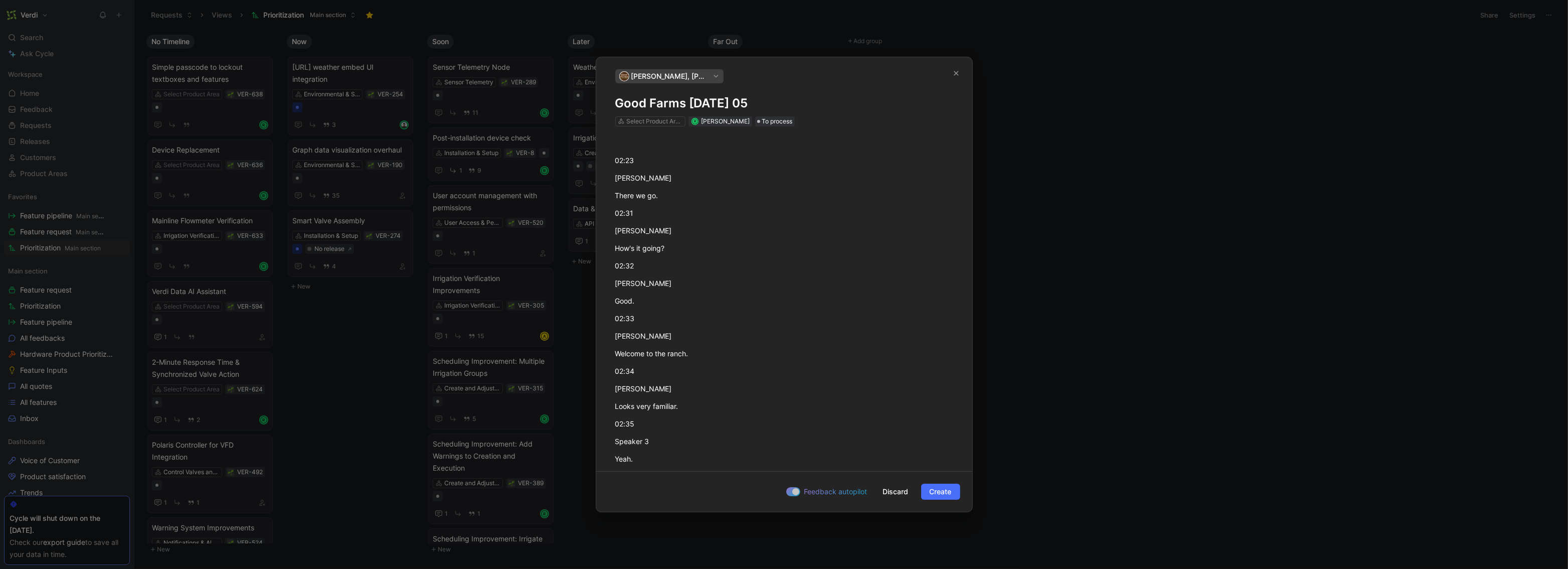
click at [686, 104] on h1 "Good Farms [DATE] 05" at bounding box center [784, 103] width 338 height 16
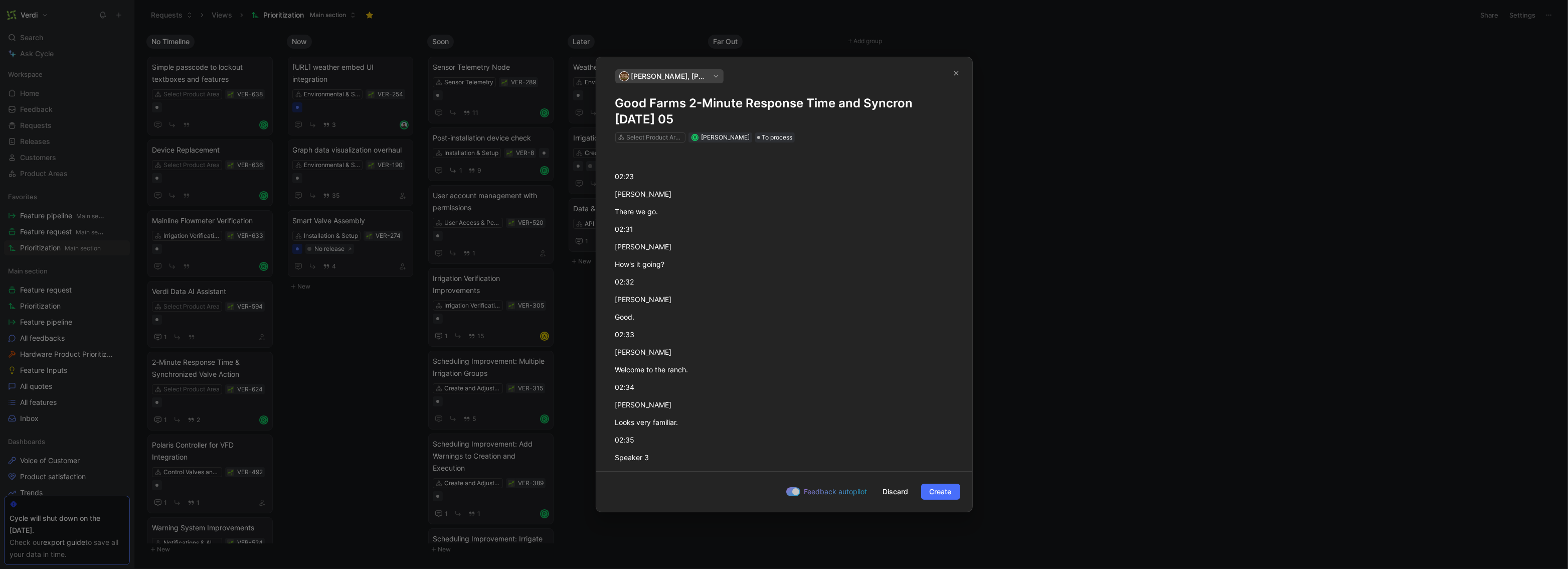
drag, startPoint x: 838, startPoint y: 105, endPoint x: 908, endPoint y: 104, distance: 70.0
click at [877, 104] on h1 "Good Farms 2-Minute Response Time and Syncron [DATE] 05" at bounding box center [784, 111] width 338 height 32
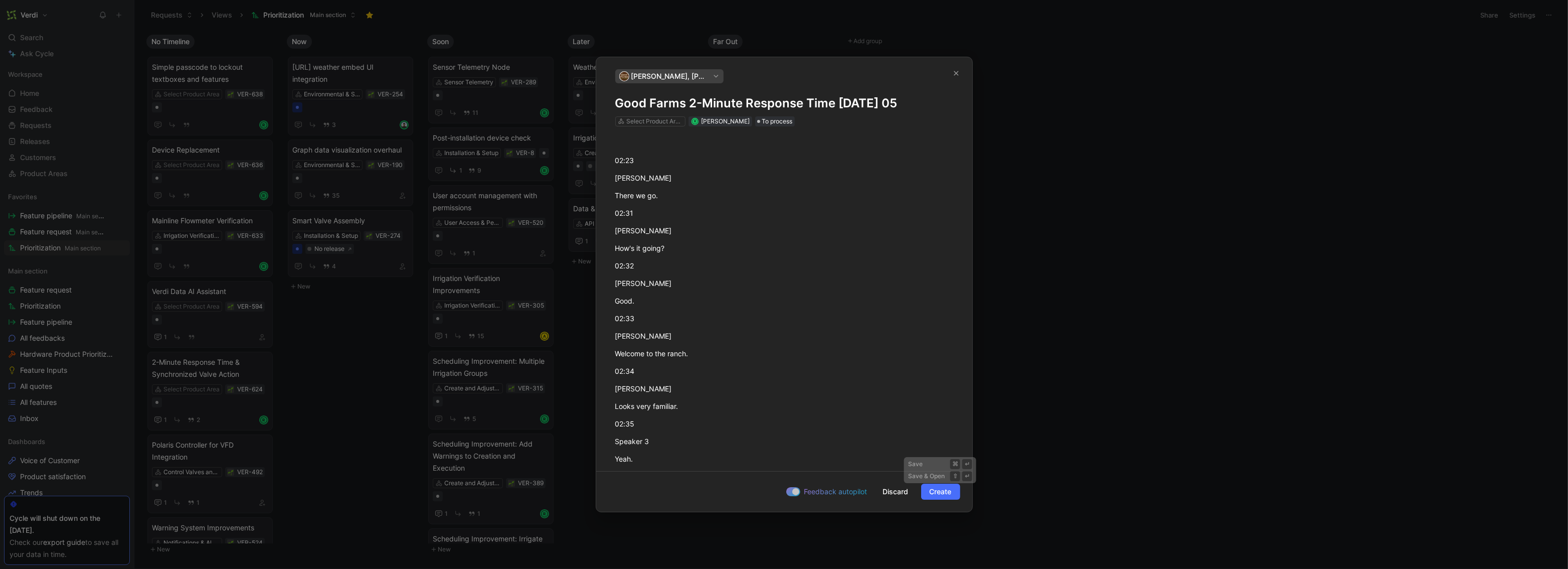
click at [877, 496] on span "Create" at bounding box center [940, 491] width 22 height 12
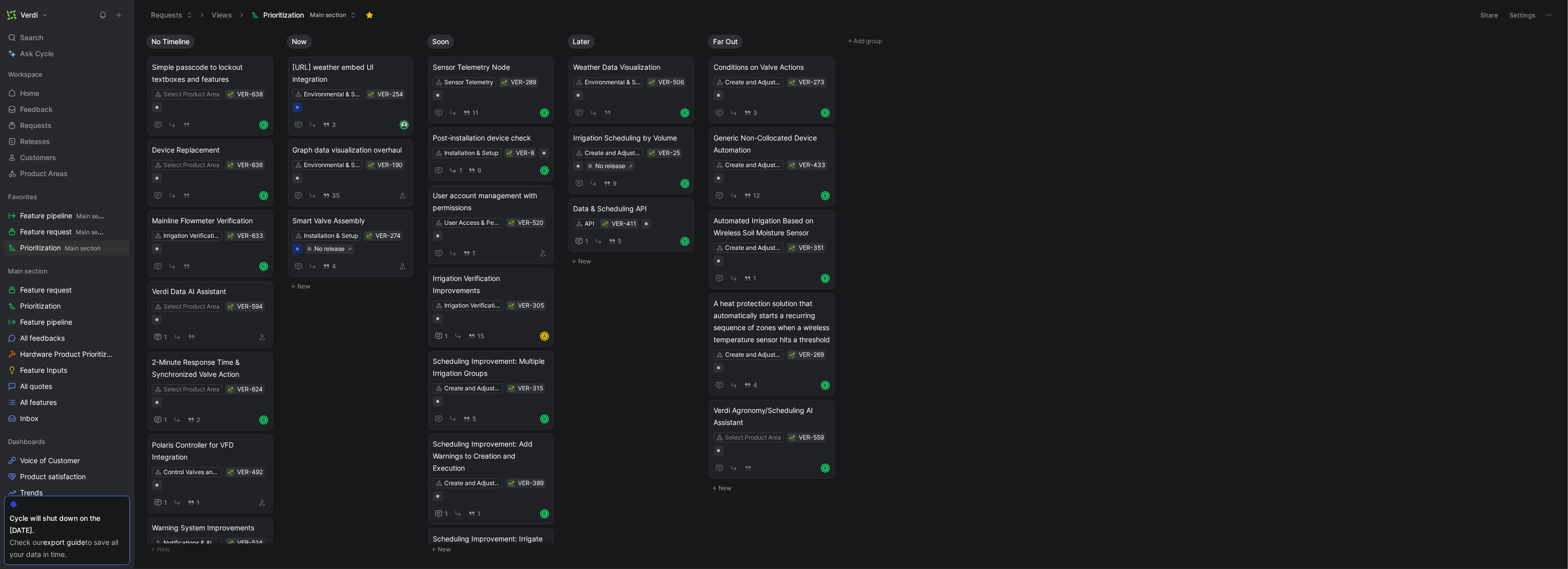
click at [123, 17] on button at bounding box center [119, 15] width 14 height 14
click at [79, 40] on div "Search ⌘ K" at bounding box center [66, 38] width 126 height 15
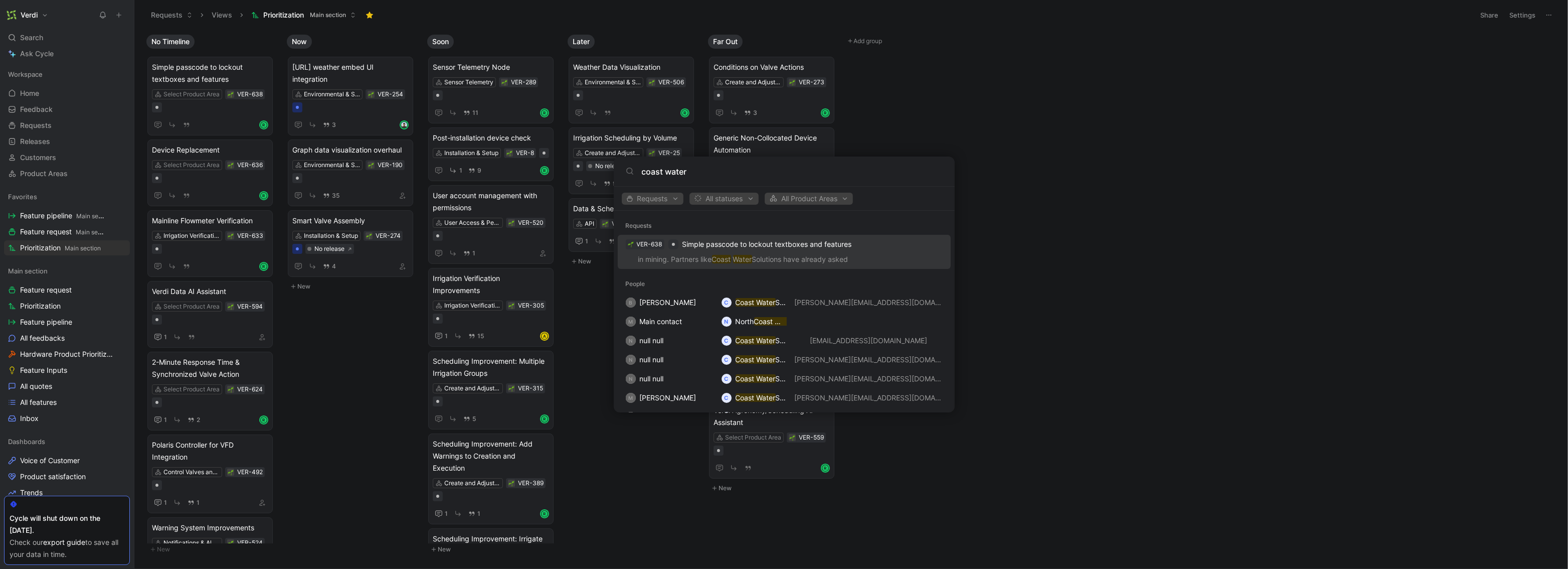
scroll to position [103, 0]
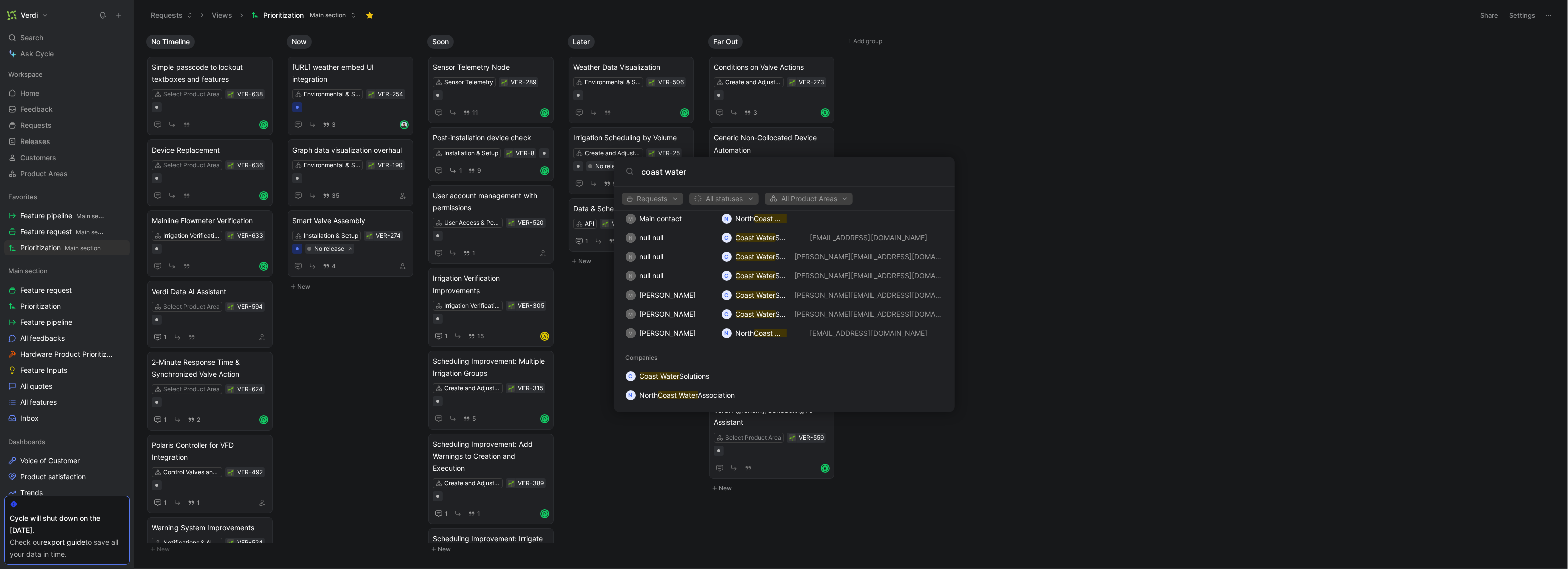
type input "coast water"
click at [114, 13] on body "Verdi Search ⌘ K Ask Cycle Workspace Home G then H Feedback G then F Requests G…" at bounding box center [784, 284] width 1568 height 569
click at [118, 15] on use at bounding box center [119, 15] width 4 height 4
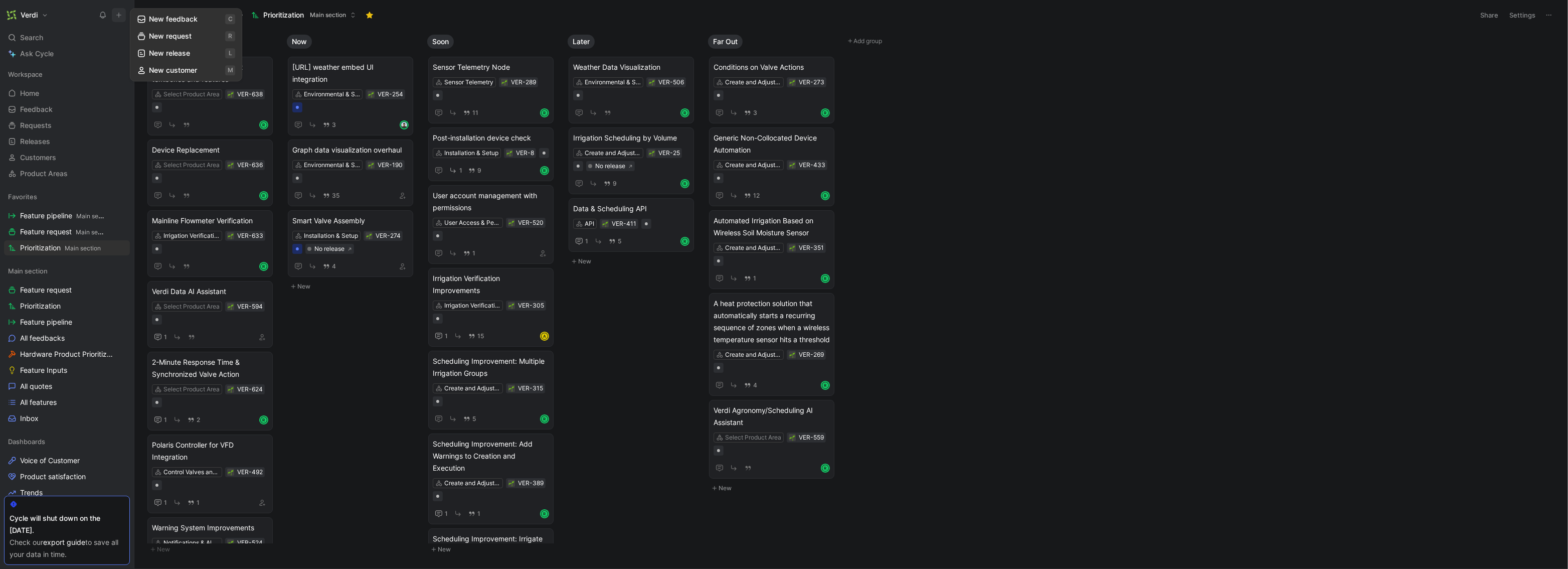
click at [146, 19] on button "New feedback c" at bounding box center [186, 19] width 107 height 17
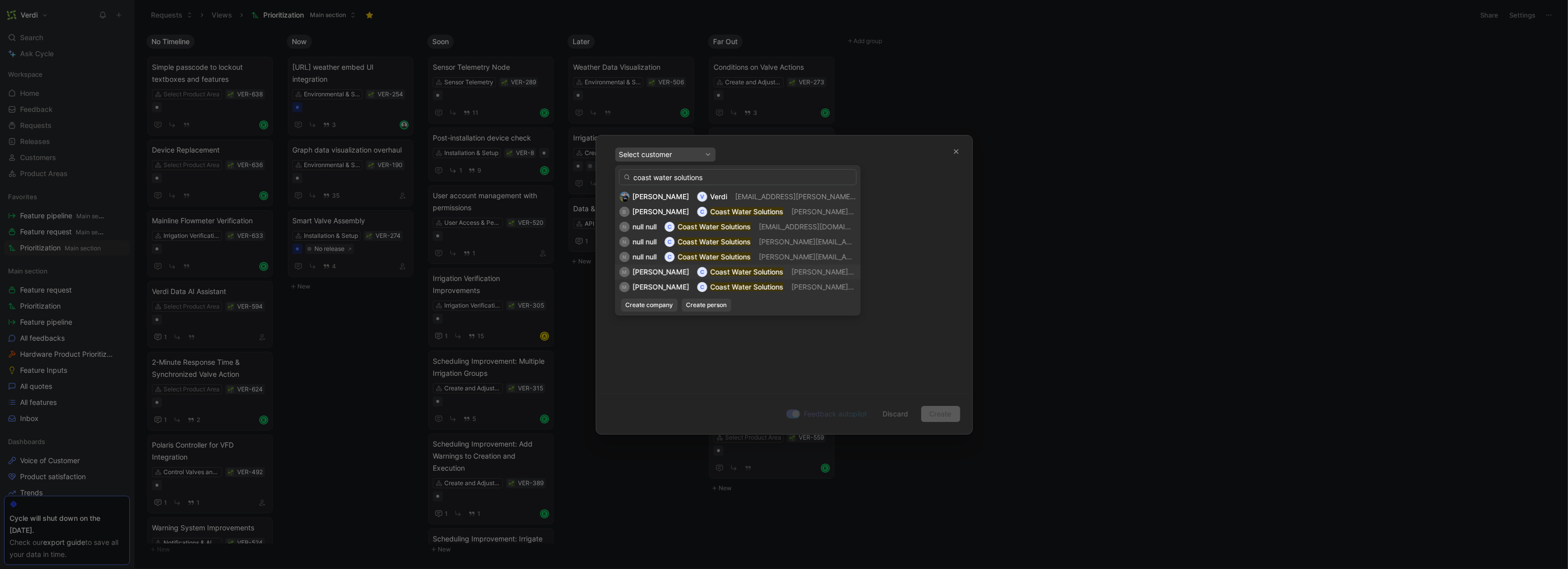
type input "coast water solutions"
click at [719, 271] on mark "Coast Water Solutions" at bounding box center [746, 271] width 73 height 8
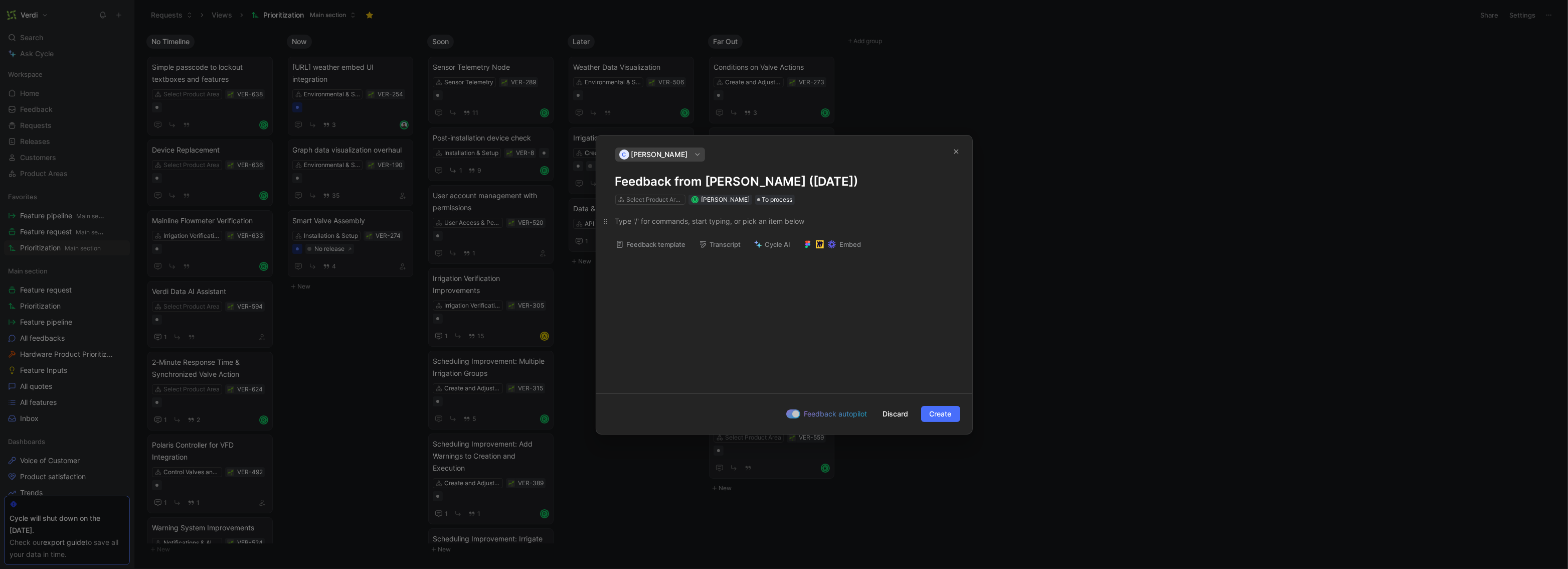
click at [659, 221] on div at bounding box center [784, 221] width 338 height 10
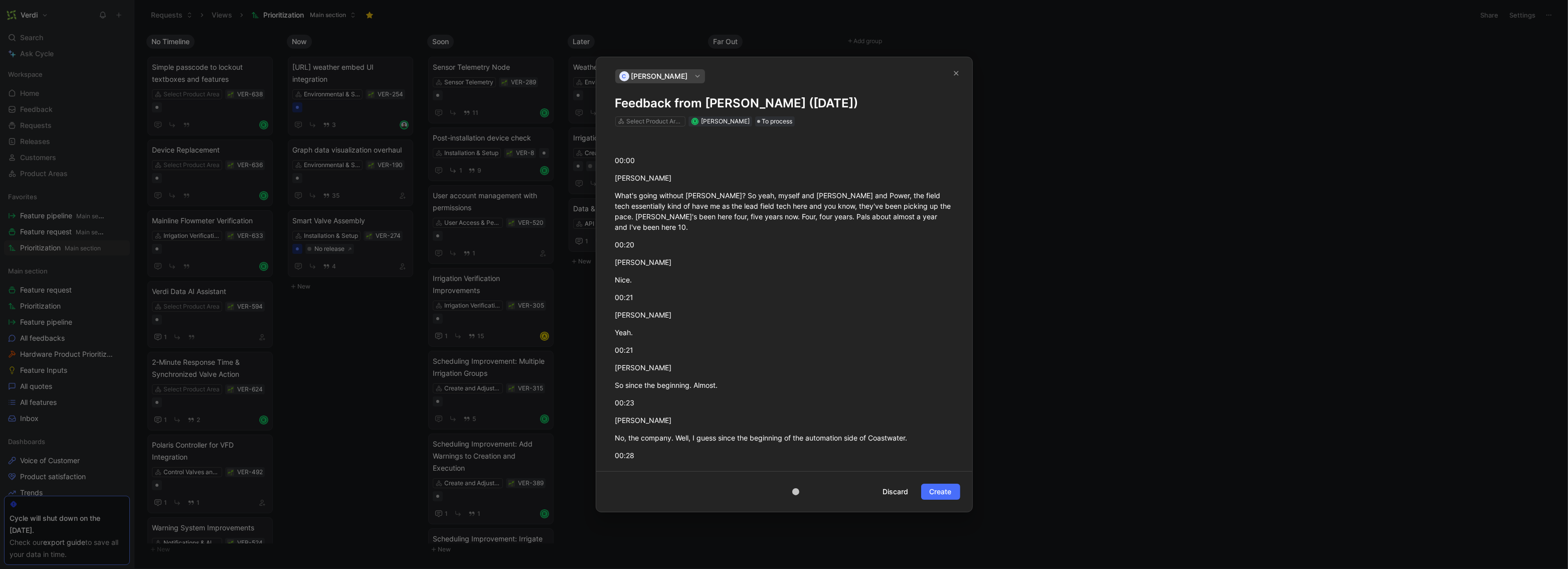
click at [788, 107] on h1 "Feedback from [PERSON_NAME] ([DATE])" at bounding box center [784, 103] width 338 height 16
drag, startPoint x: 790, startPoint y: 104, endPoint x: 633, endPoint y: 95, distance: 157.3
click at [633, 95] on h1 "Feedback from [PERSON_NAME] ([DATE])" at bounding box center [784, 103] width 338 height 16
drag, startPoint x: 852, startPoint y: 104, endPoint x: 830, endPoint y: 104, distance: 22.0
click at [830, 104] on h1 "Meeting with Coast Water Solutions (Oct 06, 2025)" at bounding box center [784, 103] width 338 height 16
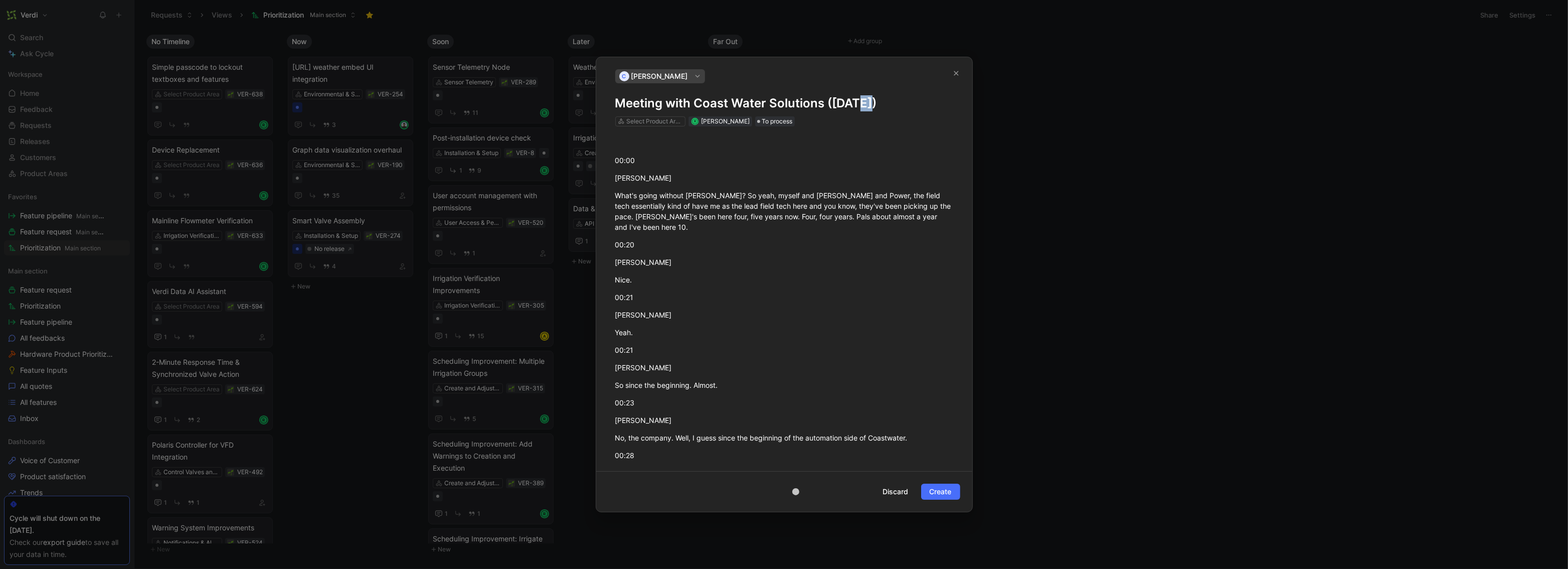
drag, startPoint x: 871, startPoint y: 103, endPoint x: 859, endPoint y: 105, distance: 12.2
click at [859, 105] on h1 "Meeting with Coast Water Solutions (Sep 06, 2025)" at bounding box center [784, 103] width 338 height 16
click at [937, 490] on span "Create" at bounding box center [940, 491] width 22 height 12
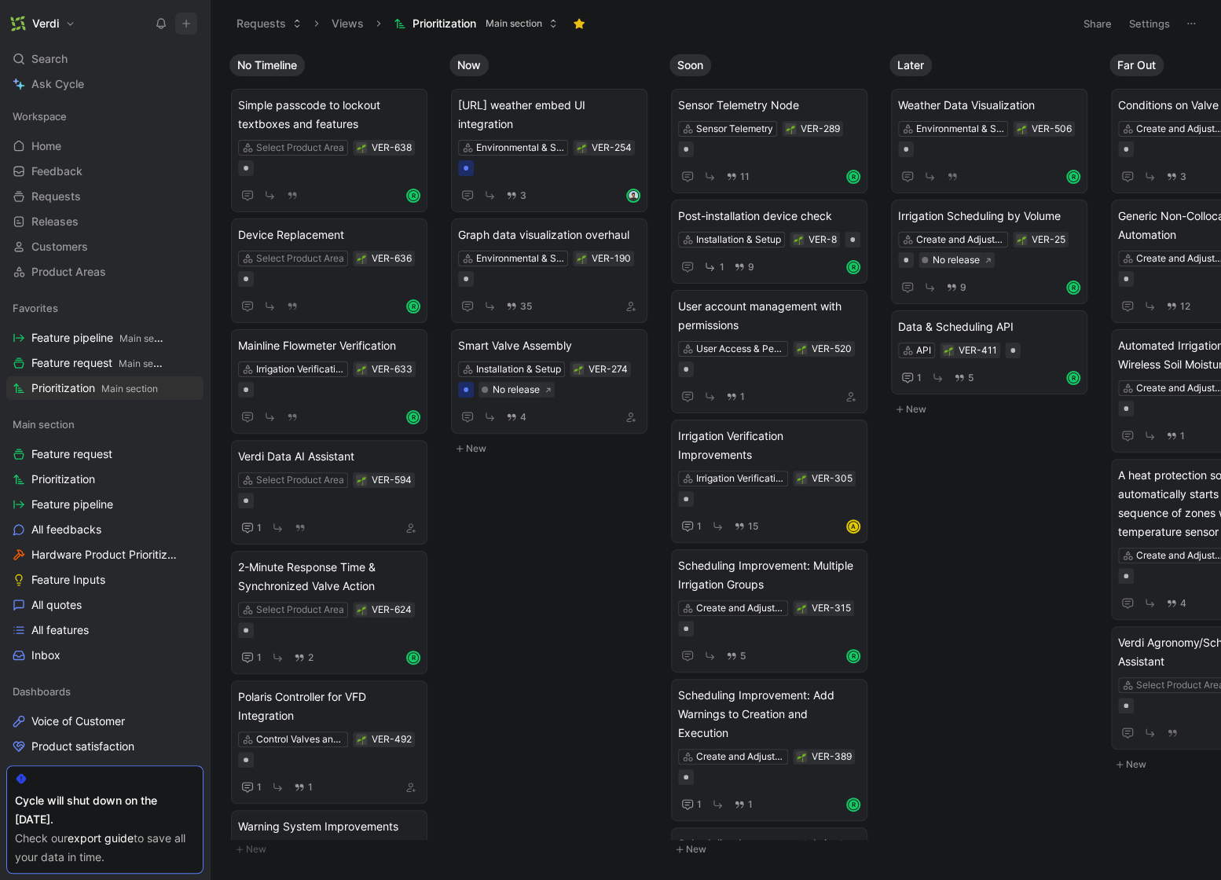
click at [181, 27] on icon at bounding box center [186, 23] width 11 height 11
click at [184, 25] on icon at bounding box center [186, 23] width 11 height 11
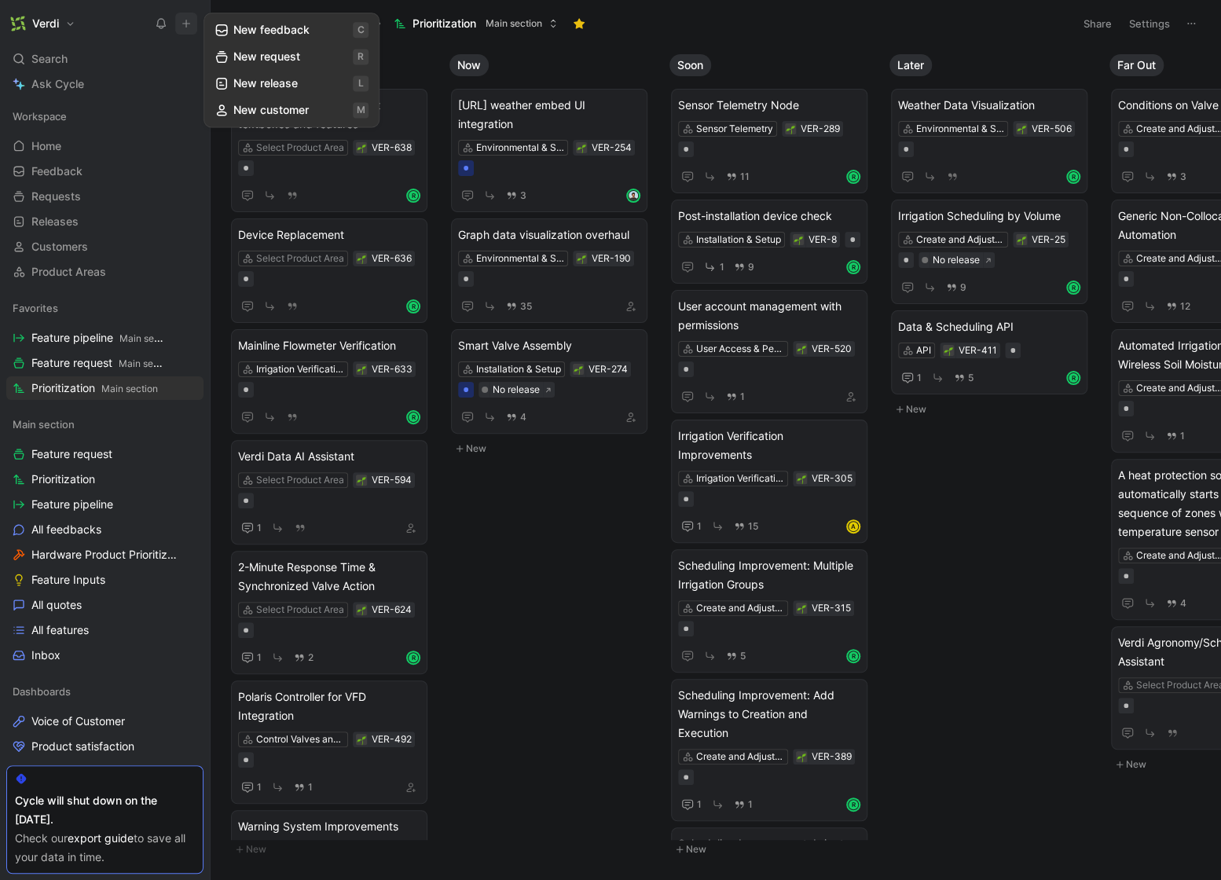
click at [287, 59] on button "New request r" at bounding box center [291, 56] width 168 height 27
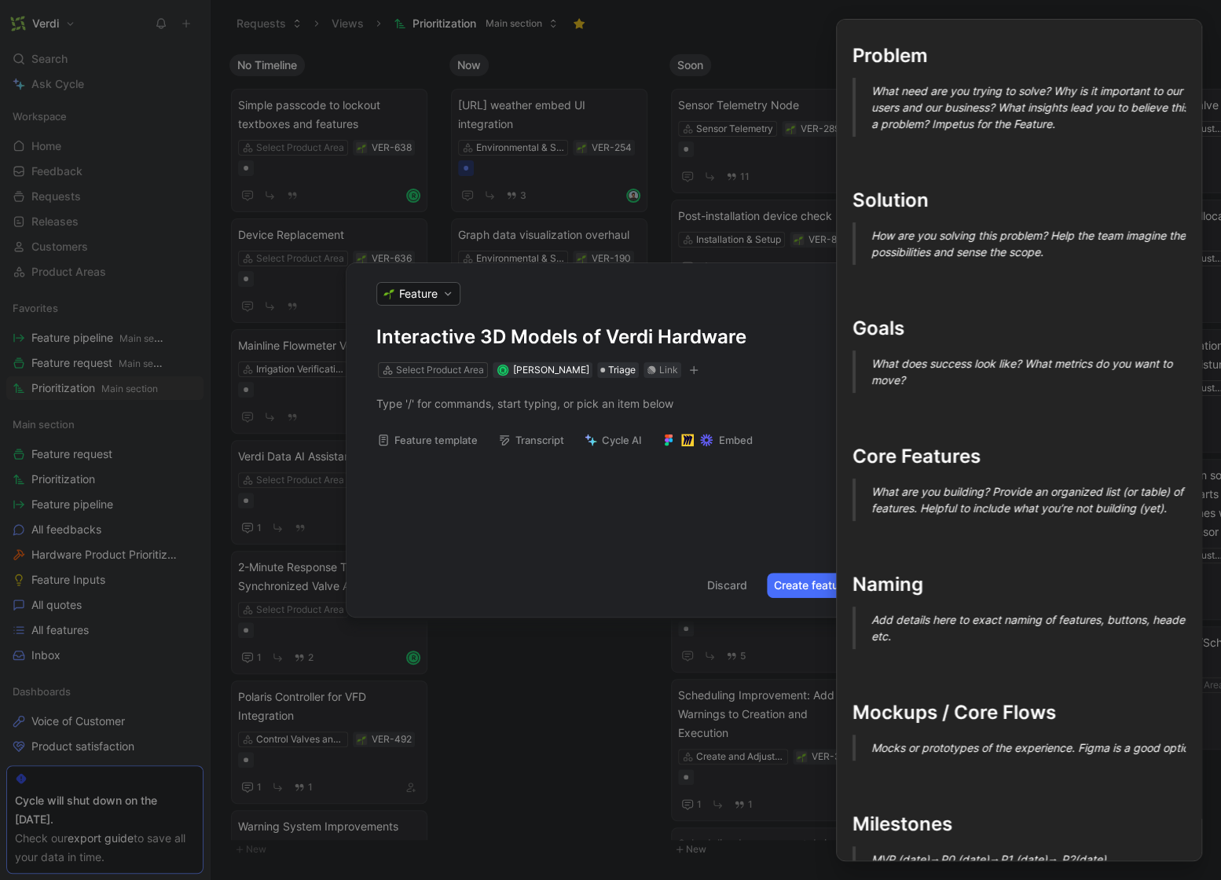
click at [437, 444] on button "Feature template" at bounding box center [427, 440] width 115 height 22
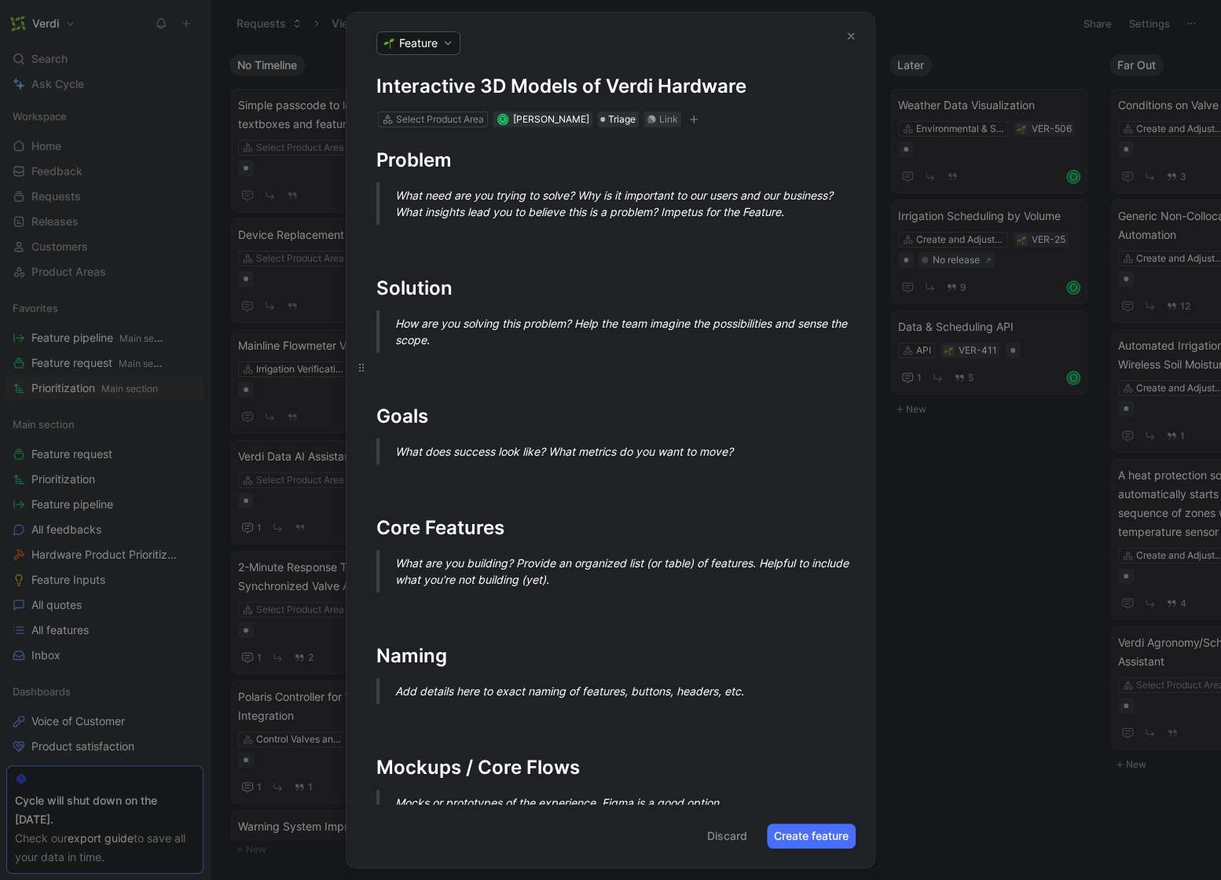
click at [419, 374] on div at bounding box center [610, 367] width 468 height 16
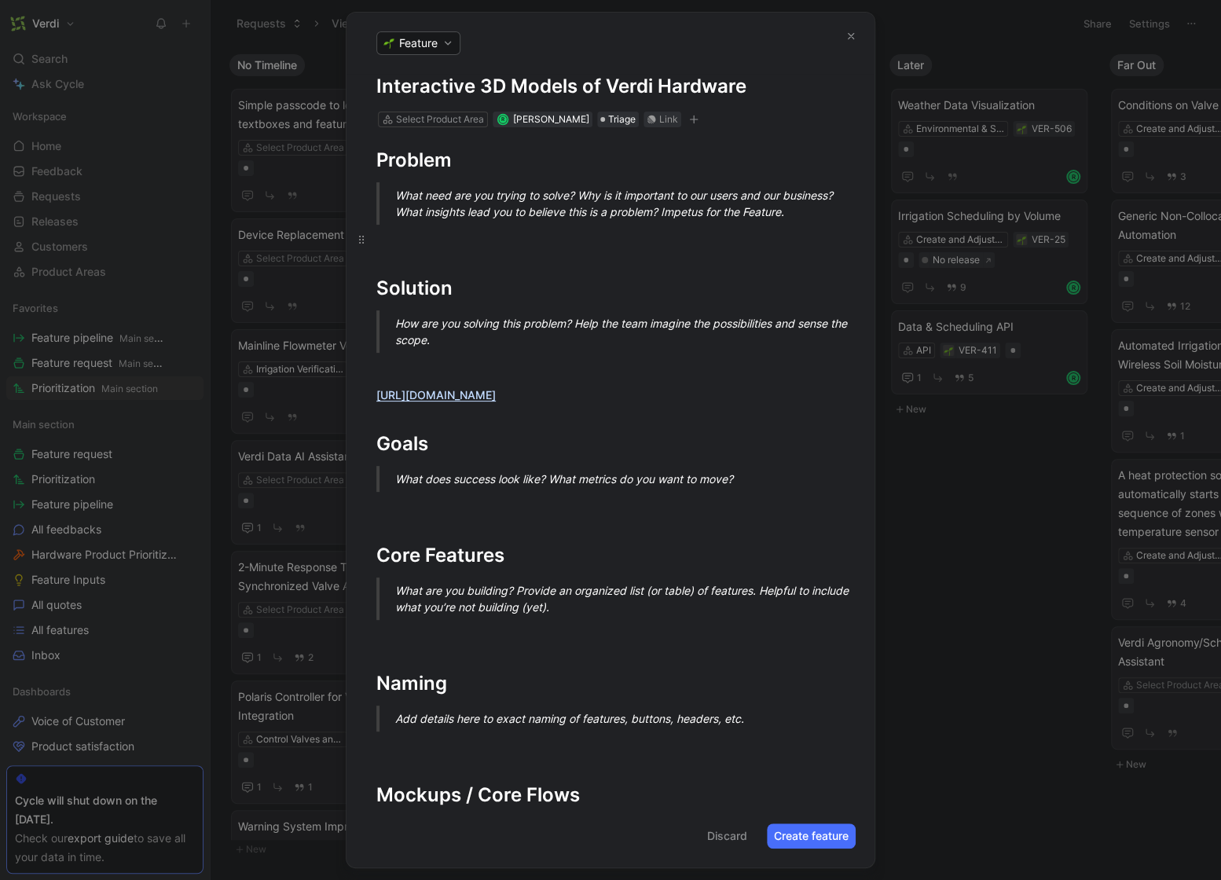
click at [426, 249] on p at bounding box center [610, 239] width 528 height 26
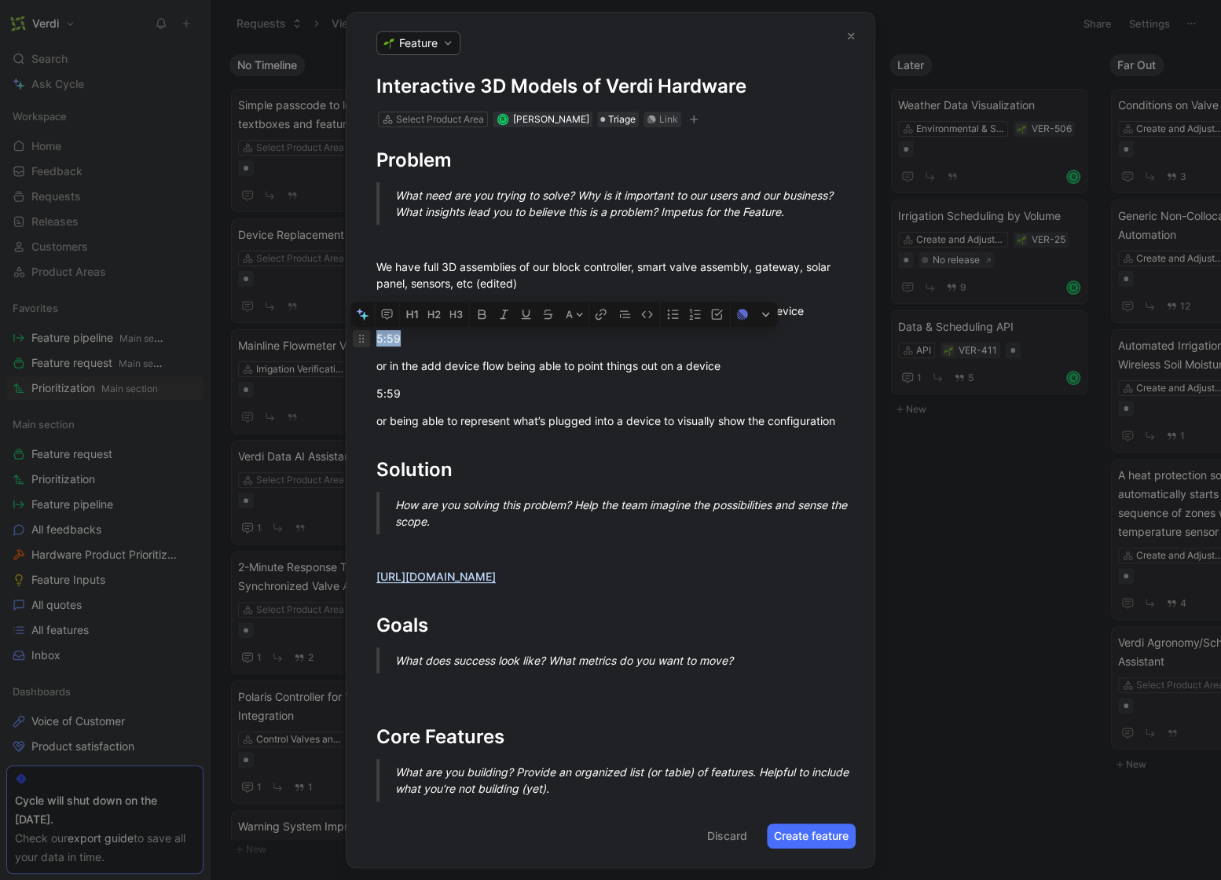
drag, startPoint x: 411, startPoint y: 332, endPoint x: 361, endPoint y: 337, distance: 50.5
click at [361, 337] on p "5:59" at bounding box center [610, 338] width 528 height 26
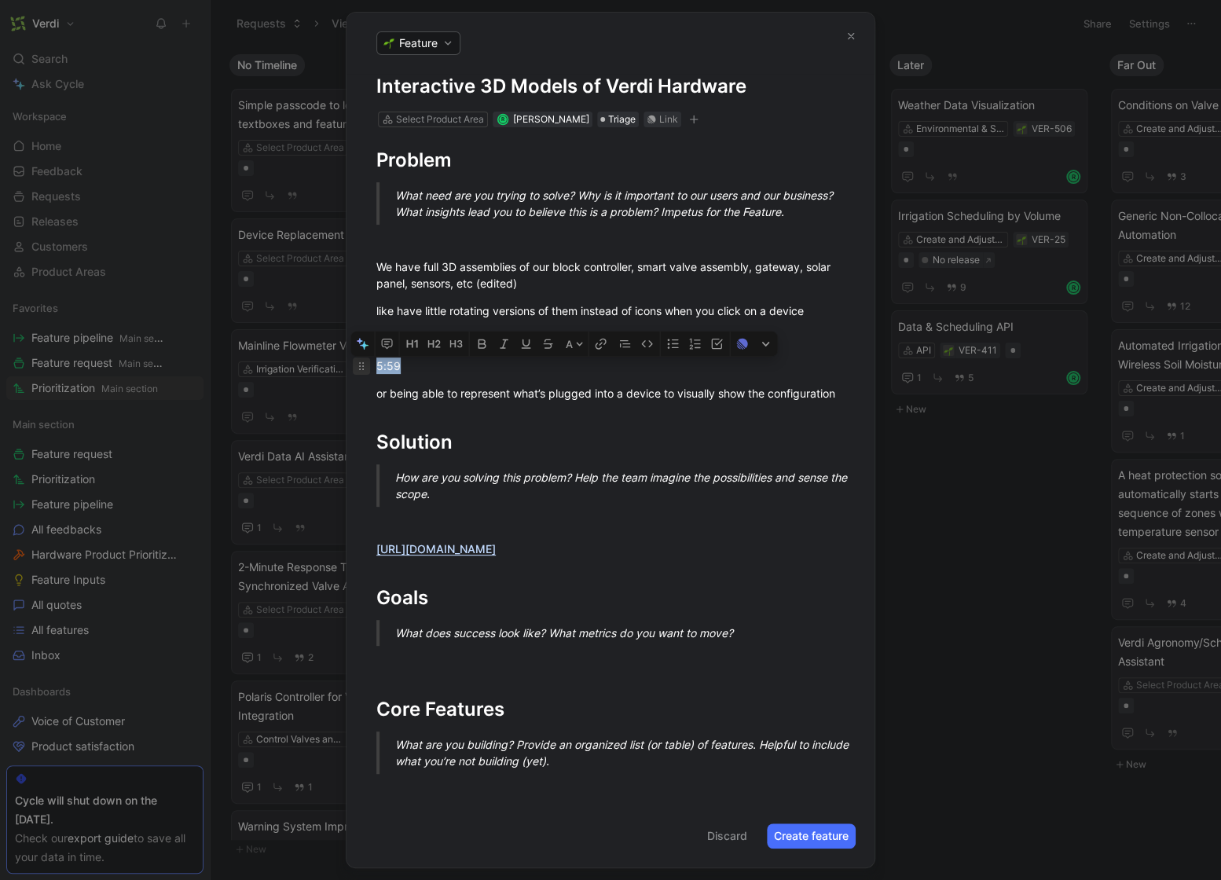
drag, startPoint x: 411, startPoint y: 368, endPoint x: 364, endPoint y: 368, distance: 47.1
click at [364, 368] on p "5:59" at bounding box center [610, 366] width 528 height 26
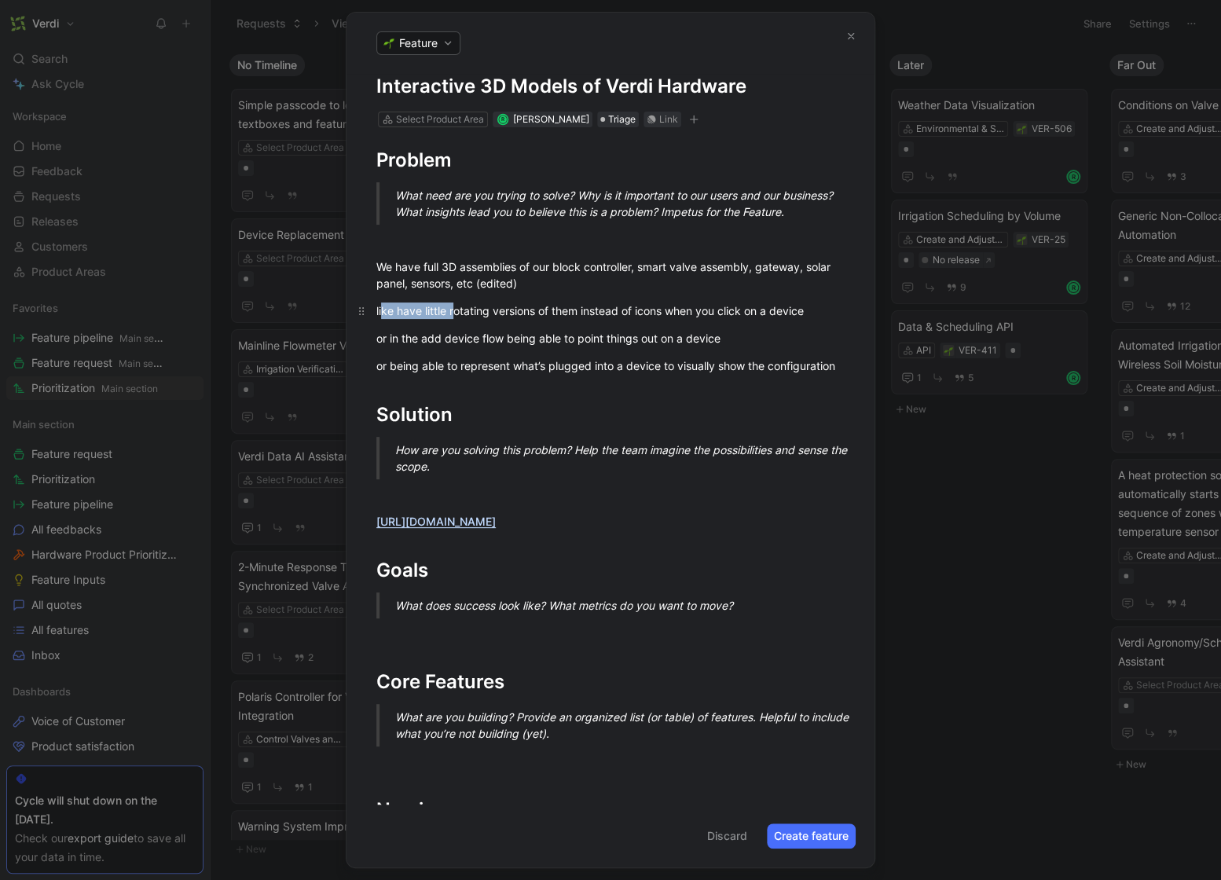
drag, startPoint x: 381, startPoint y: 311, endPoint x: 456, endPoint y: 307, distance: 75.5
click at [456, 307] on div "like have little rotating versions of them instead of icons when you click on a…" at bounding box center [610, 310] width 468 height 16
click at [483, 374] on div "or being able to represent what’s plugged into a device to visually show the co…" at bounding box center [610, 365] width 468 height 16
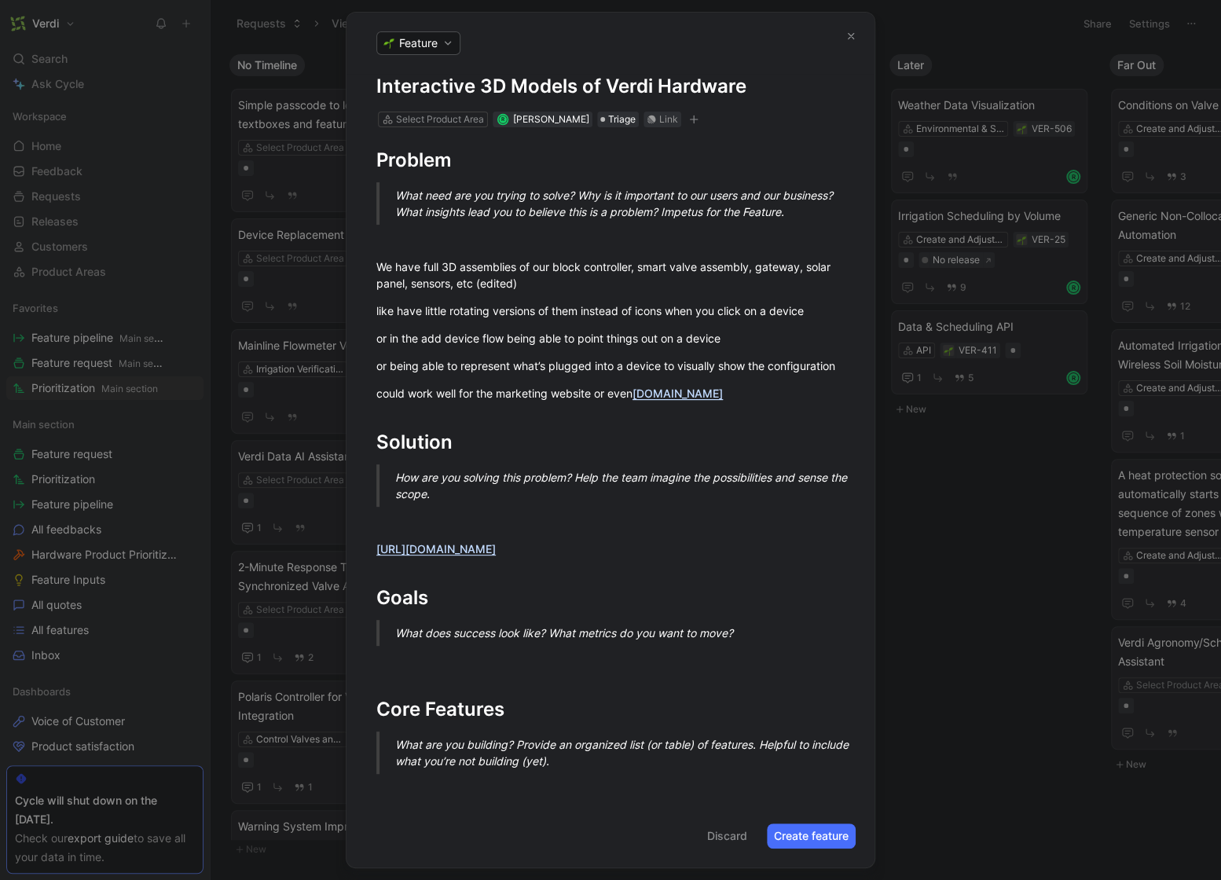
click at [791, 839] on button "Create feature" at bounding box center [811, 835] width 89 height 25
